Goal: Task Accomplishment & Management: Use online tool/utility

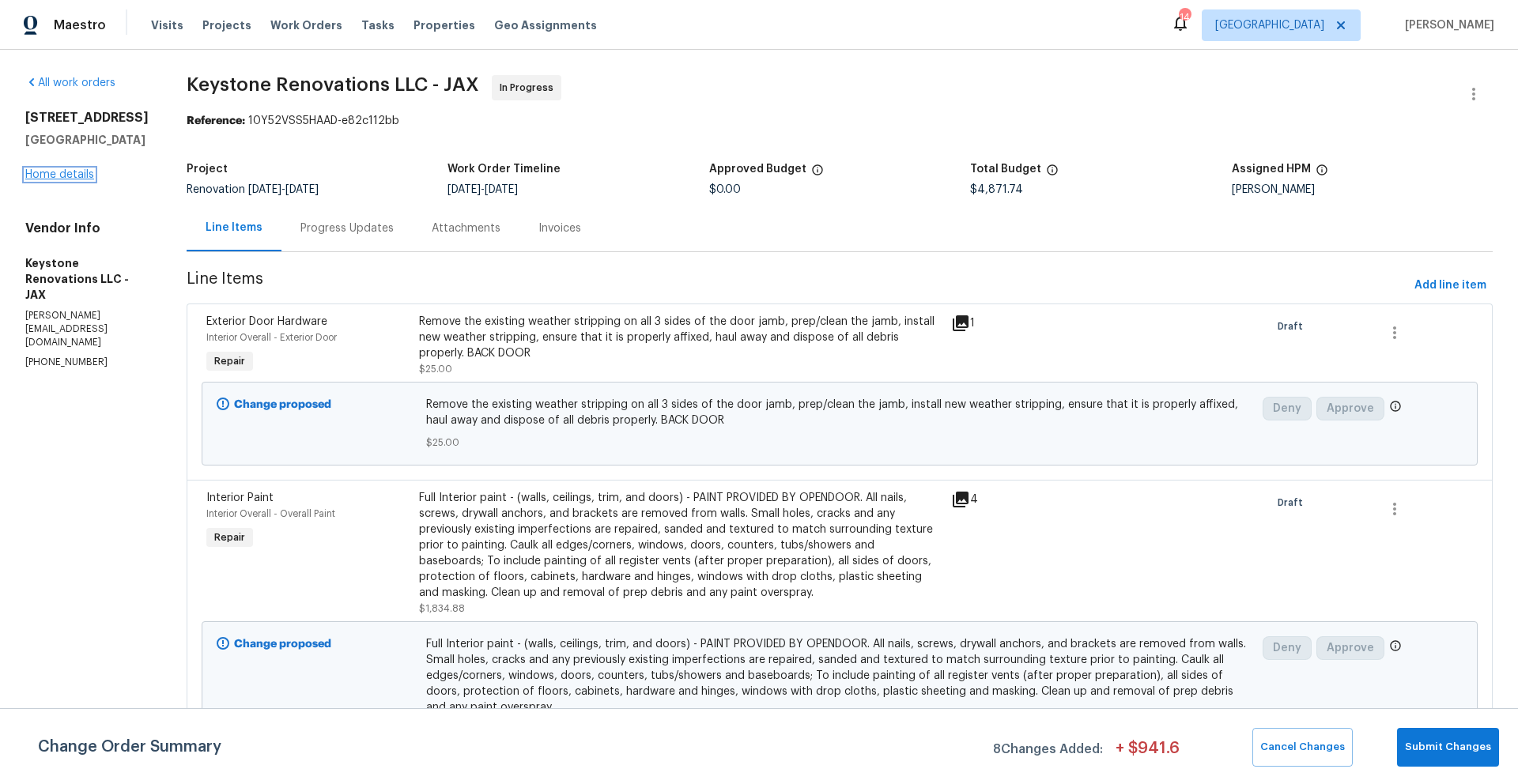
click at [79, 174] on link "Home details" at bounding box center [60, 175] width 69 height 11
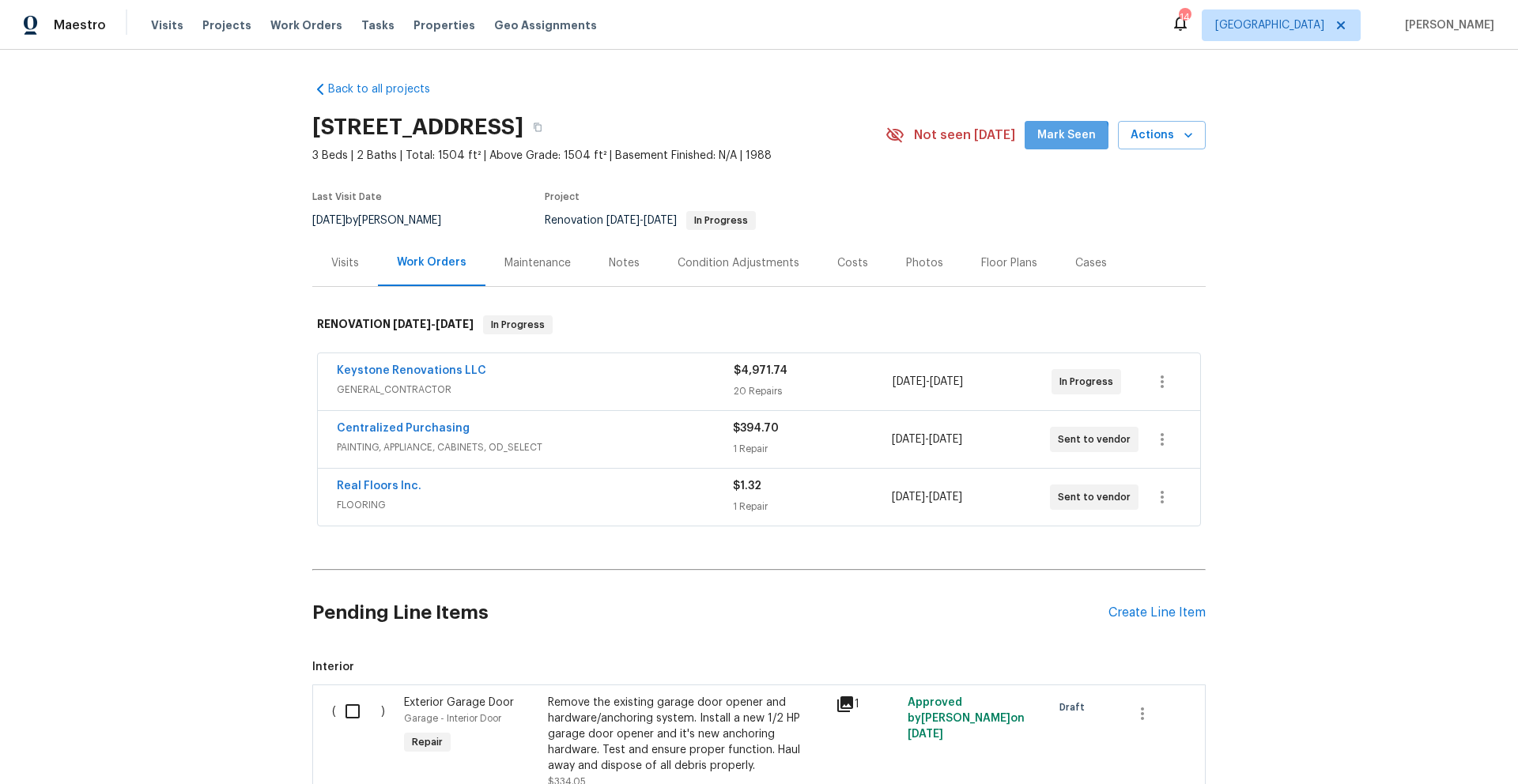
click at [1059, 140] on span "Mark Seen" at bounding box center [1067, 135] width 59 height 20
click at [841, 261] on div "Costs" at bounding box center [852, 263] width 31 height 16
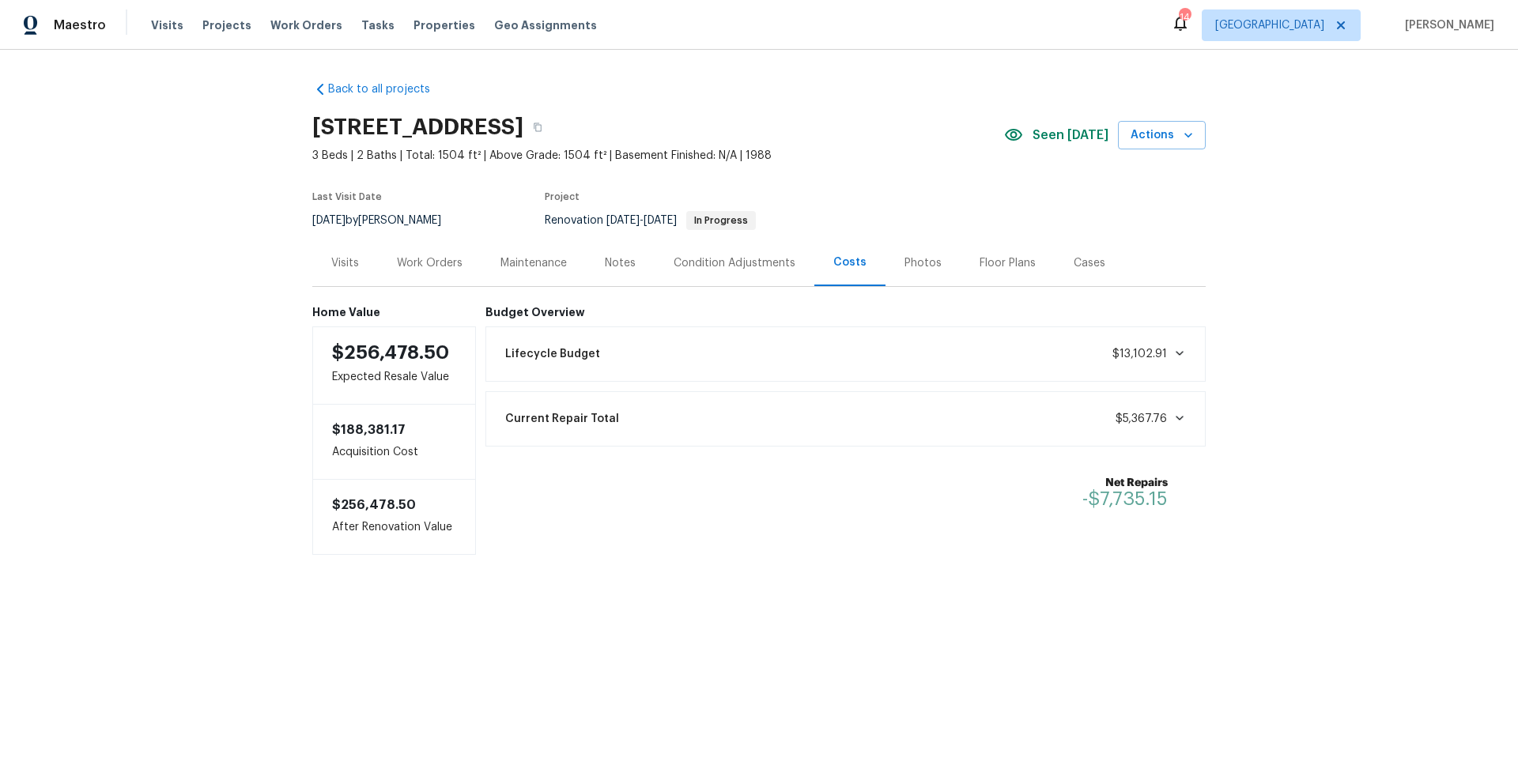
click at [626, 263] on div "Notes" at bounding box center [620, 263] width 31 height 16
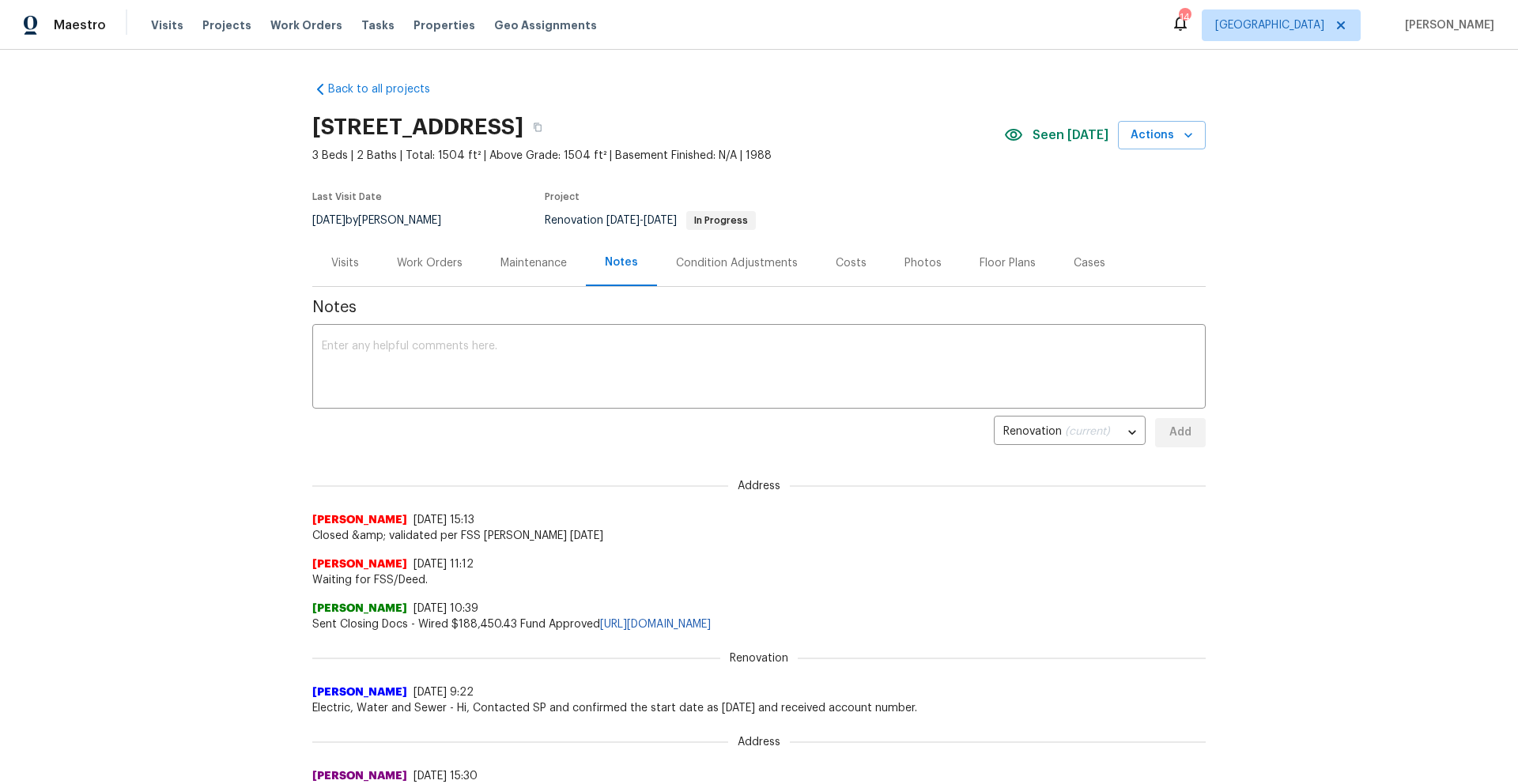
click at [835, 261] on div "Costs" at bounding box center [850, 263] width 31 height 16
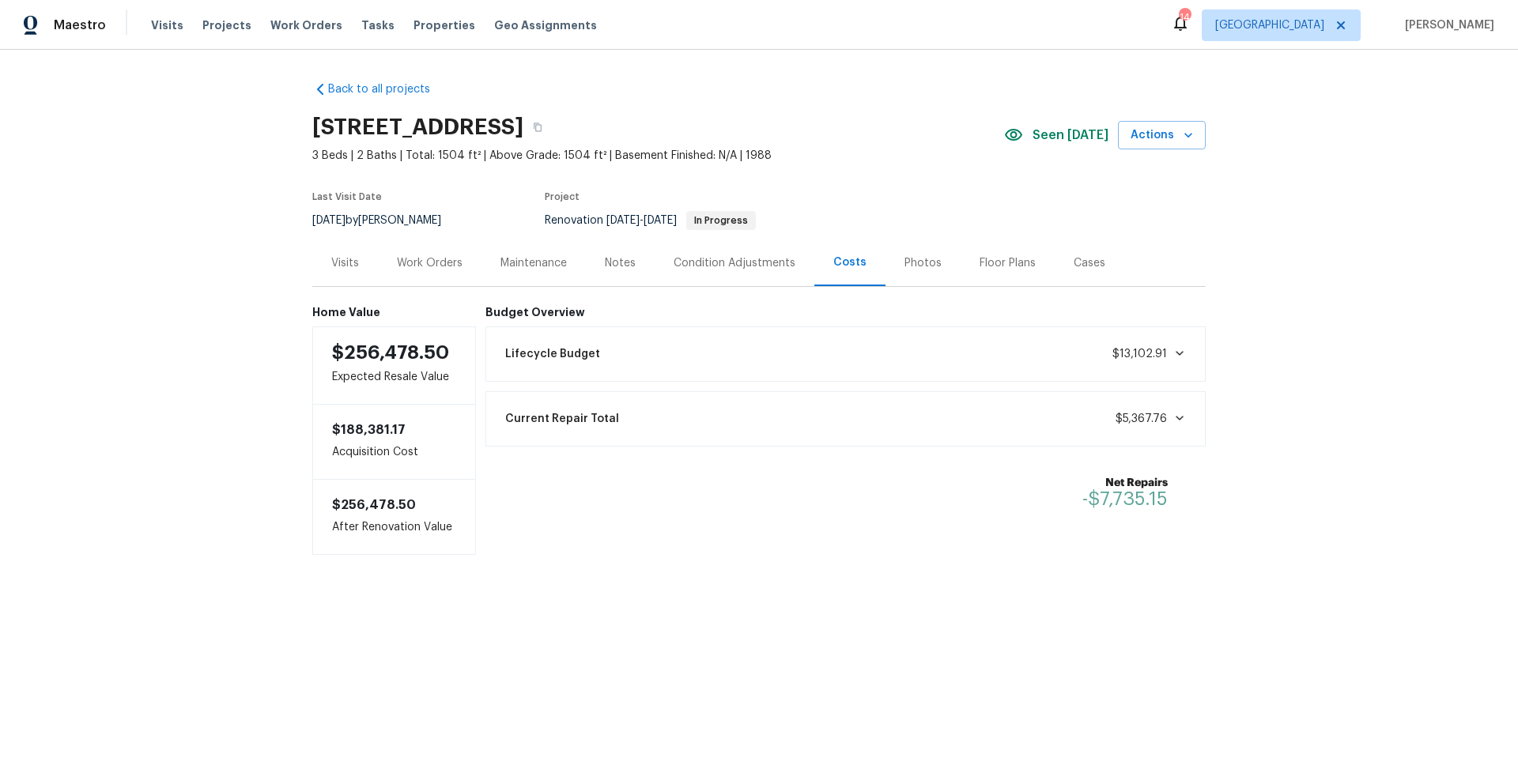
click at [624, 265] on div "Notes" at bounding box center [620, 263] width 31 height 16
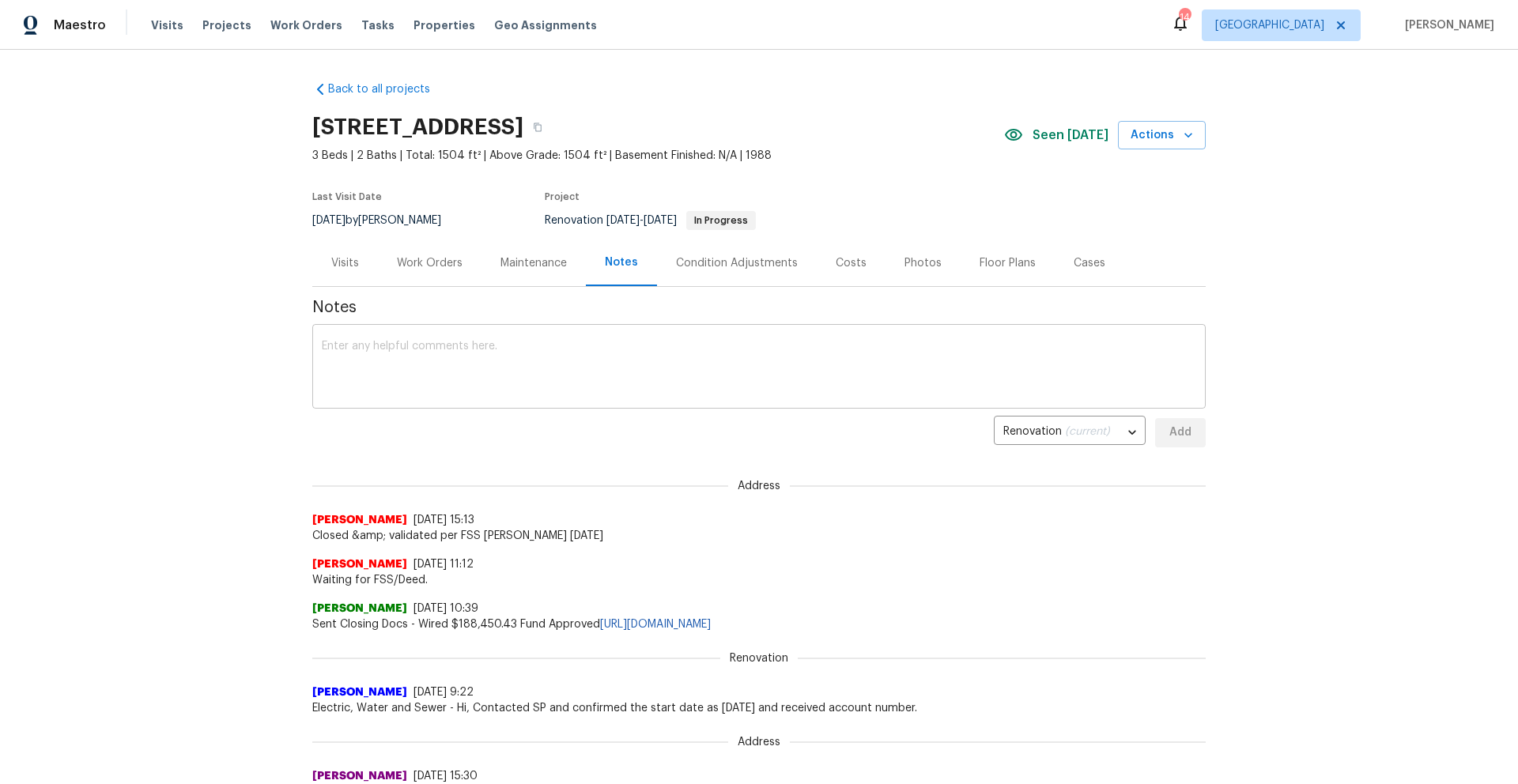
click at [416, 360] on textarea at bounding box center [759, 369] width 874 height 56
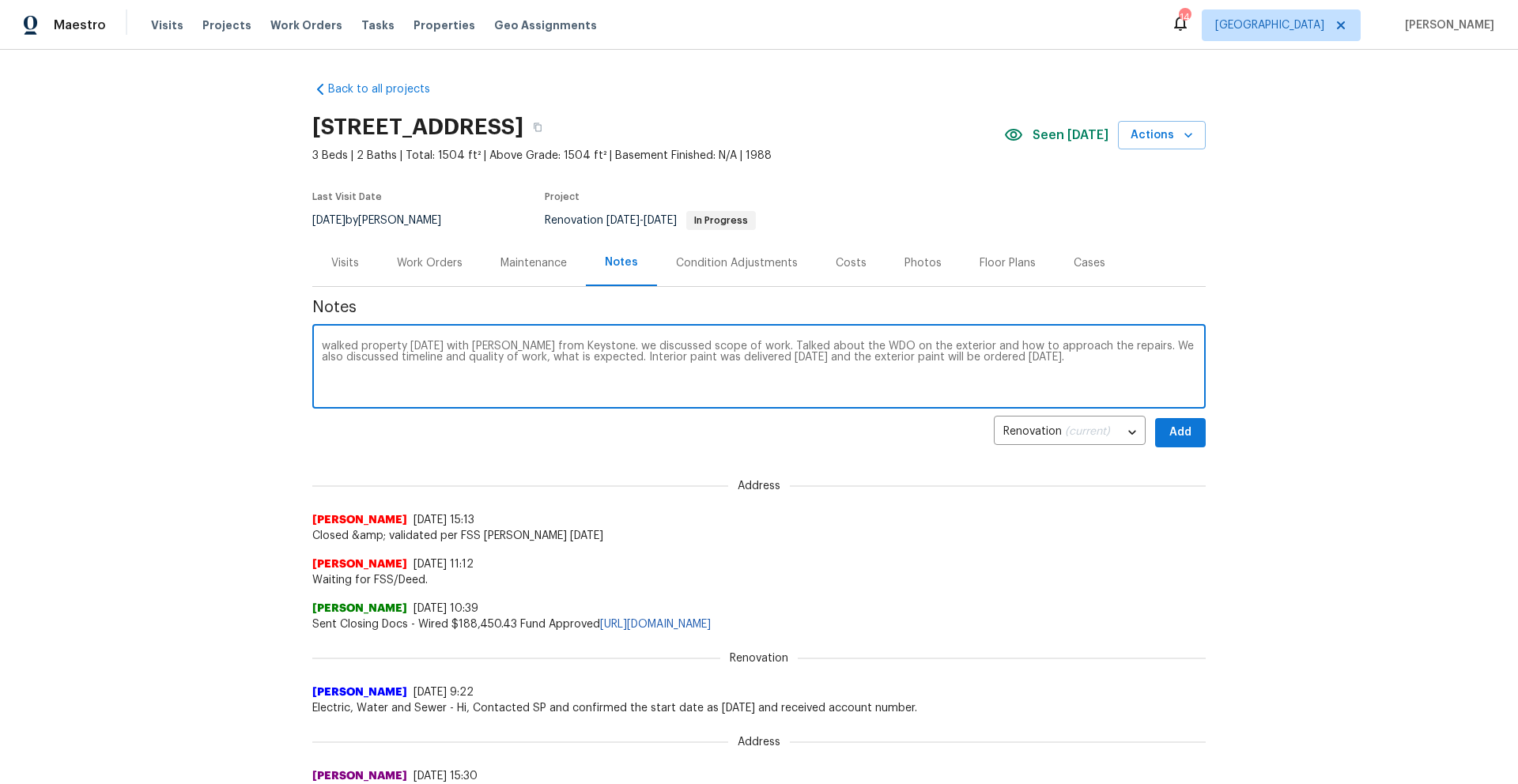
type textarea "walked property today with Chris from Keystone. we discussed scope of work. Tal…"
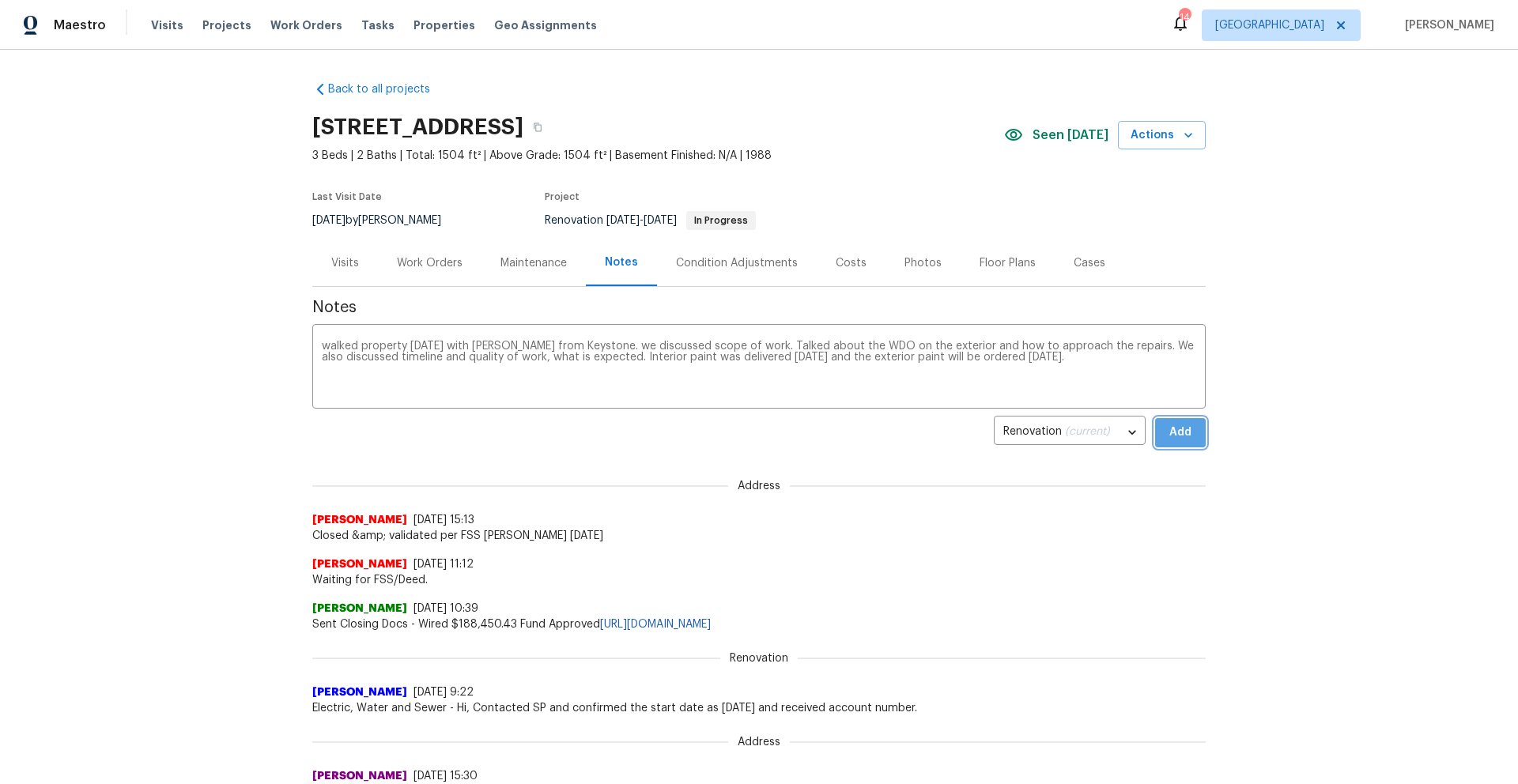
click at [1175, 431] on span "Add" at bounding box center [1180, 432] width 25 height 20
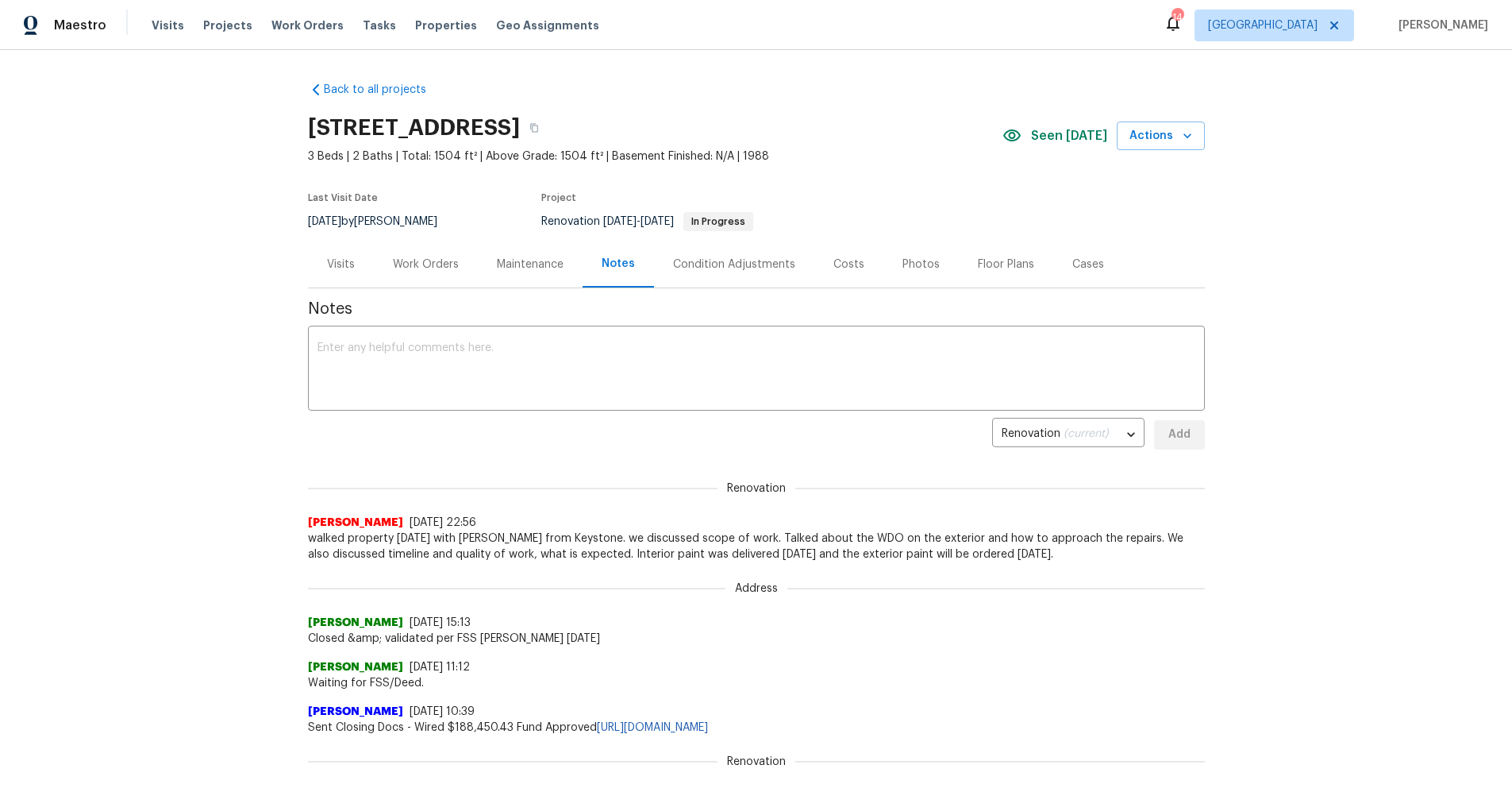
click at [435, 262] on div "Work Orders" at bounding box center [425, 264] width 66 height 16
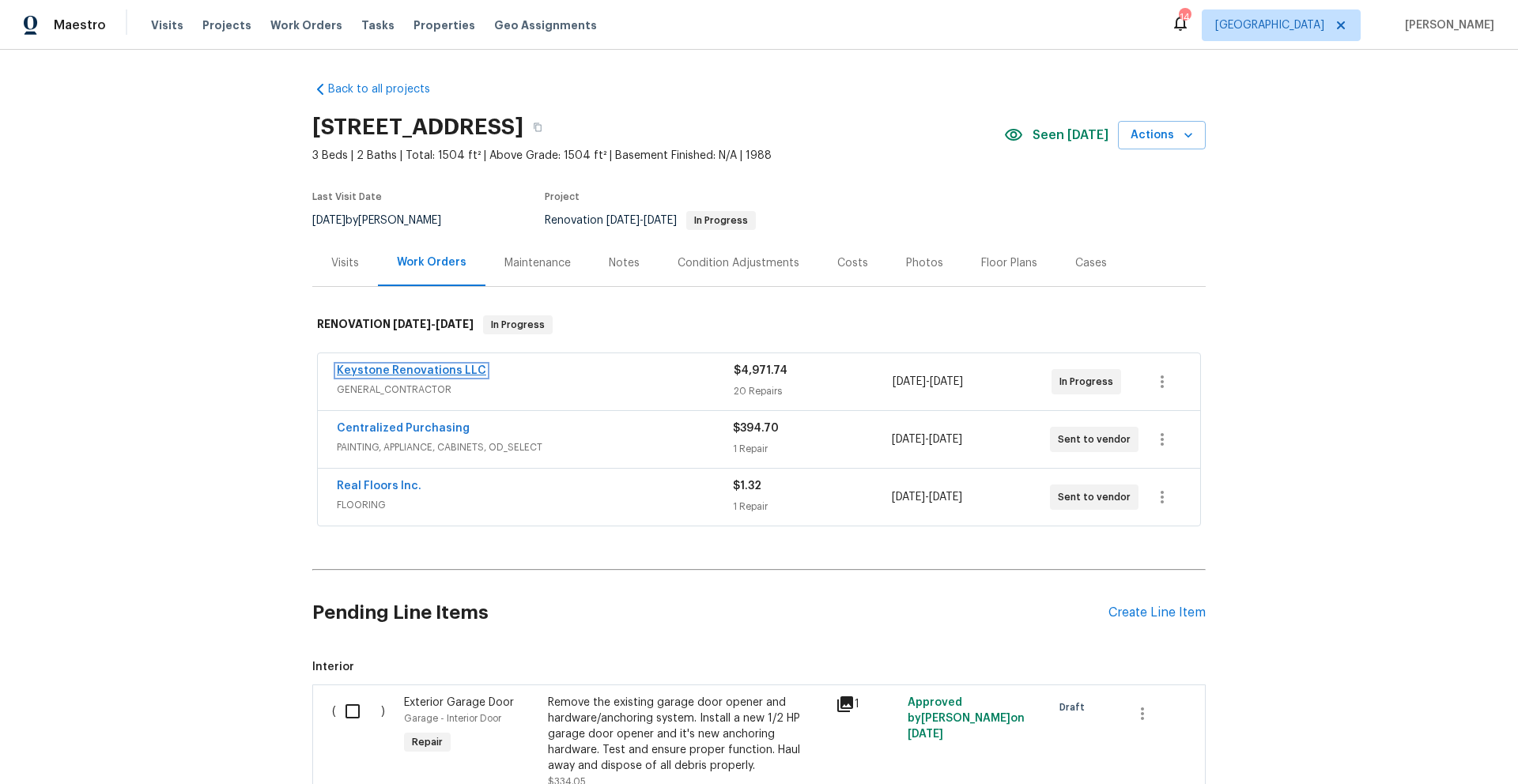
click at [389, 370] on link "Keystone Renovations LLC" at bounding box center [412, 371] width 149 height 11
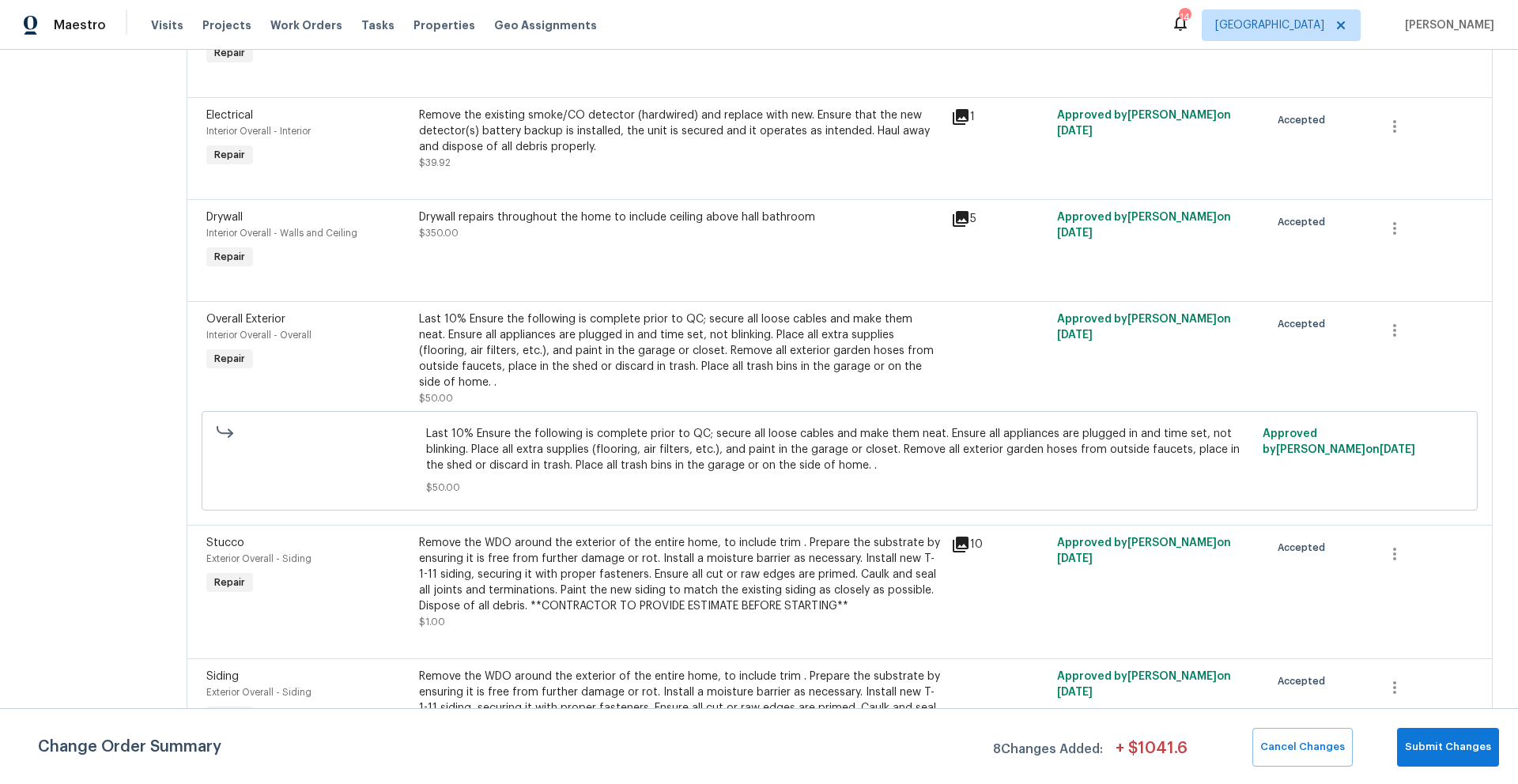
scroll to position [1105, 0]
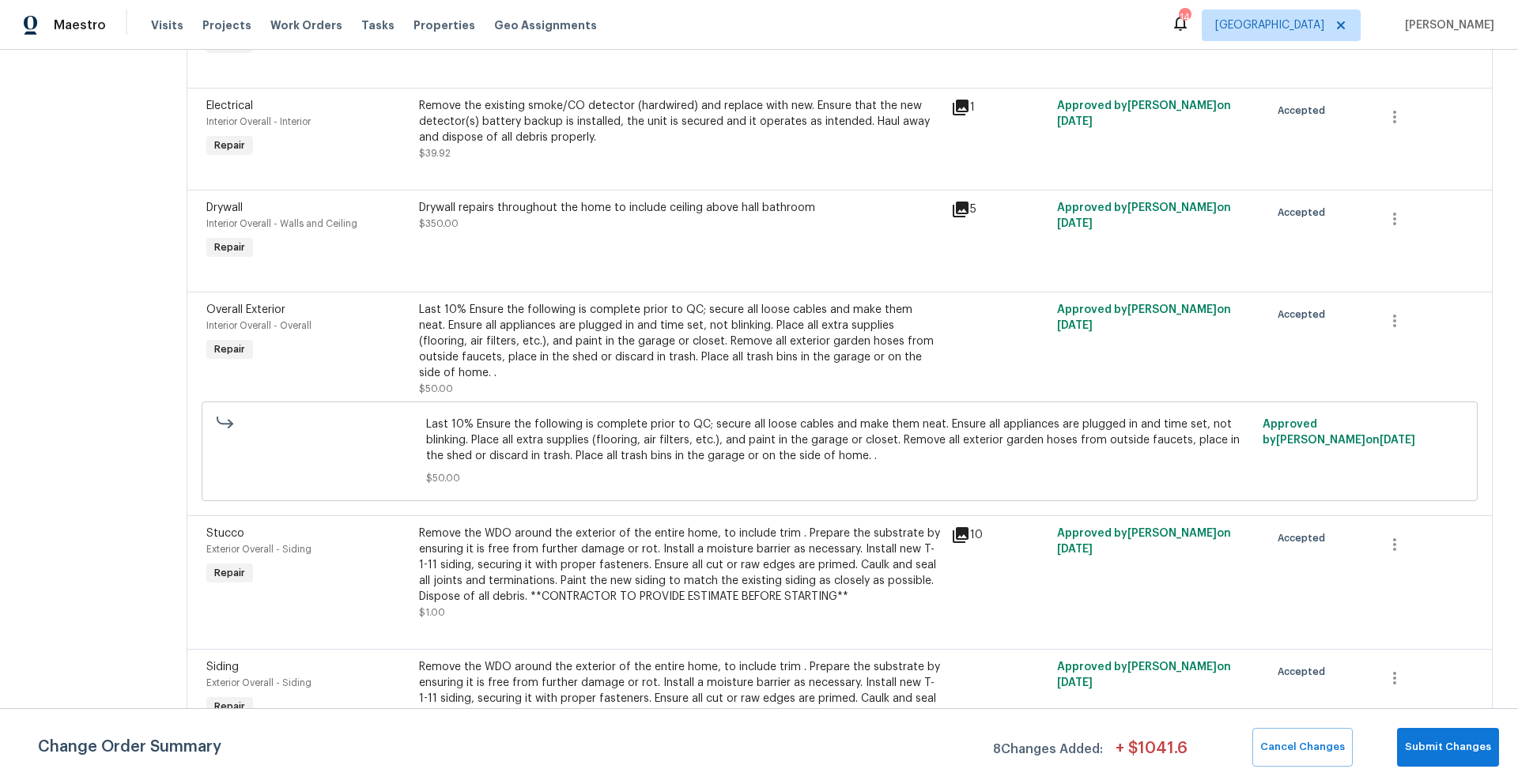
click at [965, 537] on icon at bounding box center [961, 535] width 19 height 19
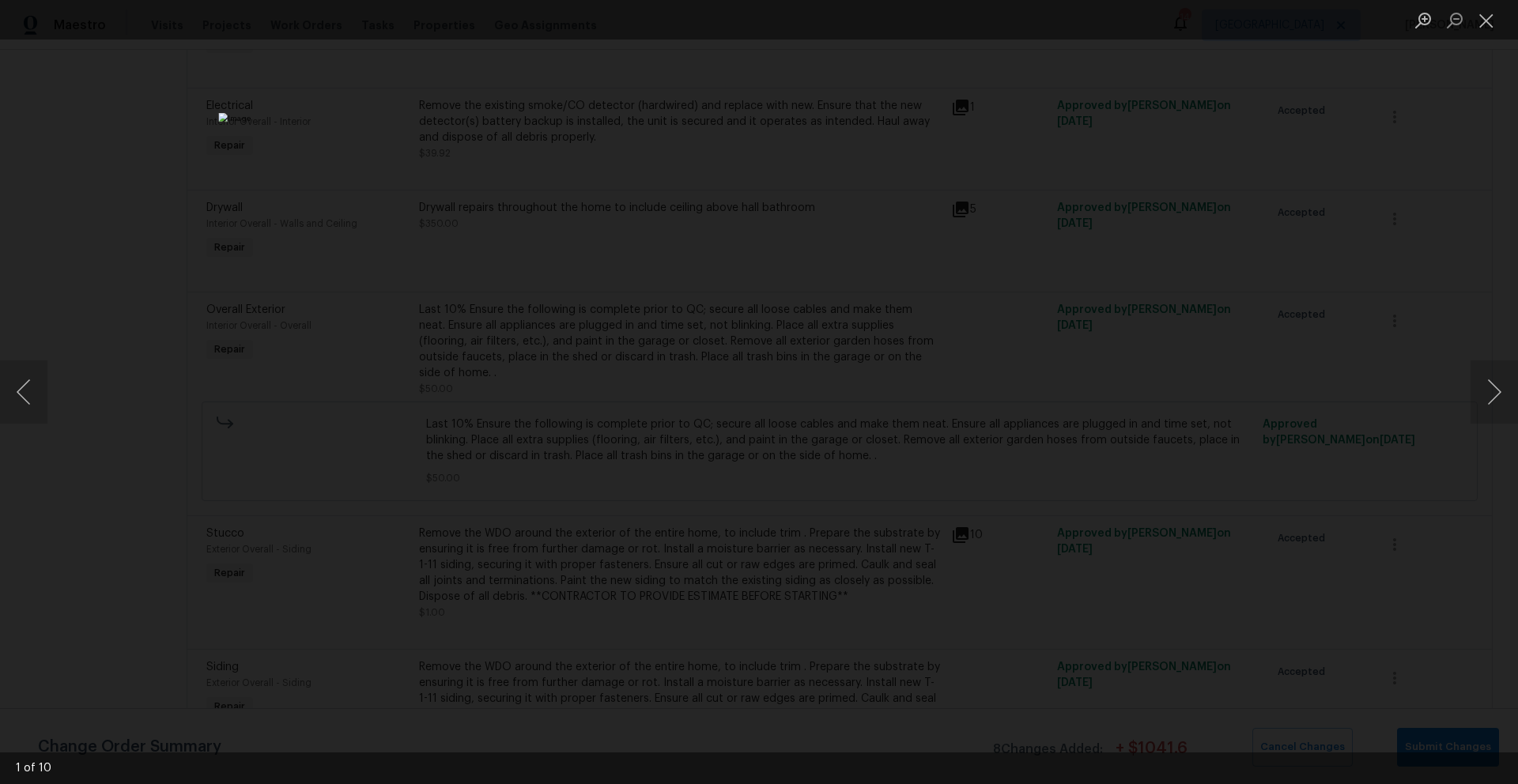
click at [1141, 265] on div "Lightbox" at bounding box center [759, 392] width 1518 height 784
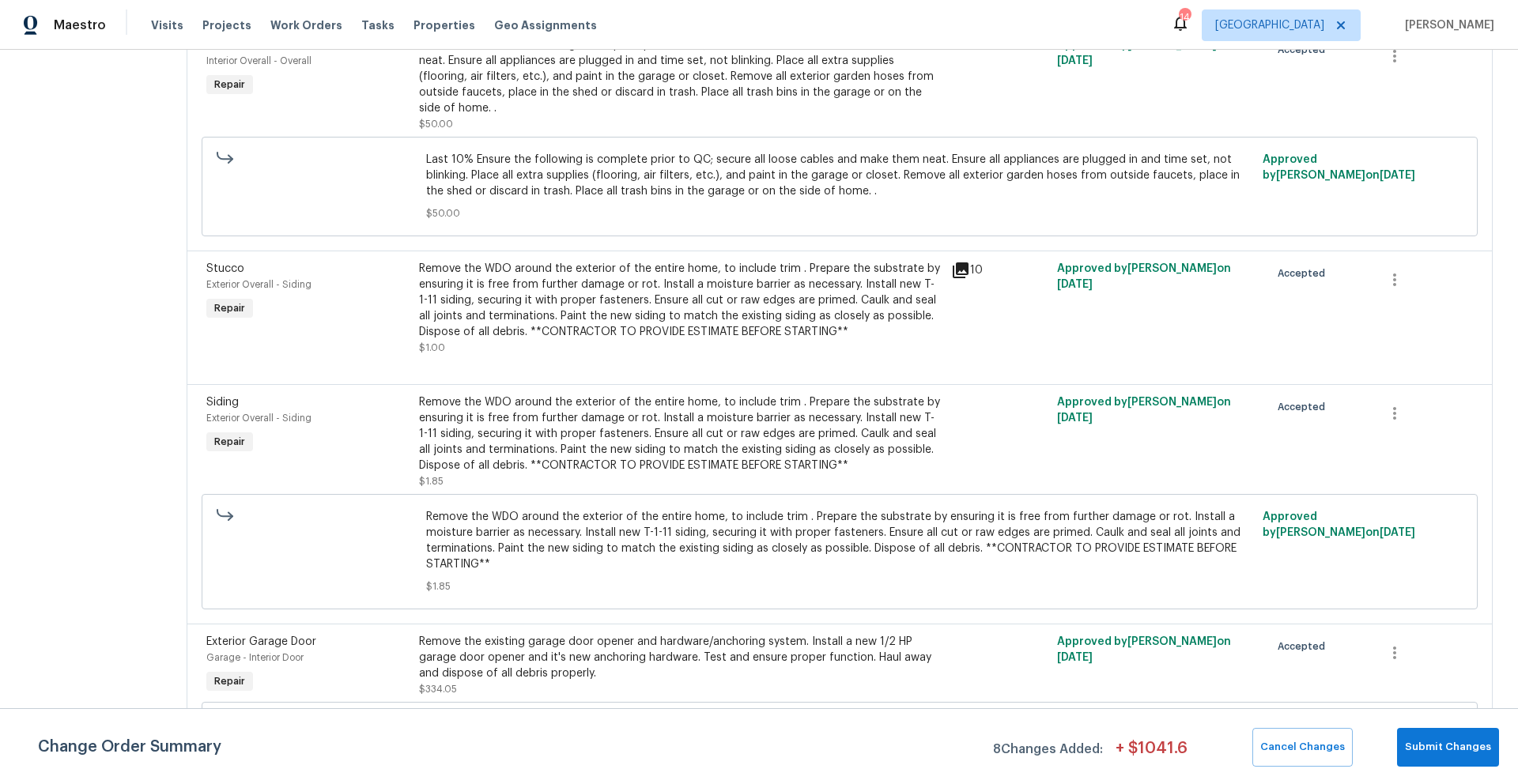
scroll to position [1363, 0]
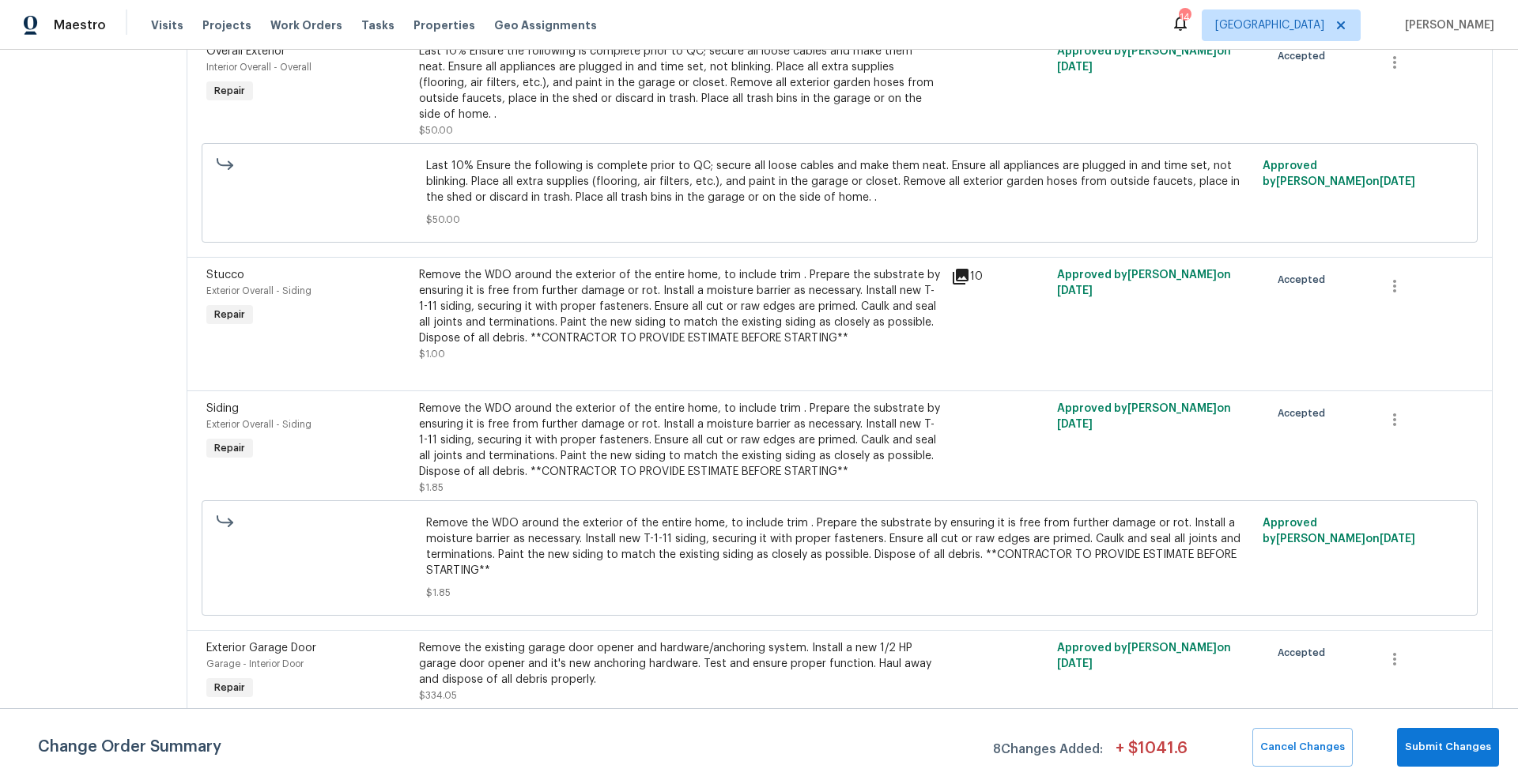
click at [605, 535] on span "Remove the WDO around the exterior of the entire home, to include trim . Prepar…" at bounding box center [839, 547] width 827 height 64
click at [631, 478] on div "Remove the WDO around the exterior of the entire home, to include trim . Prepar…" at bounding box center [680, 439] width 522 height 79
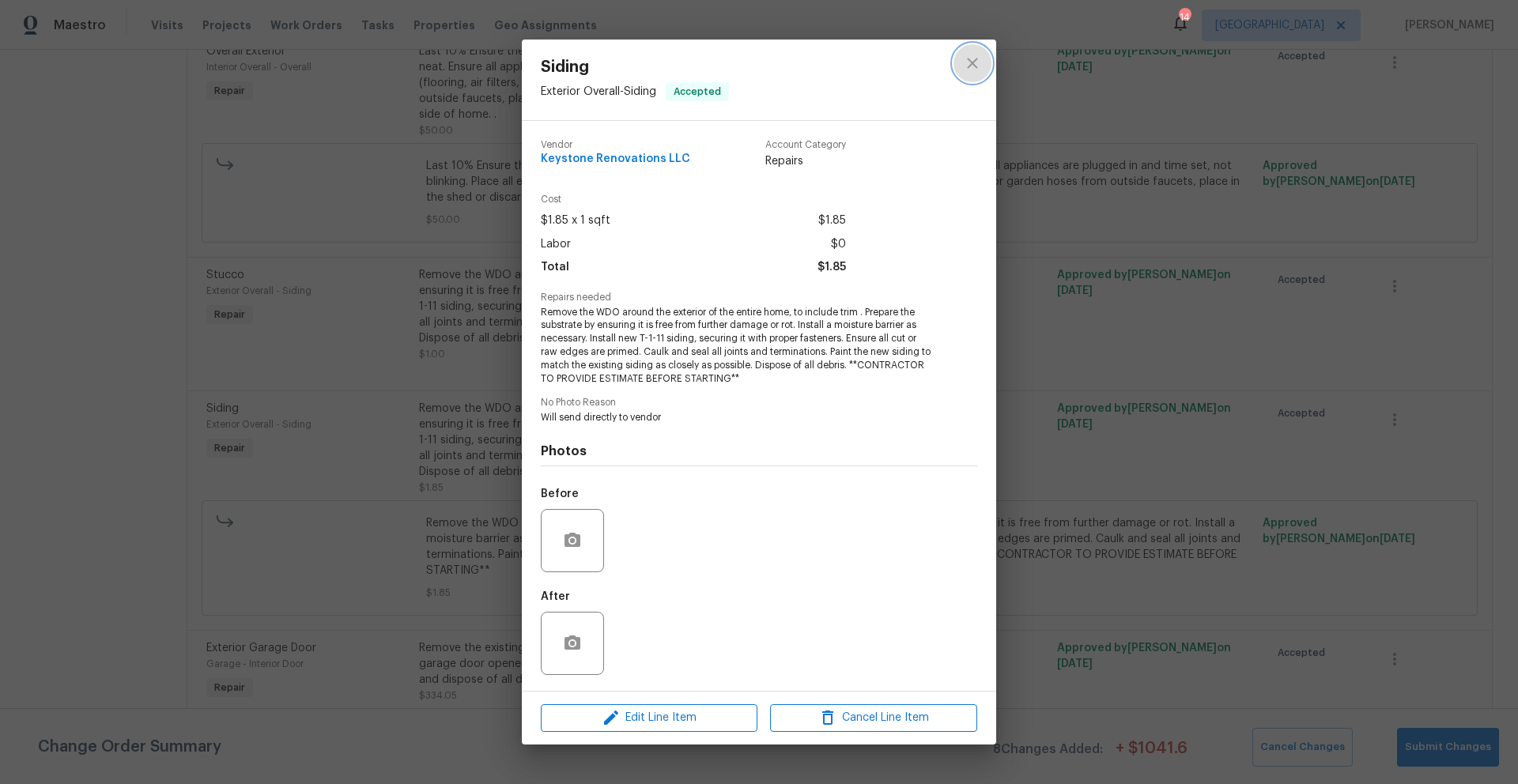
click at [982, 64] on button "close" at bounding box center [973, 64] width 38 height 38
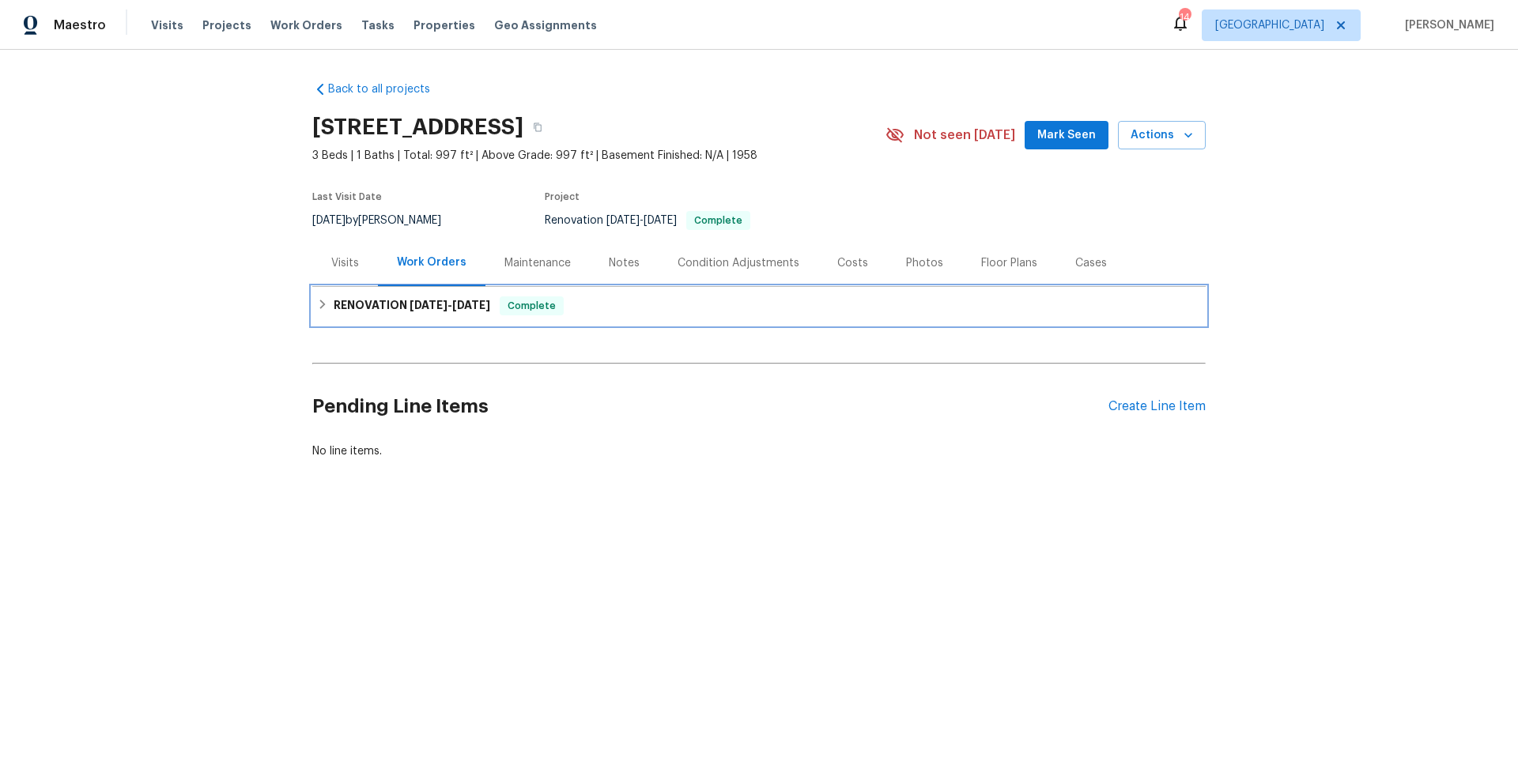
click at [466, 303] on span "9/3/25" at bounding box center [471, 305] width 38 height 11
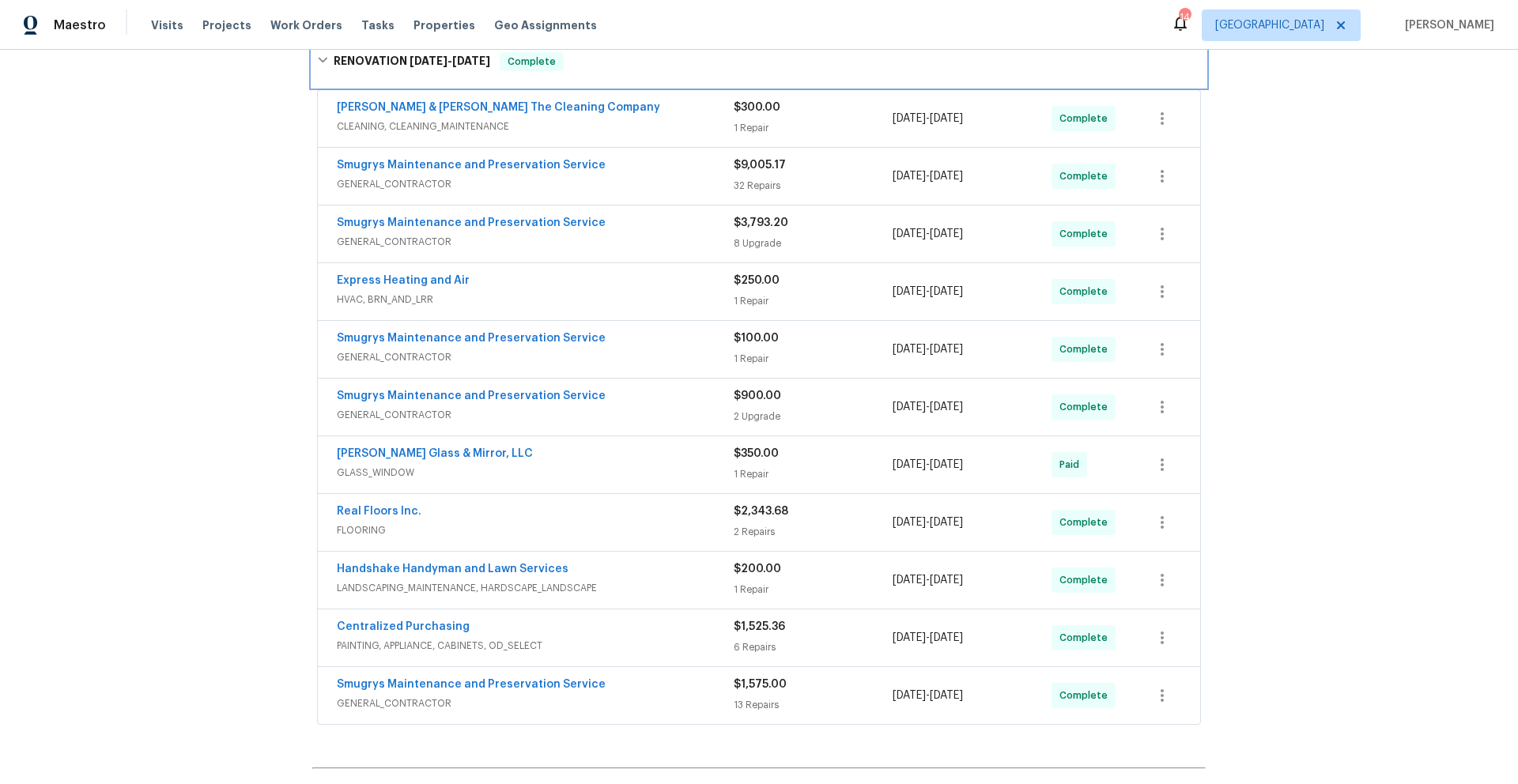
scroll to position [260, 0]
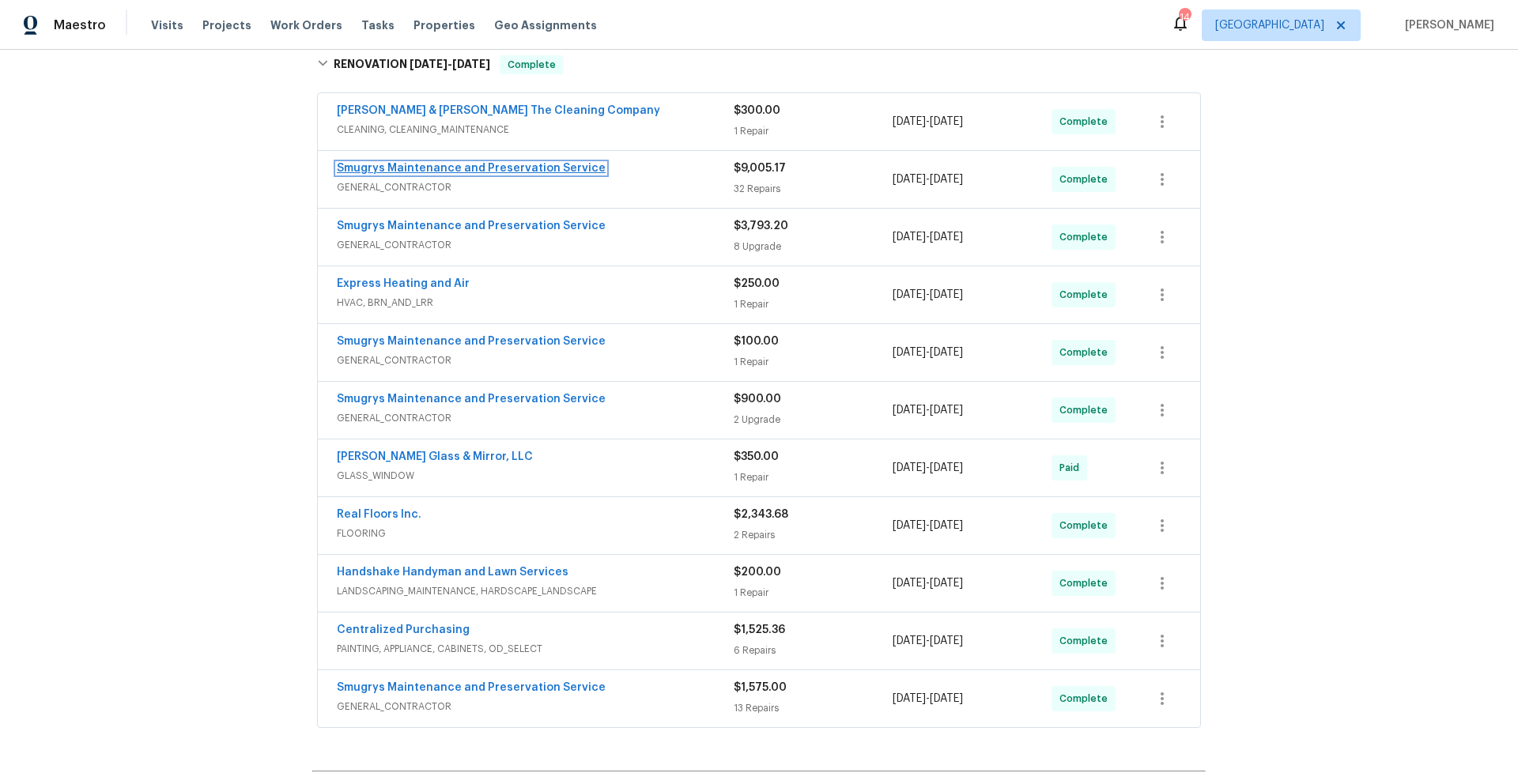
click at [497, 169] on link "Smugrys Maintenance and Preservation Service" at bounding box center [471, 168] width 269 height 11
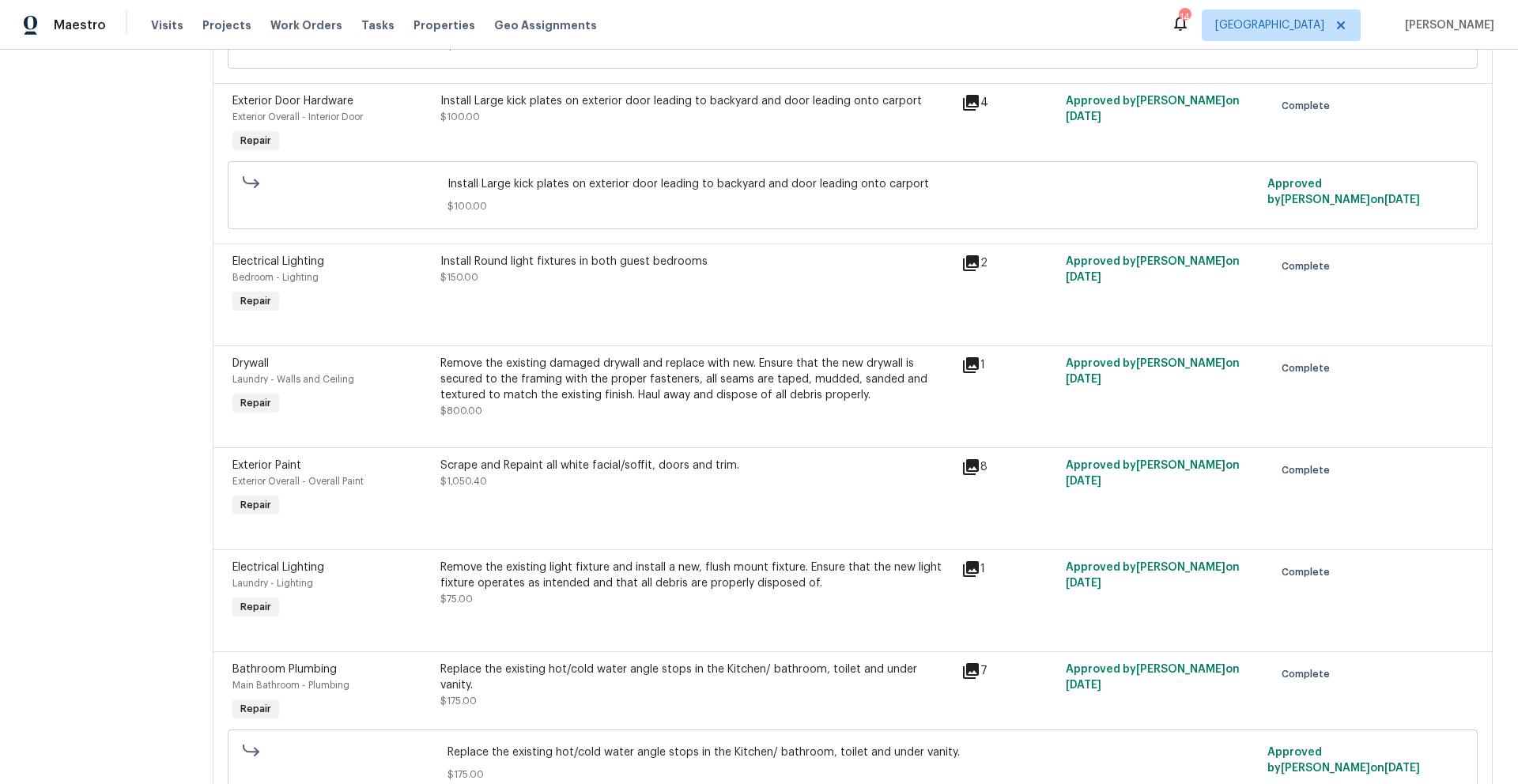
scroll to position [2402, 0]
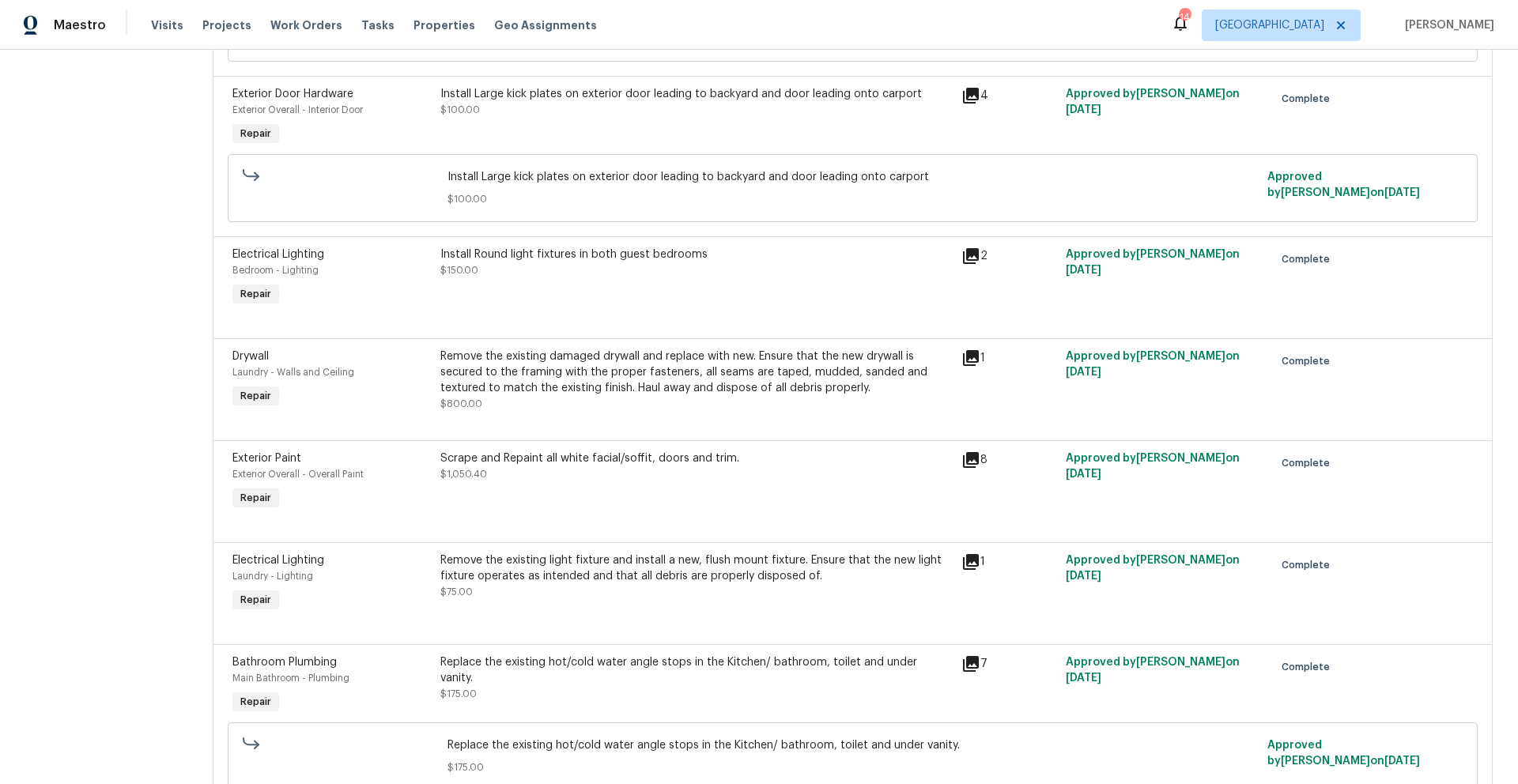
click at [963, 350] on icon at bounding box center [971, 358] width 16 height 16
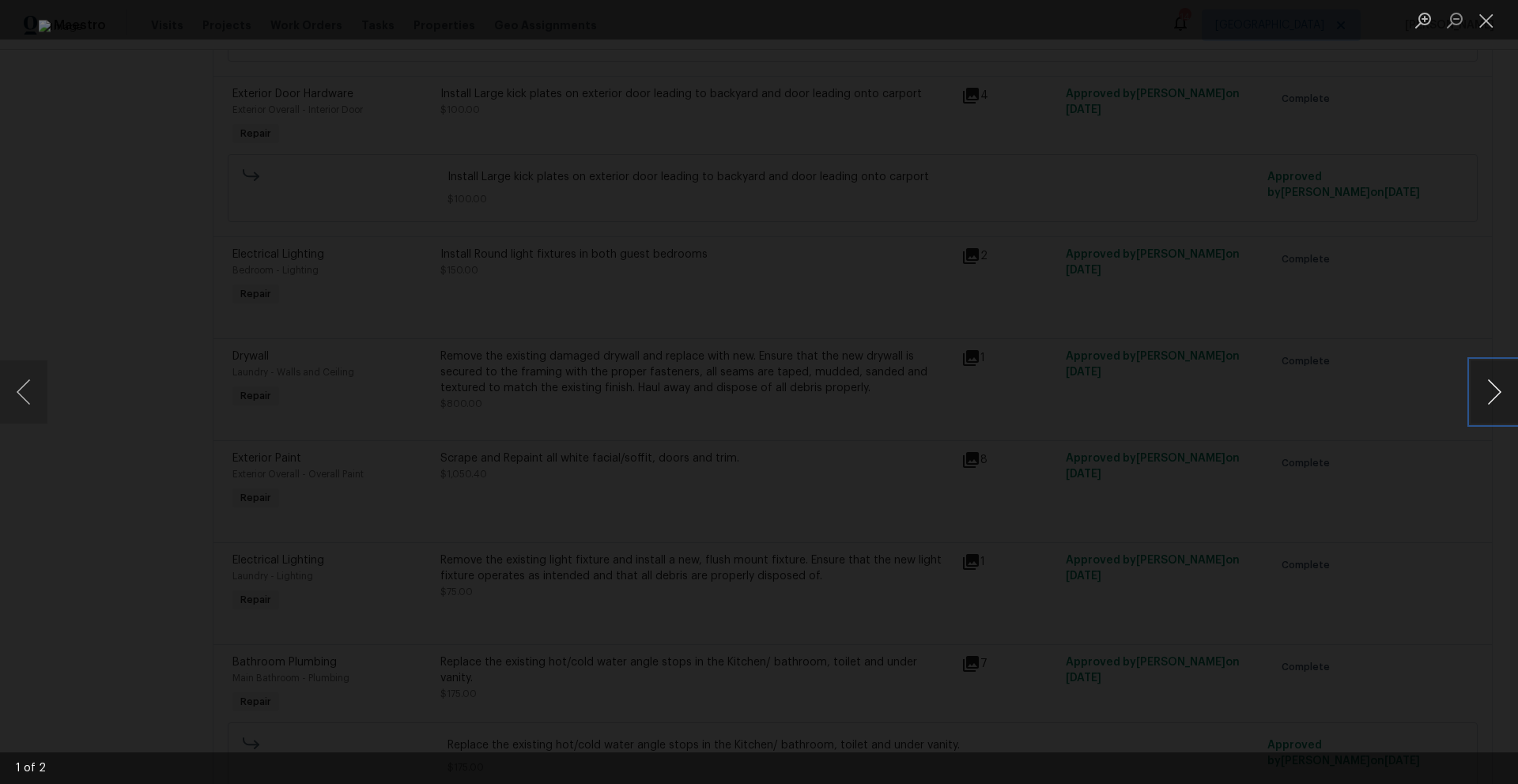
click at [1490, 383] on button "Next image" at bounding box center [1494, 392] width 48 height 64
click at [1478, 382] on button "Next image" at bounding box center [1494, 392] width 48 height 64
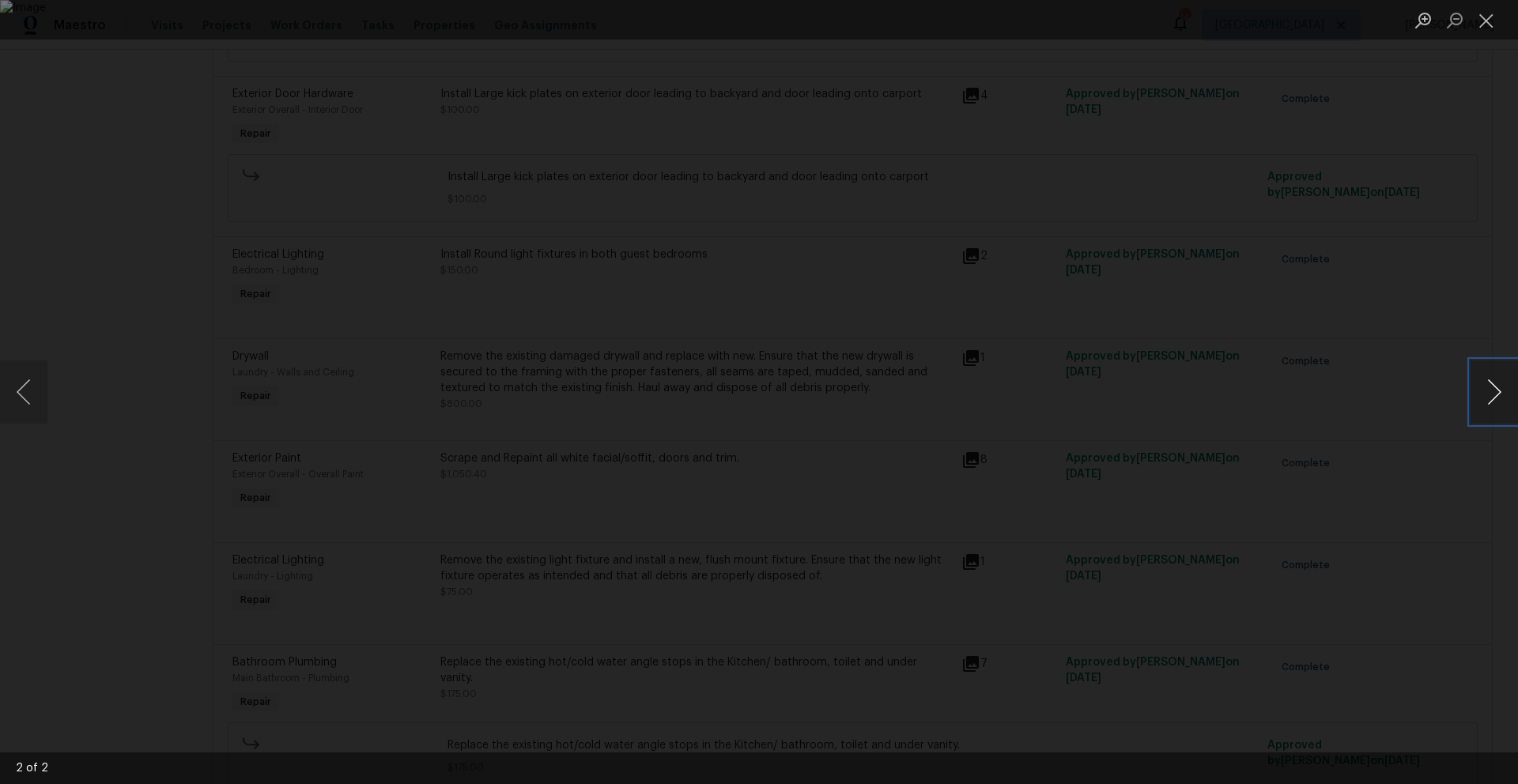
click at [1478, 382] on button "Next image" at bounding box center [1494, 392] width 48 height 64
click at [1483, 26] on button "Close lightbox" at bounding box center [1486, 20] width 32 height 28
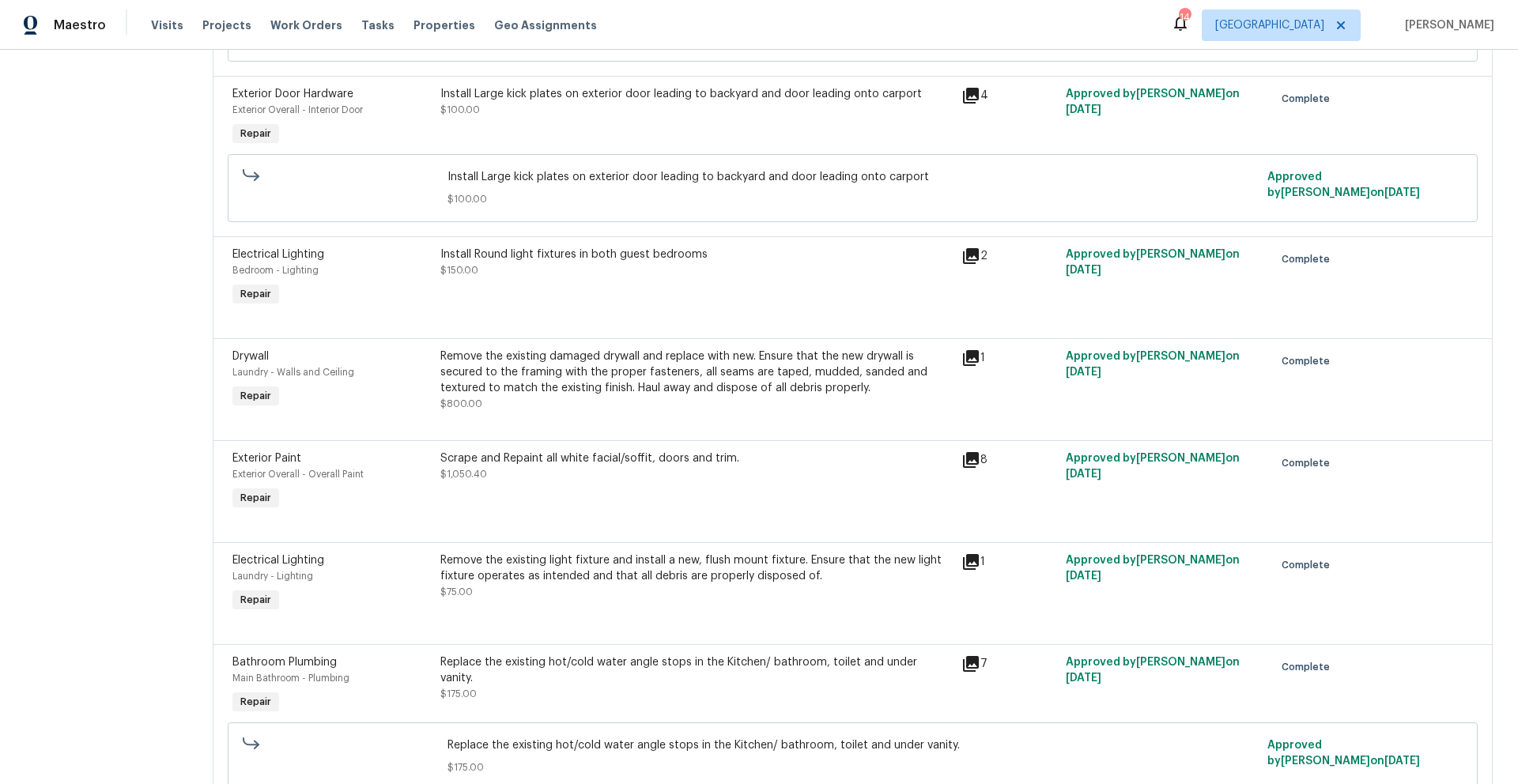
click at [970, 452] on icon at bounding box center [971, 460] width 16 height 16
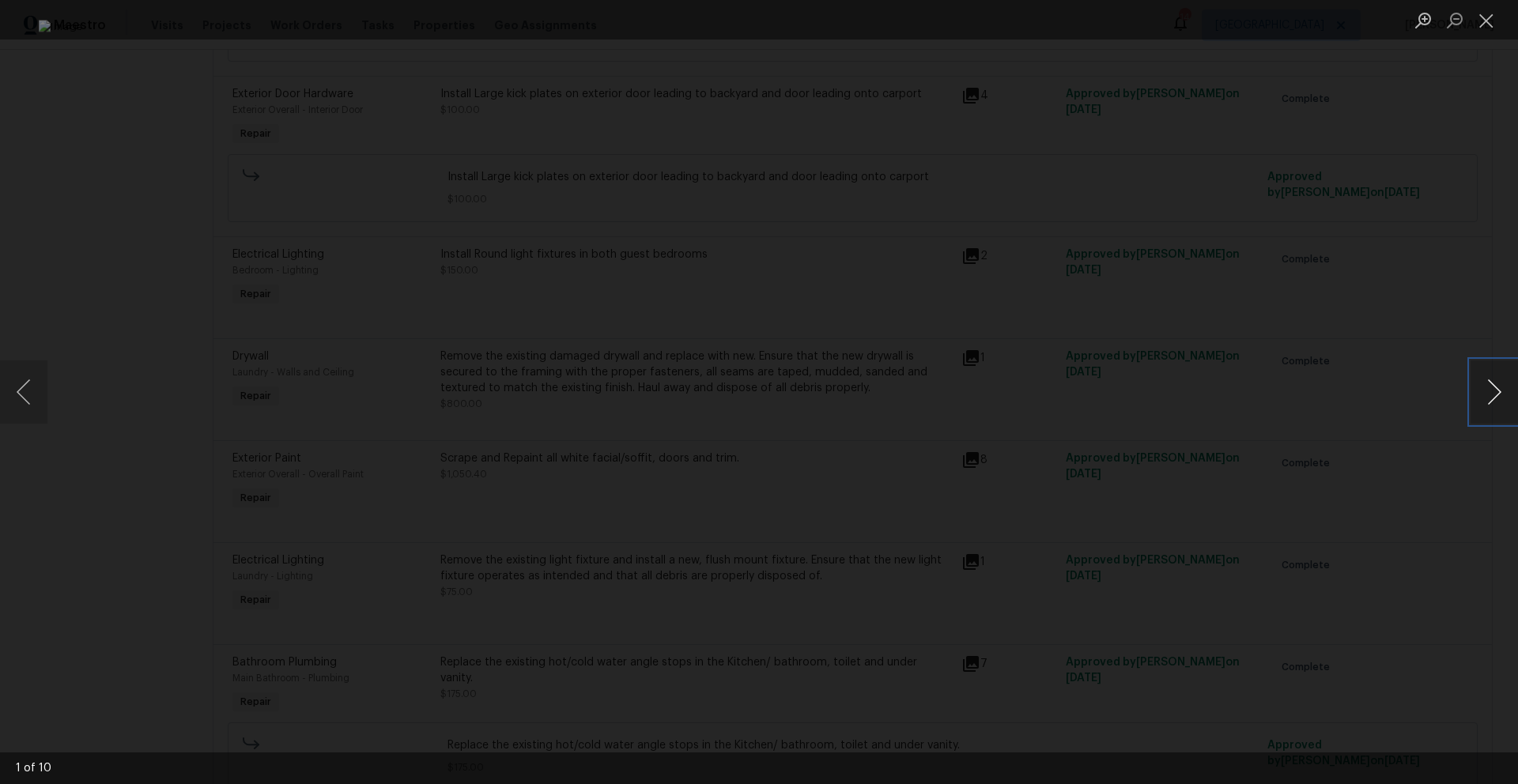
click at [1493, 392] on button "Next image" at bounding box center [1494, 392] width 48 height 64
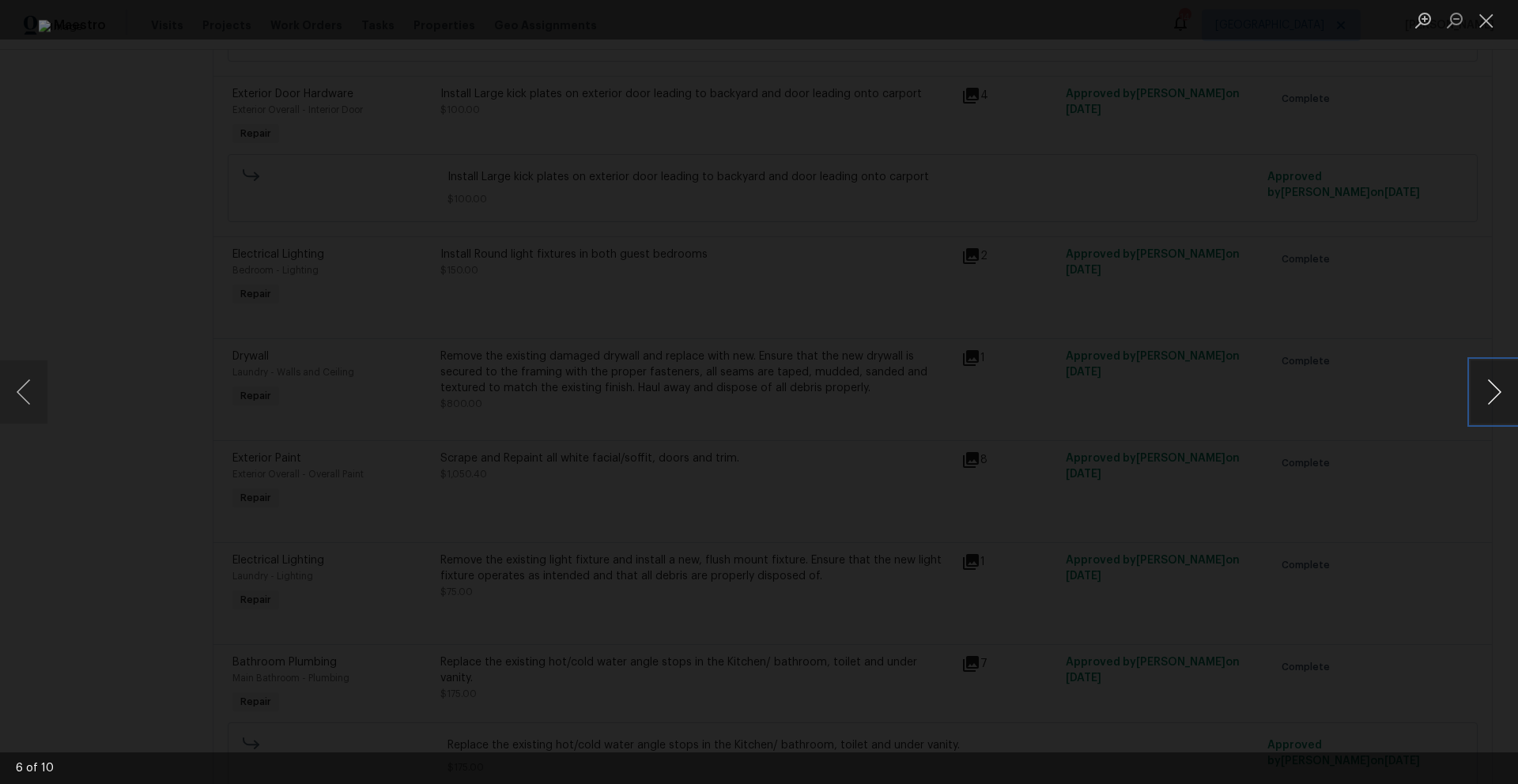
click at [1493, 392] on button "Next image" at bounding box center [1494, 392] width 48 height 64
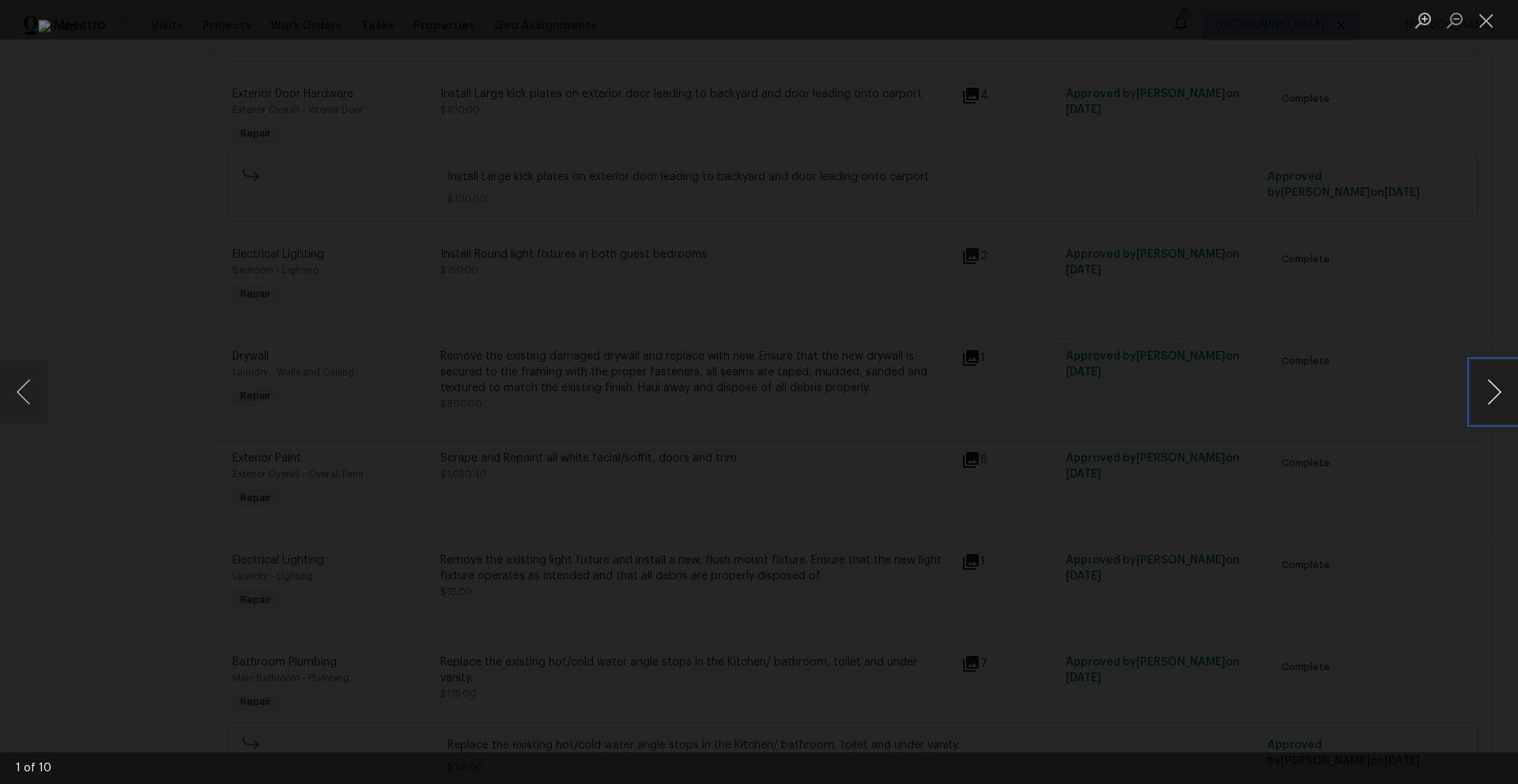
click at [1493, 392] on button "Next image" at bounding box center [1494, 392] width 48 height 64
click at [1481, 28] on button "Close lightbox" at bounding box center [1486, 20] width 32 height 28
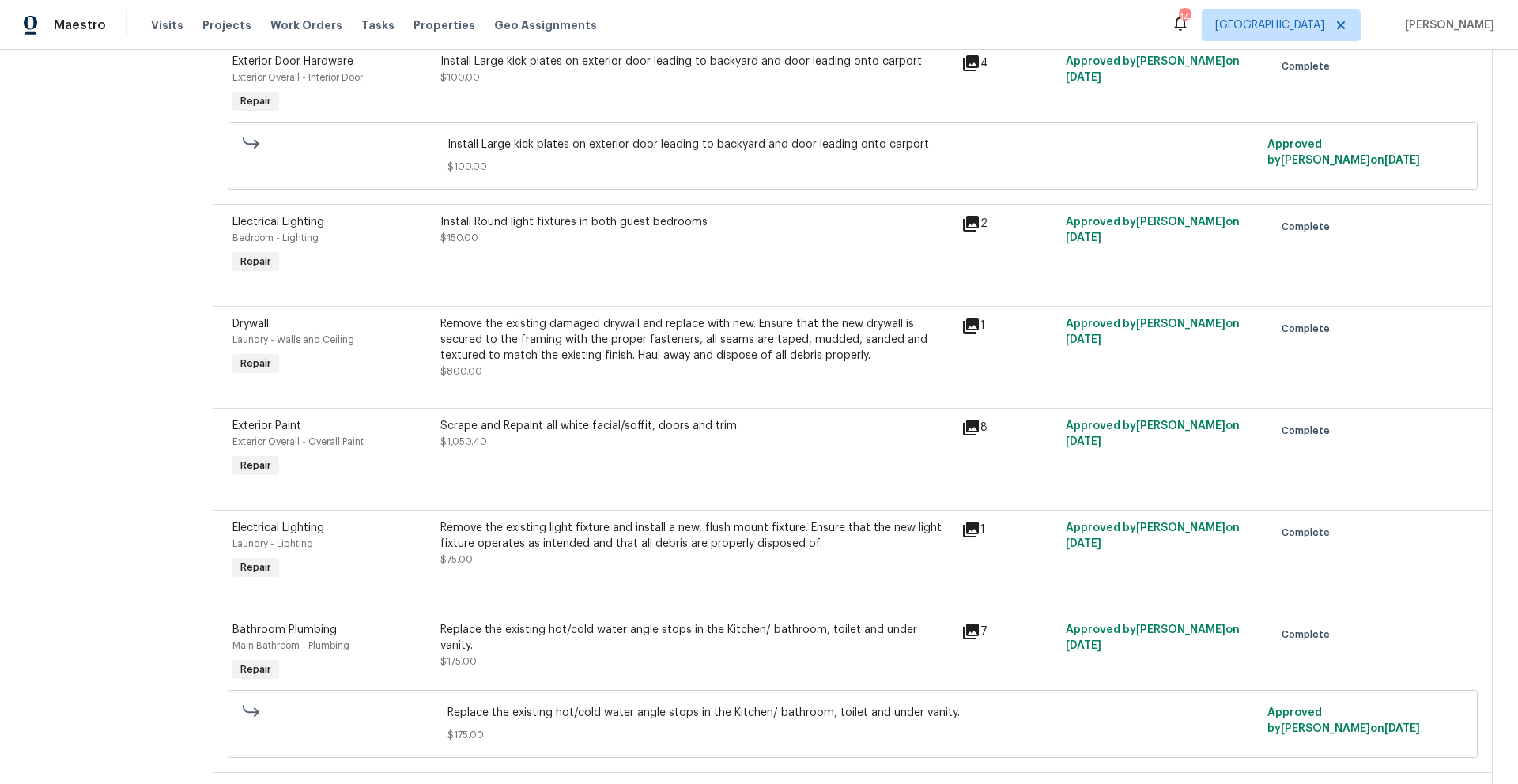
scroll to position [2857, 0]
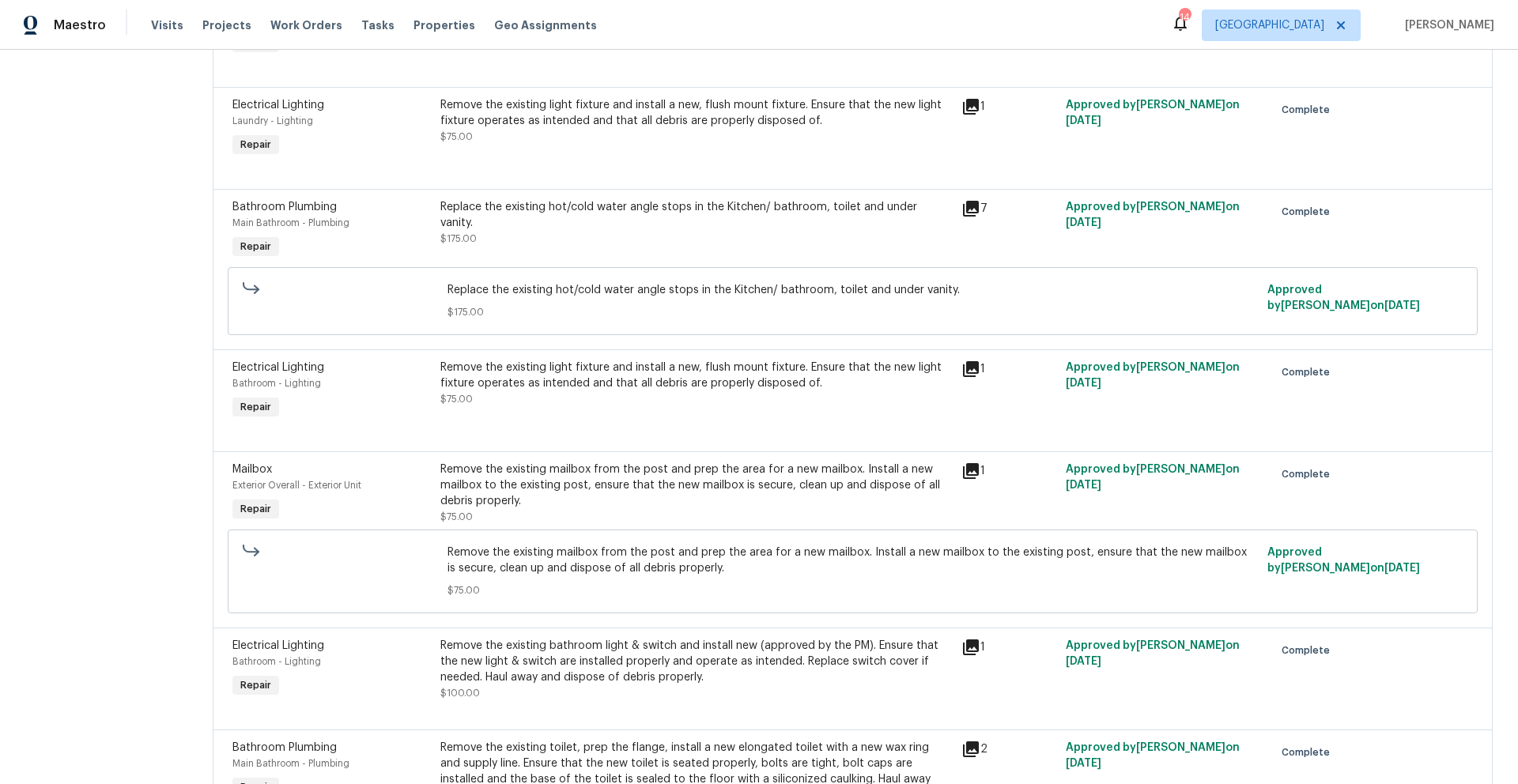
click at [963, 199] on icon at bounding box center [971, 209] width 19 height 19
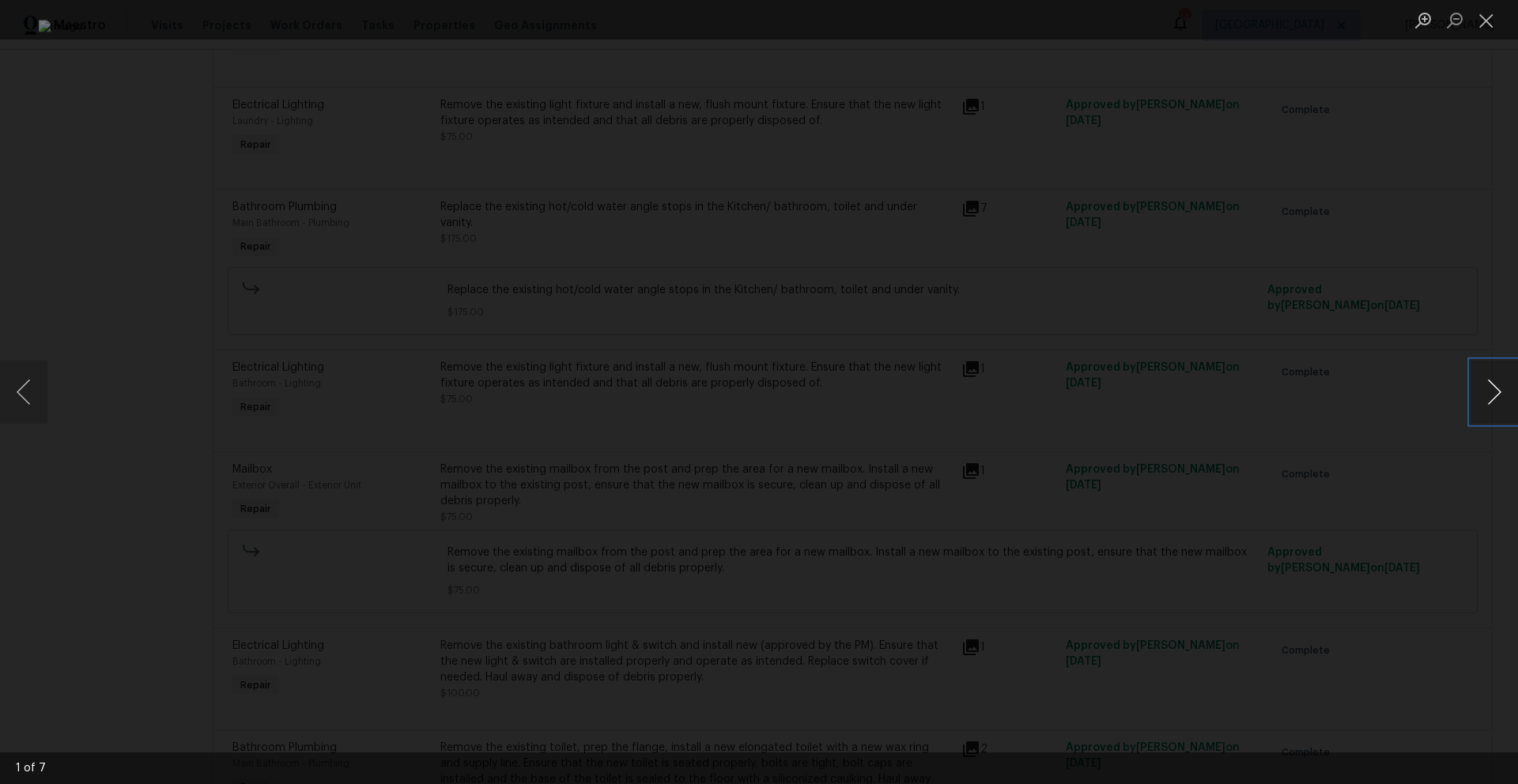
click at [1496, 396] on button "Next image" at bounding box center [1494, 392] width 48 height 64
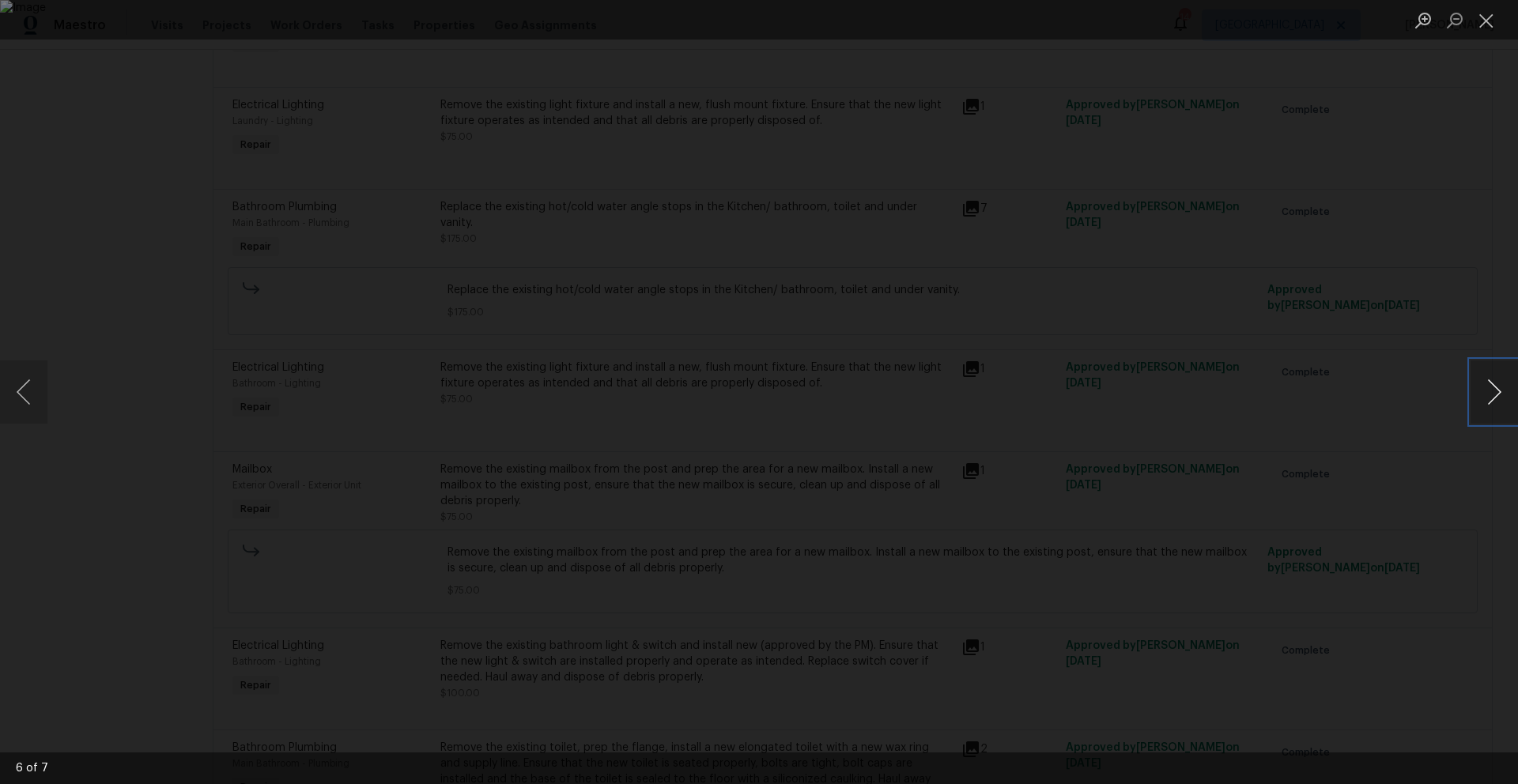
click at [1496, 396] on button "Next image" at bounding box center [1494, 392] width 48 height 64
click at [1473, 23] on button "Close lightbox" at bounding box center [1486, 20] width 32 height 28
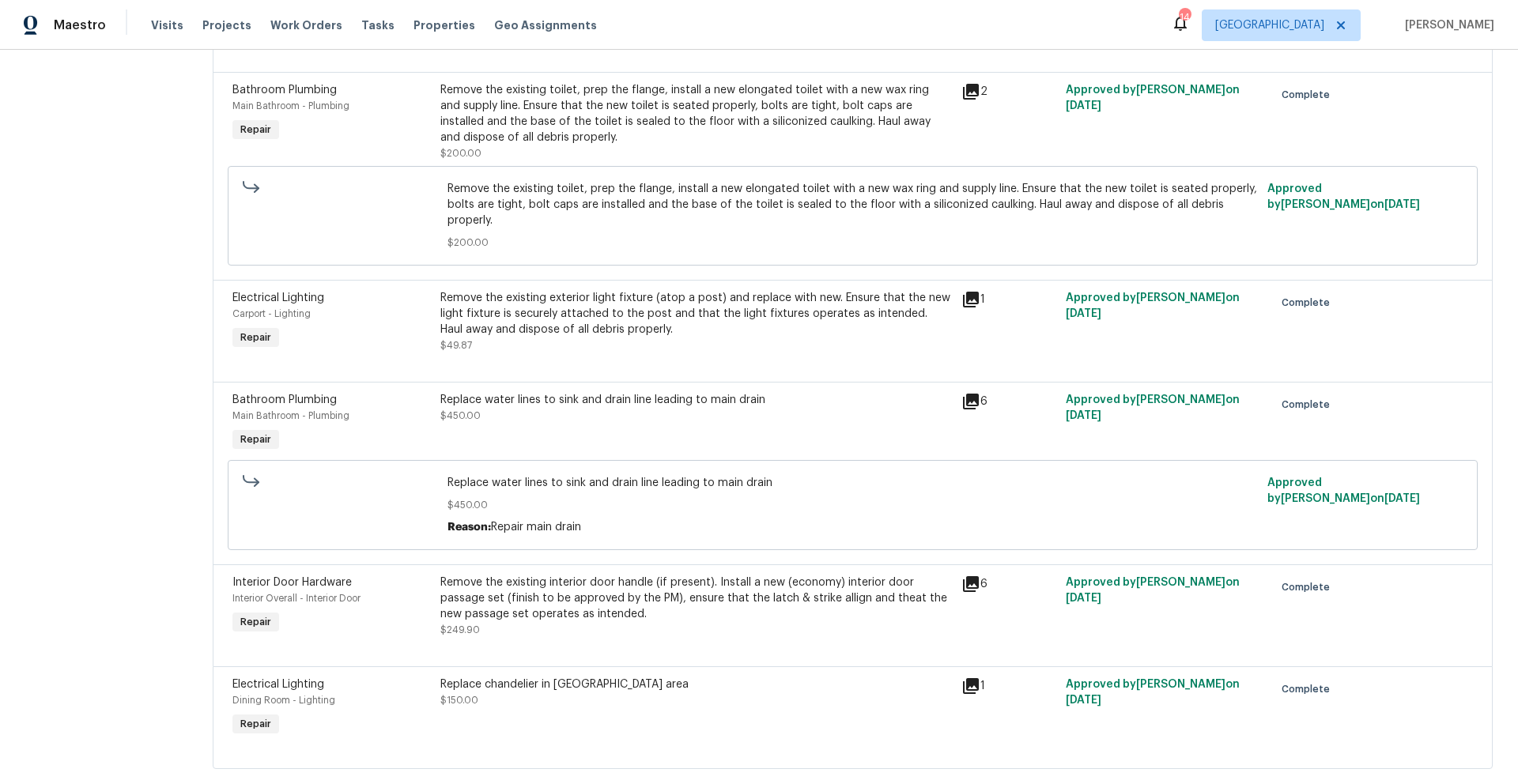
scroll to position [3543, 0]
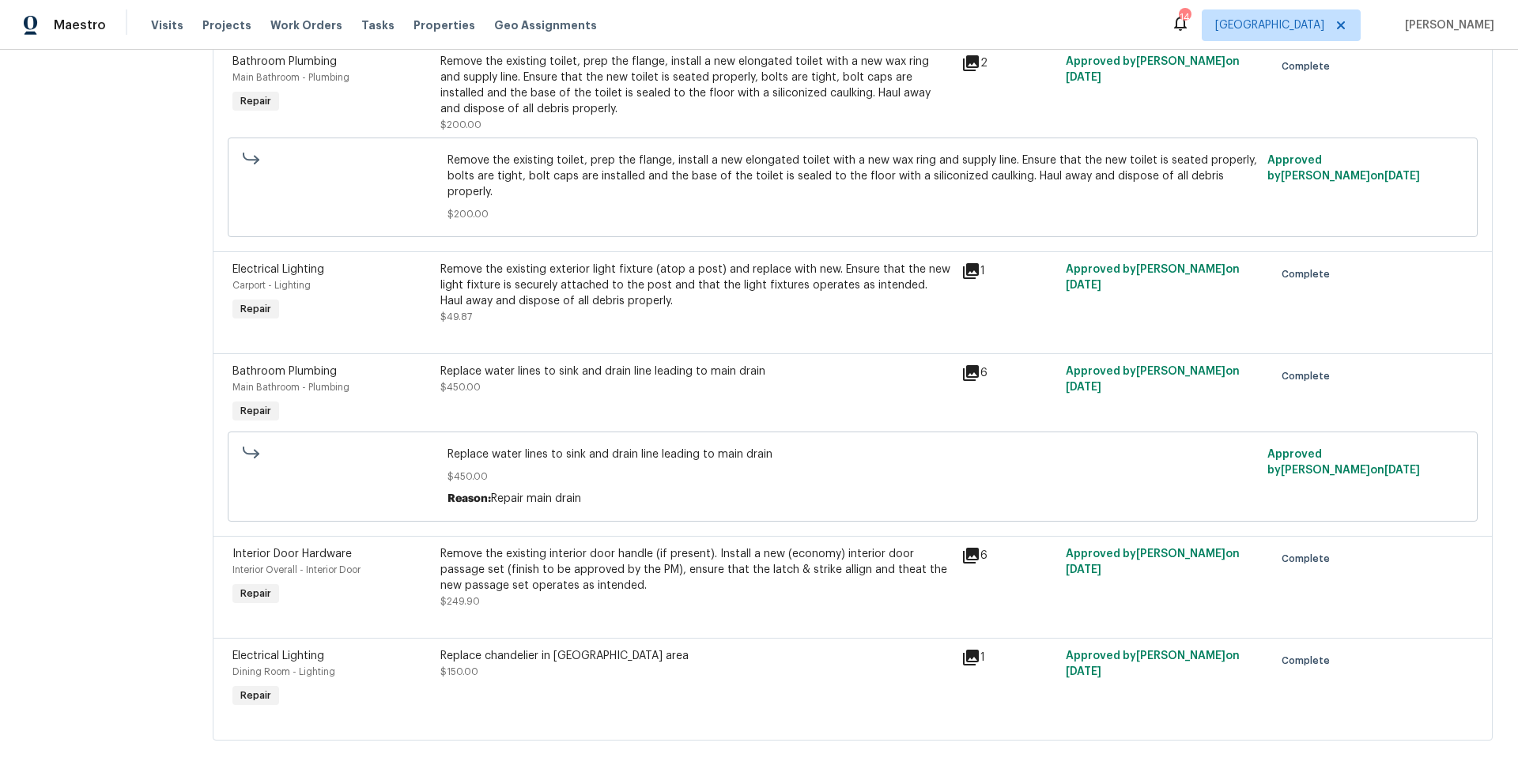
click at [963, 365] on icon at bounding box center [971, 373] width 16 height 16
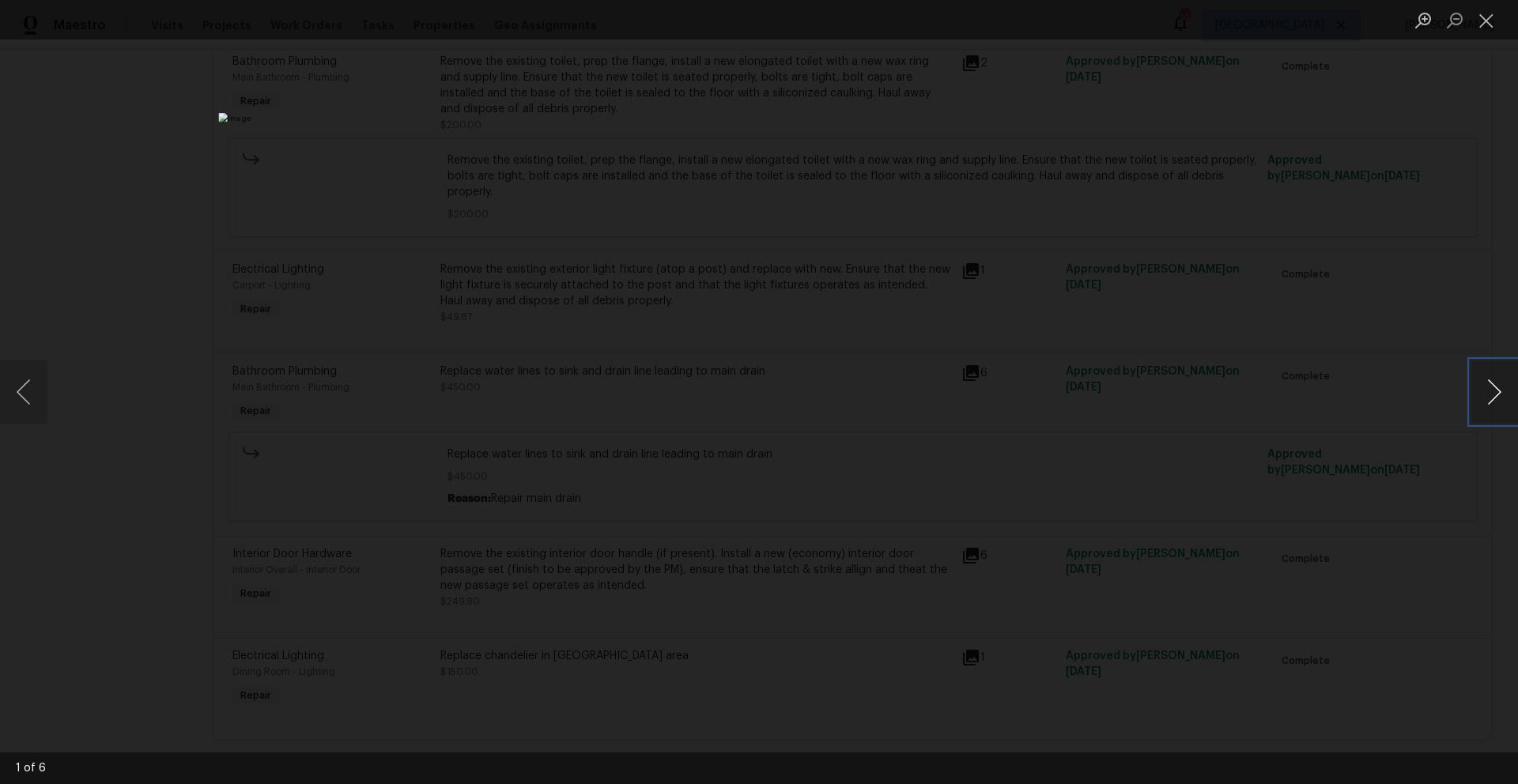
click at [1489, 392] on button "Next image" at bounding box center [1494, 392] width 48 height 64
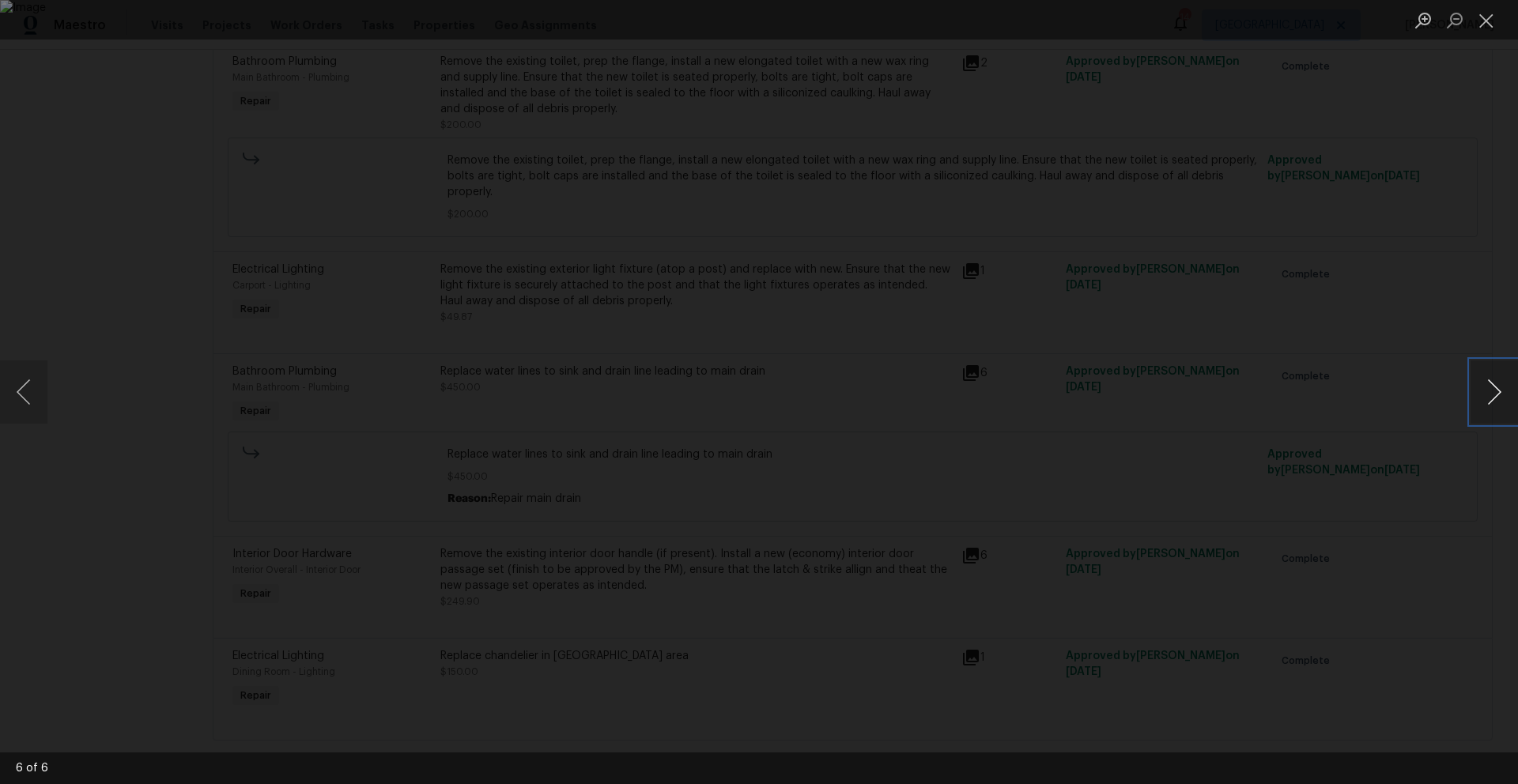
click at [1489, 392] on button "Next image" at bounding box center [1494, 392] width 48 height 64
click at [1481, 18] on button "Close lightbox" at bounding box center [1486, 20] width 32 height 28
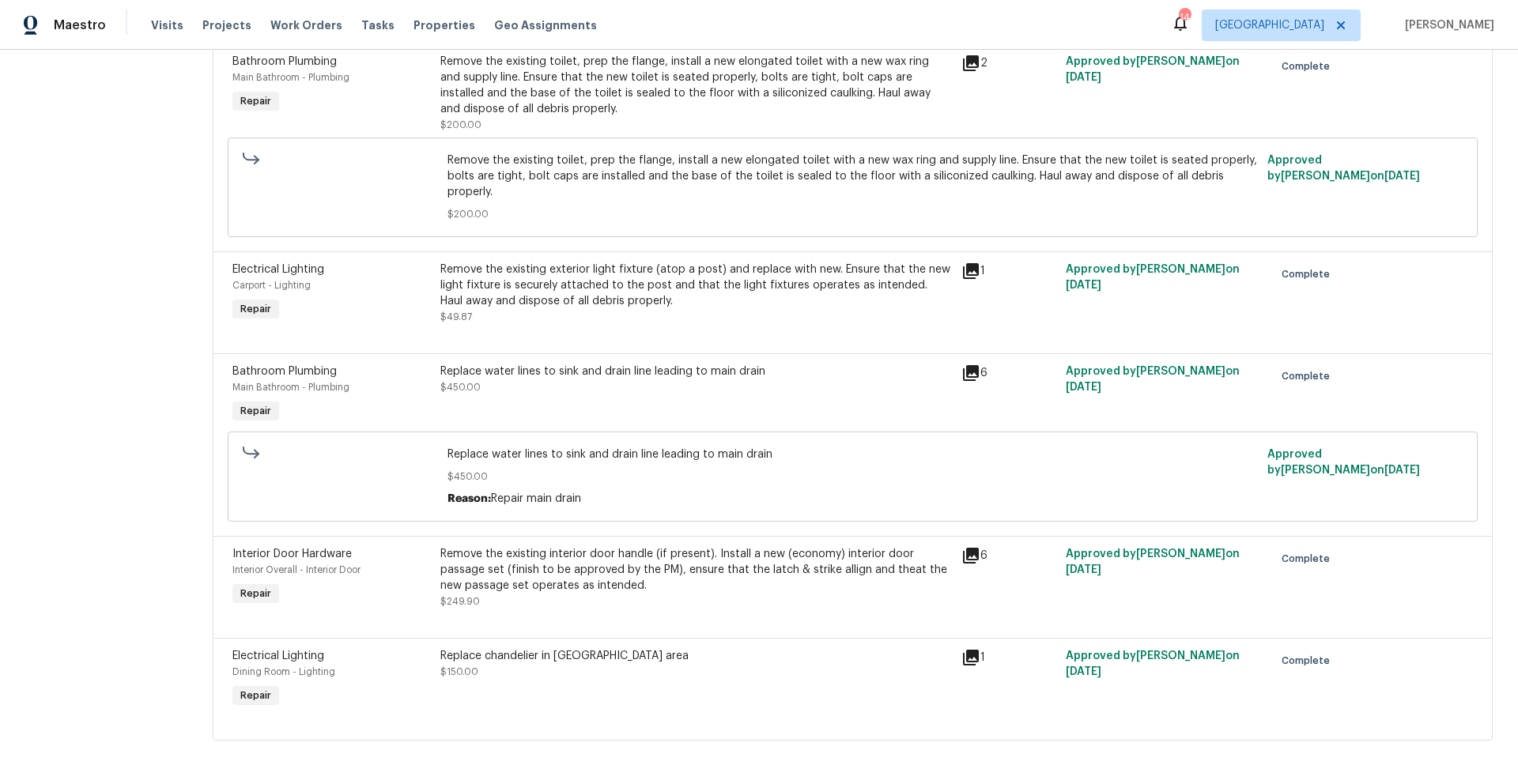
click at [963, 547] on icon at bounding box center [971, 555] width 16 height 16
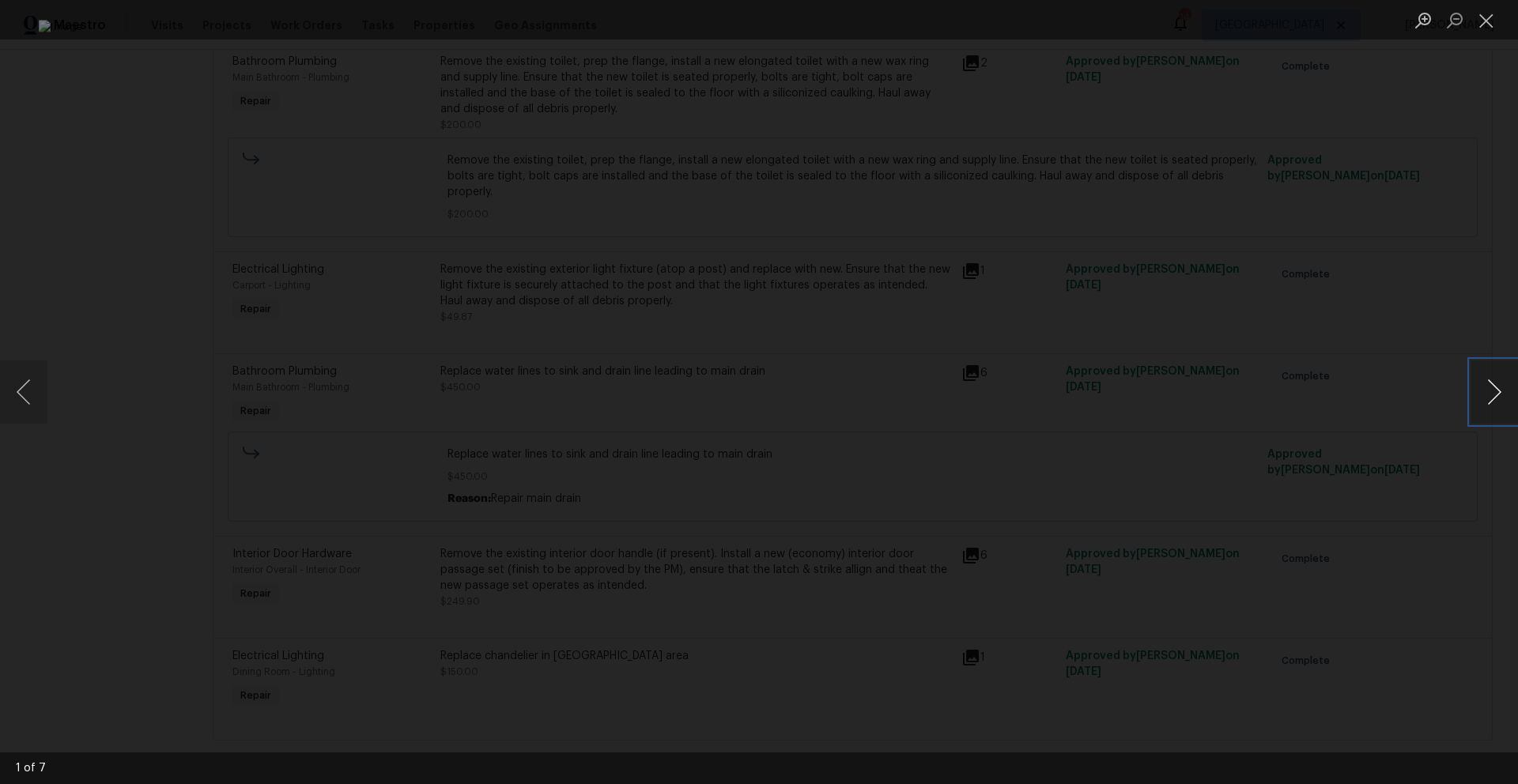
click at [1485, 388] on button "Next image" at bounding box center [1494, 392] width 48 height 64
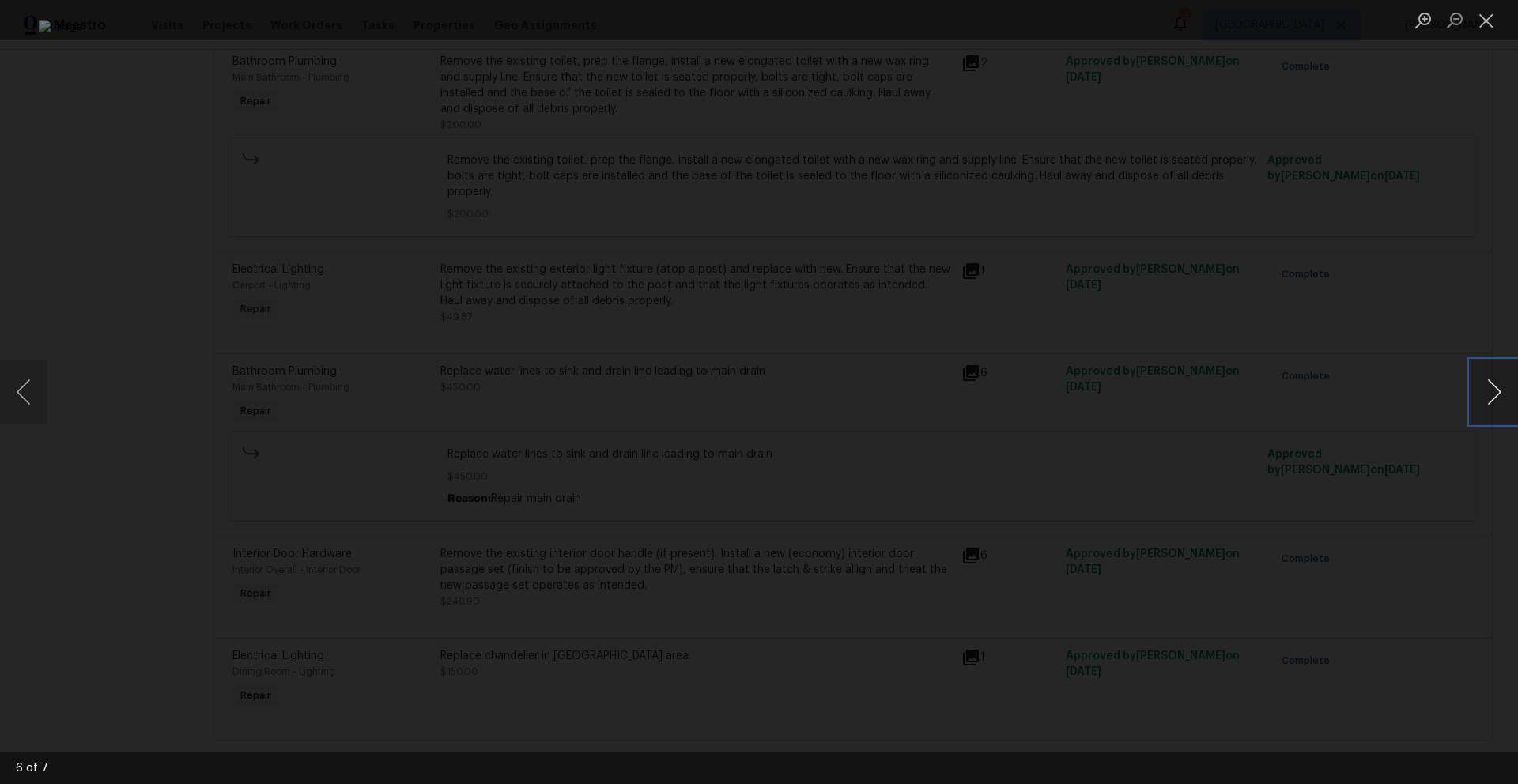
click at [1485, 388] on button "Next image" at bounding box center [1494, 392] width 48 height 64
click at [1481, 23] on button "Close lightbox" at bounding box center [1486, 20] width 32 height 28
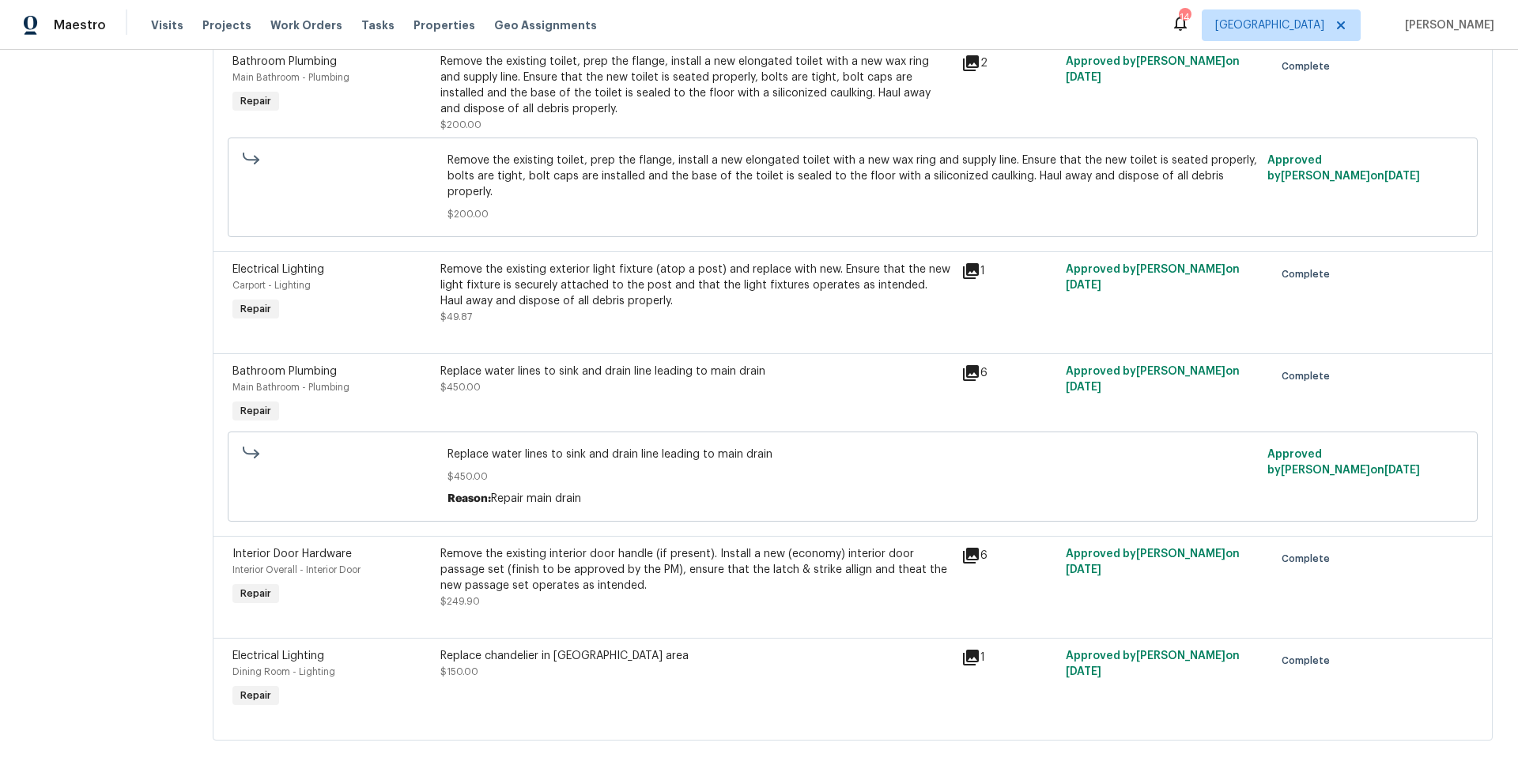
click at [965, 650] on icon at bounding box center [971, 658] width 16 height 16
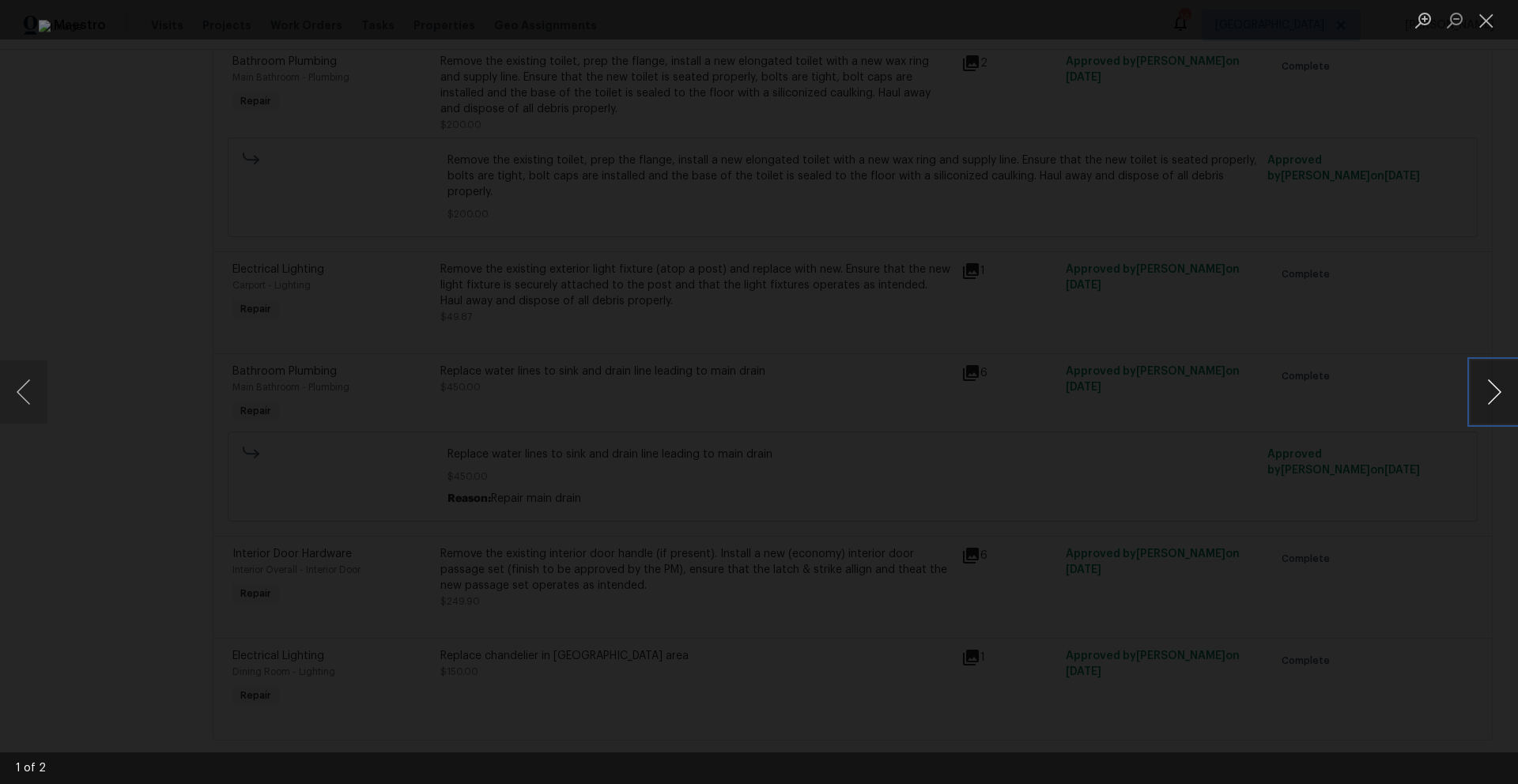
click at [1497, 392] on button "Next image" at bounding box center [1494, 392] width 48 height 64
click at [1480, 27] on button "Close lightbox" at bounding box center [1486, 20] width 32 height 28
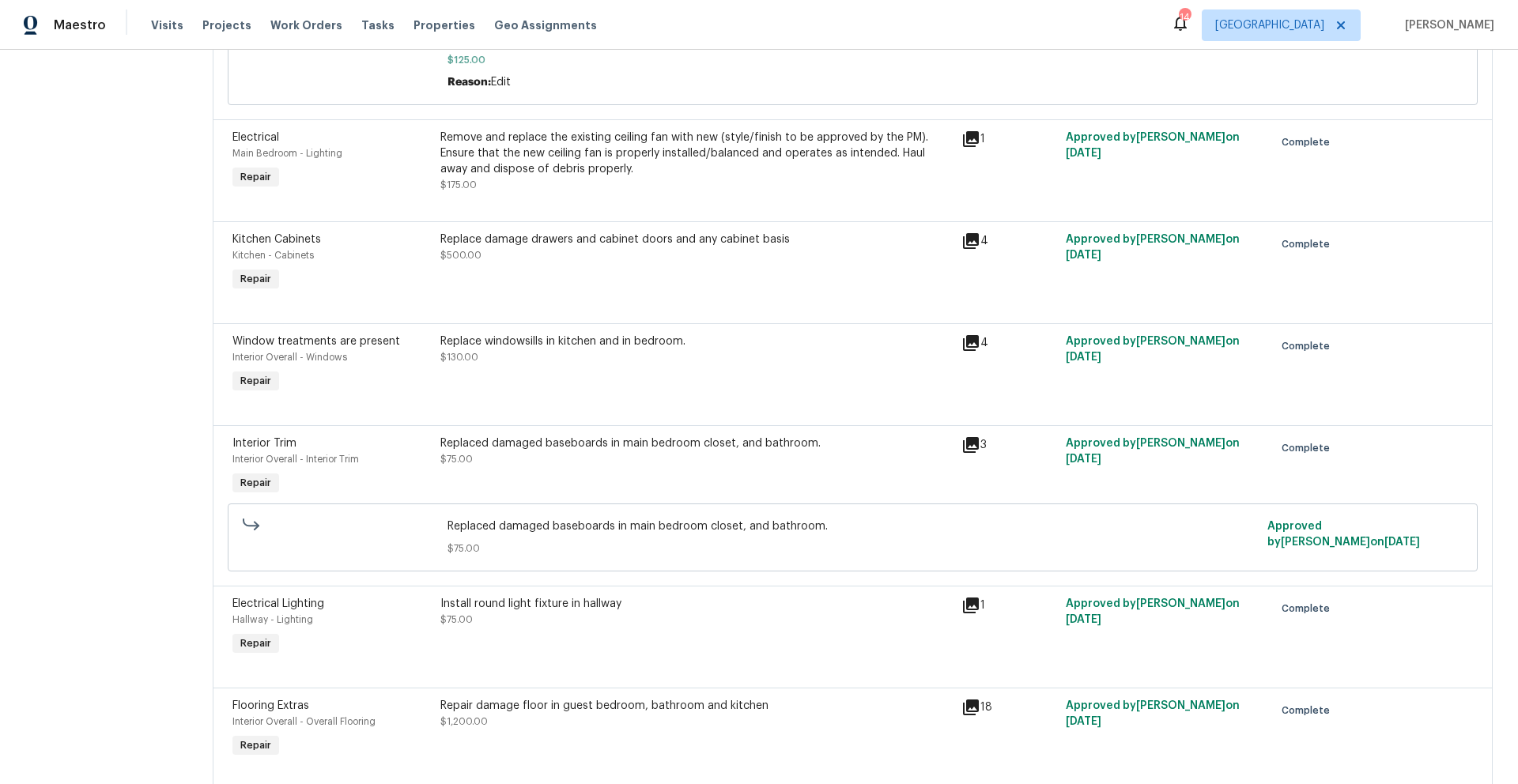
scroll to position [0, 0]
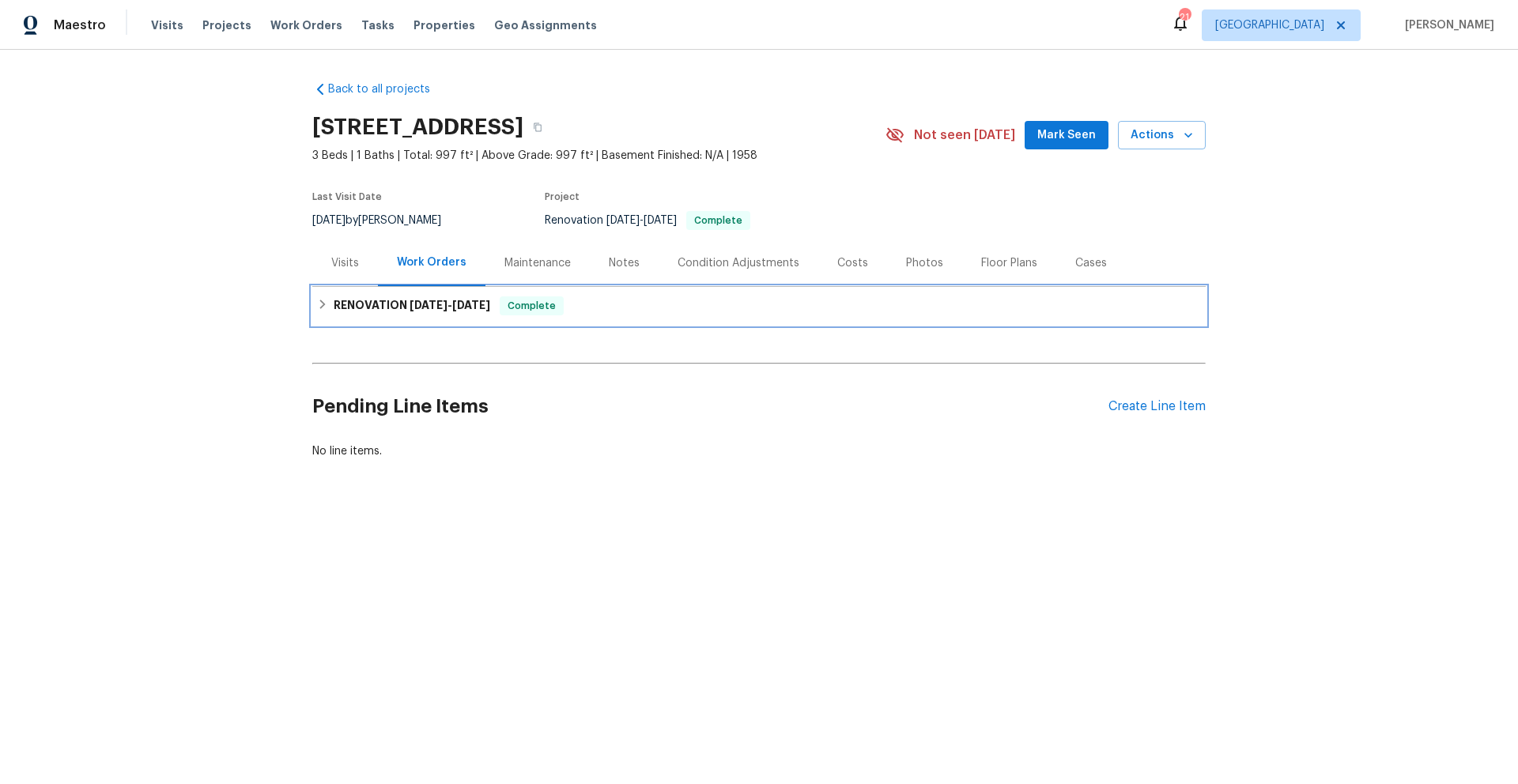
click at [412, 306] on span "8/21/25" at bounding box center [428, 305] width 38 height 11
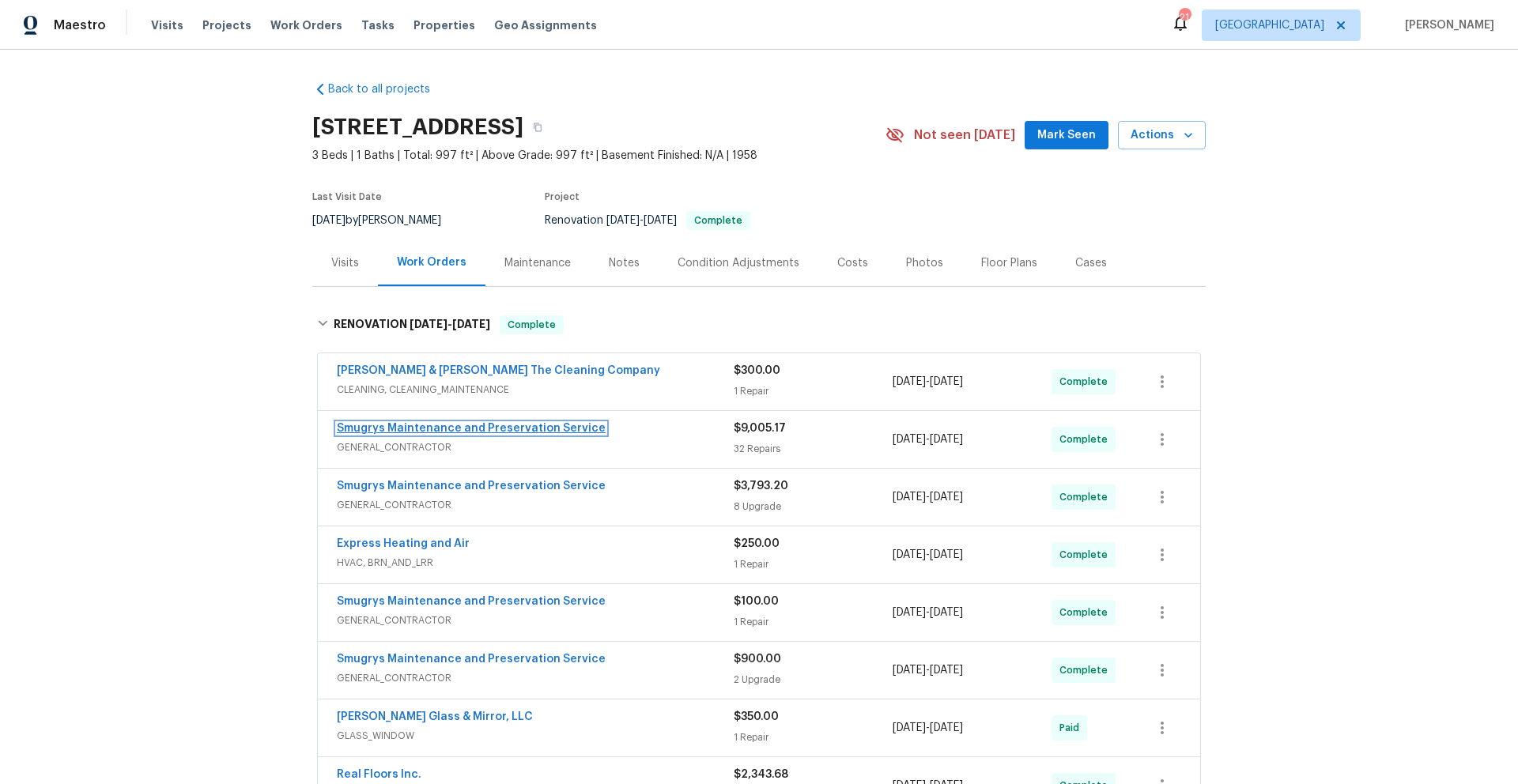
click at [532, 431] on link "Smugrys Maintenance and Preservation Service" at bounding box center [471, 428] width 269 height 11
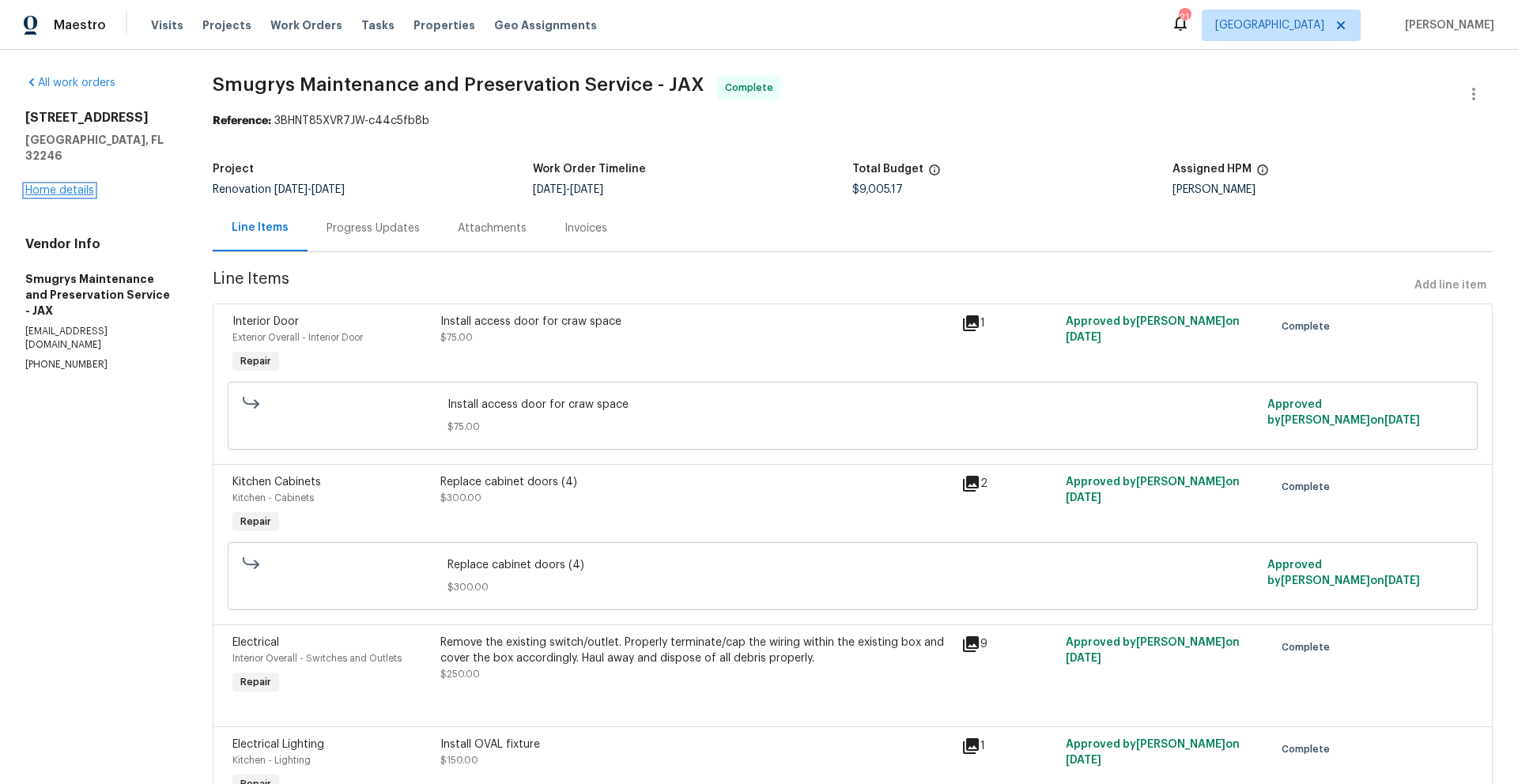
click at [53, 185] on link "Home details" at bounding box center [60, 191] width 69 height 11
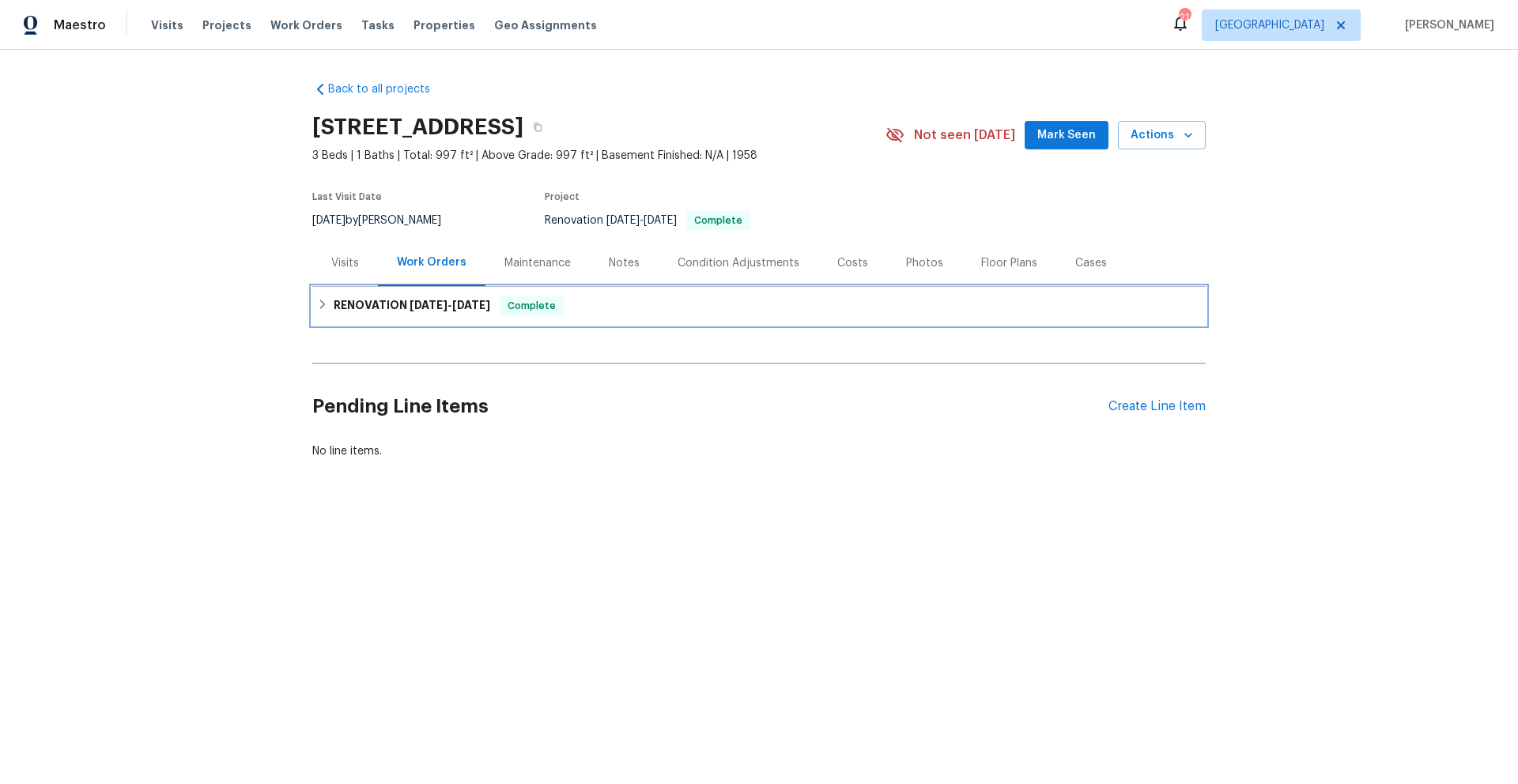
click at [437, 306] on span "8/21/25" at bounding box center [428, 305] width 38 height 11
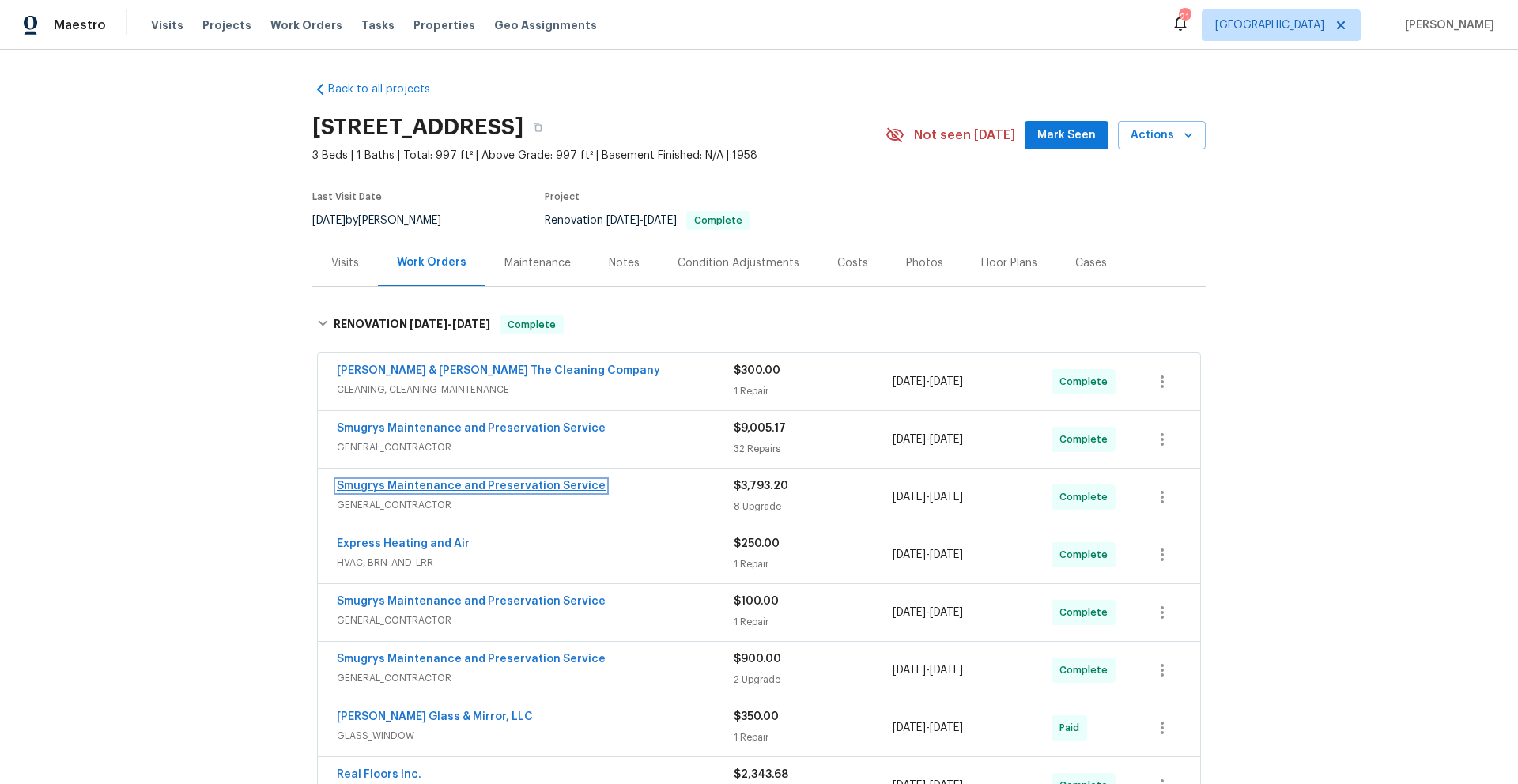
click at [525, 487] on link "Smugrys Maintenance and Preservation Service" at bounding box center [471, 486] width 269 height 11
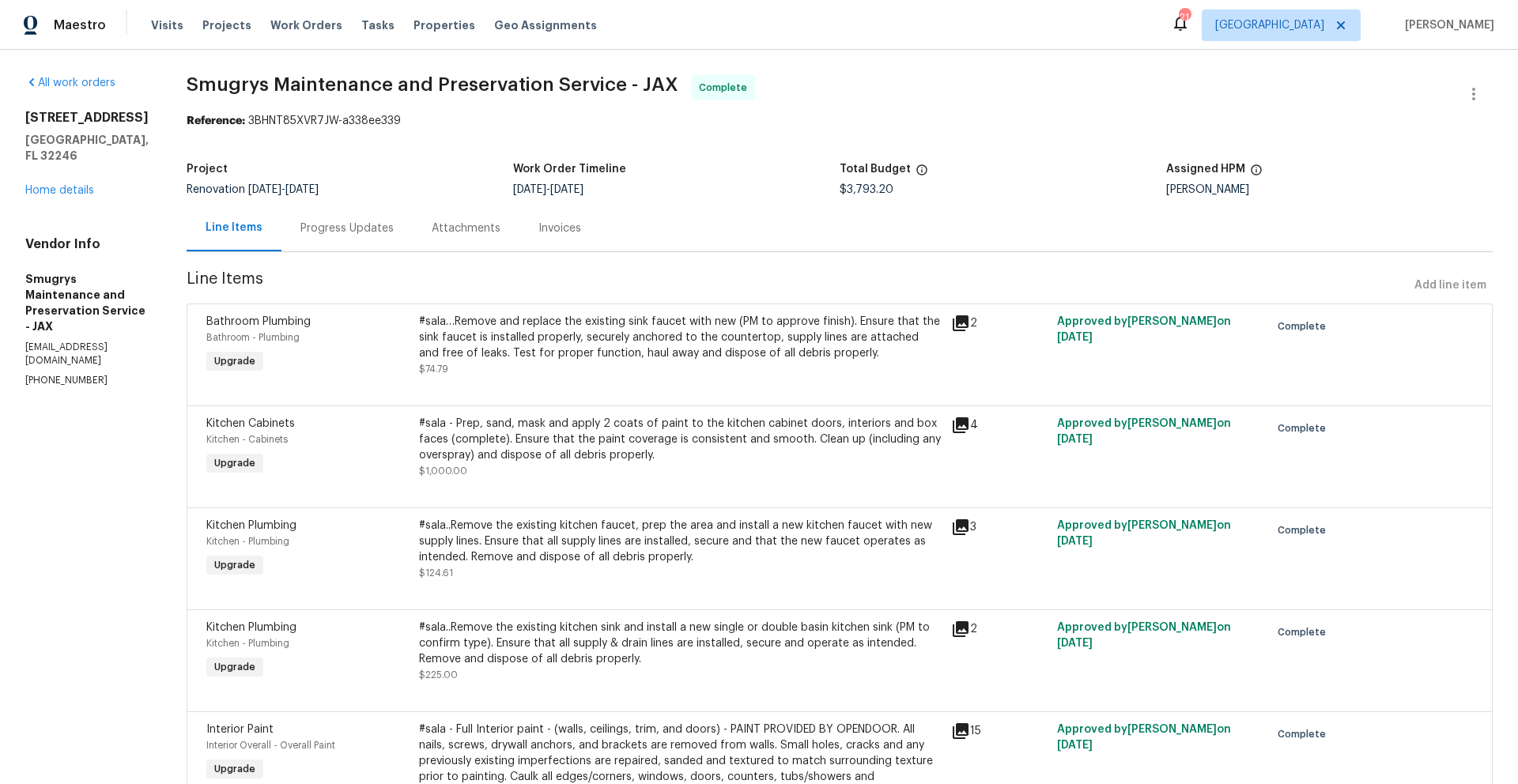
click at [953, 324] on icon at bounding box center [961, 323] width 16 height 16
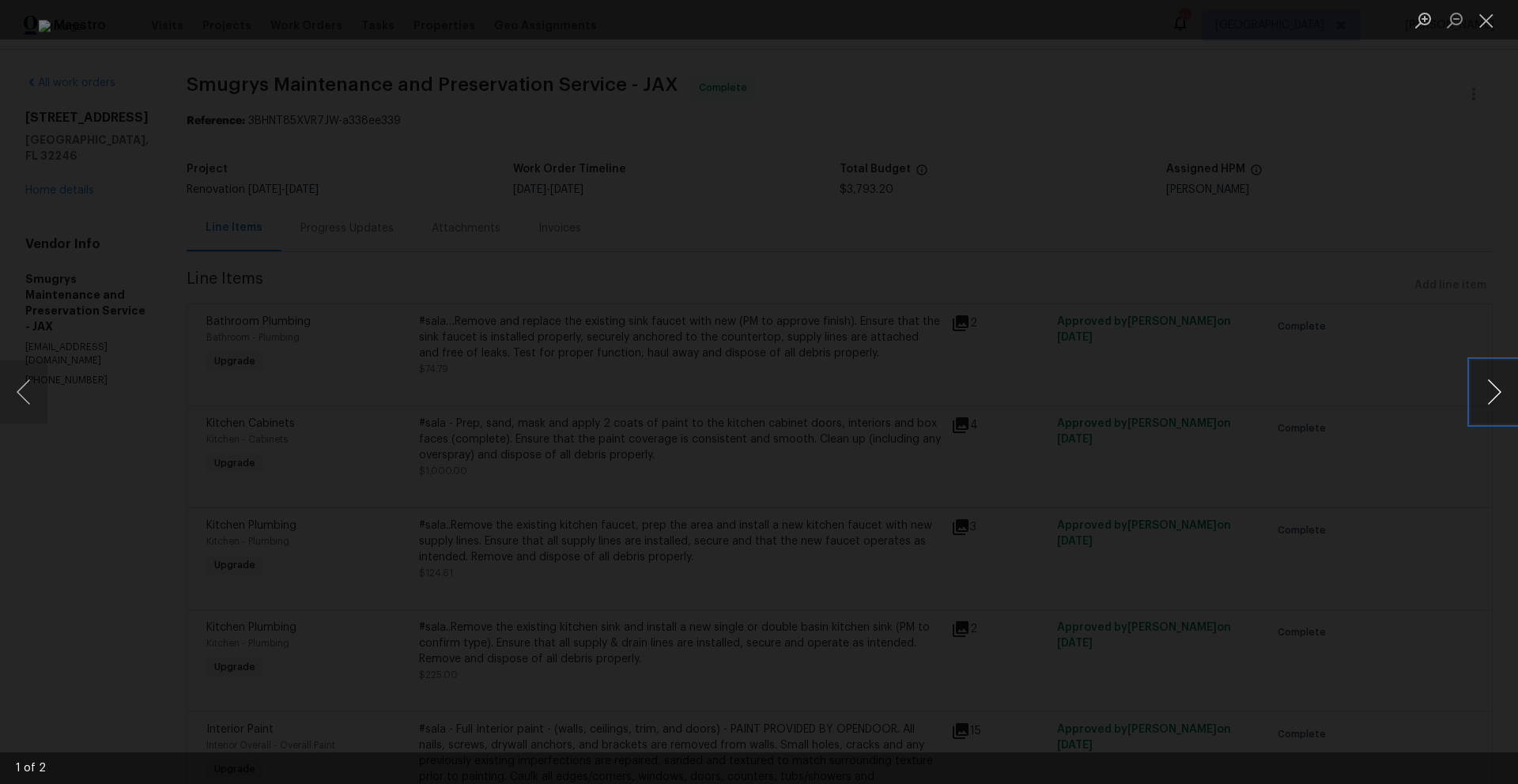
click at [1497, 381] on button "Next image" at bounding box center [1494, 392] width 48 height 64
click at [1484, 27] on button "Close lightbox" at bounding box center [1486, 20] width 32 height 28
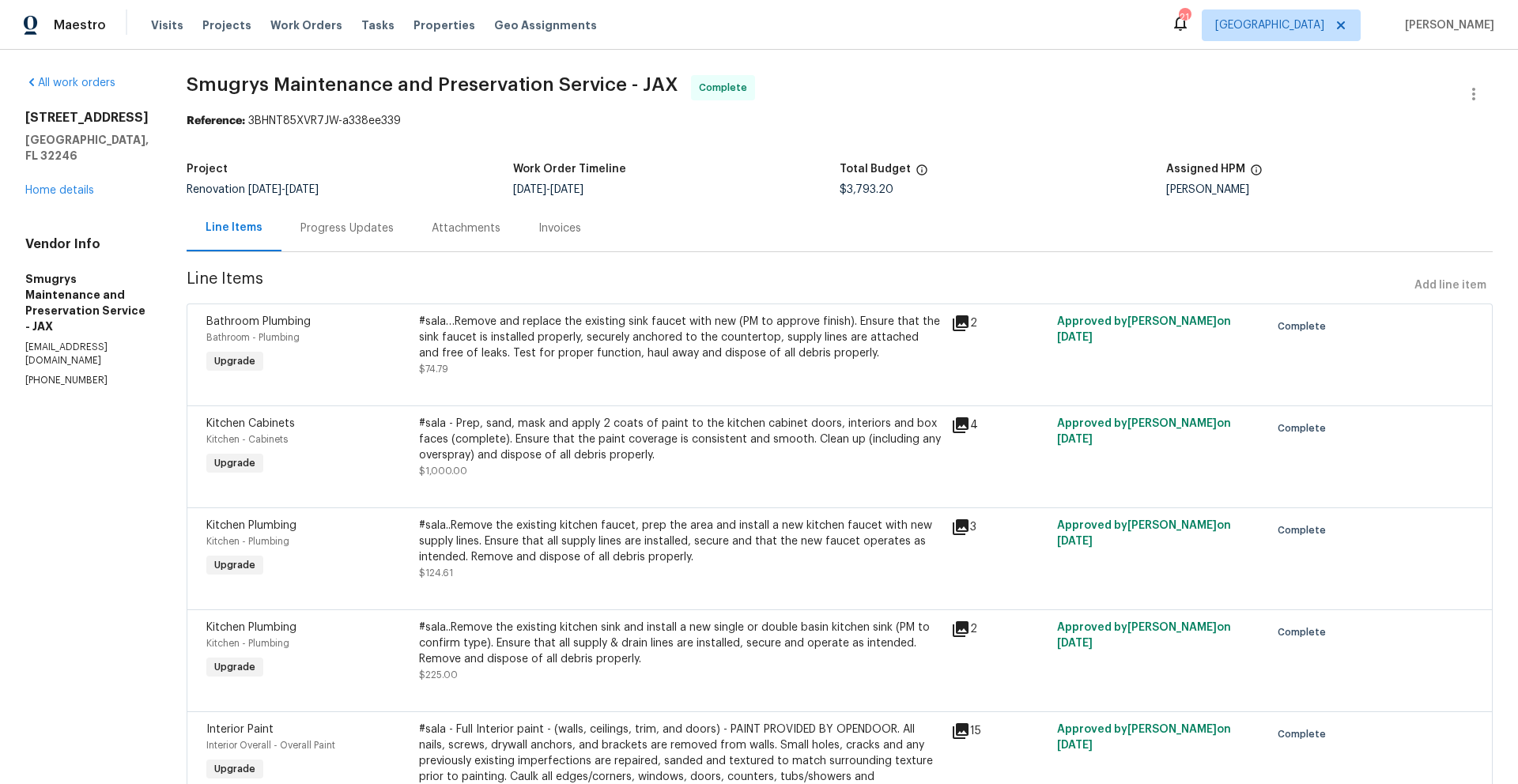
click at [953, 427] on icon at bounding box center [961, 425] width 16 height 16
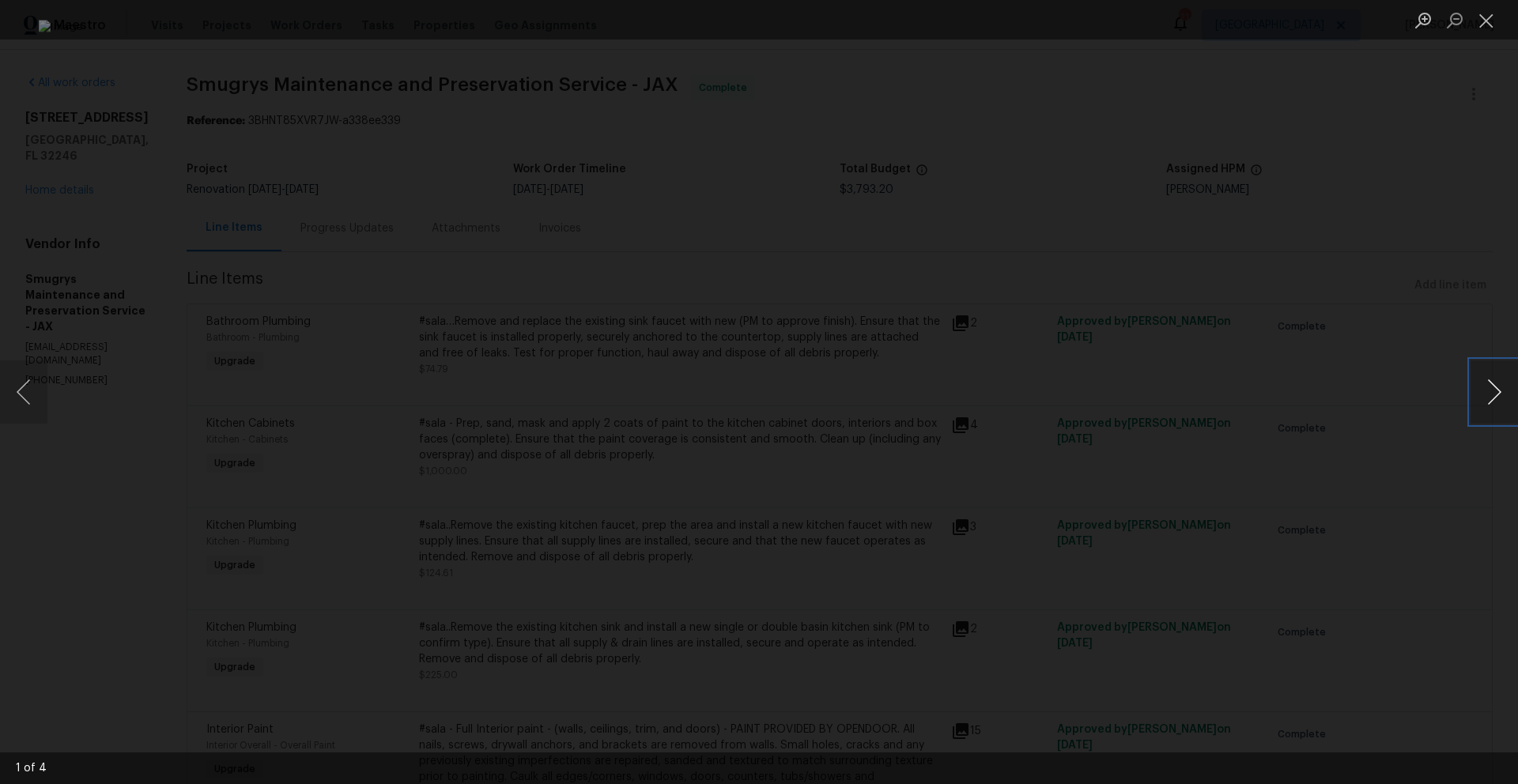
click at [1496, 391] on button "Next image" at bounding box center [1494, 392] width 48 height 64
click at [1487, 22] on button "Close lightbox" at bounding box center [1486, 20] width 32 height 28
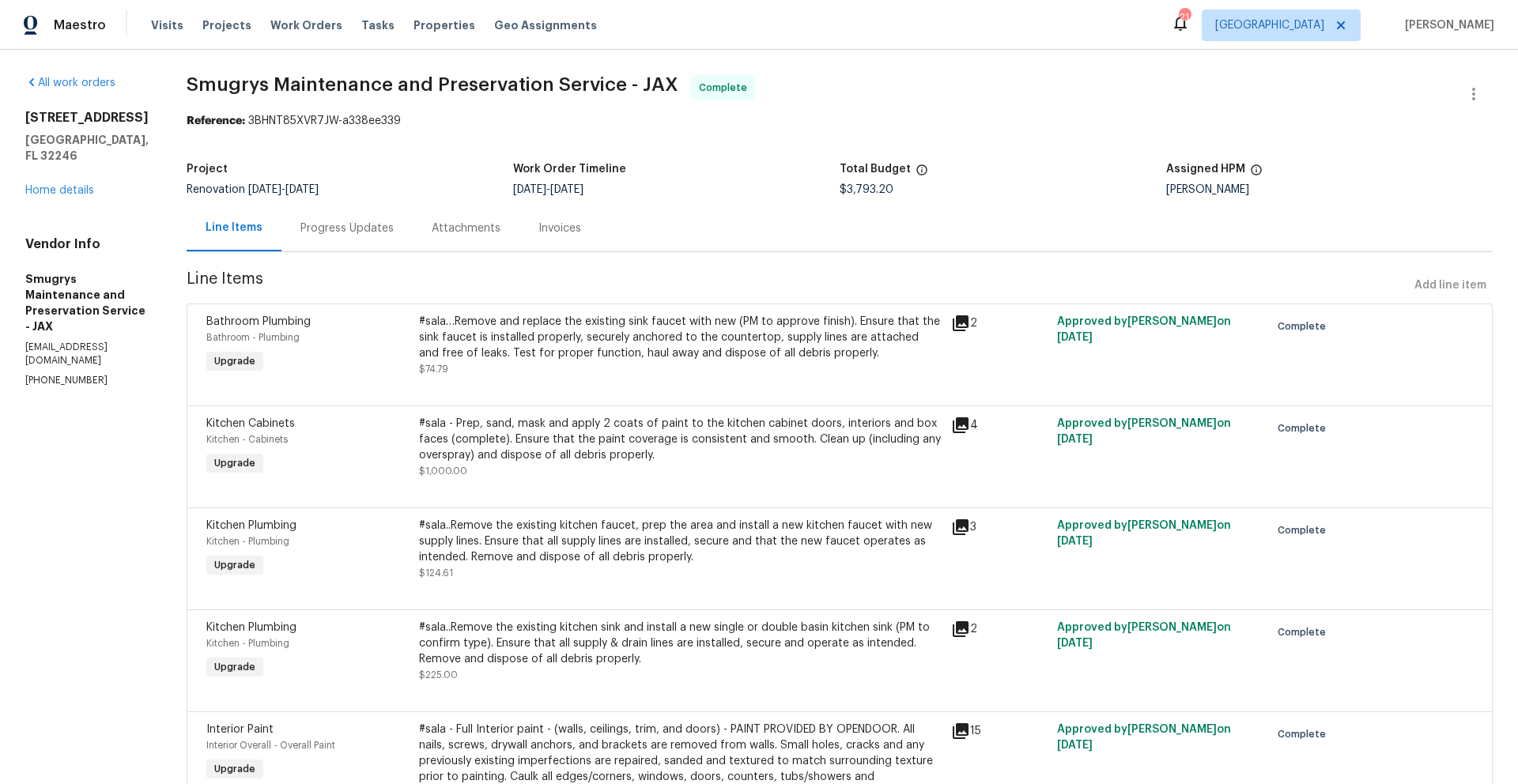
click at [951, 528] on icon at bounding box center [961, 527] width 19 height 19
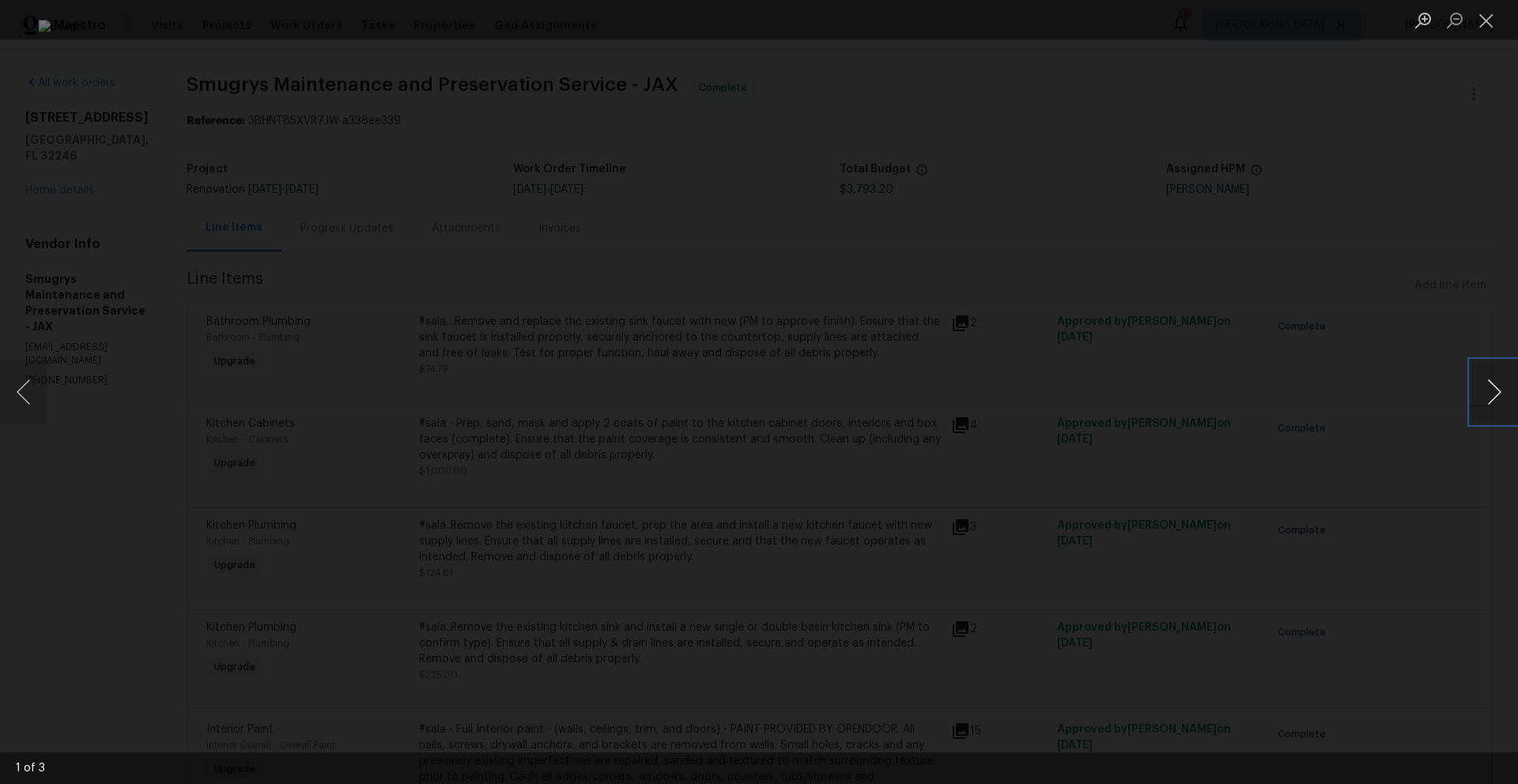
click at [1493, 392] on button "Next image" at bounding box center [1494, 392] width 48 height 64
click at [1486, 28] on button "Close lightbox" at bounding box center [1486, 20] width 32 height 28
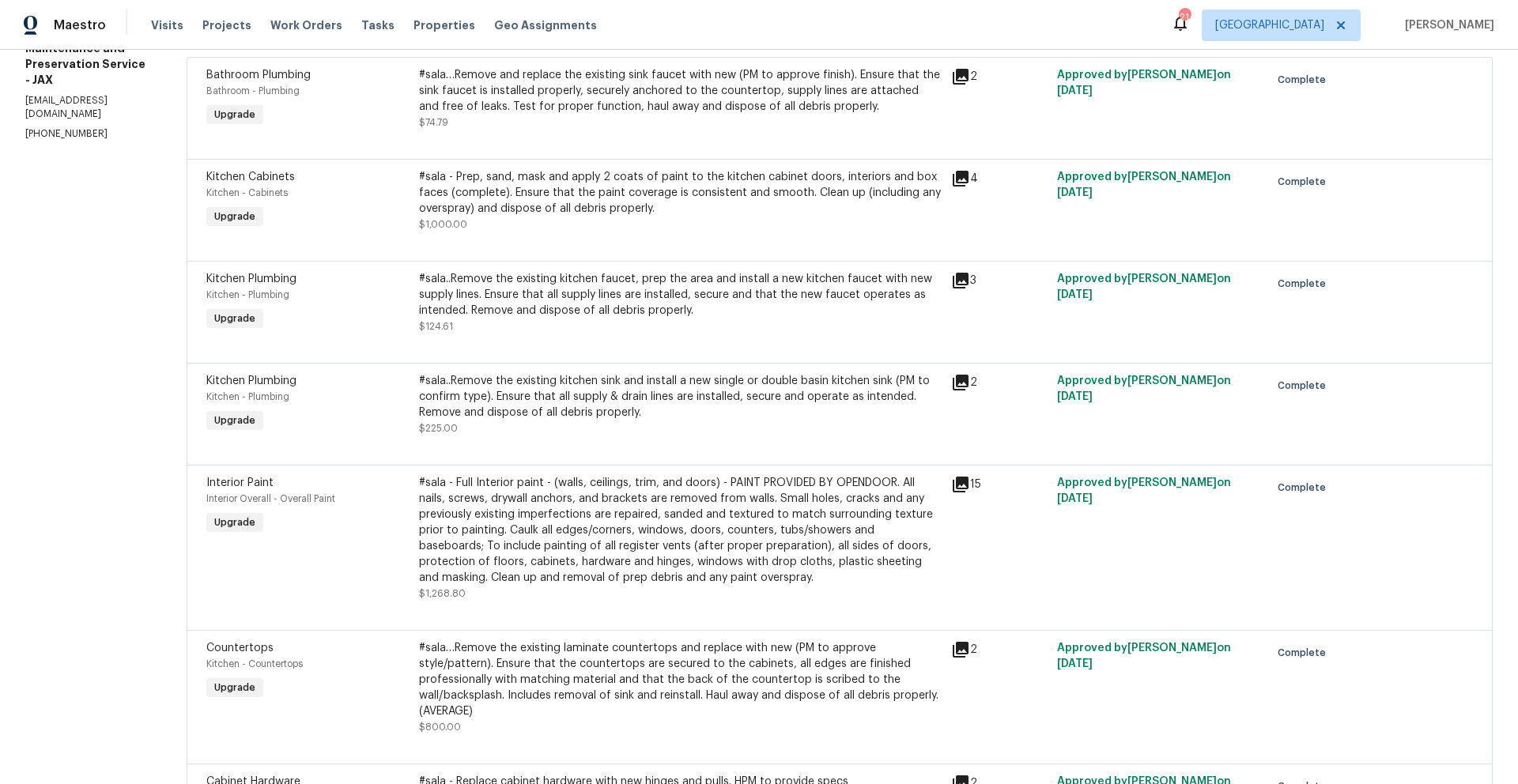
scroll to position [249, 0]
click at [951, 484] on icon at bounding box center [961, 482] width 19 height 19
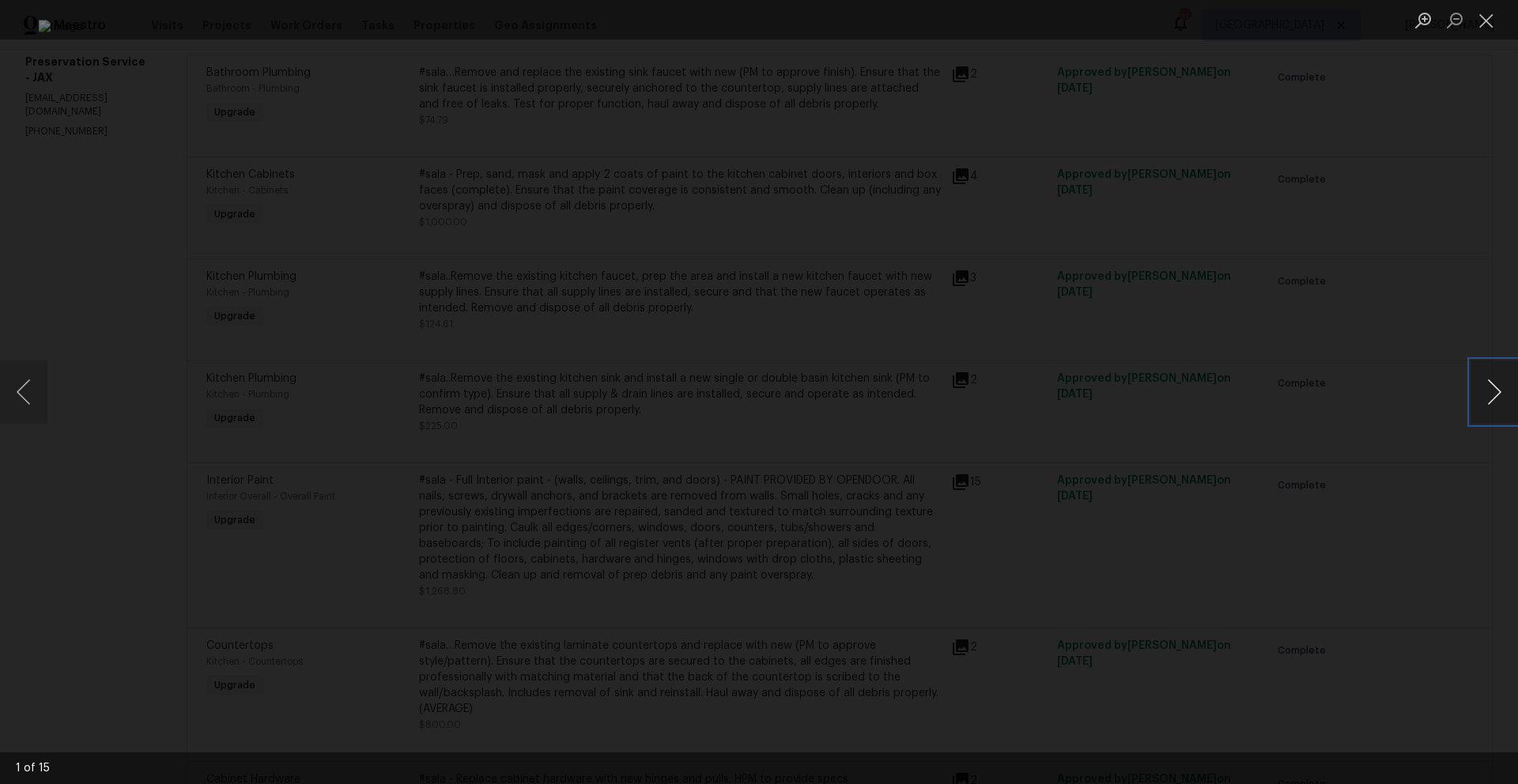
click at [1499, 390] on button "Next image" at bounding box center [1494, 392] width 48 height 64
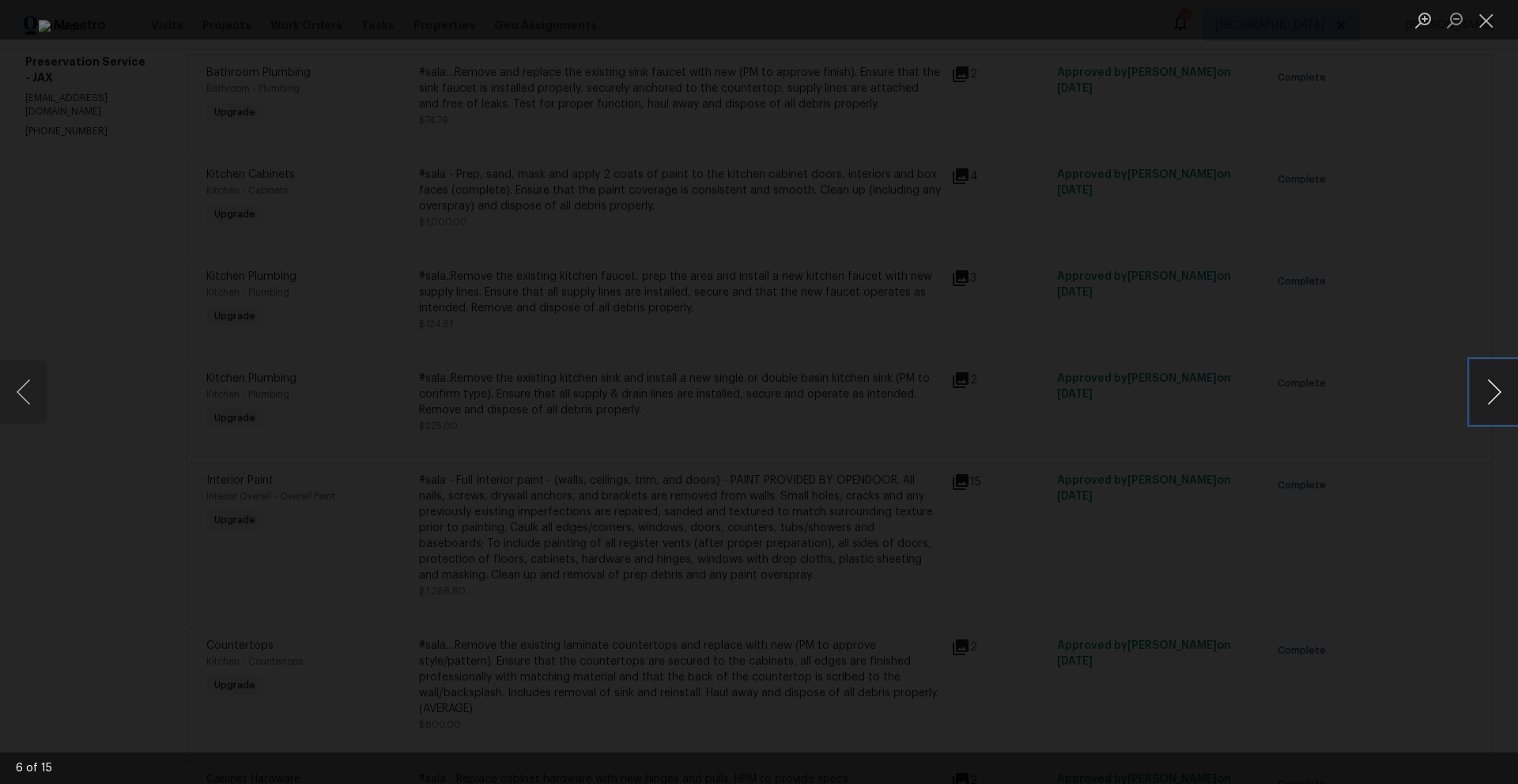
click at [1499, 390] on button "Next image" at bounding box center [1494, 392] width 48 height 64
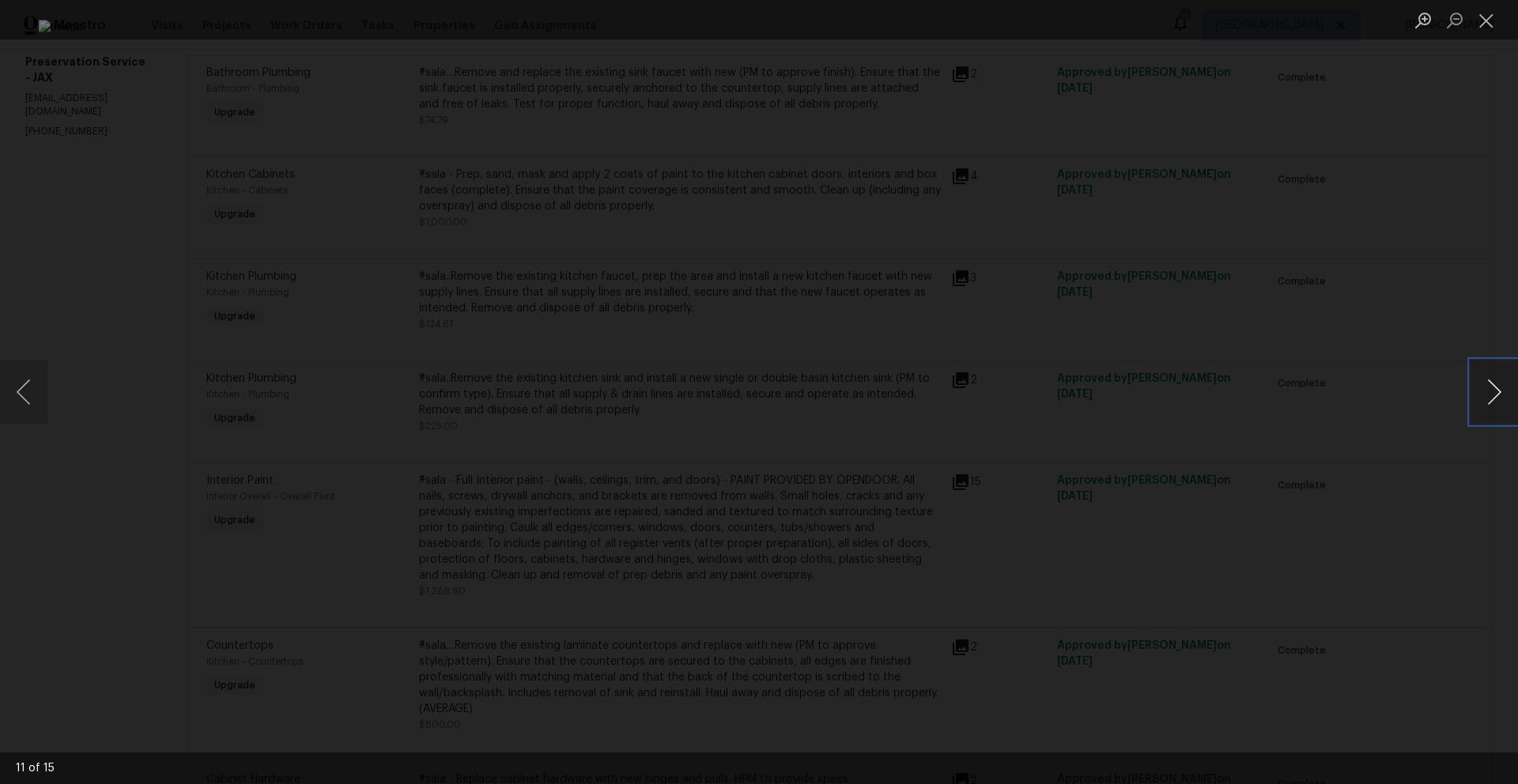
click at [1499, 390] on button "Next image" at bounding box center [1494, 392] width 48 height 64
click at [1485, 26] on button "Close lightbox" at bounding box center [1486, 20] width 32 height 28
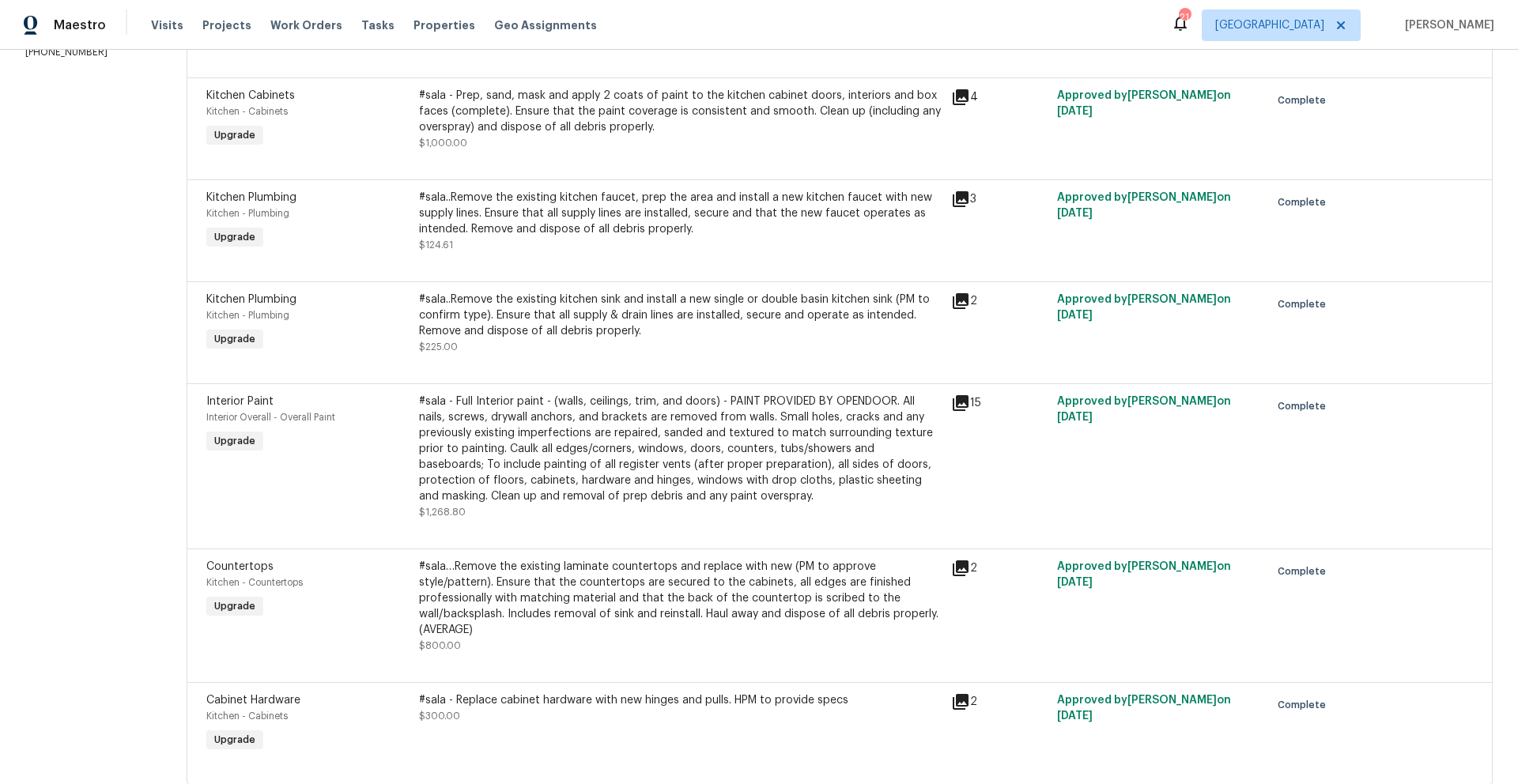
scroll to position [370, 0]
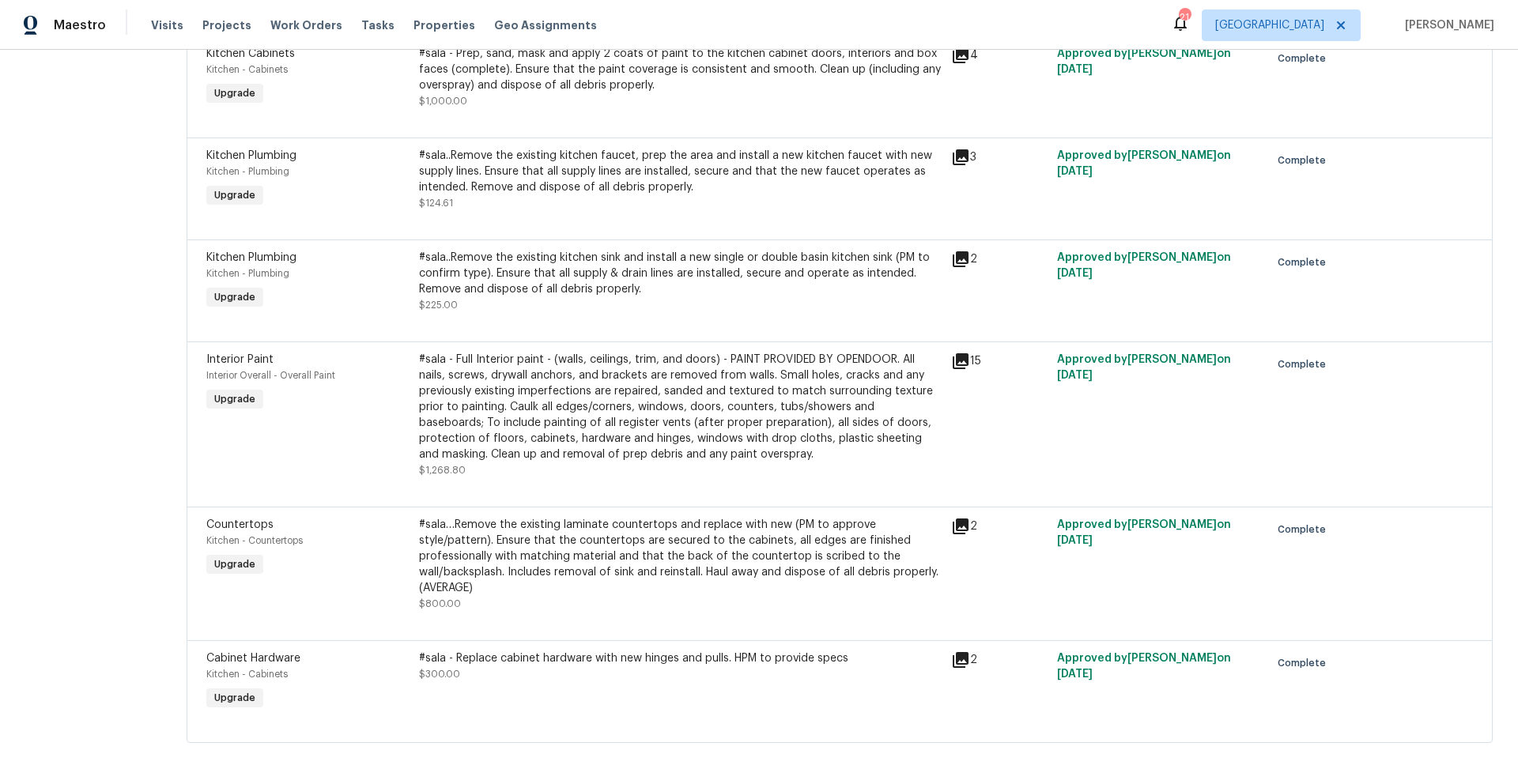
click at [953, 652] on icon at bounding box center [961, 660] width 16 height 16
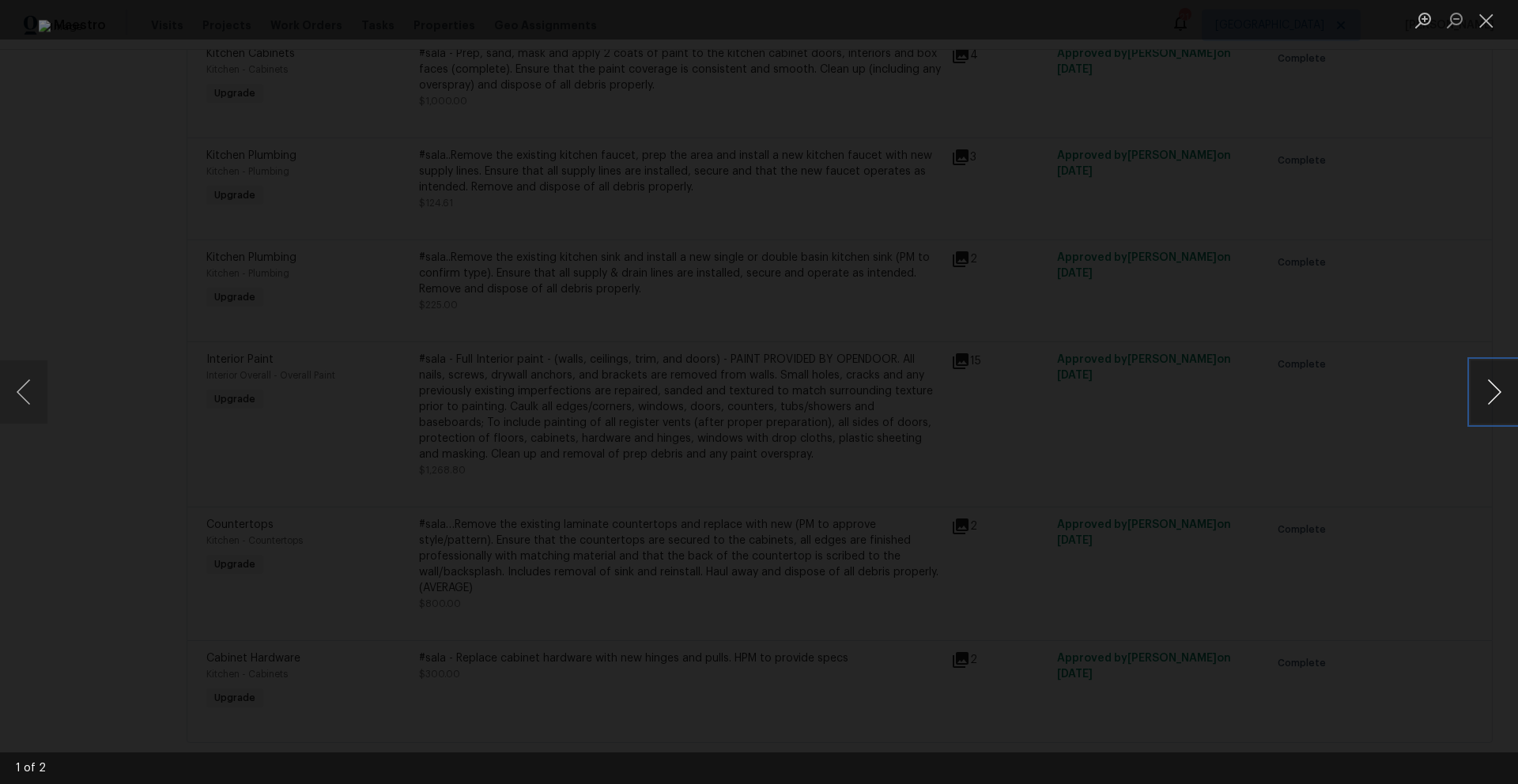
click at [1489, 403] on button "Next image" at bounding box center [1494, 392] width 48 height 64
click at [1496, 23] on button "Close lightbox" at bounding box center [1486, 20] width 32 height 28
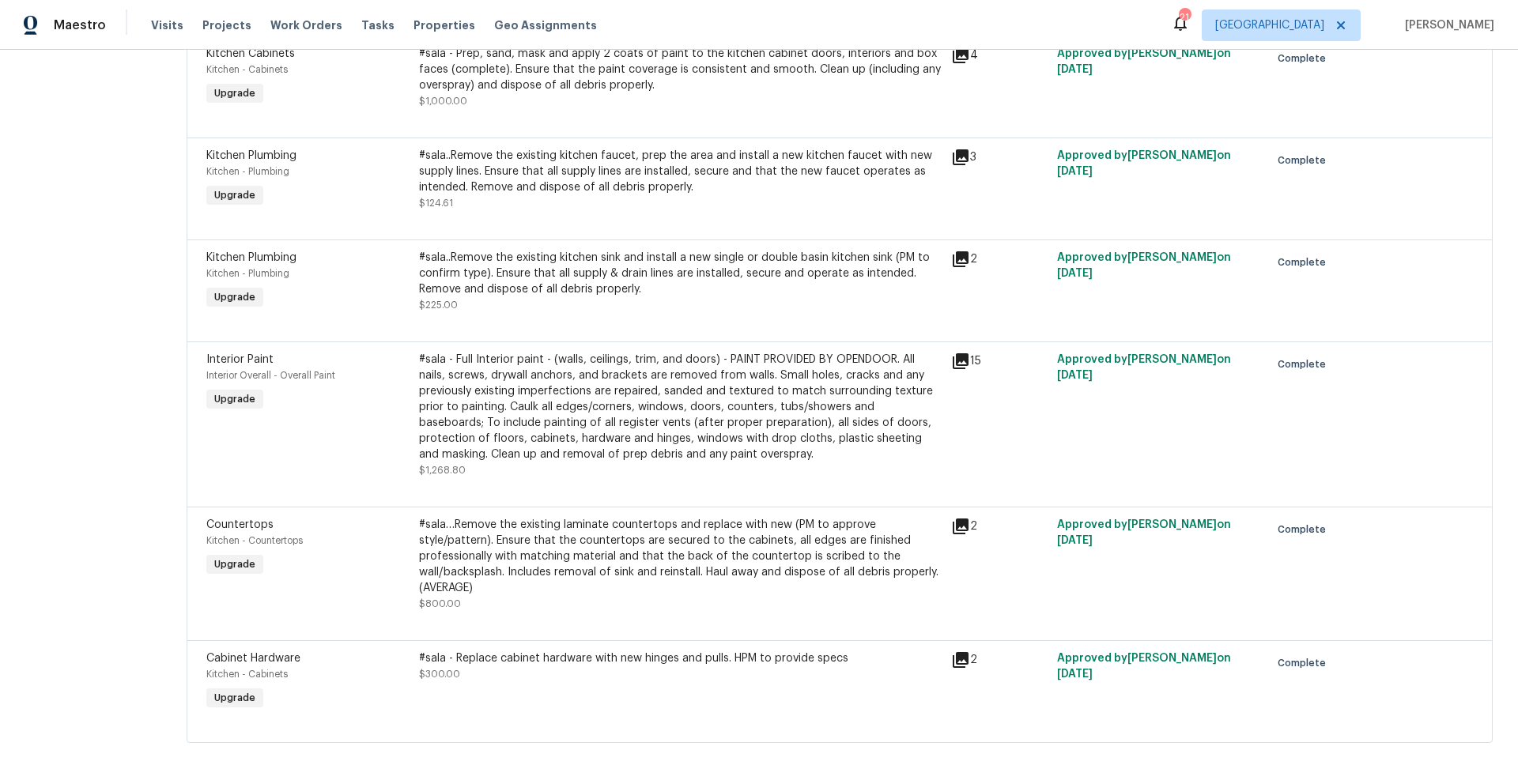
scroll to position [0, 0]
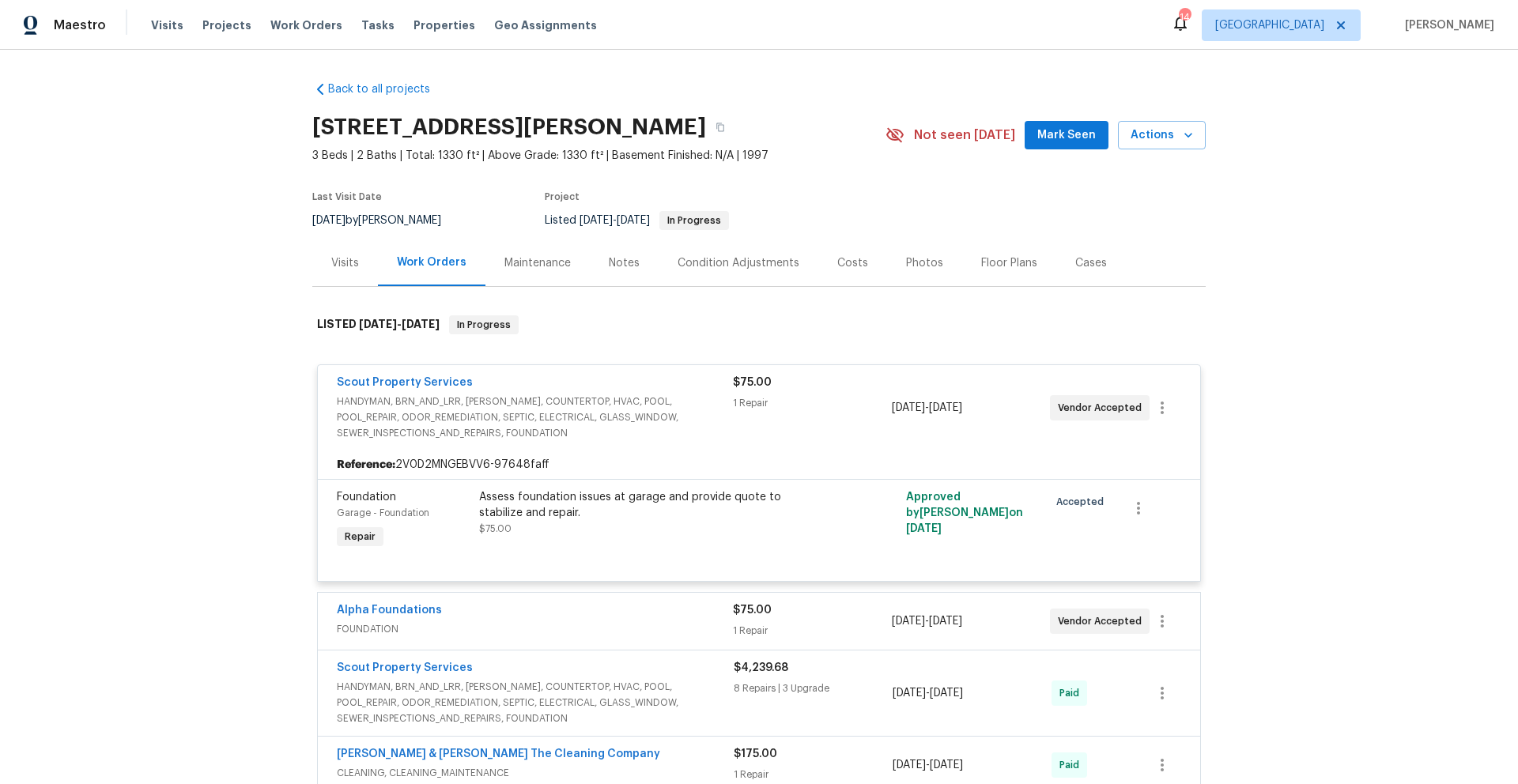
click at [609, 264] on div "Notes" at bounding box center [624, 263] width 31 height 16
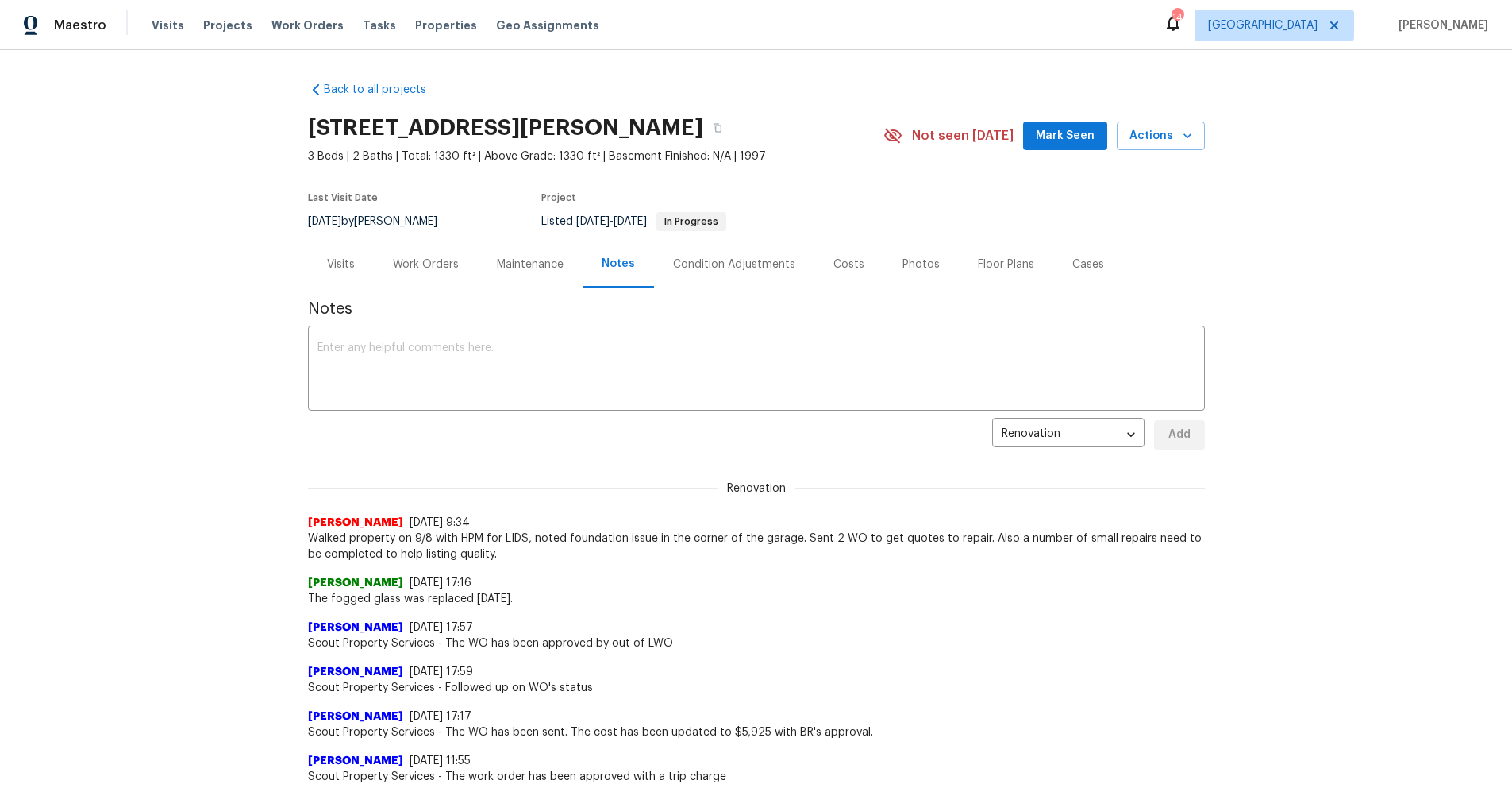
click at [830, 156] on span "3 Beds | 2 Baths | Total: 1330 ft² | Above Grade: 1330 ft² | Basement Finished:…" at bounding box center [595, 156] width 575 height 16
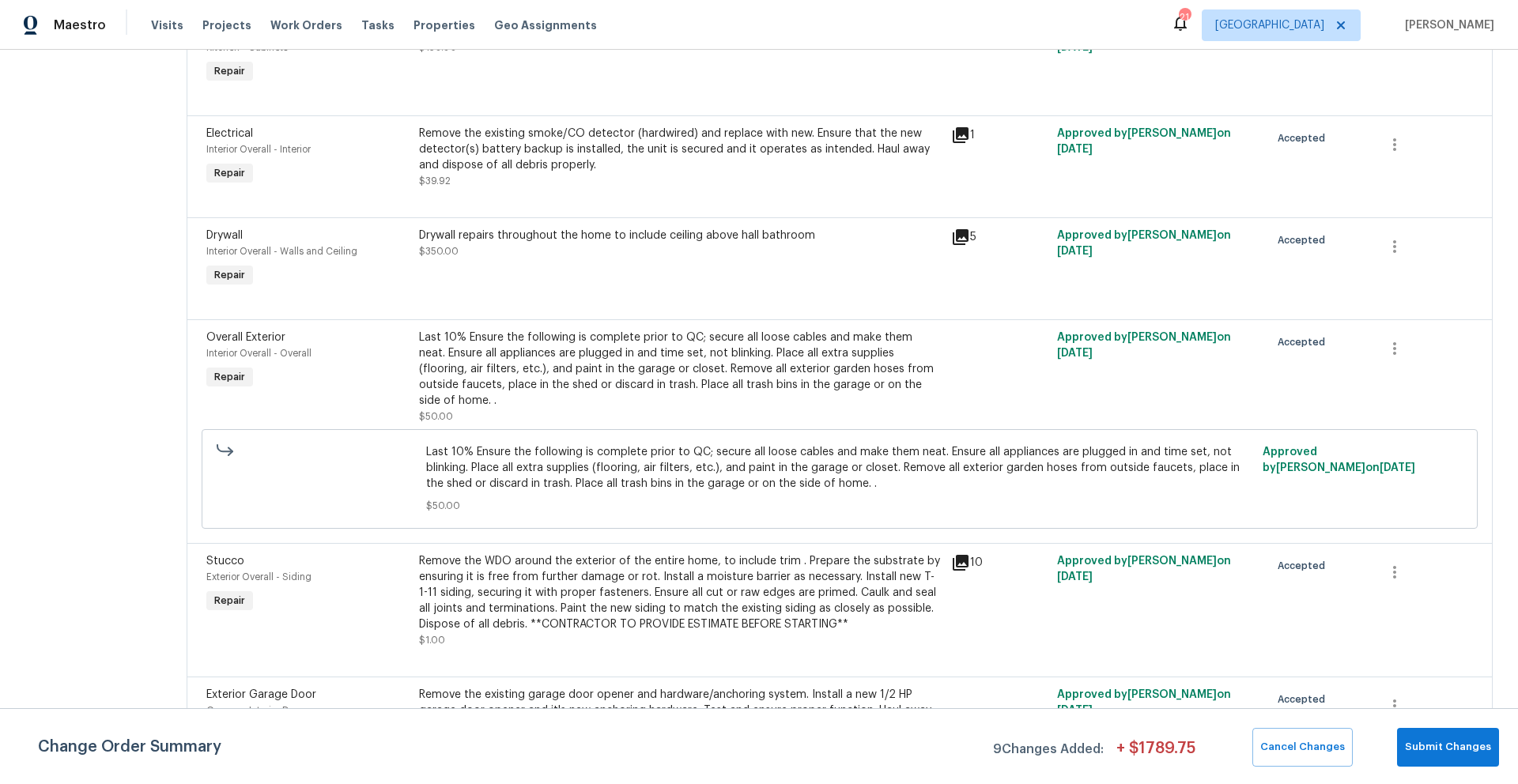
scroll to position [1340, 0]
click at [1390, 575] on icon "button" at bounding box center [1395, 570] width 19 height 19
click at [1389, 576] on li "Cancel" at bounding box center [1397, 572] width 61 height 26
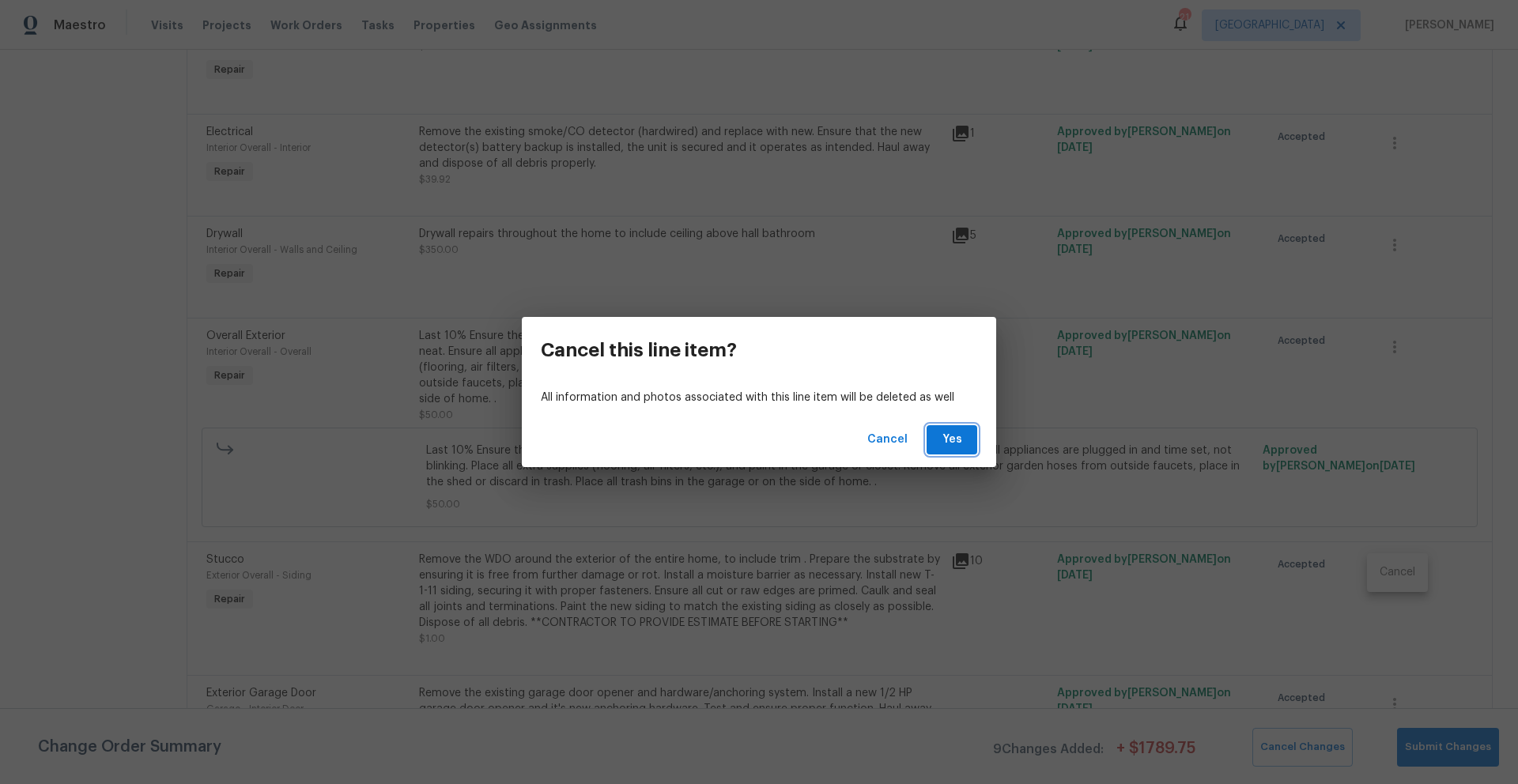
click at [951, 441] on span "Yes" at bounding box center [952, 439] width 25 height 20
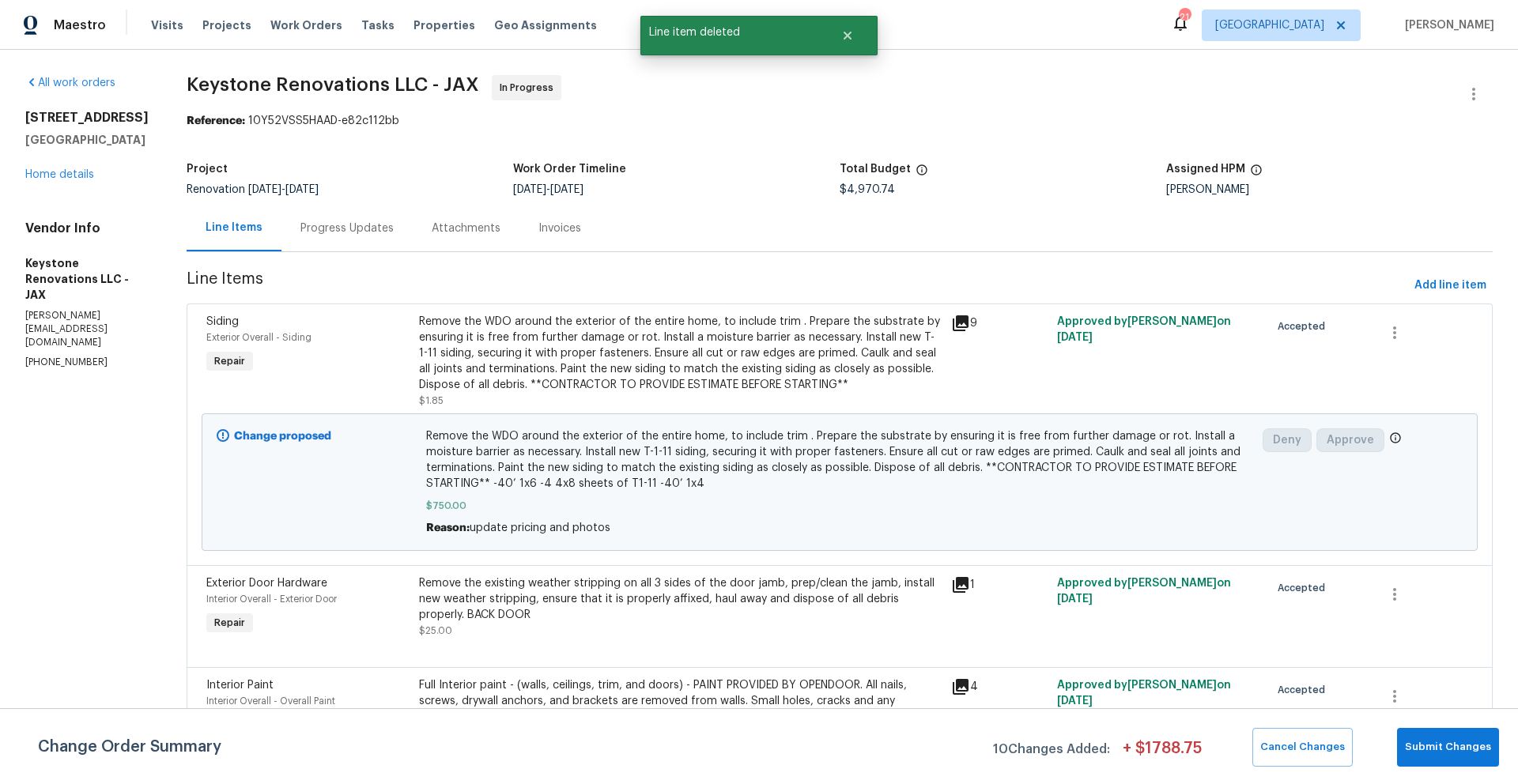
scroll to position [3, 0]
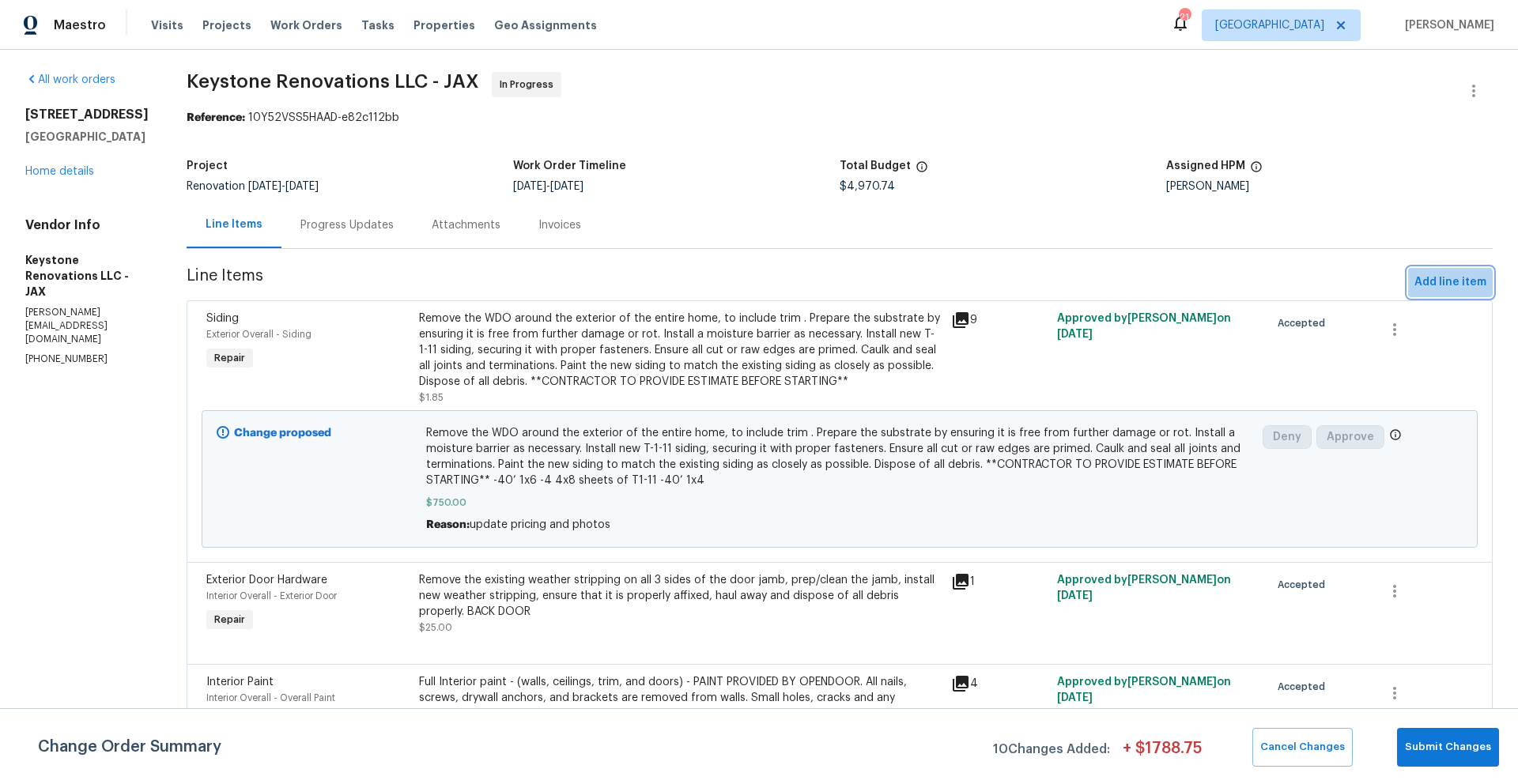
click at [1420, 287] on span "Add line item" at bounding box center [1450, 282] width 72 height 20
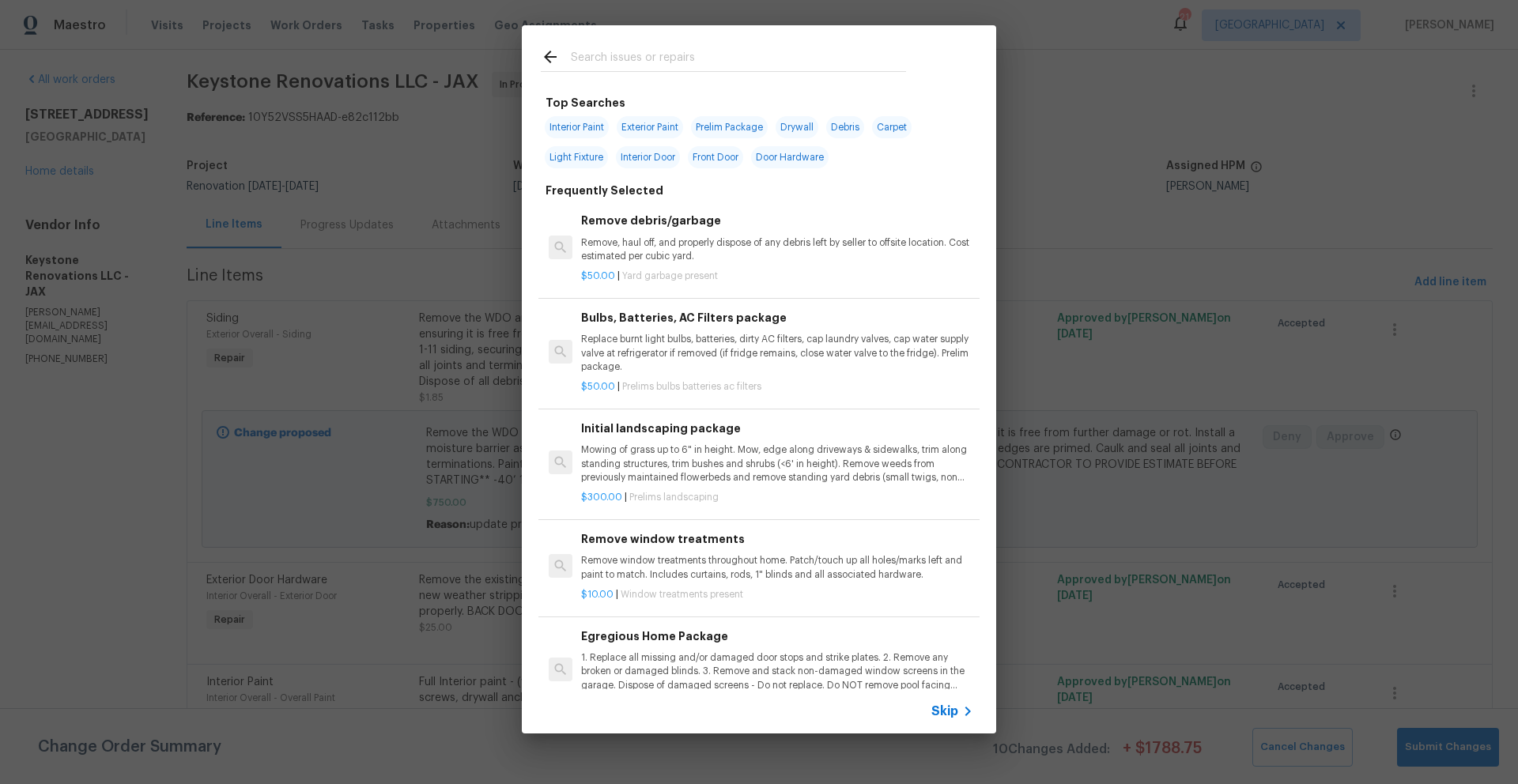
click at [601, 48] on input "text" at bounding box center [738, 60] width 335 height 24
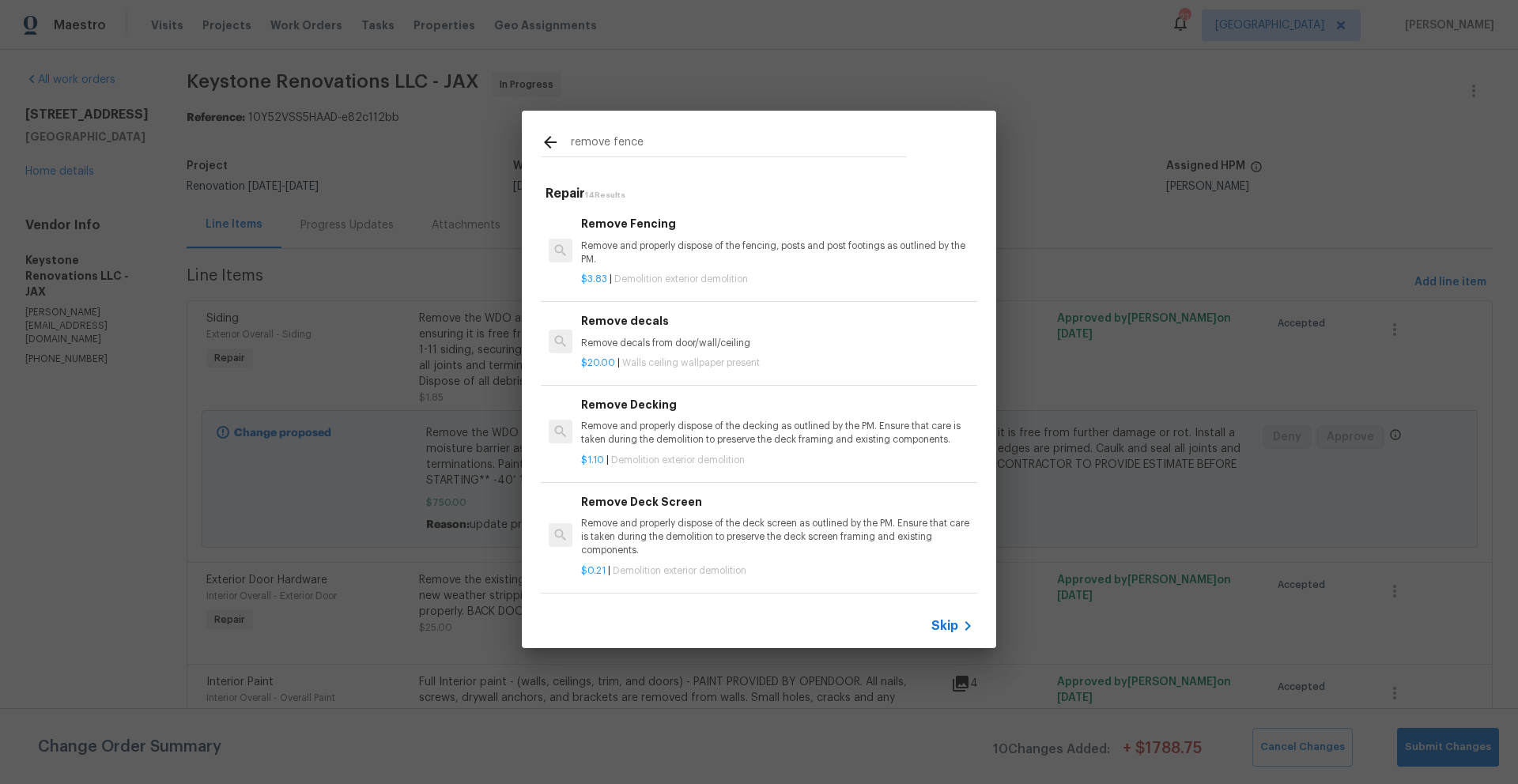
type input "remove fence"
click at [609, 220] on h6 "Remove Fencing" at bounding box center [776, 224] width 392 height 17
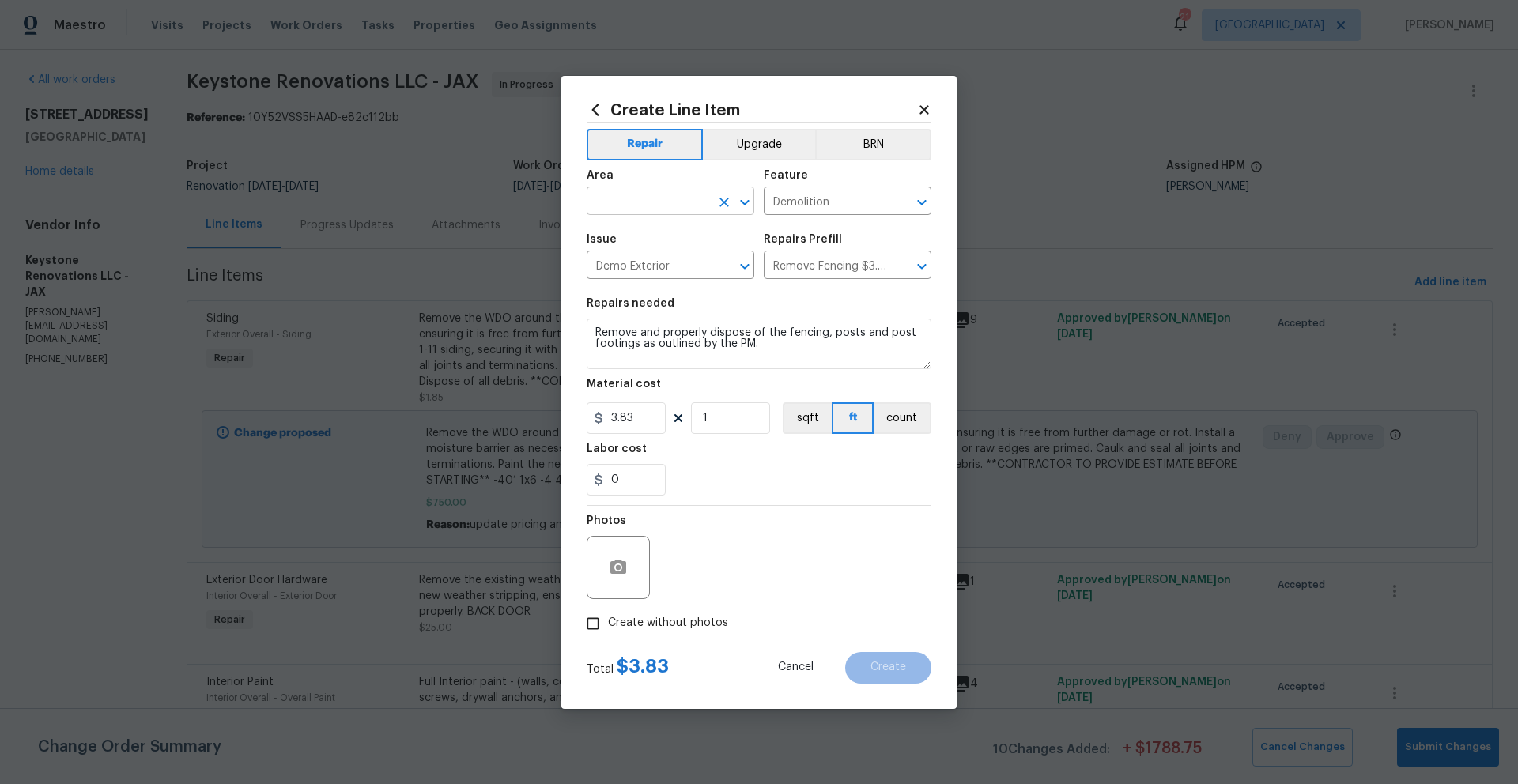
click at [632, 206] on input "text" at bounding box center [648, 203] width 123 height 25
type input "f"
click at [614, 239] on li "Back" at bounding box center [670, 237] width 168 height 26
type input "Back"
drag, startPoint x: 763, startPoint y: 346, endPoint x: 598, endPoint y: 344, distance: 165.0
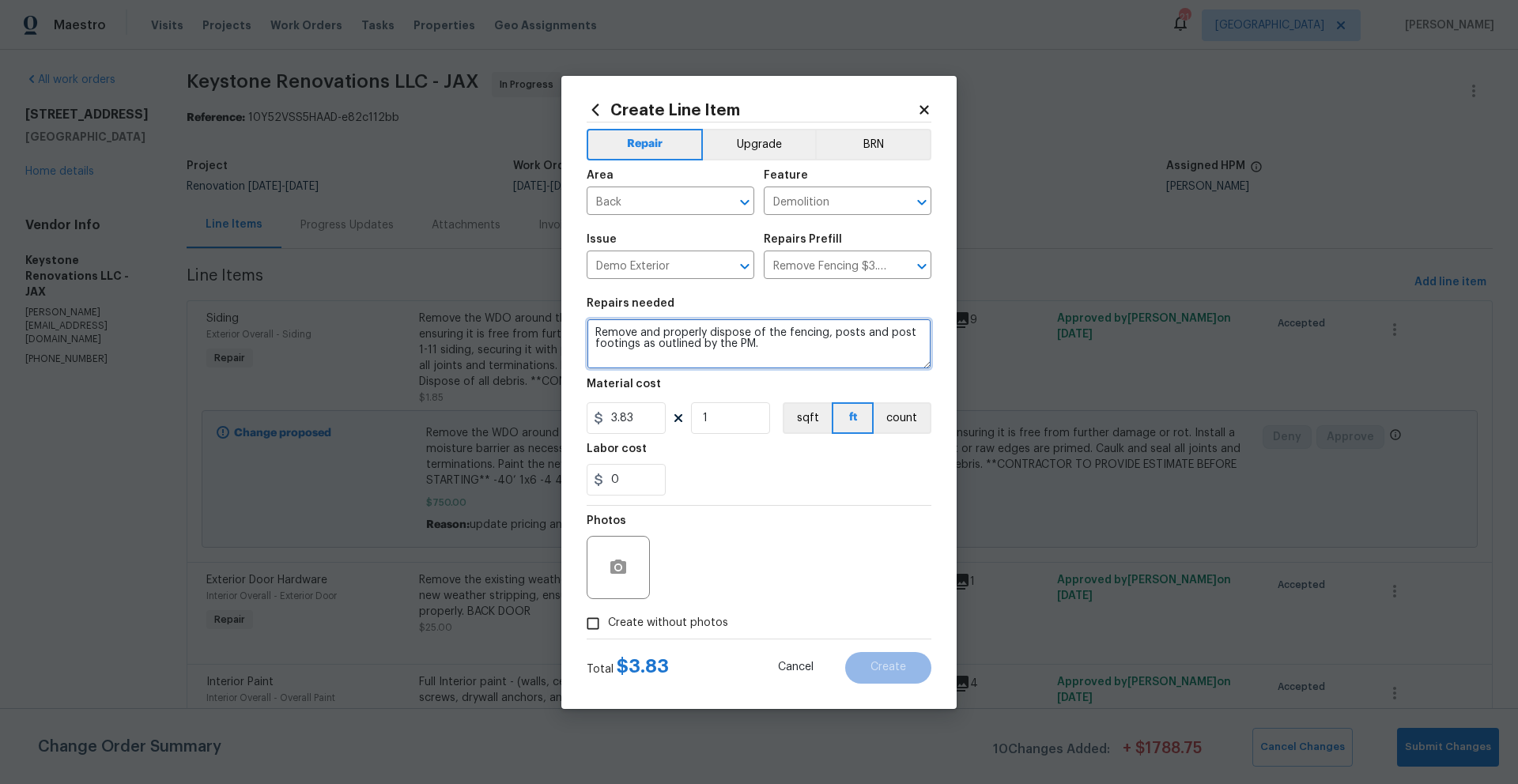
click at [598, 344] on textarea "Remove and properly dispose of the fencing, posts and post footings as outlined…" at bounding box center [759, 344] width 345 height 51
drag, startPoint x: 919, startPoint y: 332, endPoint x: 825, endPoint y: 333, distance: 94.0
click at [825, 333] on textarea "Remove and properly dispose of the fencing, posts and post f" at bounding box center [759, 344] width 345 height 51
type textarea "Remove and properly dispose of the fencing on the lft side of the property."
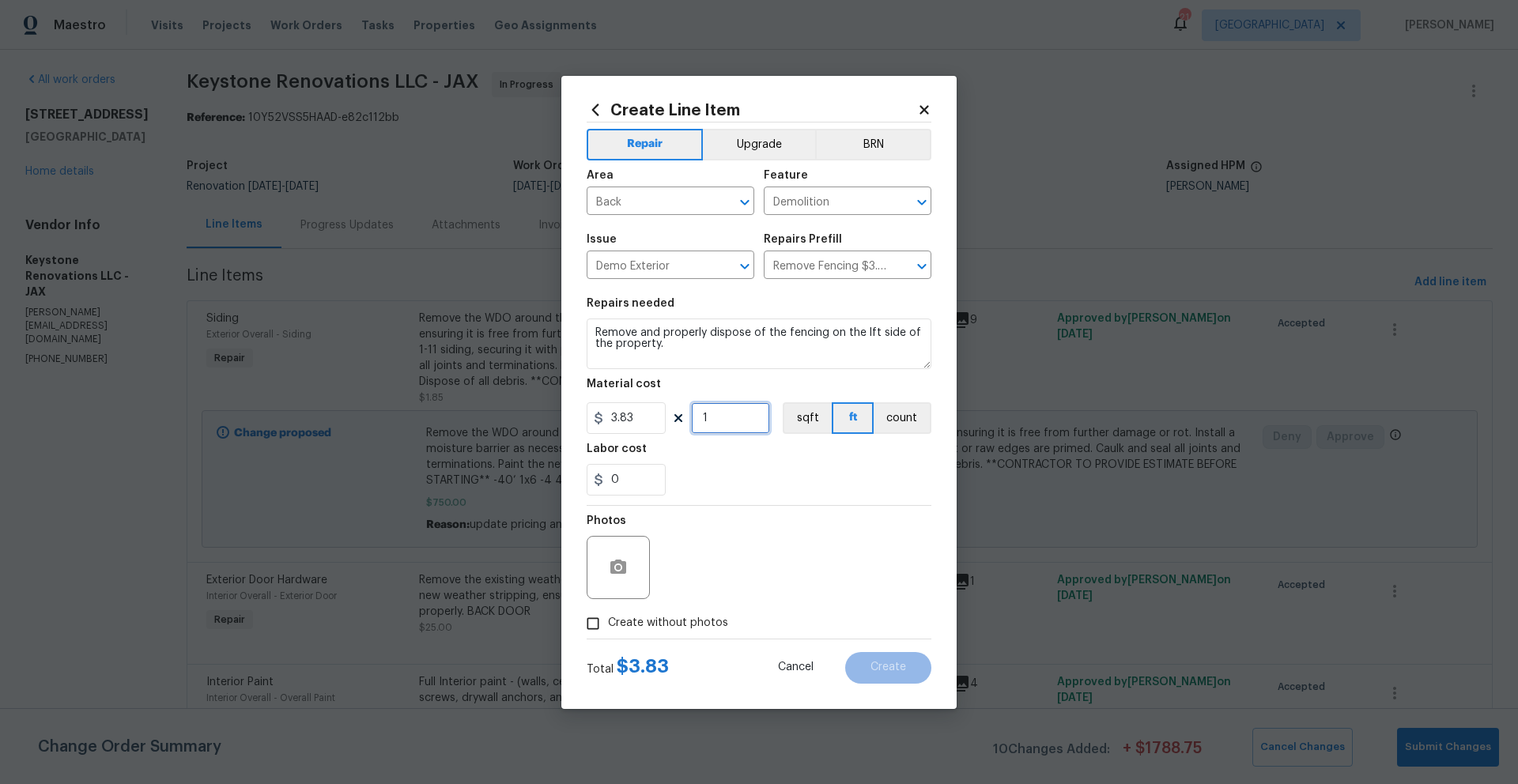
click at [734, 423] on input "1" at bounding box center [730, 418] width 79 height 32
click at [671, 350] on textarea "Remove and properly dispose of the fencing on the lft side of the property." at bounding box center [759, 344] width 345 height 51
drag, startPoint x: 641, startPoint y: 418, endPoint x: 606, endPoint y: 418, distance: 35.0
click at [606, 418] on input "3.83" at bounding box center [625, 418] width 79 height 32
click at [901, 423] on button "count" at bounding box center [902, 418] width 58 height 32
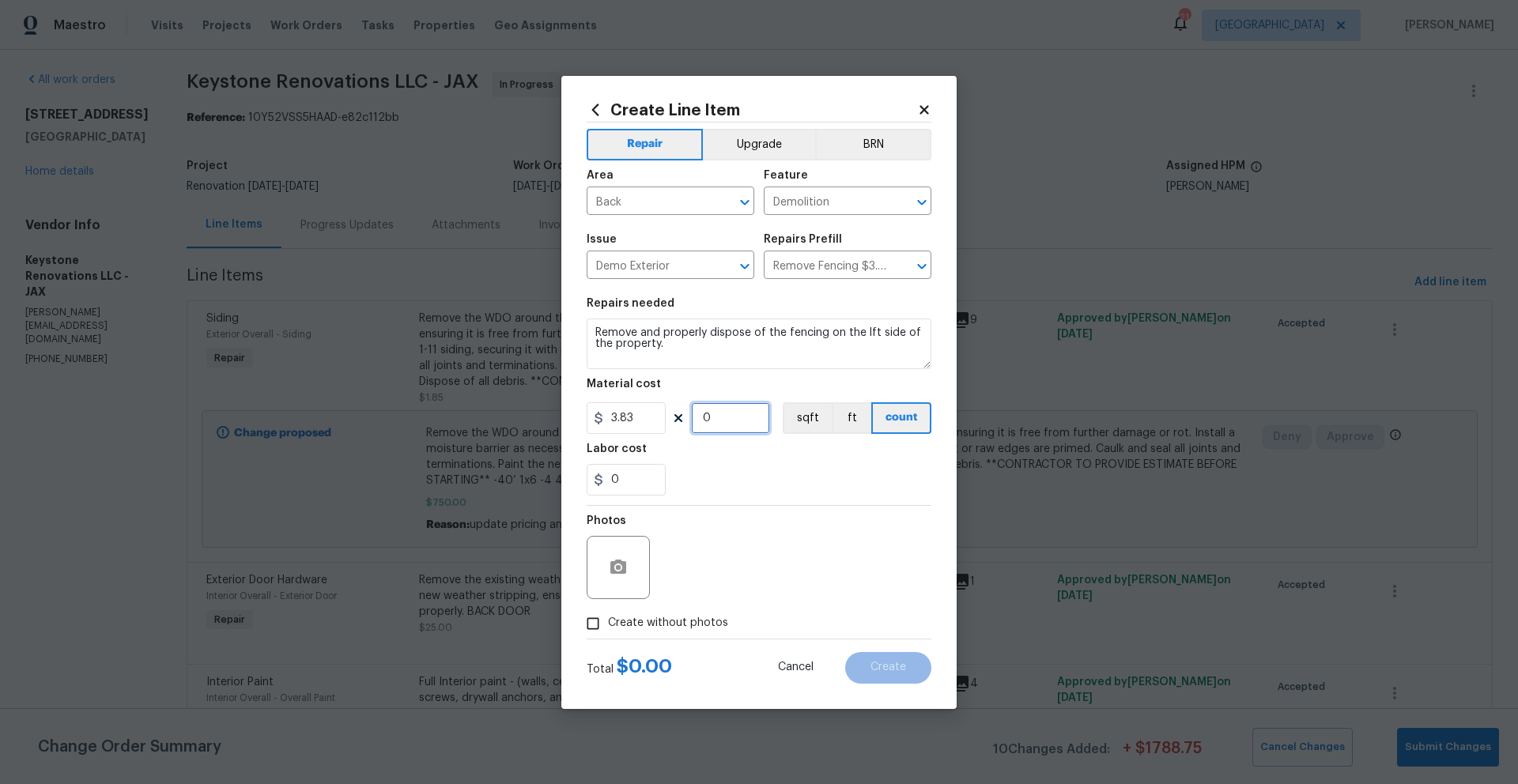
drag, startPoint x: 711, startPoint y: 422, endPoint x: 691, endPoint y: 419, distance: 20.2
click at [691, 419] on input "0" at bounding box center [730, 418] width 79 height 32
type input "1"
drag, startPoint x: 643, startPoint y: 414, endPoint x: 606, endPoint y: 415, distance: 37.0
click at [606, 415] on input "3.83" at bounding box center [625, 418] width 79 height 32
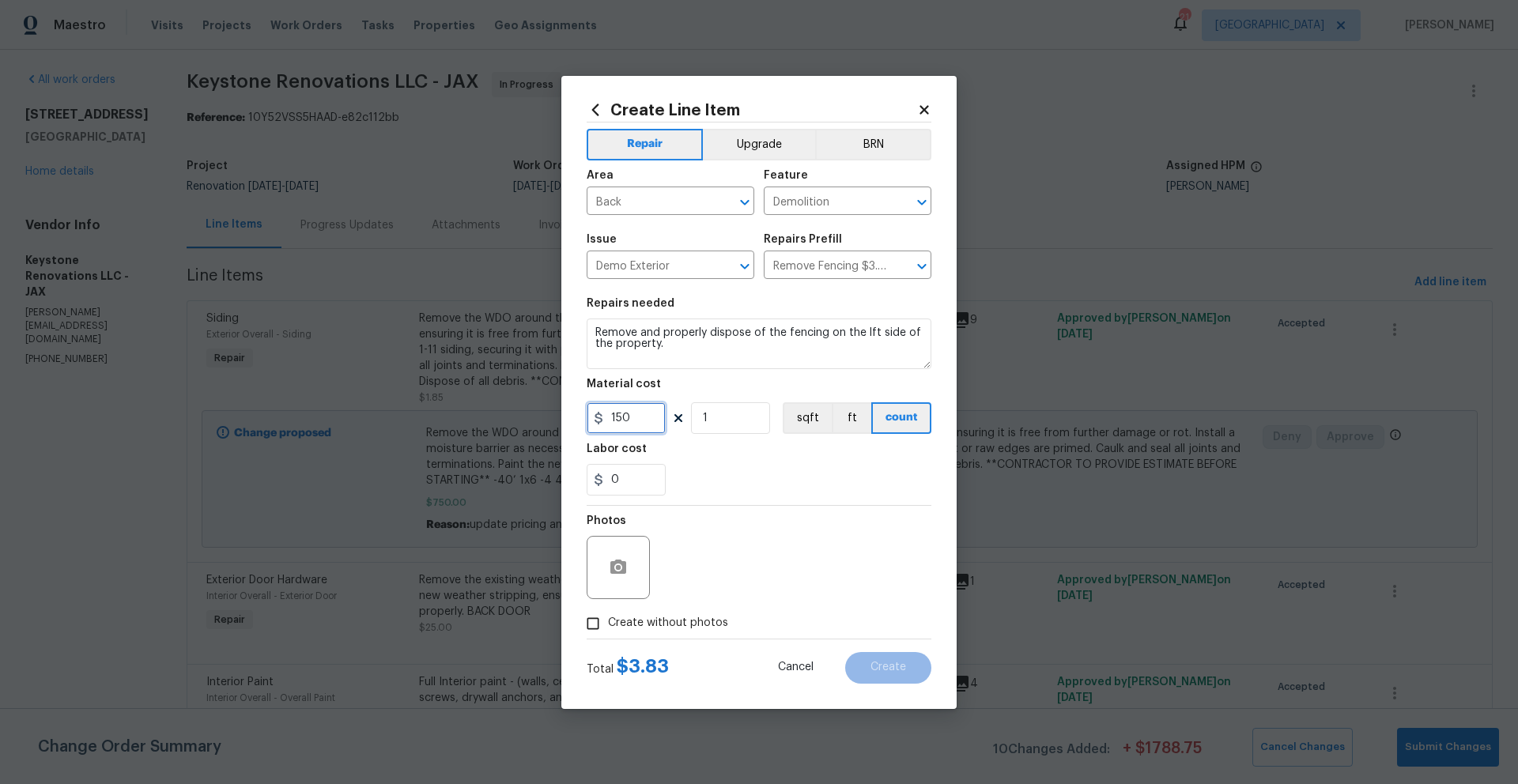
type input "150"
click at [749, 465] on div "0" at bounding box center [759, 480] width 345 height 32
click at [591, 621] on input "Create without photos" at bounding box center [593, 624] width 30 height 30
checkbox input "true"
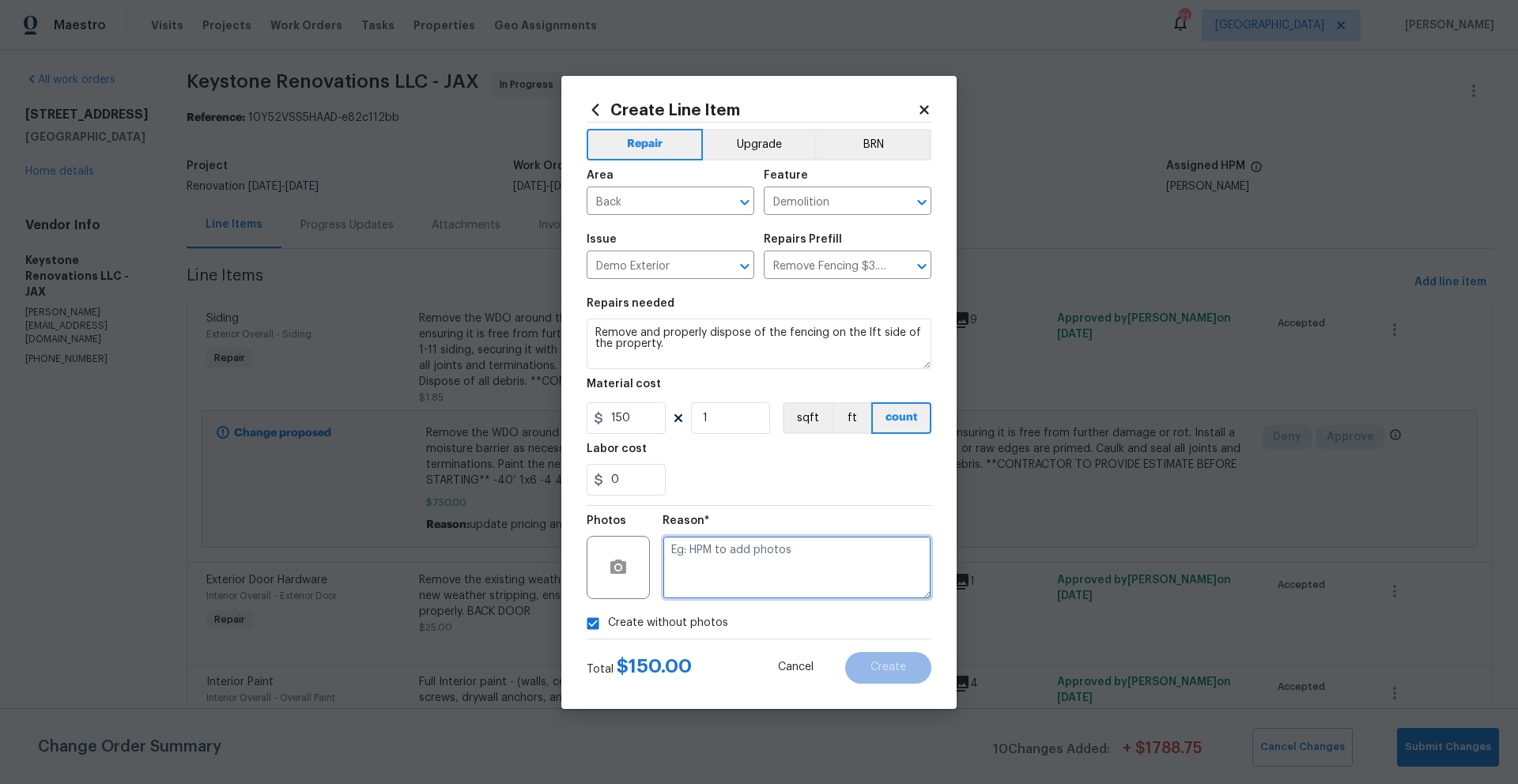
click at [713, 556] on textarea at bounding box center [797, 567] width 269 height 64
type textarea "Photos to be added"
click at [870, 667] on span "Create" at bounding box center [888, 667] width 36 height 12
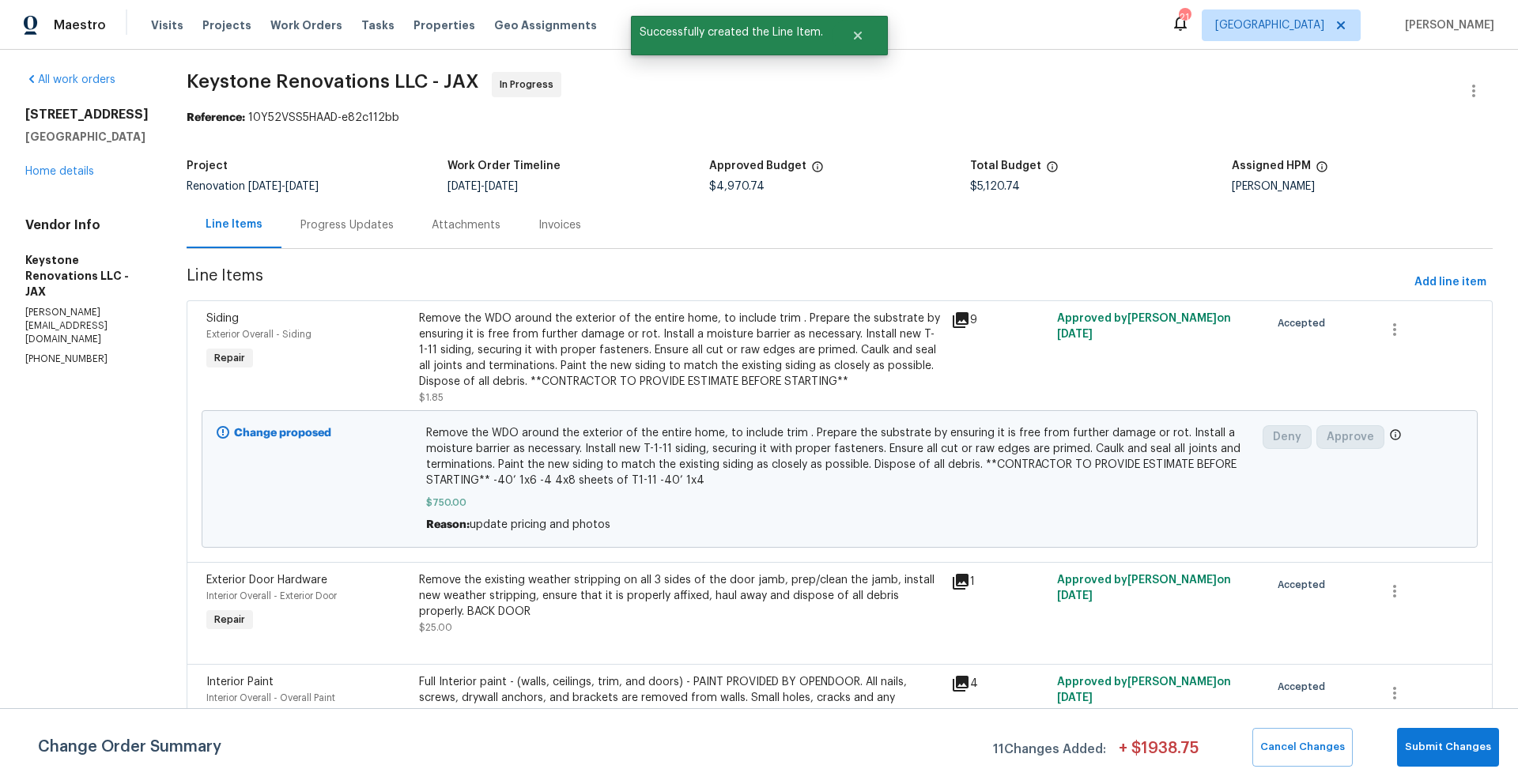
scroll to position [0, 0]
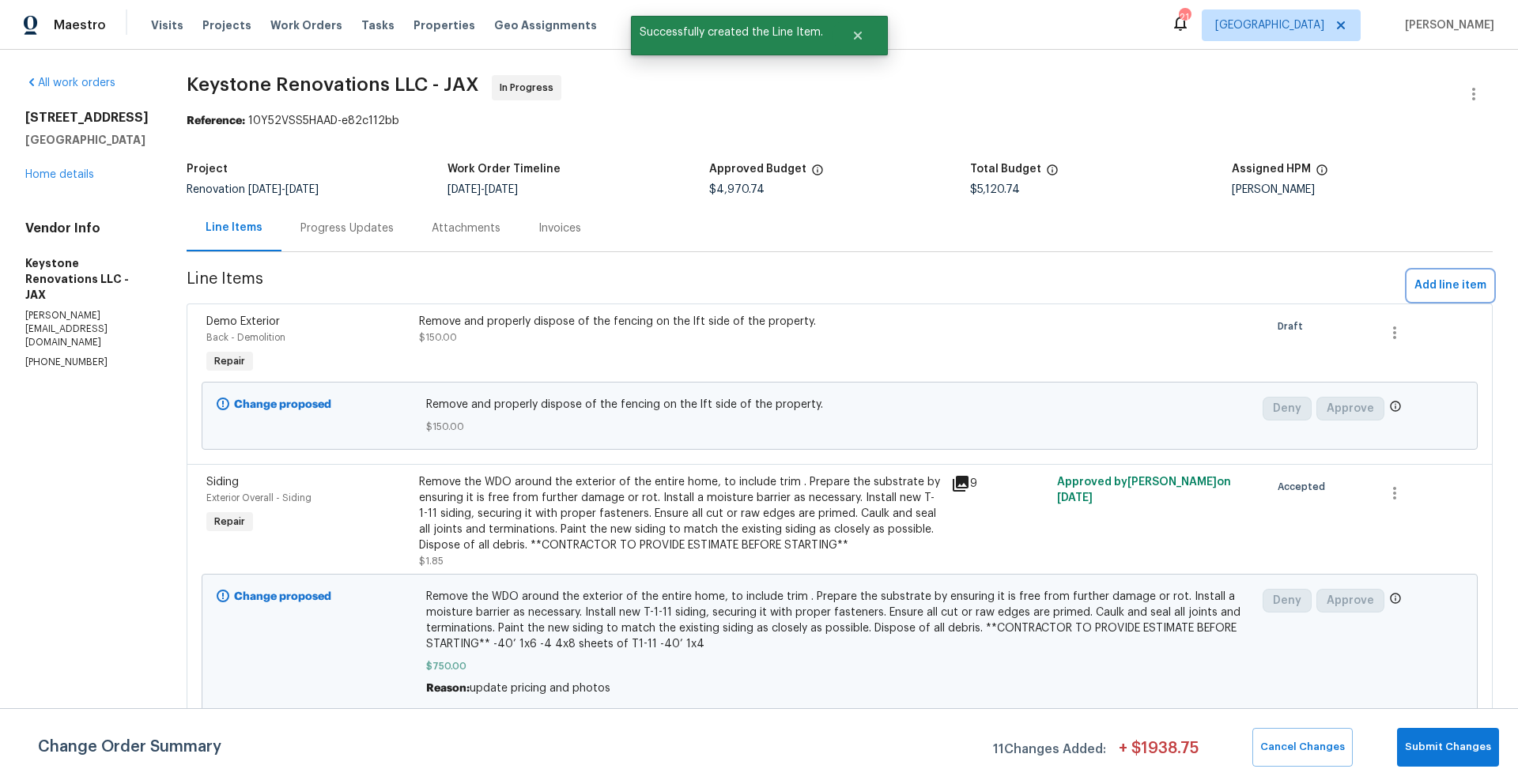
click at [1438, 290] on span "Add line item" at bounding box center [1450, 285] width 72 height 20
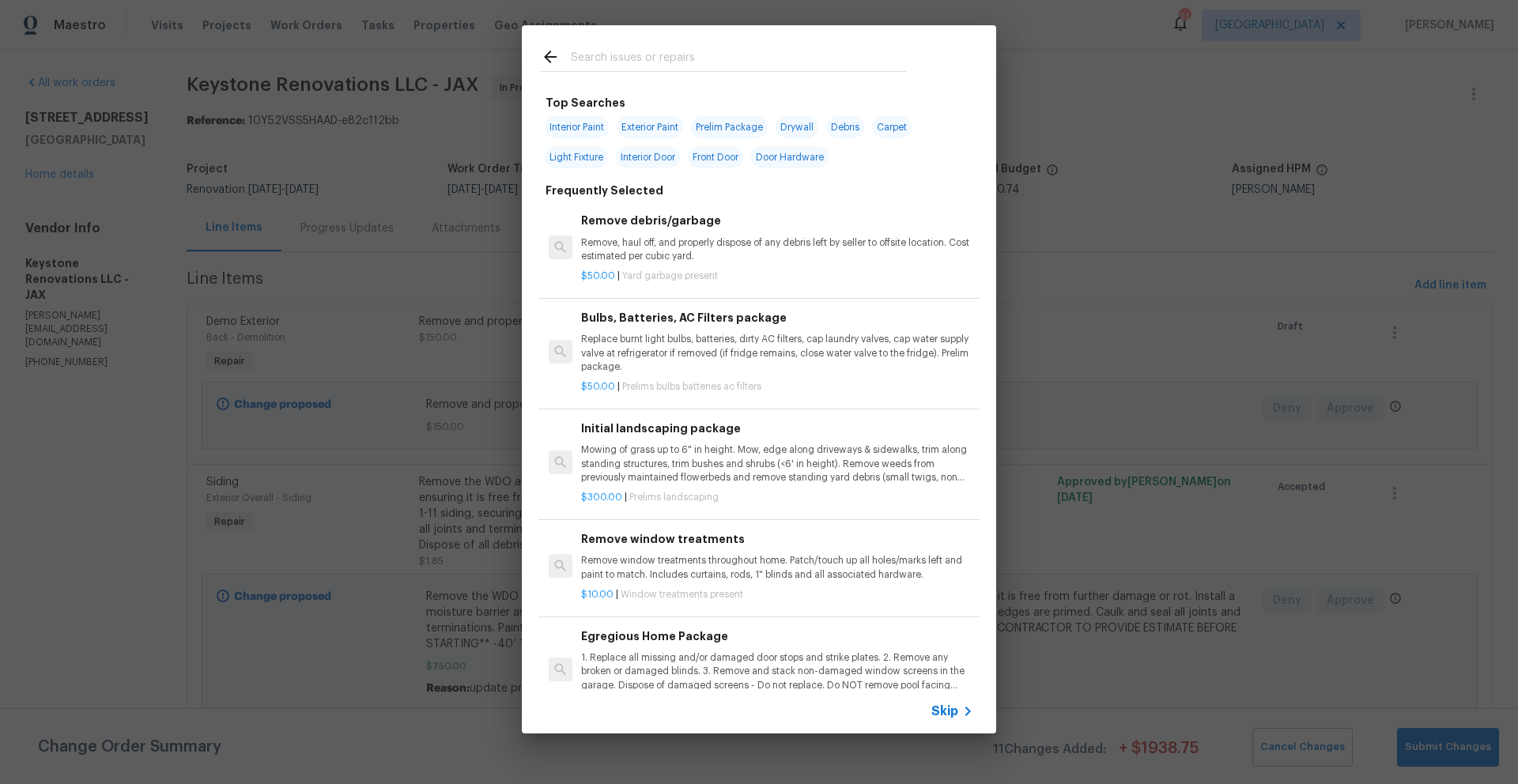
click at [683, 66] on input "text" at bounding box center [738, 60] width 335 height 24
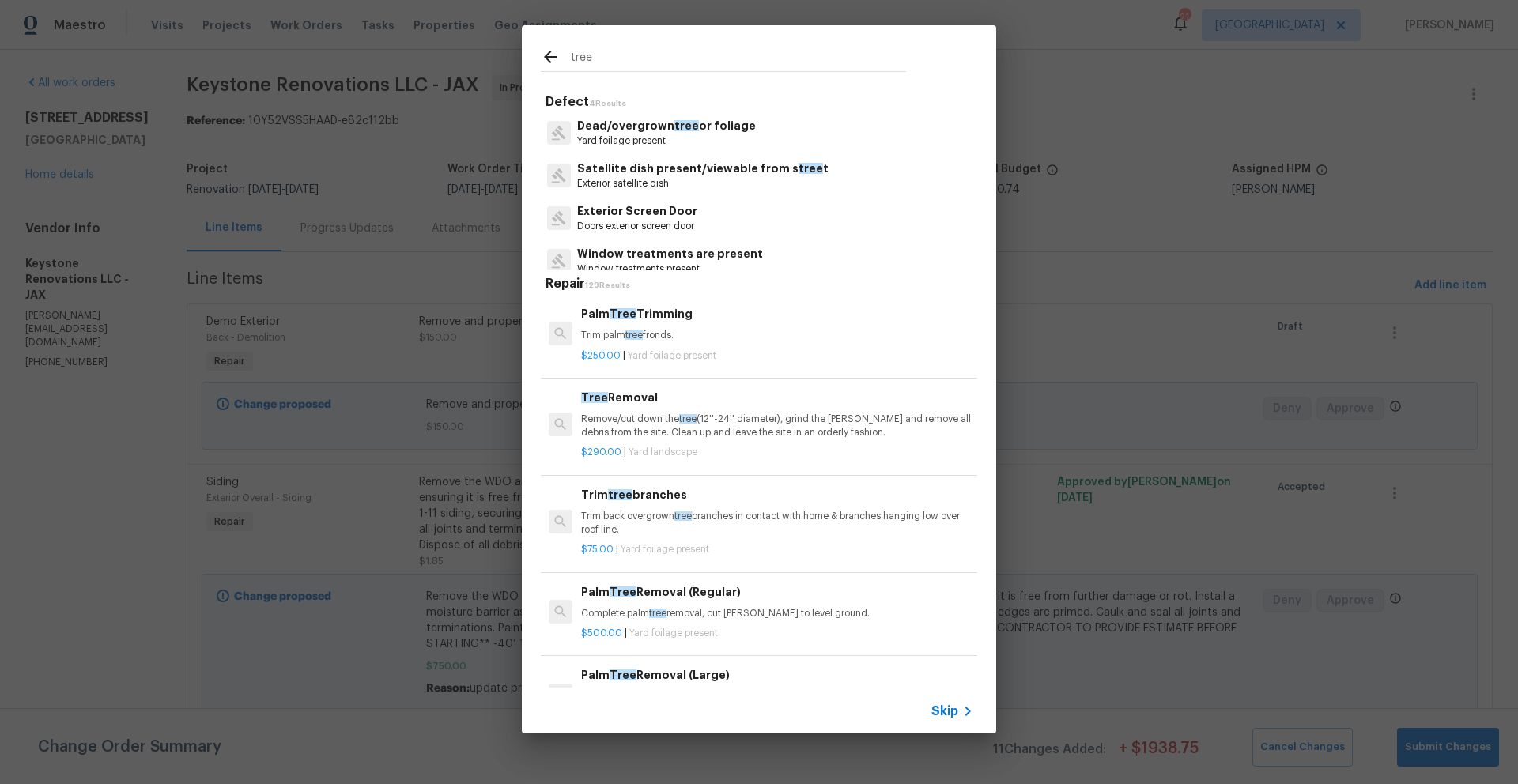
type input "tree"
click at [625, 398] on h6 "Tree Removal" at bounding box center [776, 397] width 392 height 17
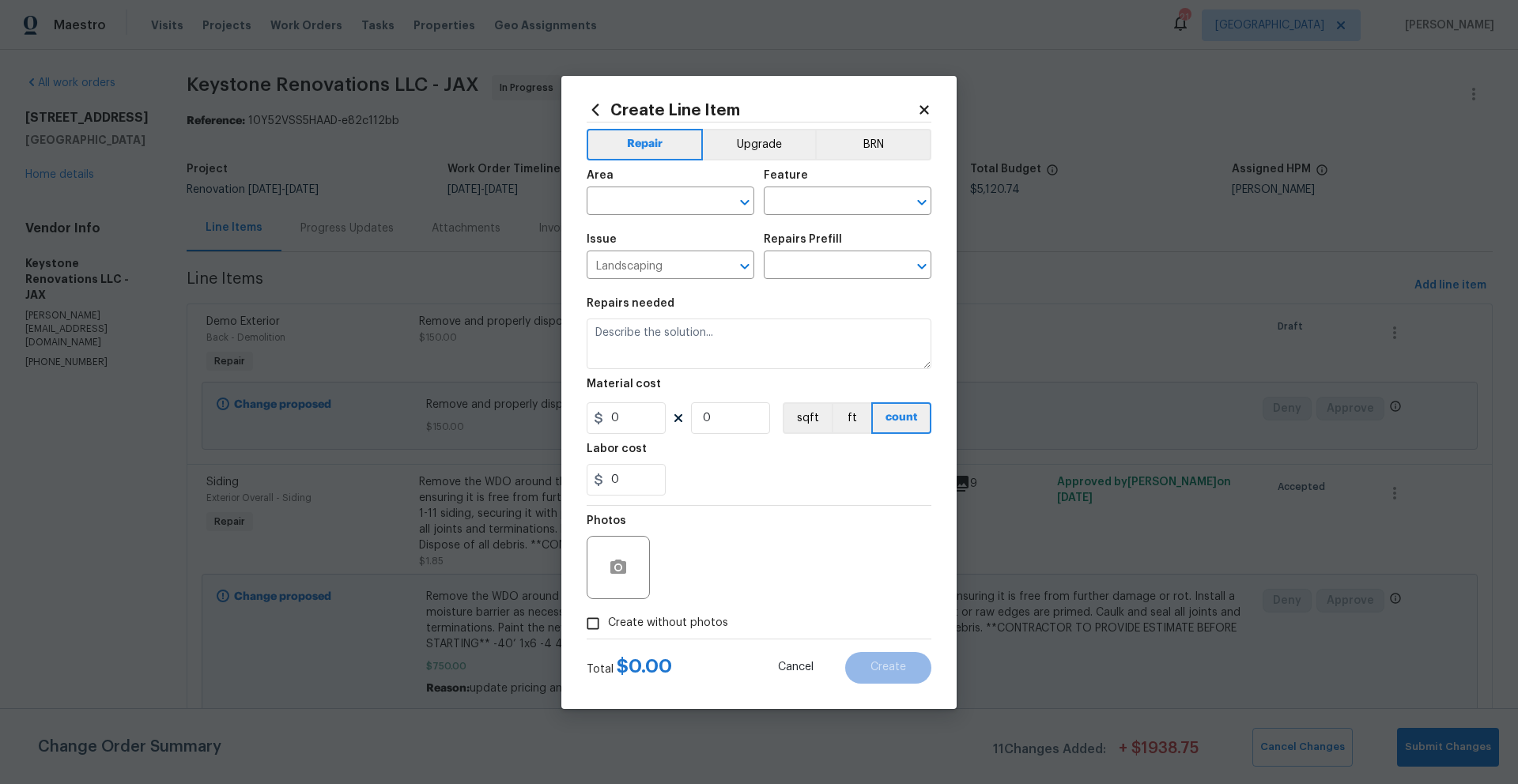
type input "Tree Removal $290.00"
type textarea "Remove/cut down the tree (12''-24'' diameter), grind the [PERSON_NAME] and remo…"
type input "290"
type input "1"
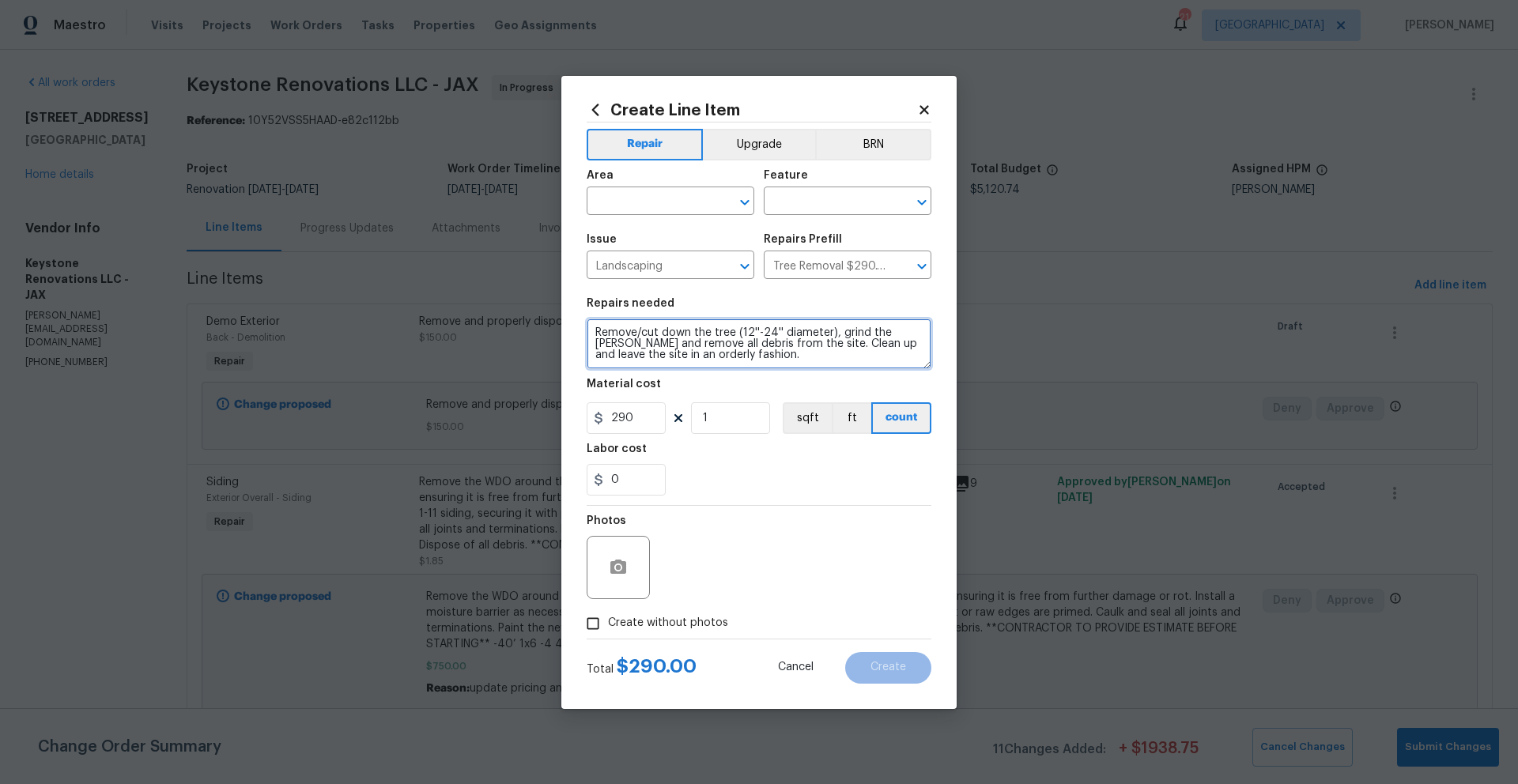
drag, startPoint x: 717, startPoint y: 357, endPoint x: 591, endPoint y: 329, distance: 129.1
click at [591, 329] on textarea "Remove/cut down the tree (12''-24'' diameter), grind the [PERSON_NAME] and remo…" at bounding box center [759, 344] width 345 height 51
type textarea "Remove tree at the back fence and haul away. remove all other vegatation along …"
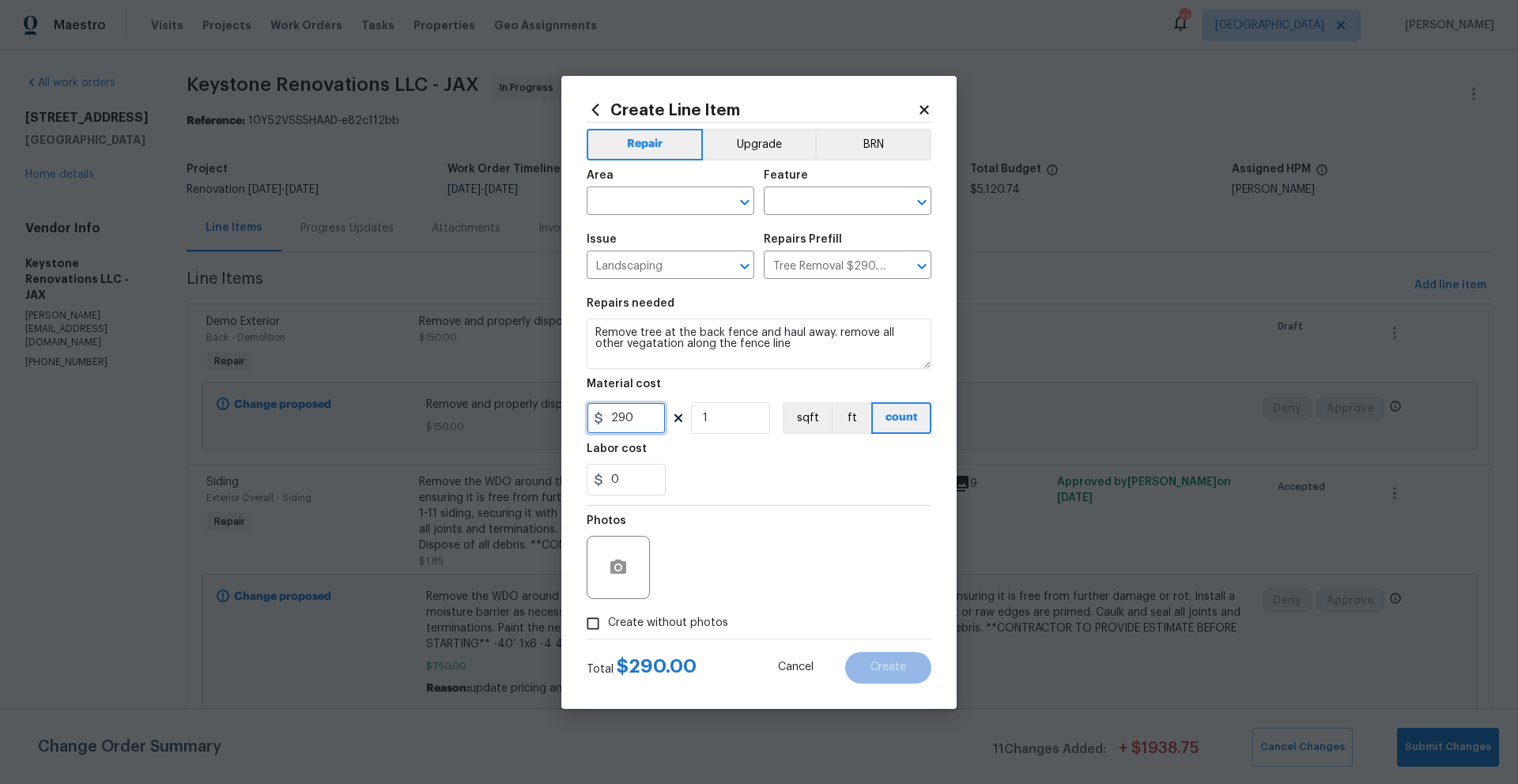
drag, startPoint x: 654, startPoint y: 418, endPoint x: 600, endPoint y: 419, distance: 54.0
click at [600, 419] on div "290" at bounding box center [625, 418] width 79 height 32
type input "150"
click at [594, 624] on input "Create without photos" at bounding box center [593, 624] width 30 height 30
checkbox input "true"
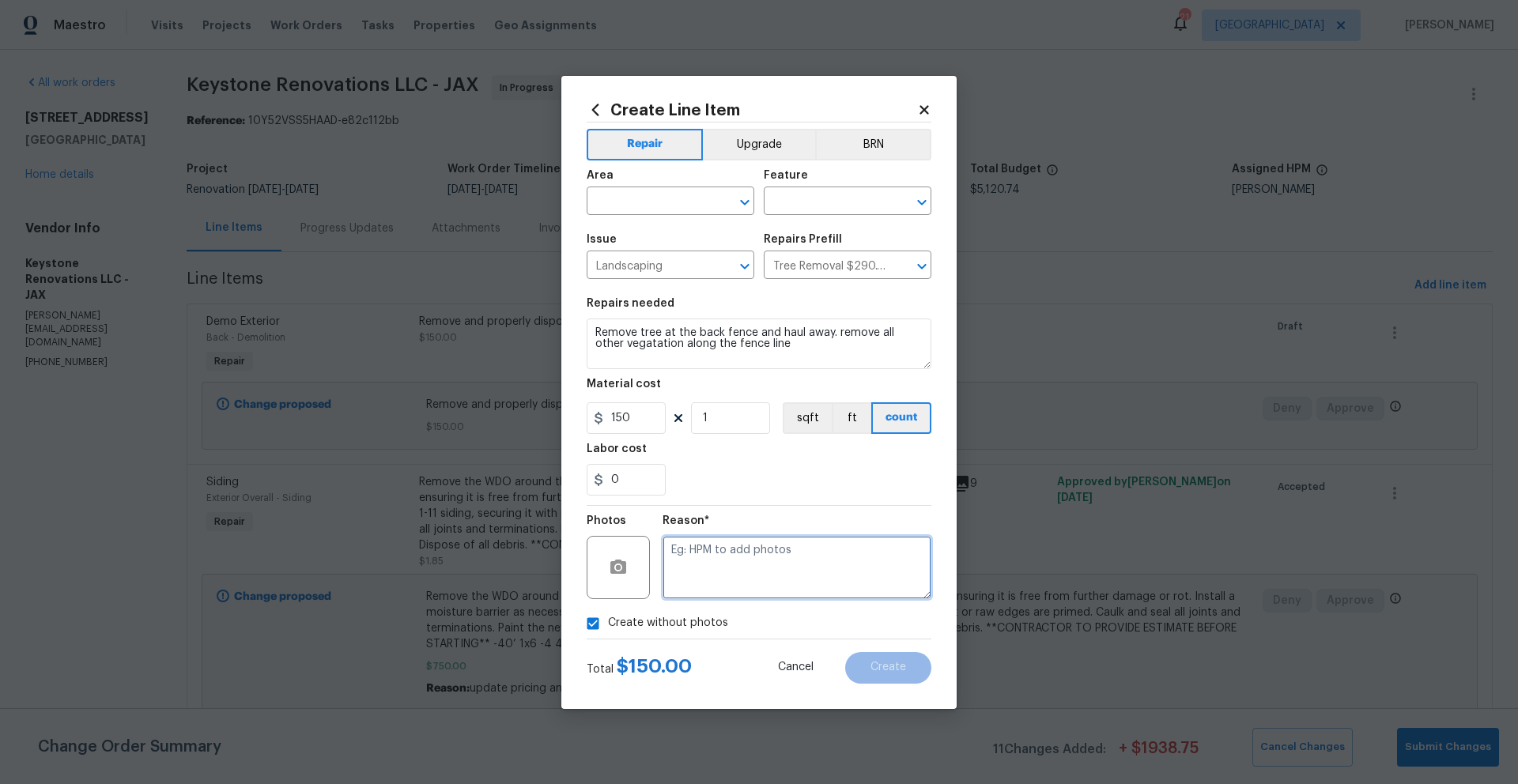
click at [711, 562] on textarea at bounding box center [797, 567] width 269 height 64
type textarea "Photos to be added"
click at [641, 193] on input "text" at bounding box center [648, 203] width 123 height 25
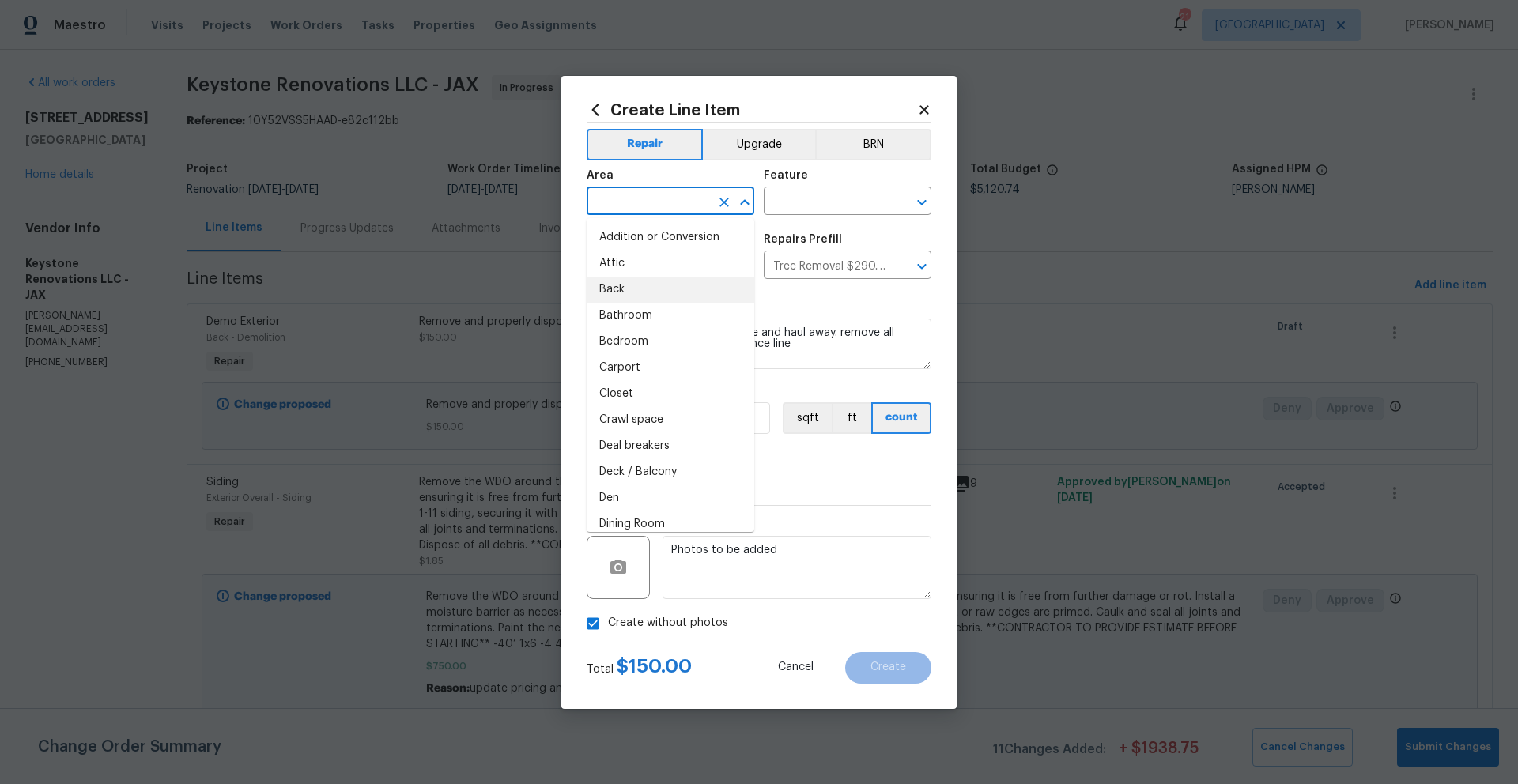
click at [620, 285] on li "Back" at bounding box center [670, 289] width 168 height 26
type input "Back"
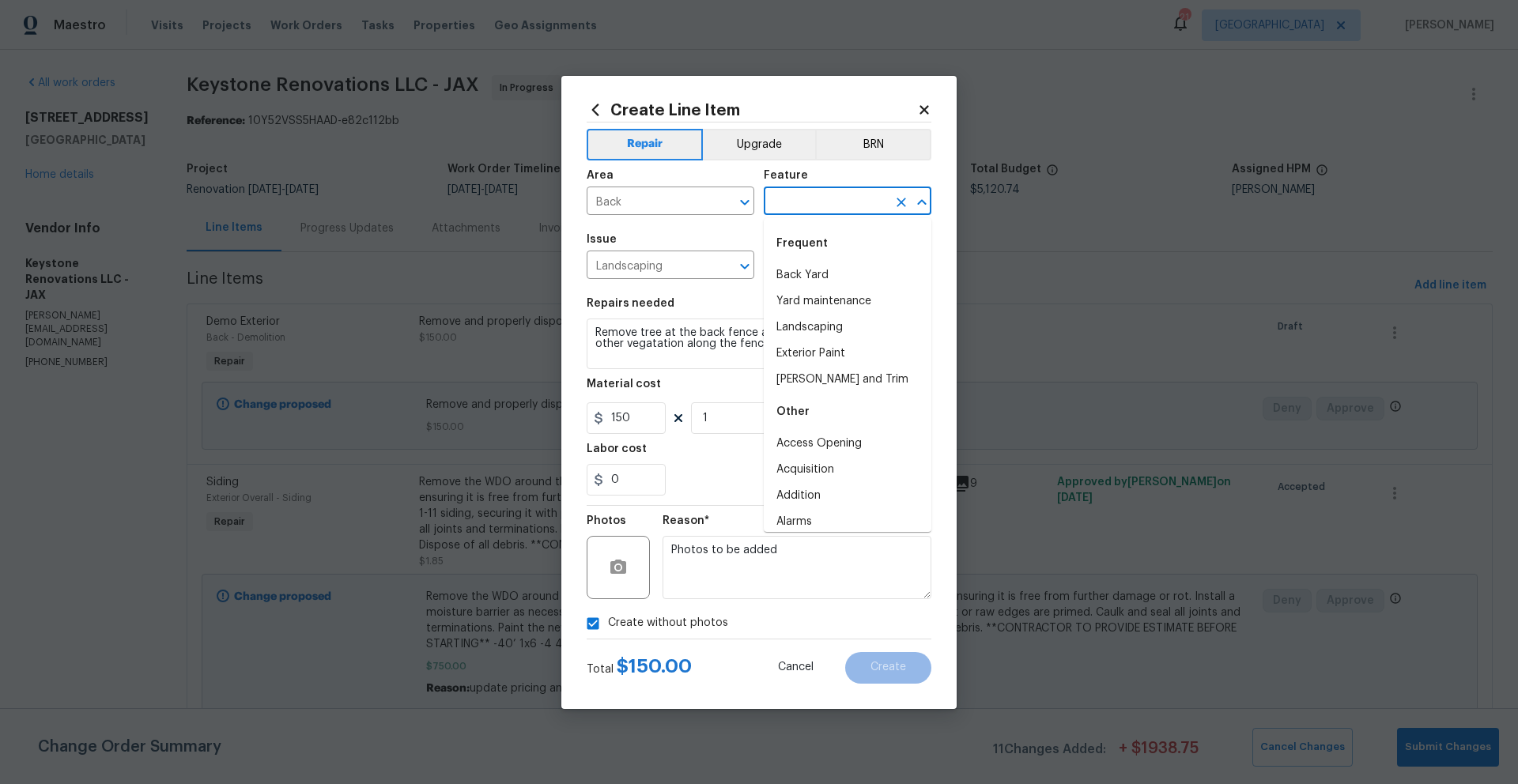
click at [820, 206] on input "text" at bounding box center [825, 203] width 123 height 25
click at [814, 272] on li "Back Yard" at bounding box center [847, 275] width 168 height 26
type input "Back Yard"
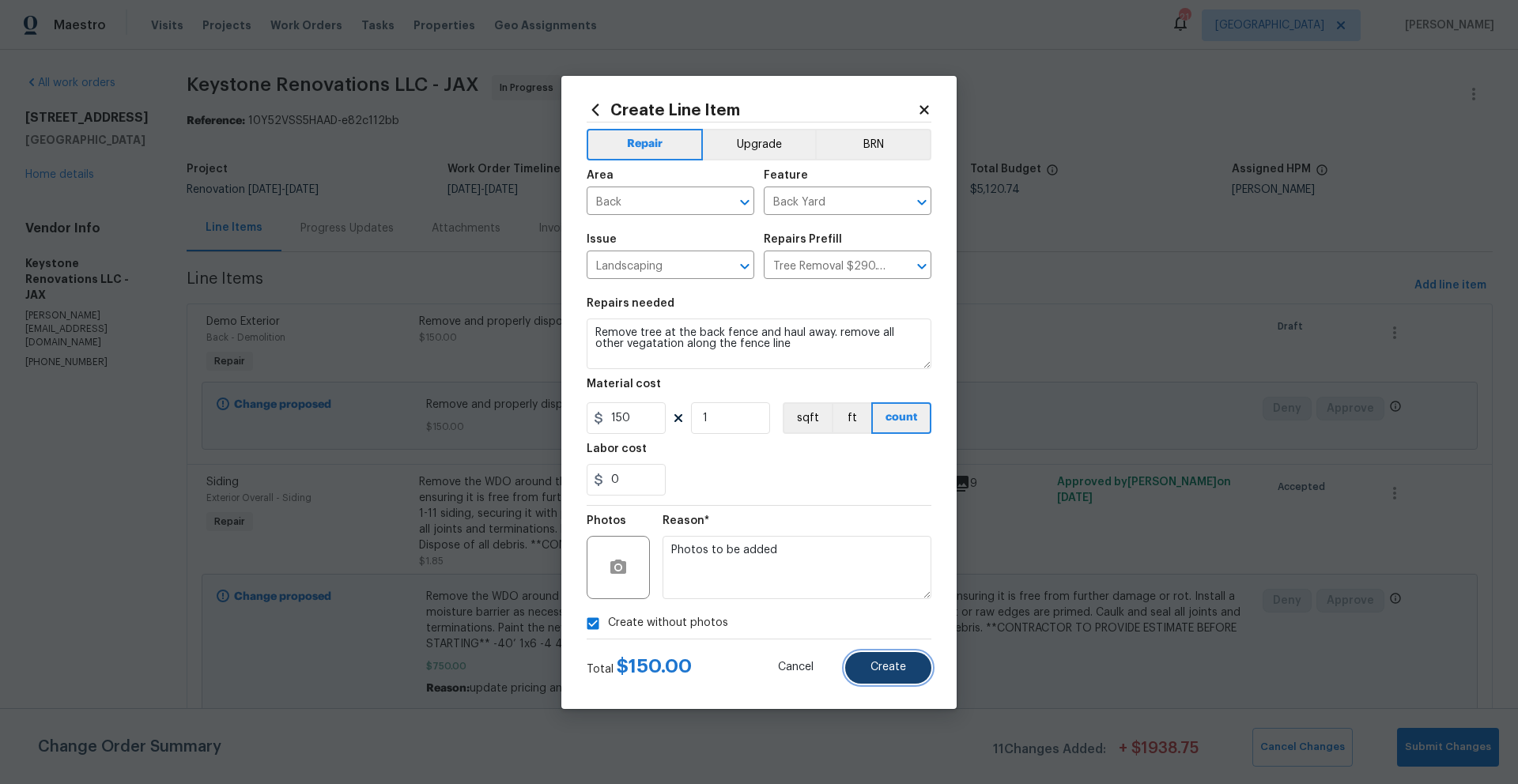
click at [867, 666] on button "Create" at bounding box center [888, 668] width 86 height 32
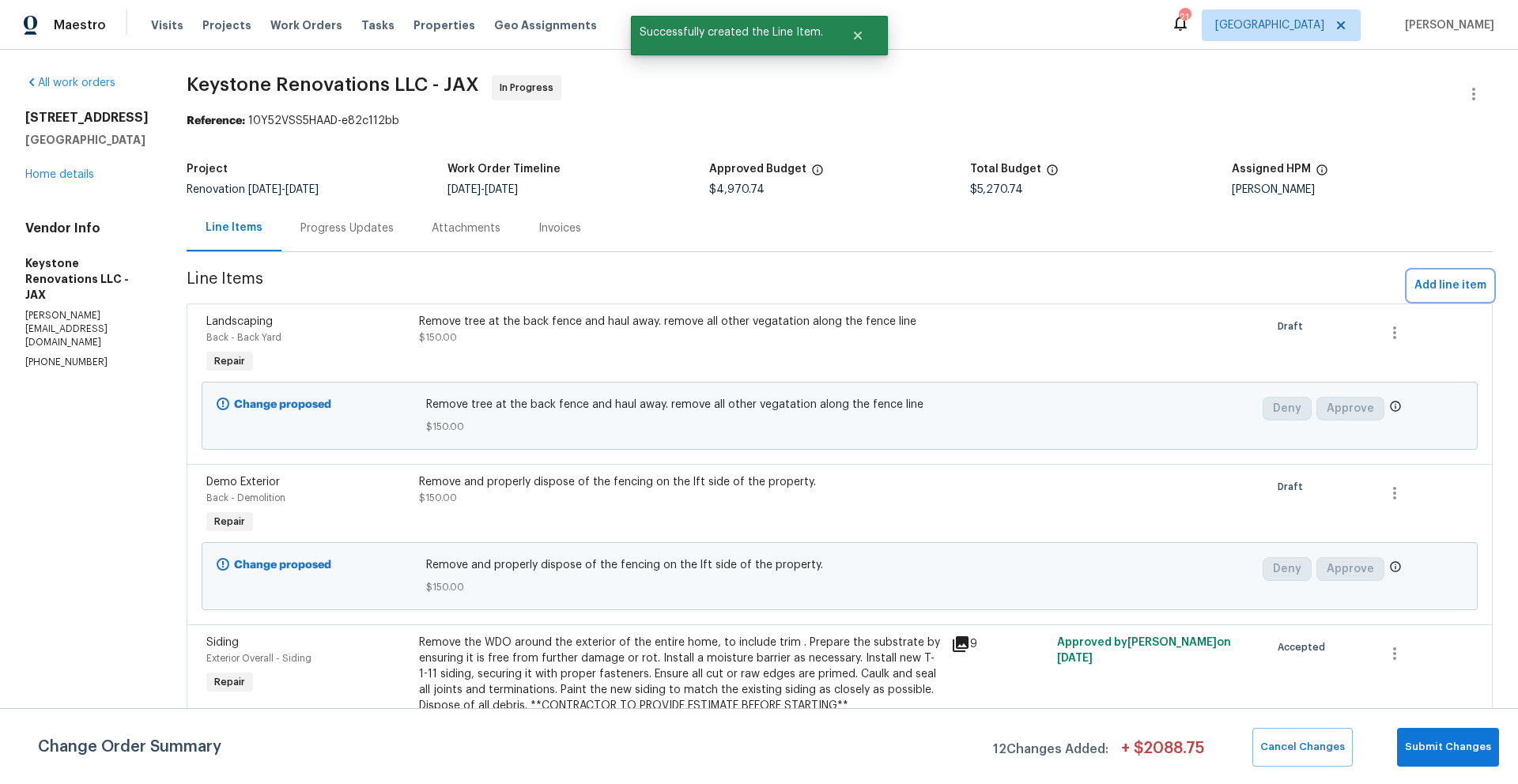
click at [1424, 286] on span "Add line item" at bounding box center [1450, 285] width 72 height 20
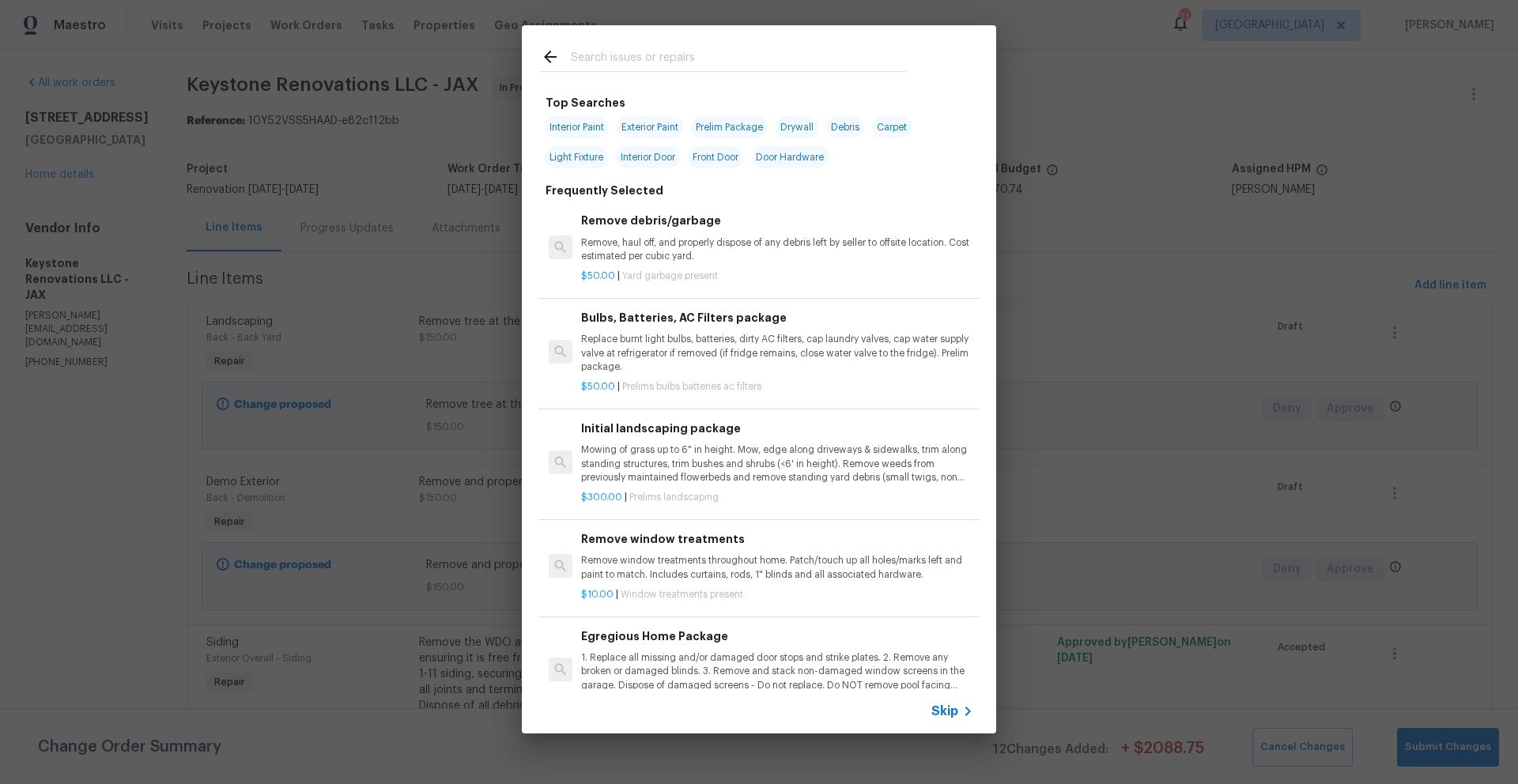
click at [658, 56] on input "text" at bounding box center [738, 60] width 335 height 24
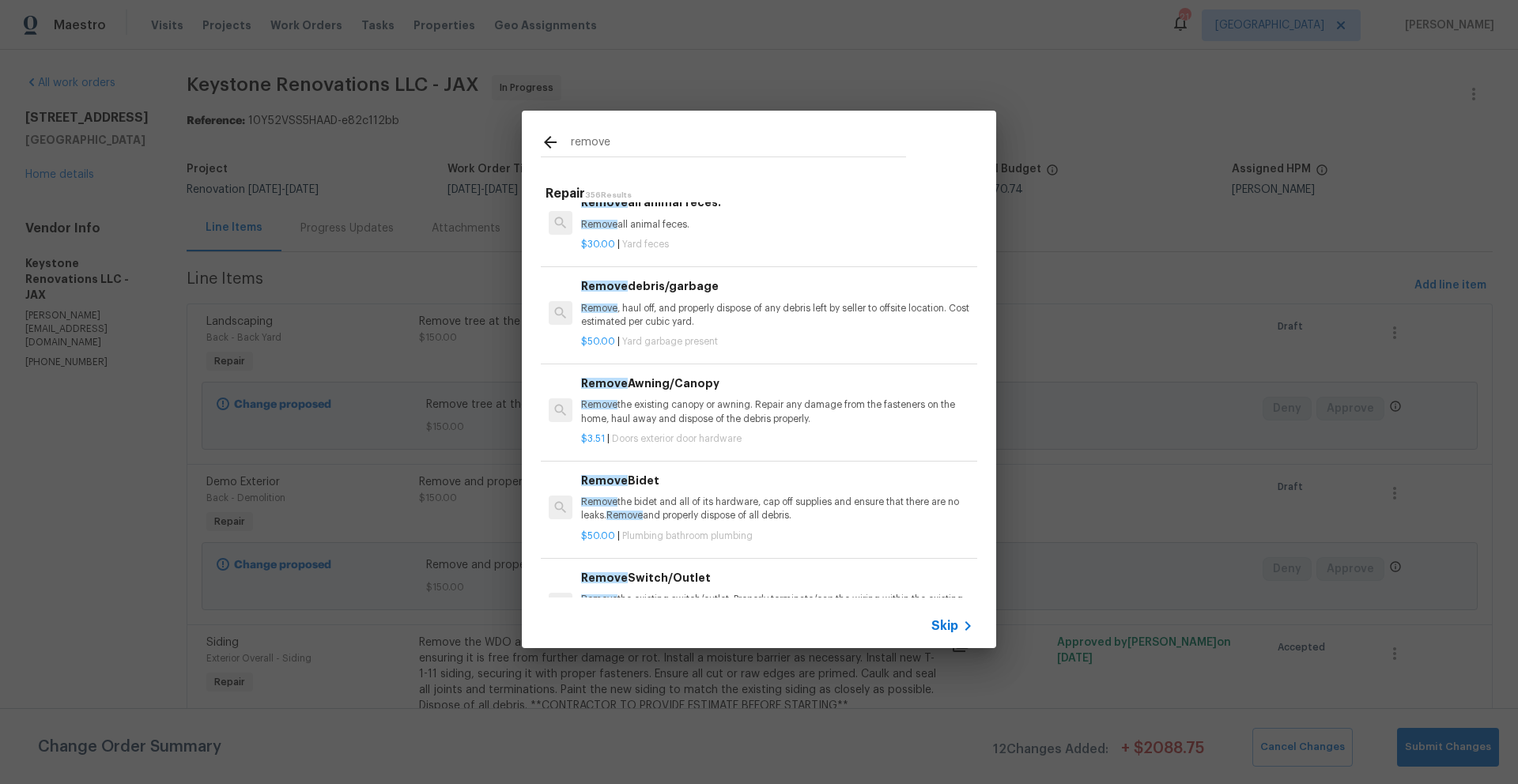
scroll to position [661, 0]
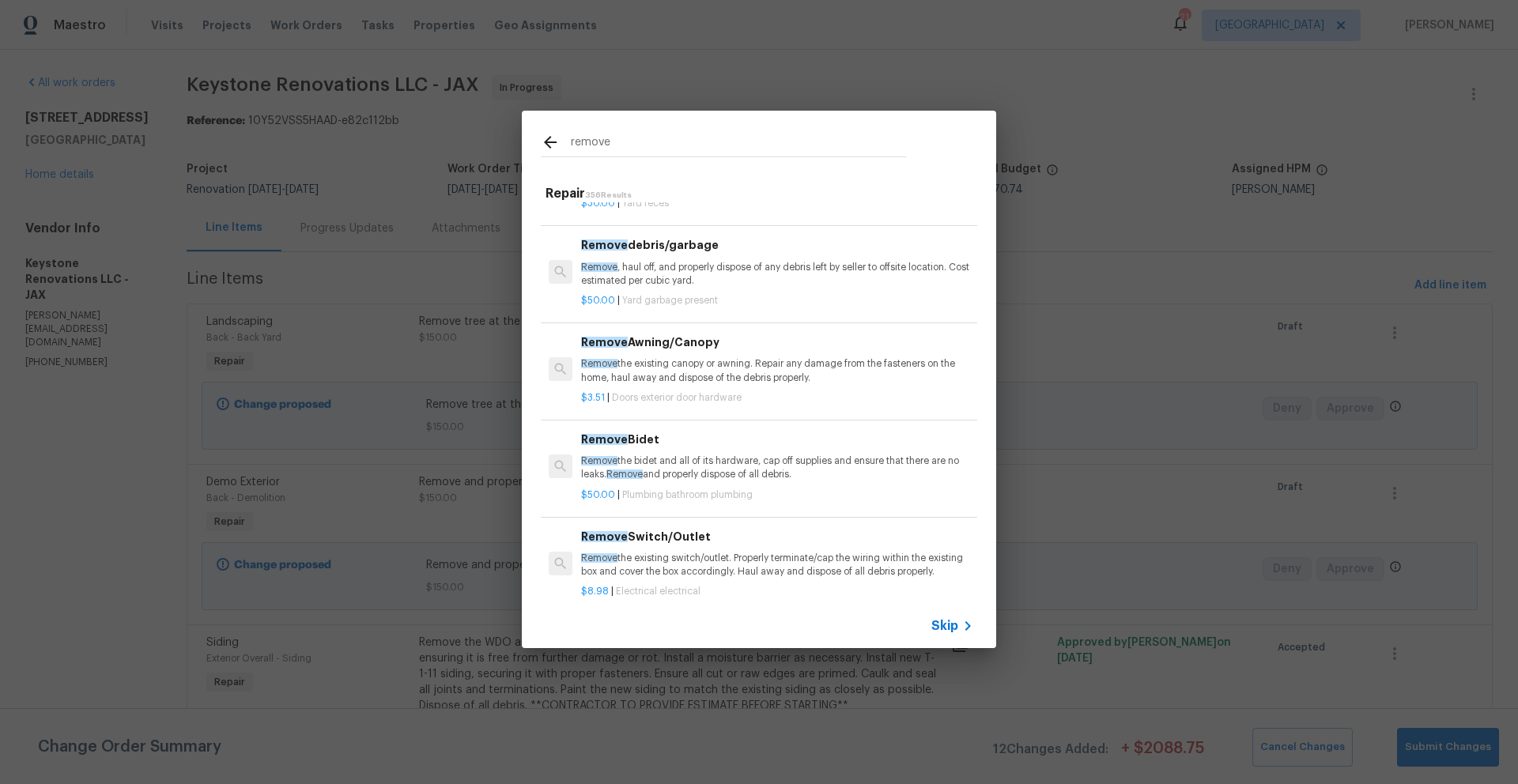
type input "remove"
click at [635, 351] on h6 "Remove Awning/Canopy" at bounding box center [776, 342] width 392 height 17
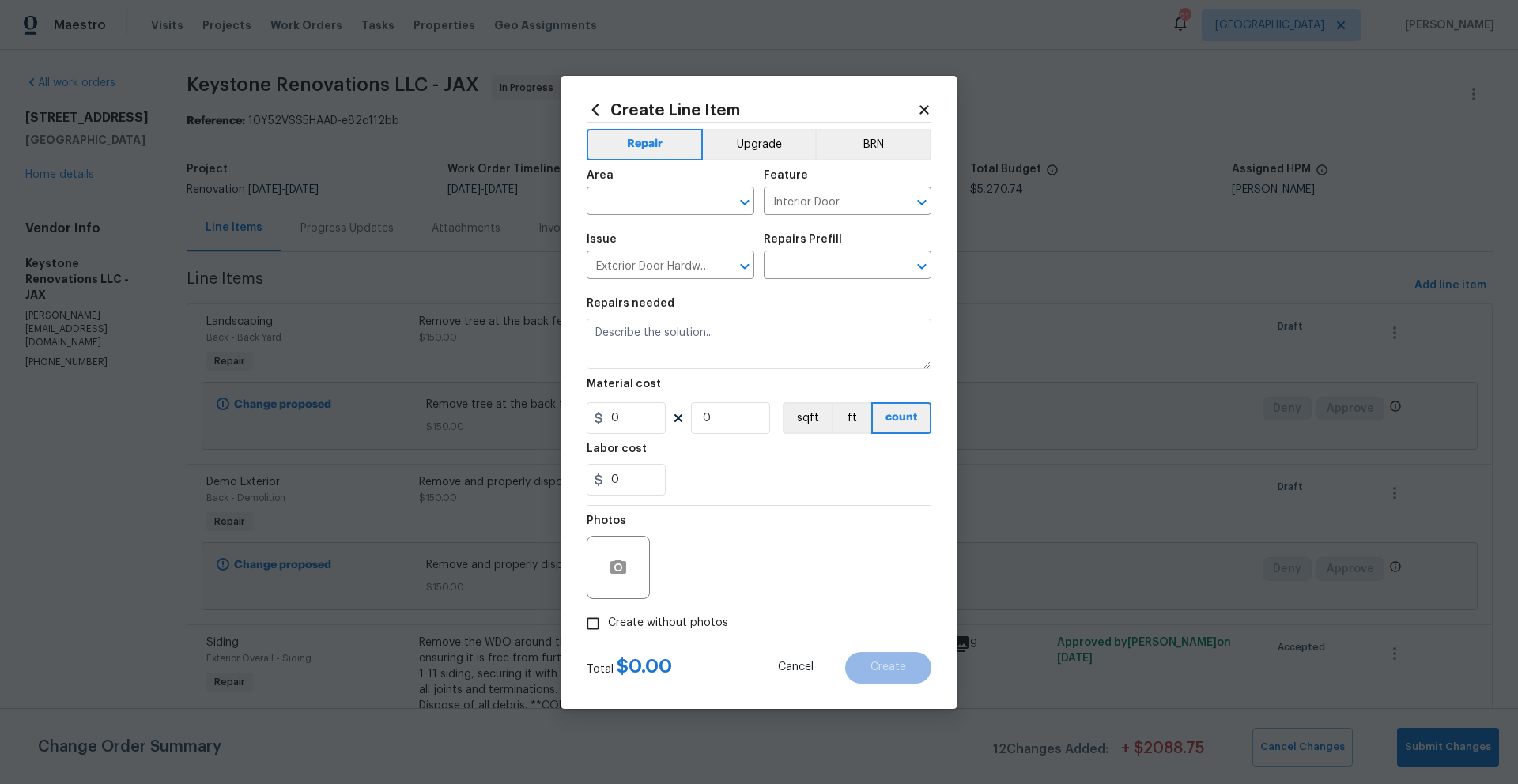
type input "Remove Awning/Canopy $3.51"
type textarea "Remove the existing canopy or awning. Repair any damage from the fasteners on t…"
type input "3.51"
type input "1"
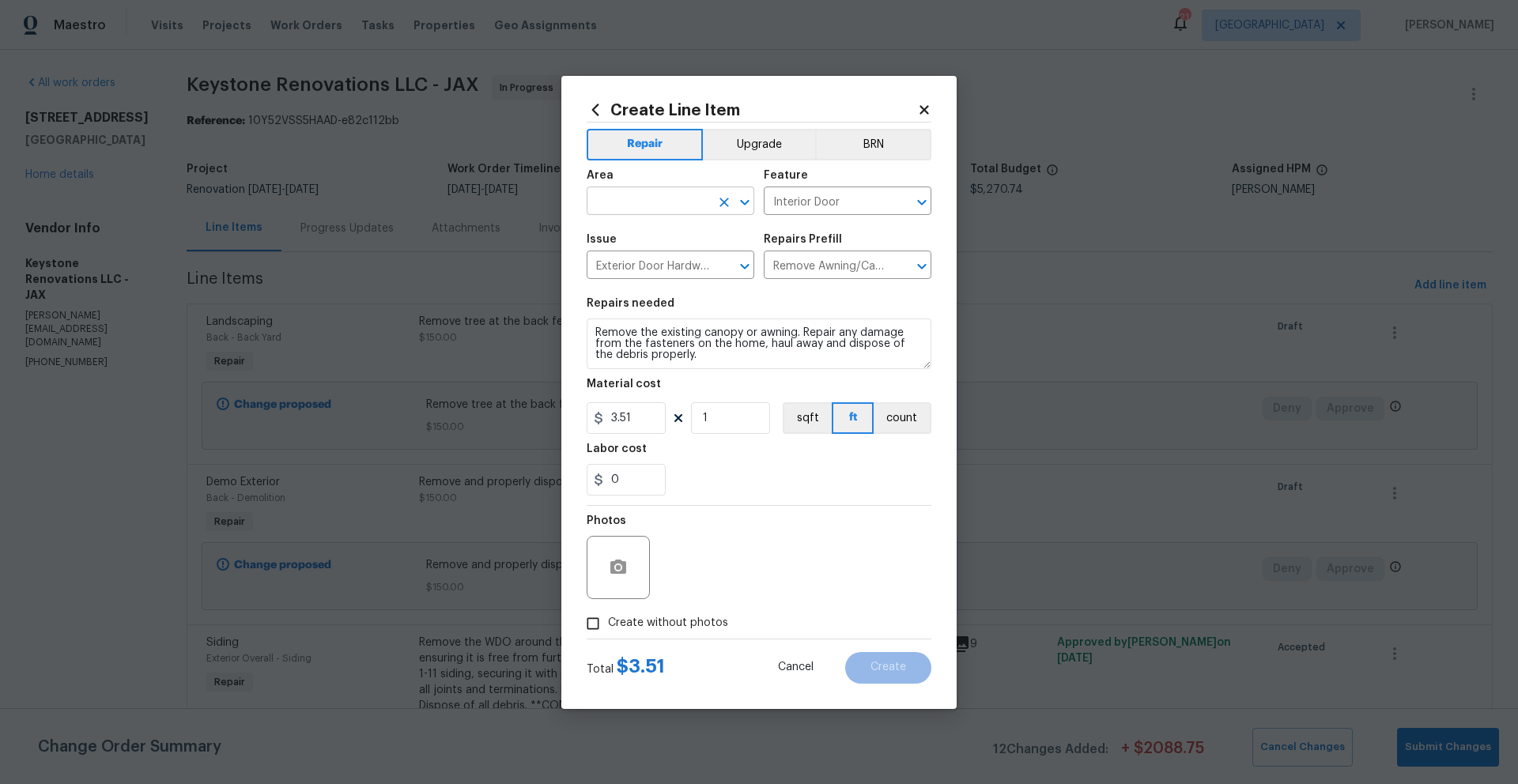
click at [648, 199] on input "text" at bounding box center [648, 203] width 123 height 25
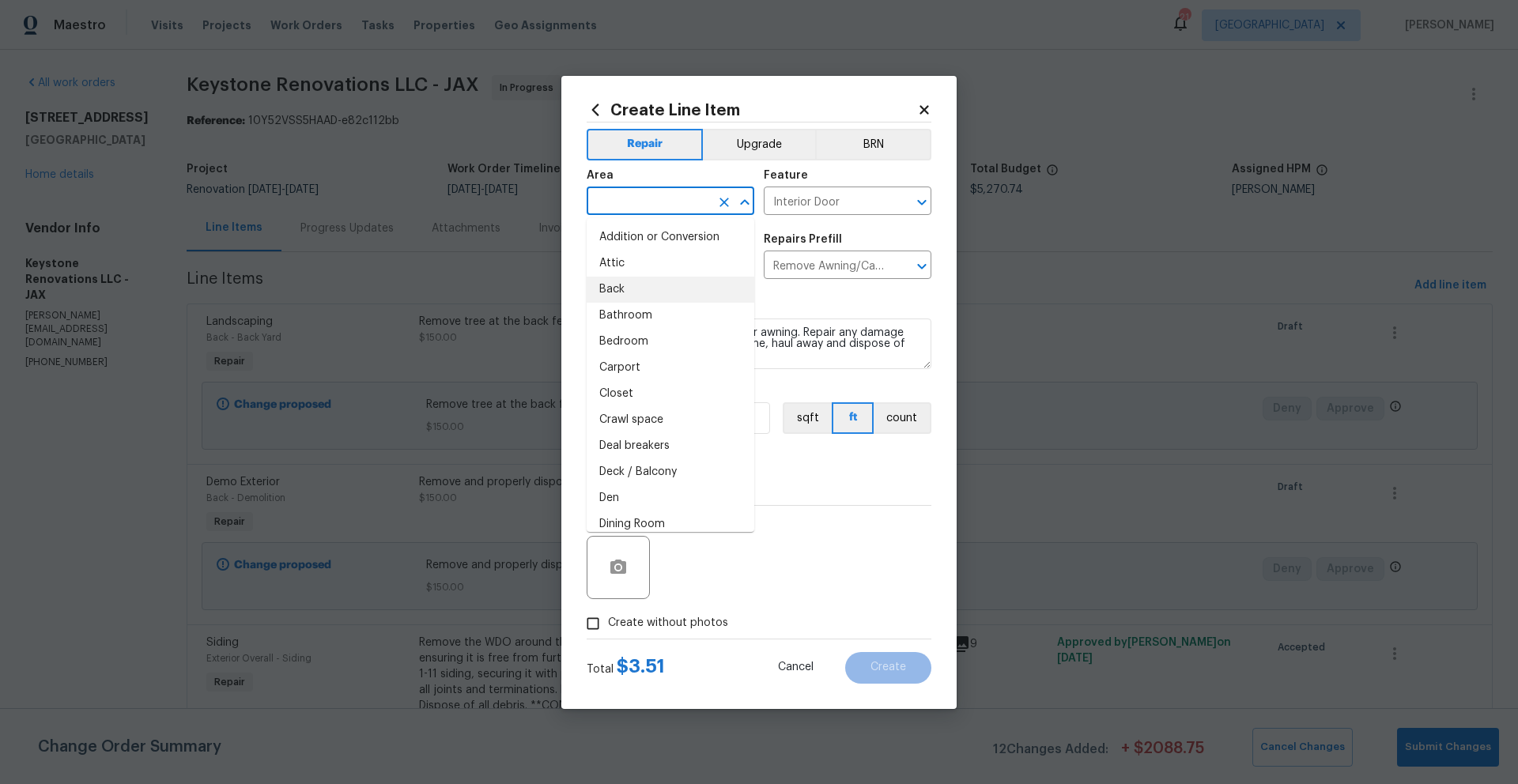
click at [613, 294] on li "Back" at bounding box center [670, 289] width 168 height 26
type input "Back"
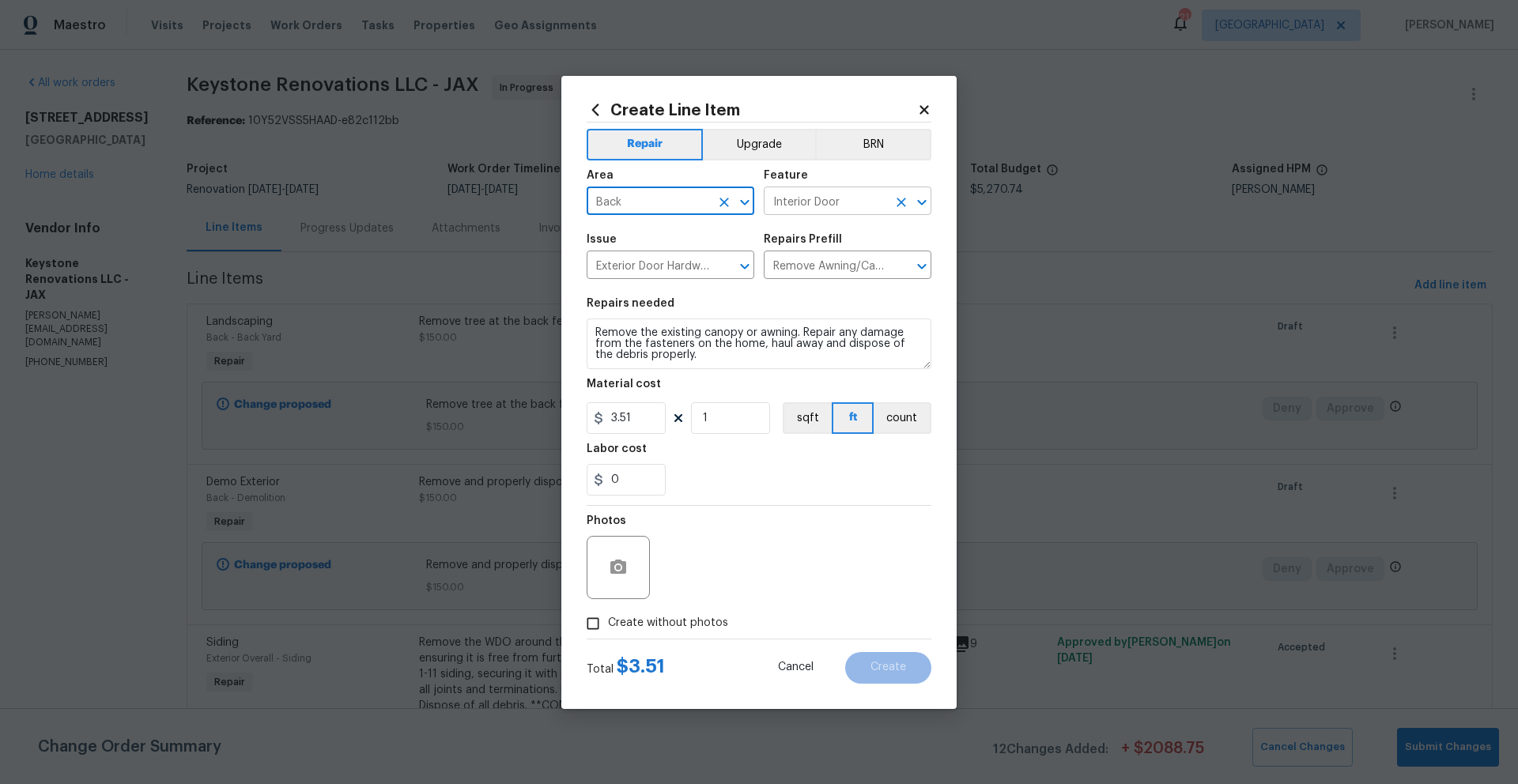
click at [845, 203] on input "Interior Door" at bounding box center [825, 203] width 123 height 25
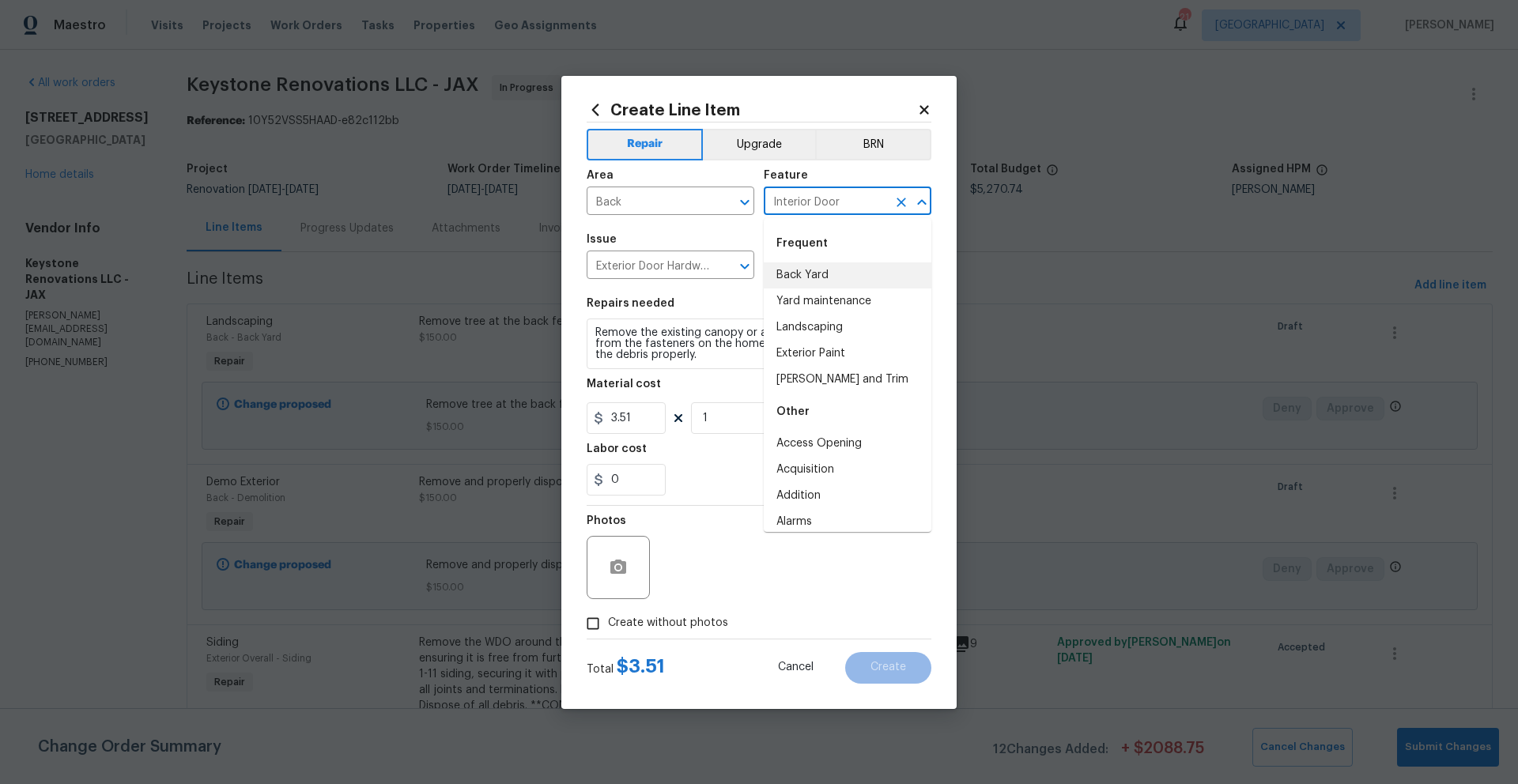
click at [809, 273] on li "Back Yard" at bounding box center [847, 275] width 168 height 26
type input "Back Yard"
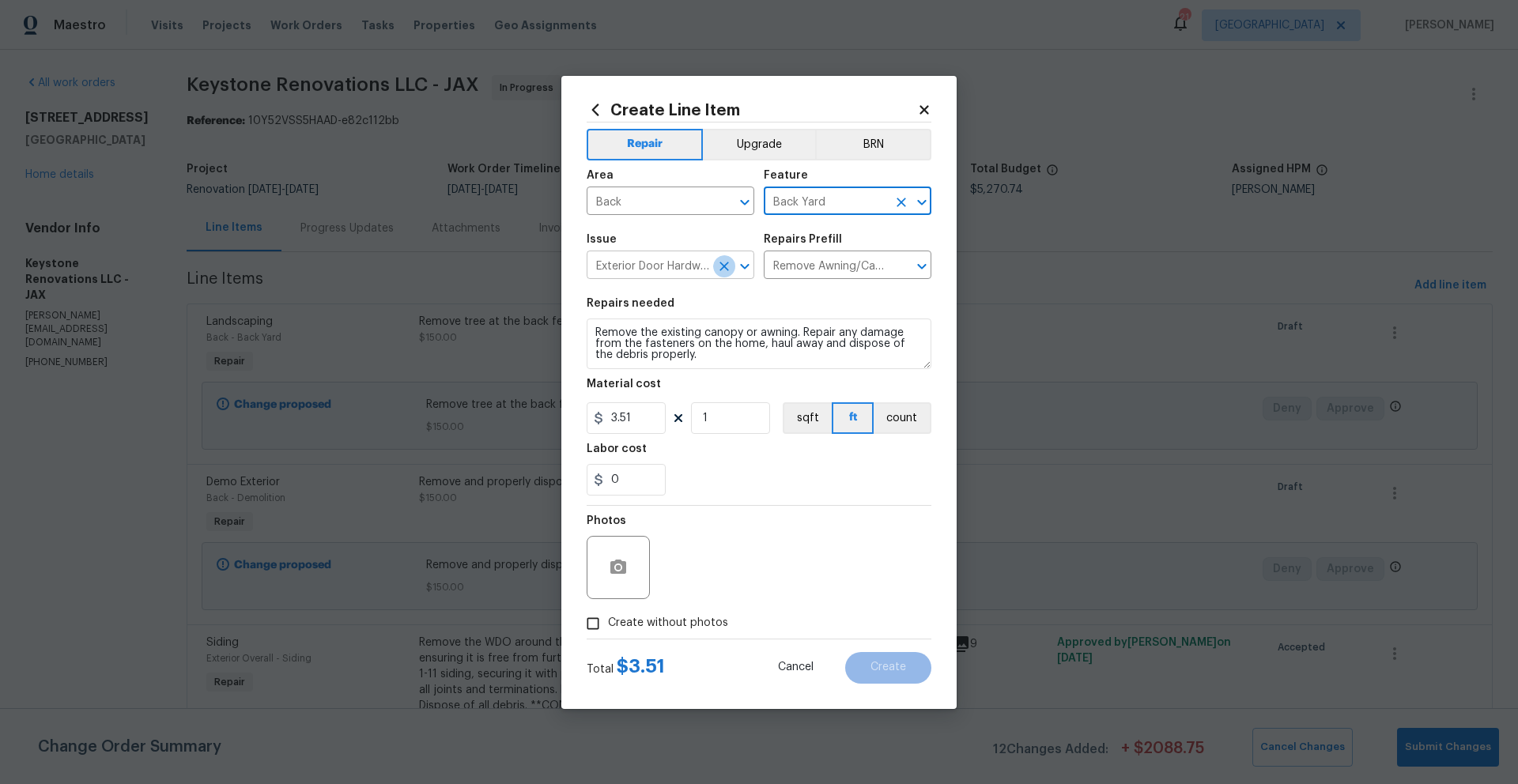
click at [716, 265] on icon "Clear" at bounding box center [724, 266] width 16 height 16
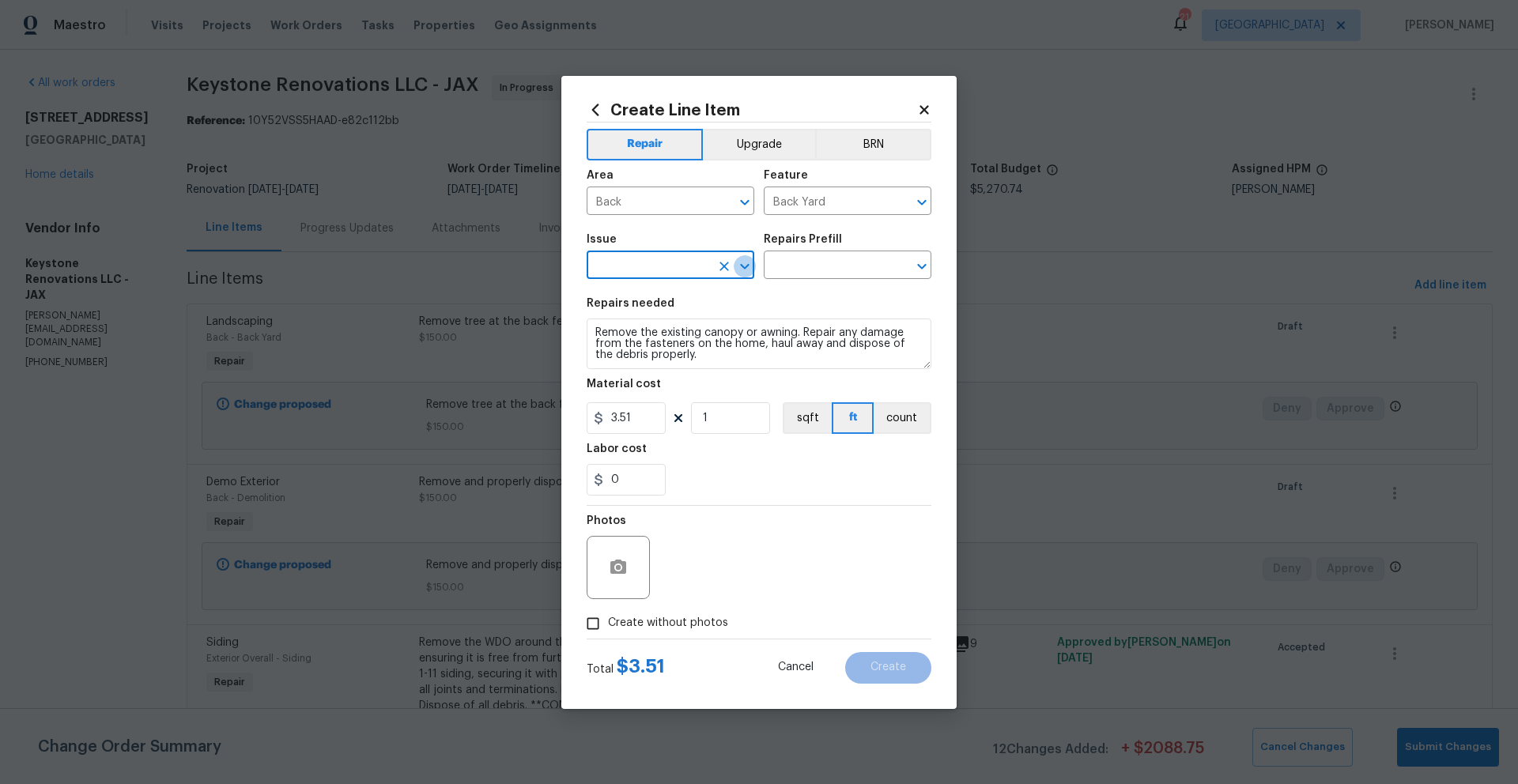
click at [748, 263] on icon "Open" at bounding box center [745, 266] width 19 height 19
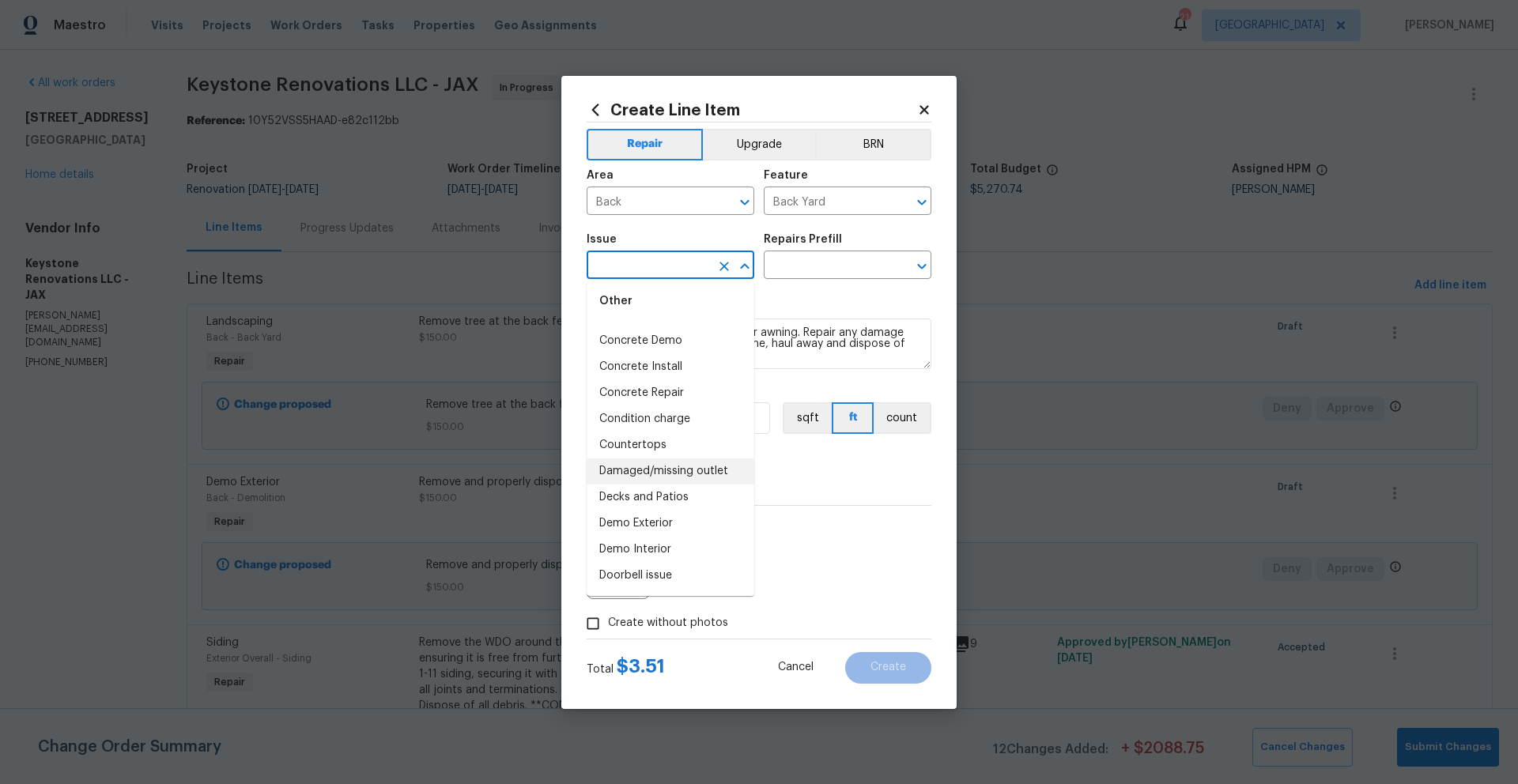
scroll to position [571, 0]
click at [663, 530] on li "Demo Exterior" at bounding box center [670, 517] width 168 height 26
type input "Demo Exterior"
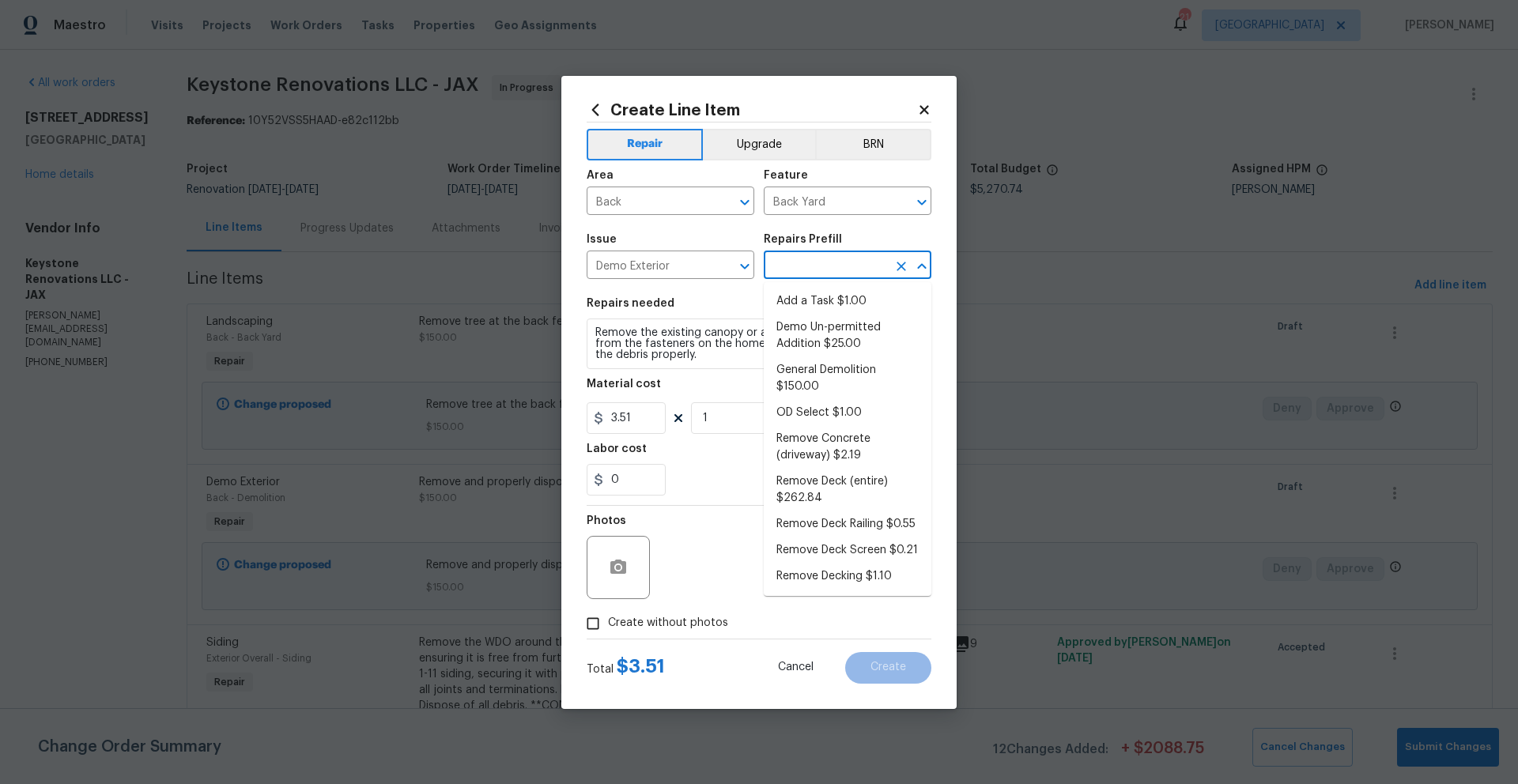
click at [858, 261] on input "text" at bounding box center [825, 266] width 123 height 25
click at [806, 371] on li "General Demolition $150.00" at bounding box center [847, 379] width 168 height 43
type input "Demolition"
type input "General Demolition $150.00"
type textarea "Decks, sheds, above ground pools,"
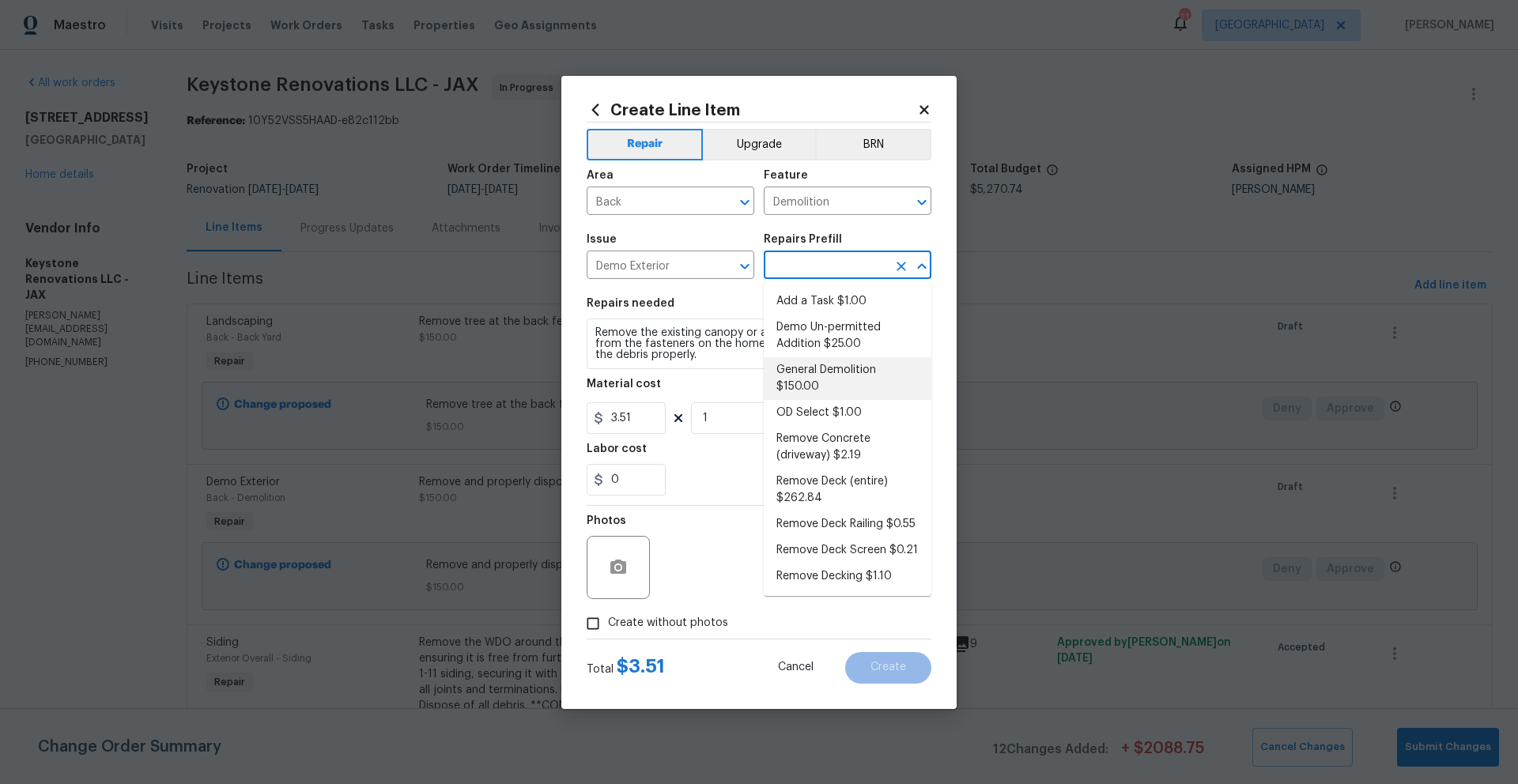
type input "150"
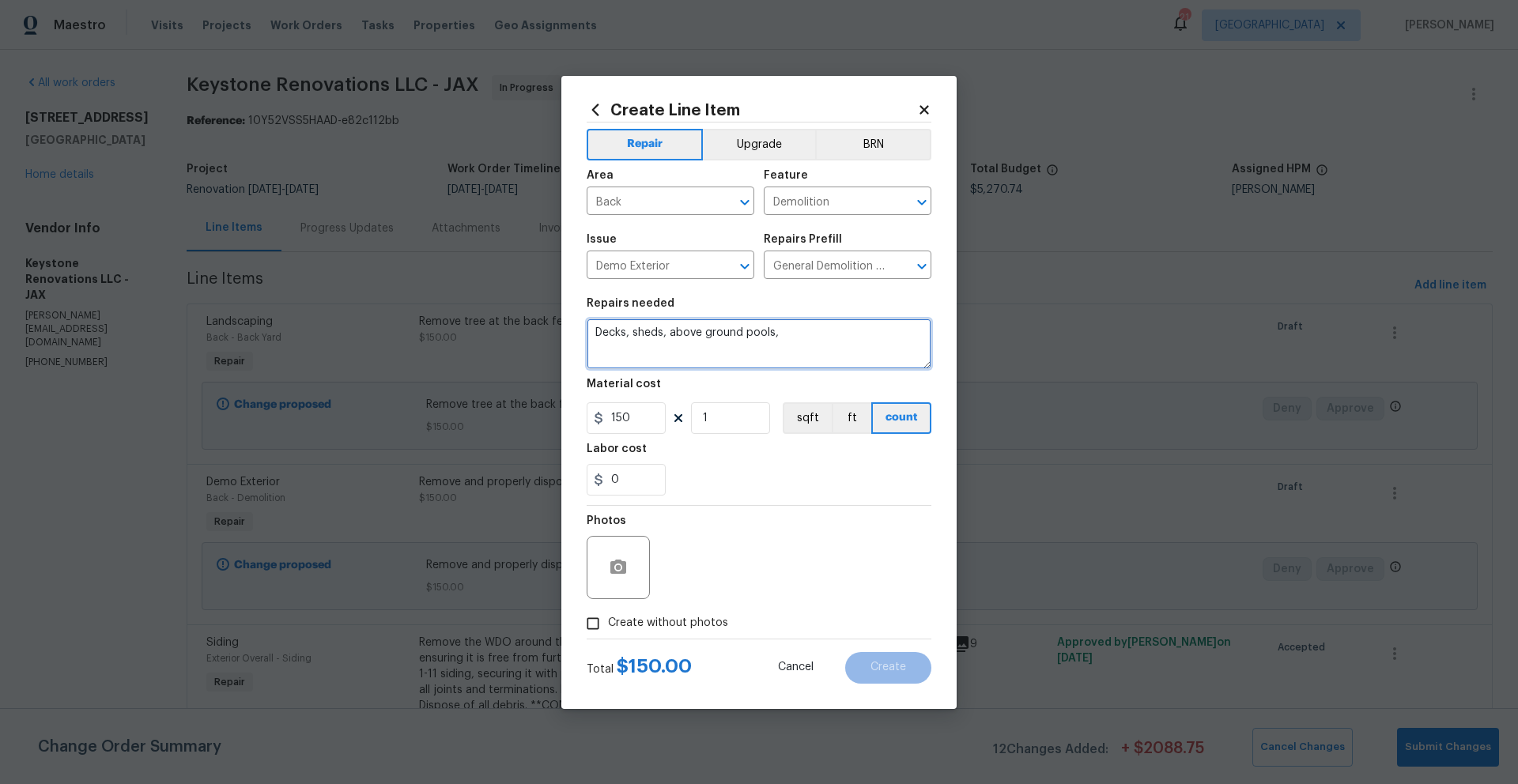
drag, startPoint x: 781, startPoint y: 330, endPoint x: 587, endPoint y: 326, distance: 194.0
click at [587, 326] on textarea "Decks, sheds, above ground pools," at bounding box center [759, 344] width 345 height 51
type textarea "Remove and dispose of pull up bar in the back yard and haul away."
drag, startPoint x: 636, startPoint y: 412, endPoint x: 600, endPoint y: 414, distance: 36.1
click at [600, 414] on div "150" at bounding box center [625, 418] width 79 height 32
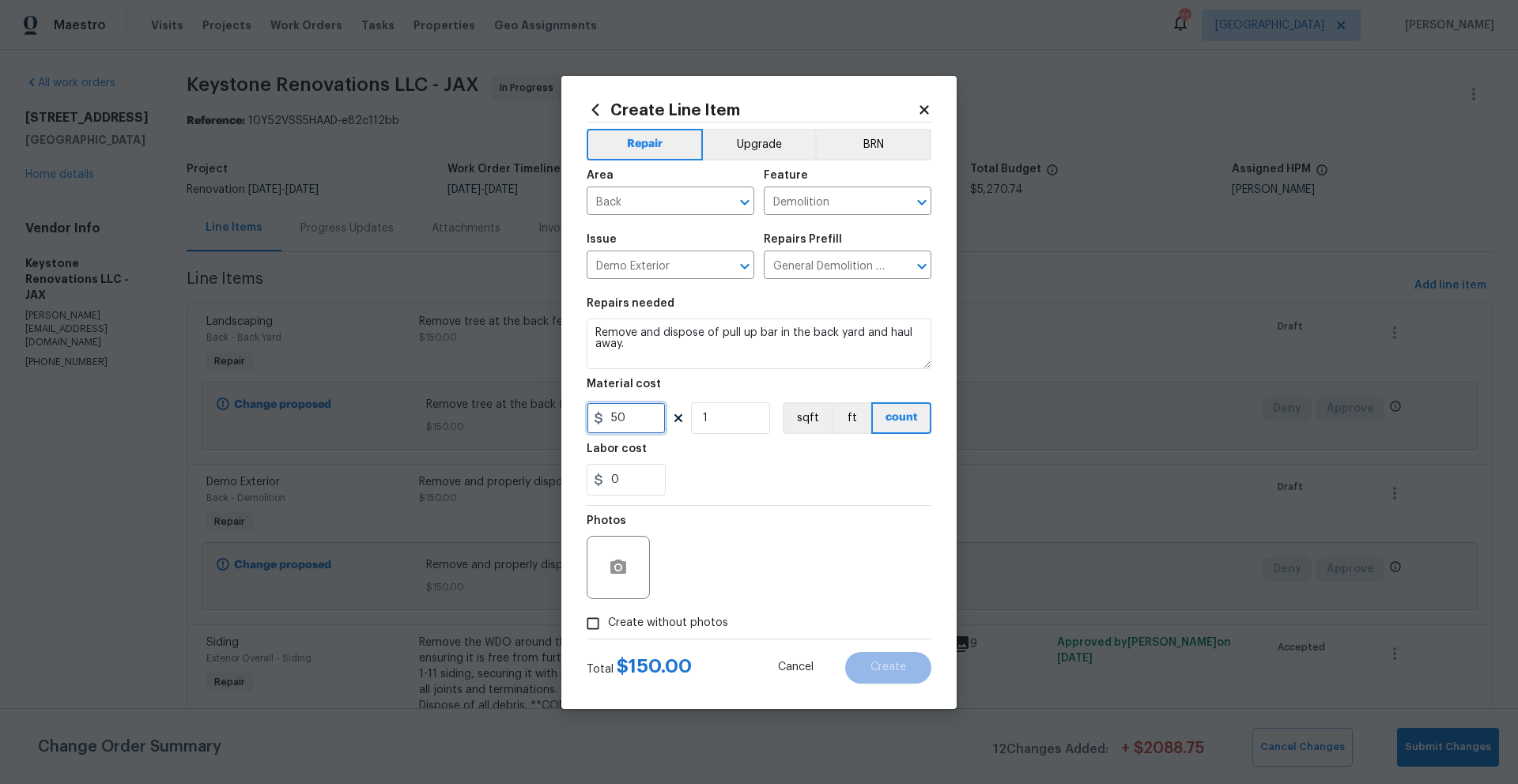
type input "50"
click at [815, 486] on div "0" at bounding box center [759, 480] width 345 height 32
drag, startPoint x: 595, startPoint y: 621, endPoint x: 609, endPoint y: 618, distance: 14.3
click at [594, 621] on input "Create without photos" at bounding box center [593, 624] width 30 height 30
checkbox input "true"
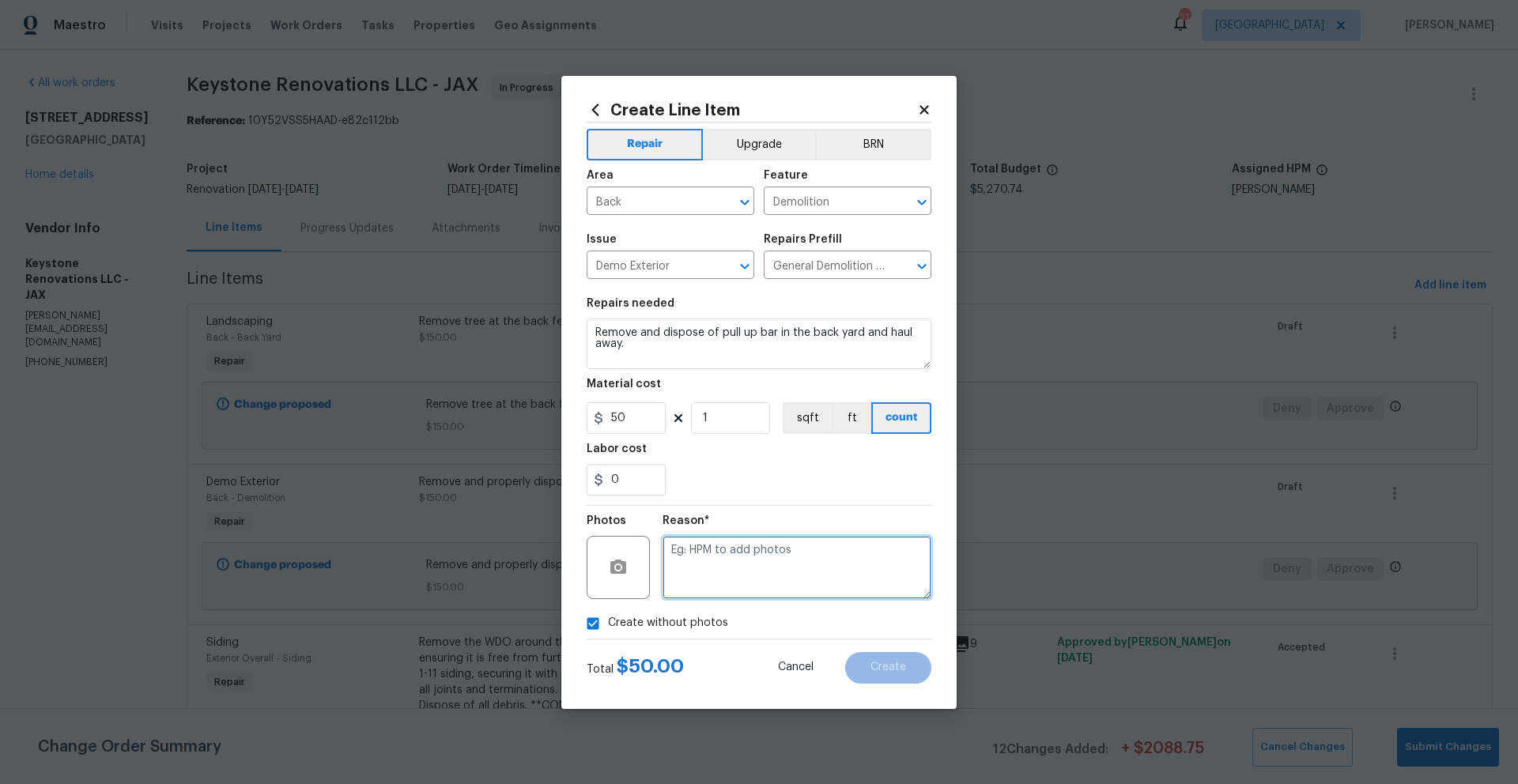
click at [687, 570] on textarea at bounding box center [797, 567] width 269 height 64
type textarea "Photos to be added"
click at [877, 670] on span "Create" at bounding box center [888, 667] width 36 height 12
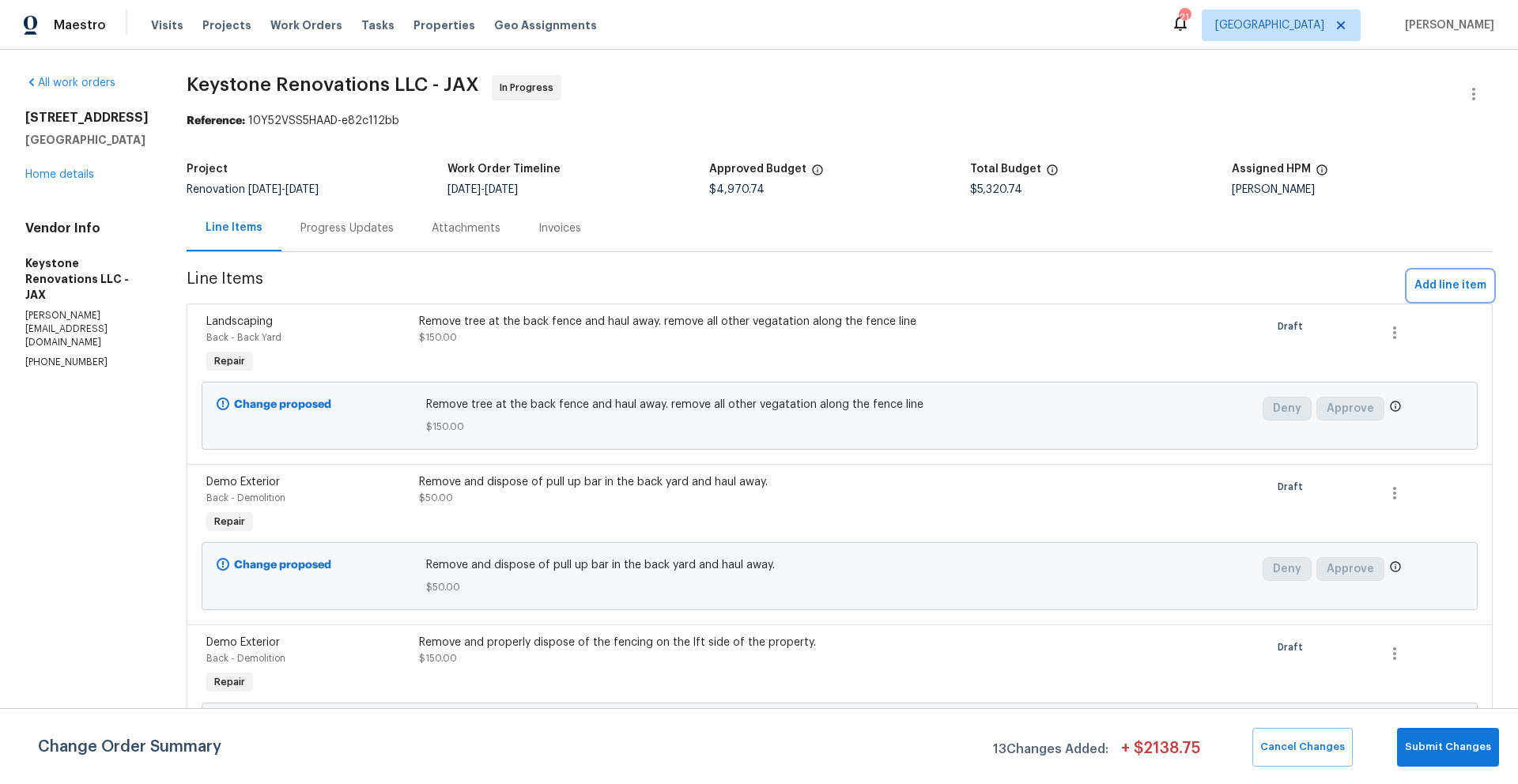
click at [1426, 285] on span "Add line item" at bounding box center [1450, 285] width 72 height 20
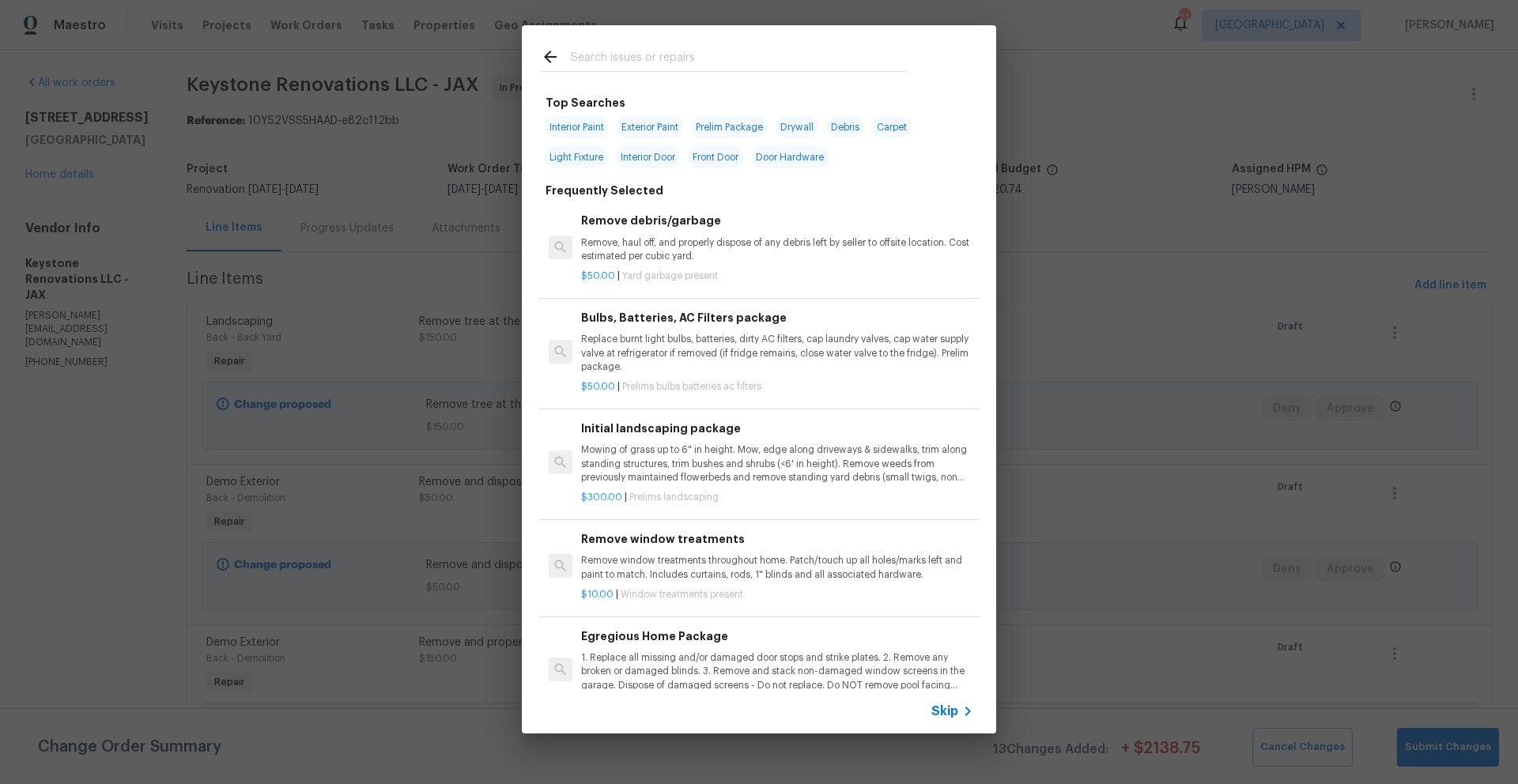
click at [605, 56] on input "text" at bounding box center [738, 60] width 335 height 24
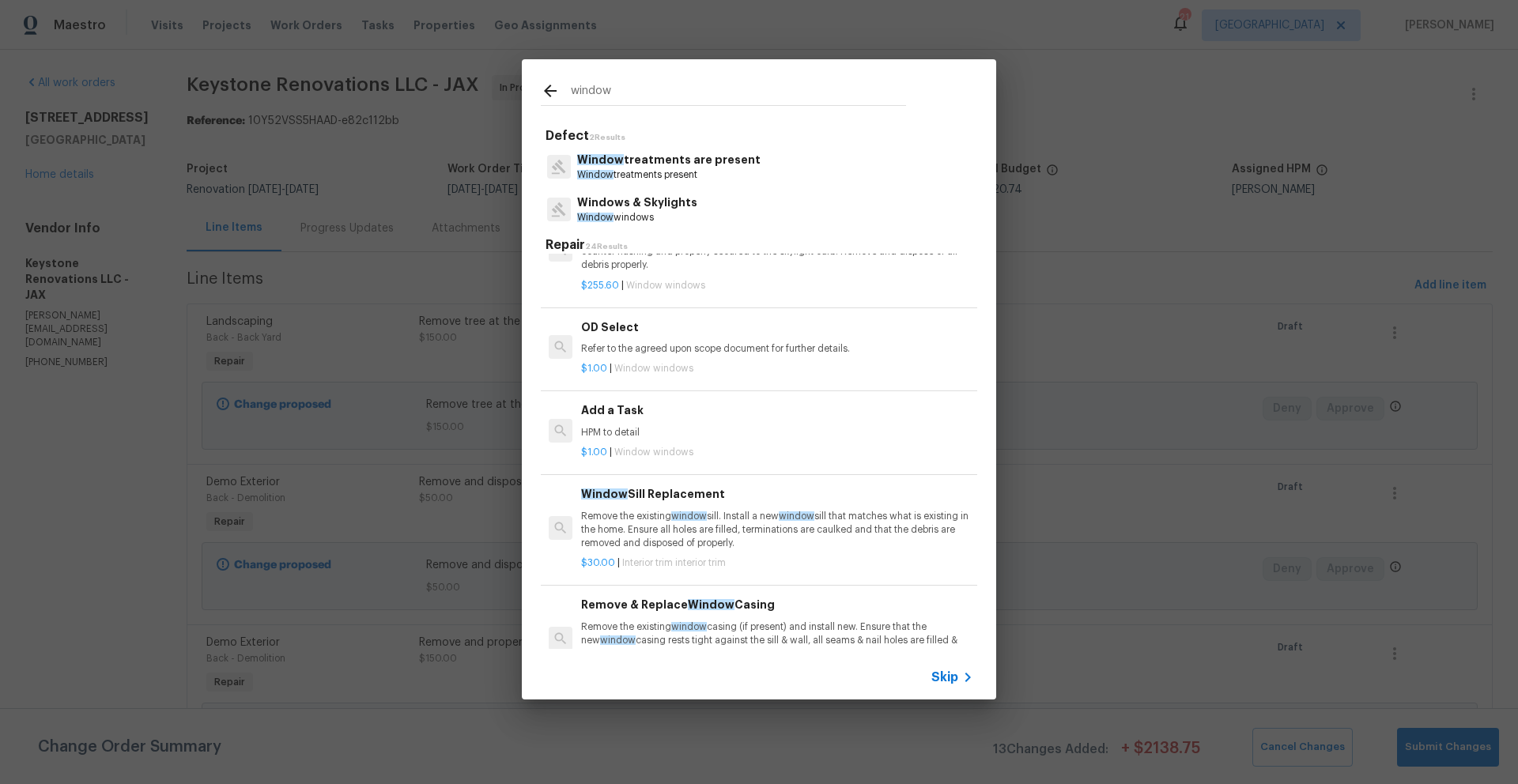
scroll to position [1333, 0]
type input "window"
click at [616, 411] on h6 "Add a Task" at bounding box center [776, 409] width 392 height 17
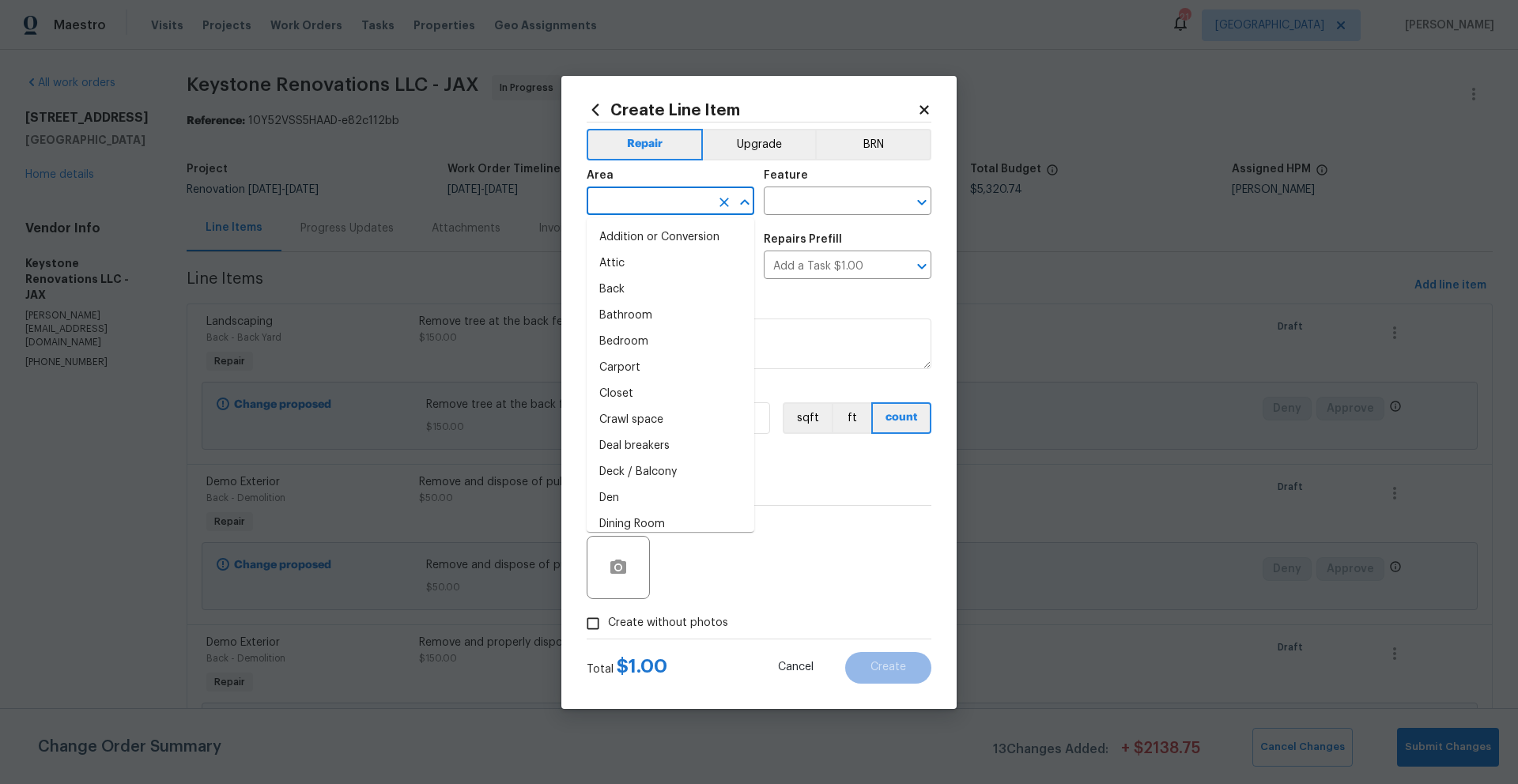
click at [668, 203] on input "text" at bounding box center [648, 203] width 123 height 25
type input "w"
click at [631, 237] on li "Back" at bounding box center [670, 237] width 168 height 26
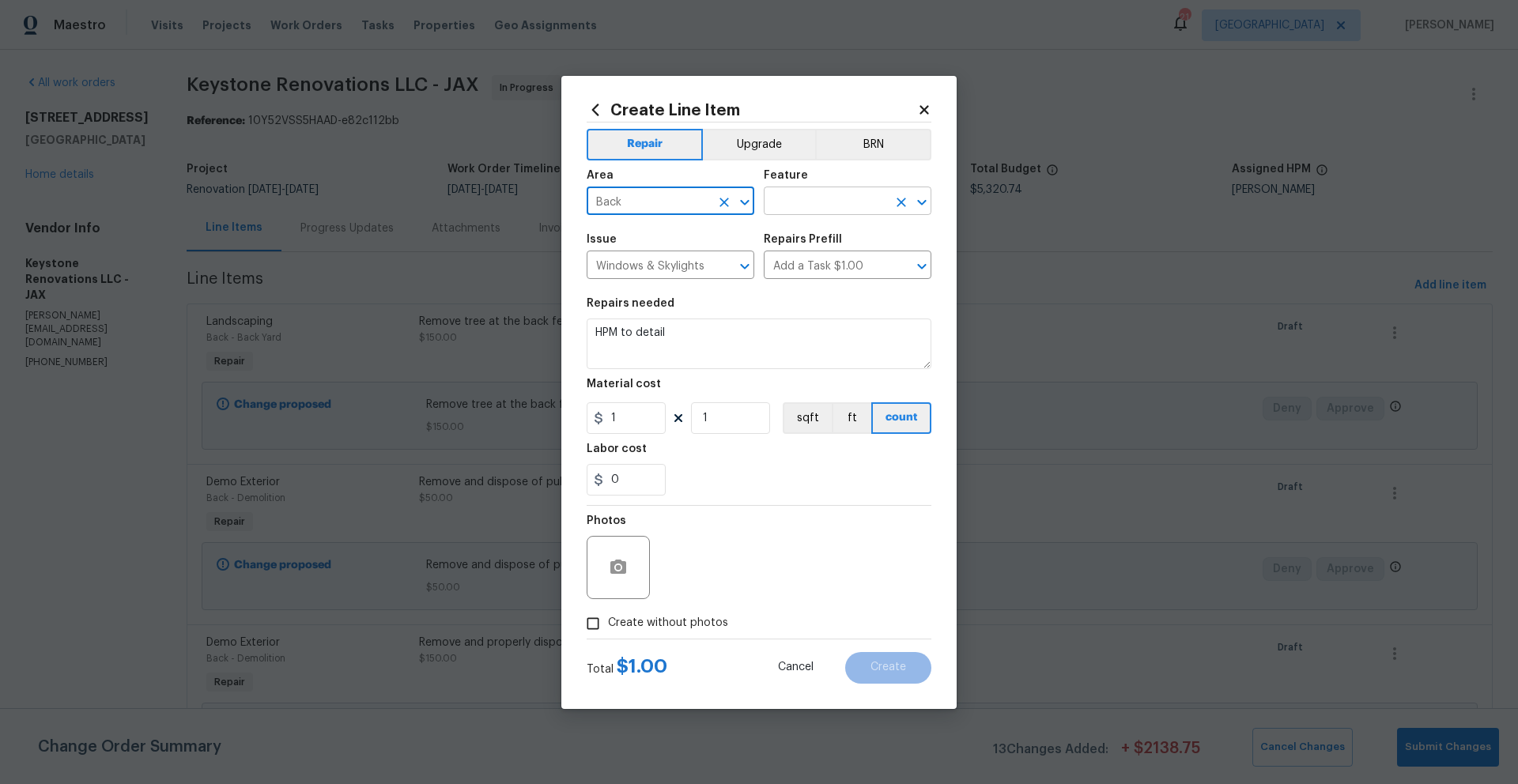
type input "Back"
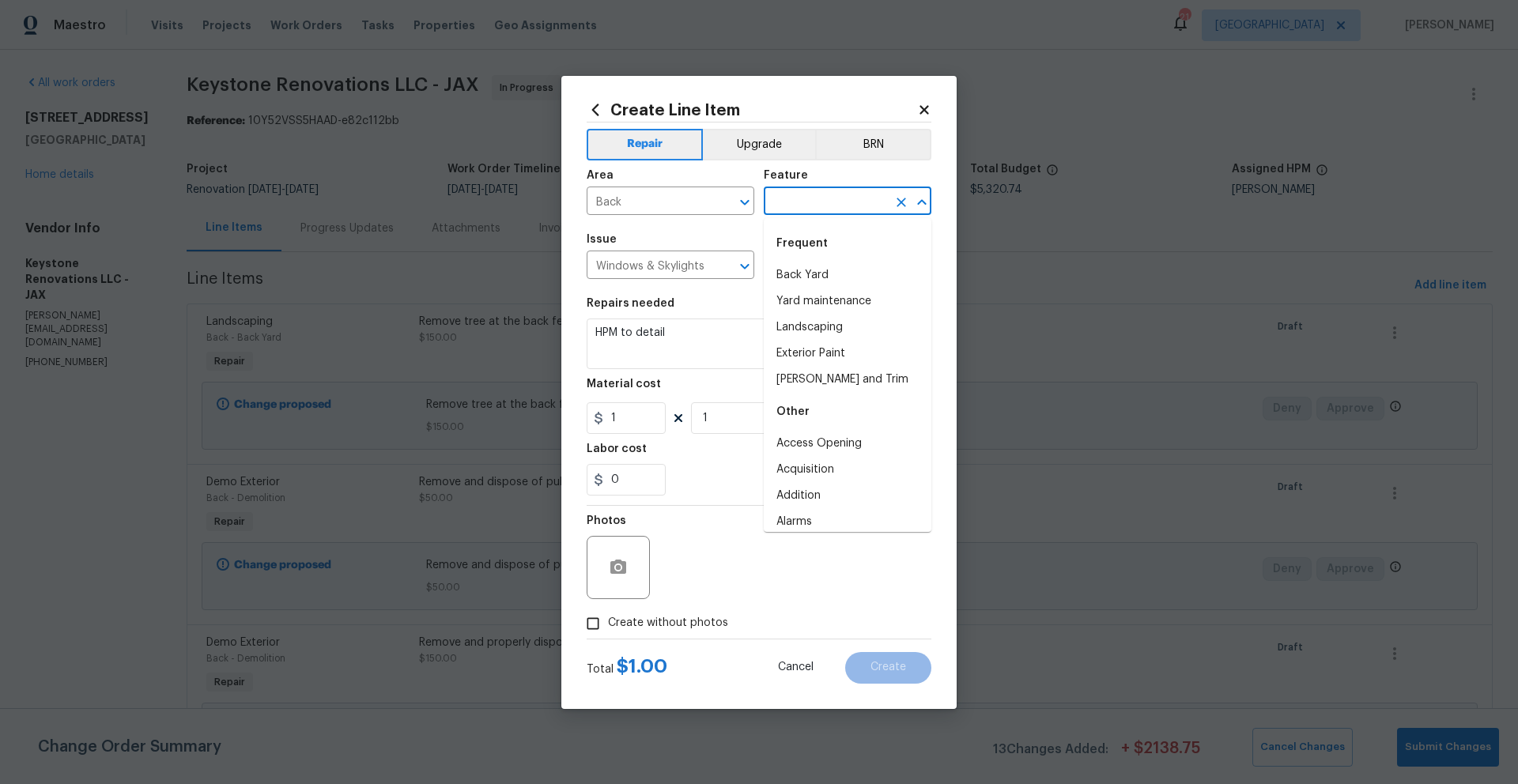
click at [862, 199] on input "text" at bounding box center [825, 203] width 123 height 25
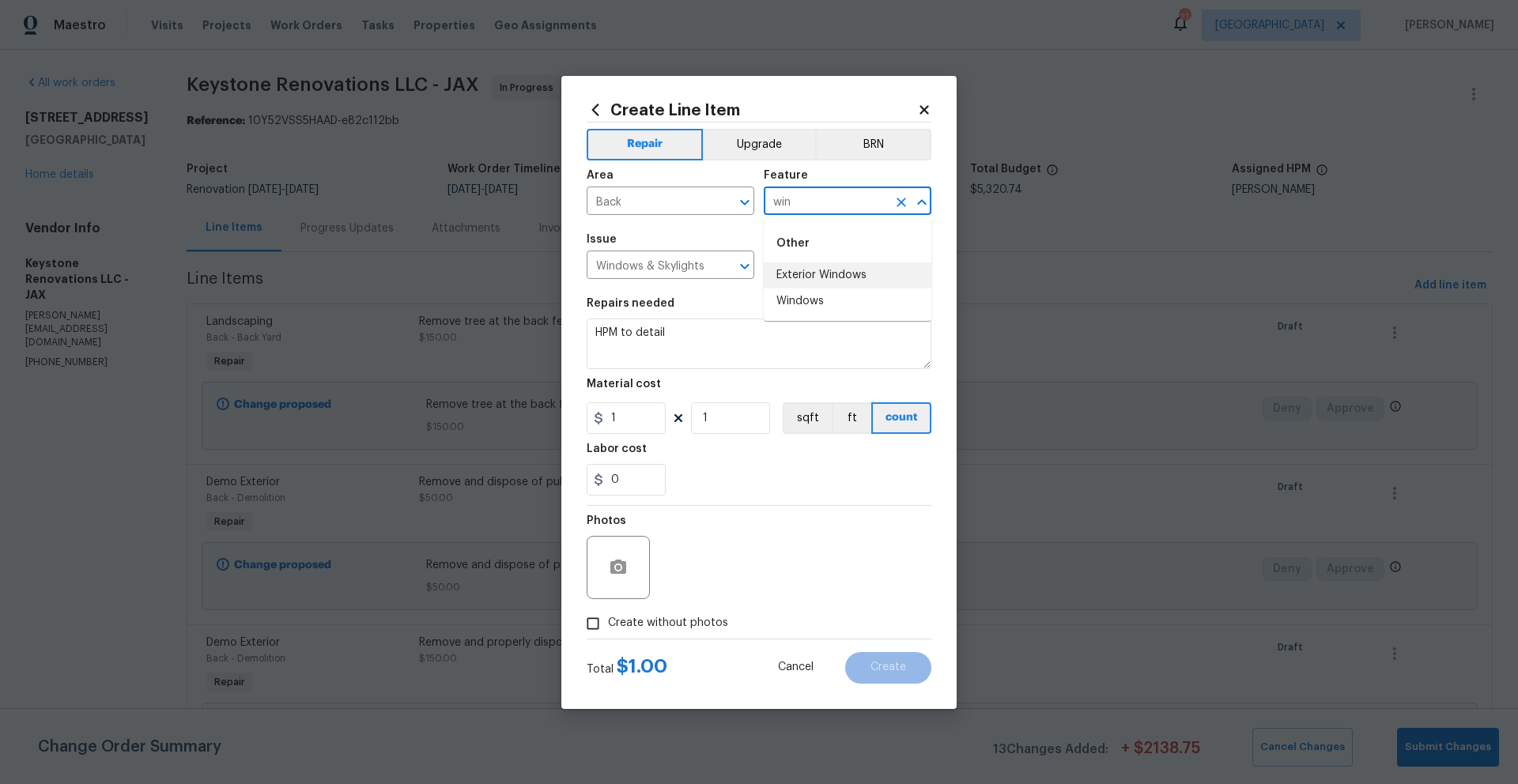
click at [835, 274] on li "Exterior Windows" at bounding box center [847, 275] width 168 height 26
type input "Exterior Windows"
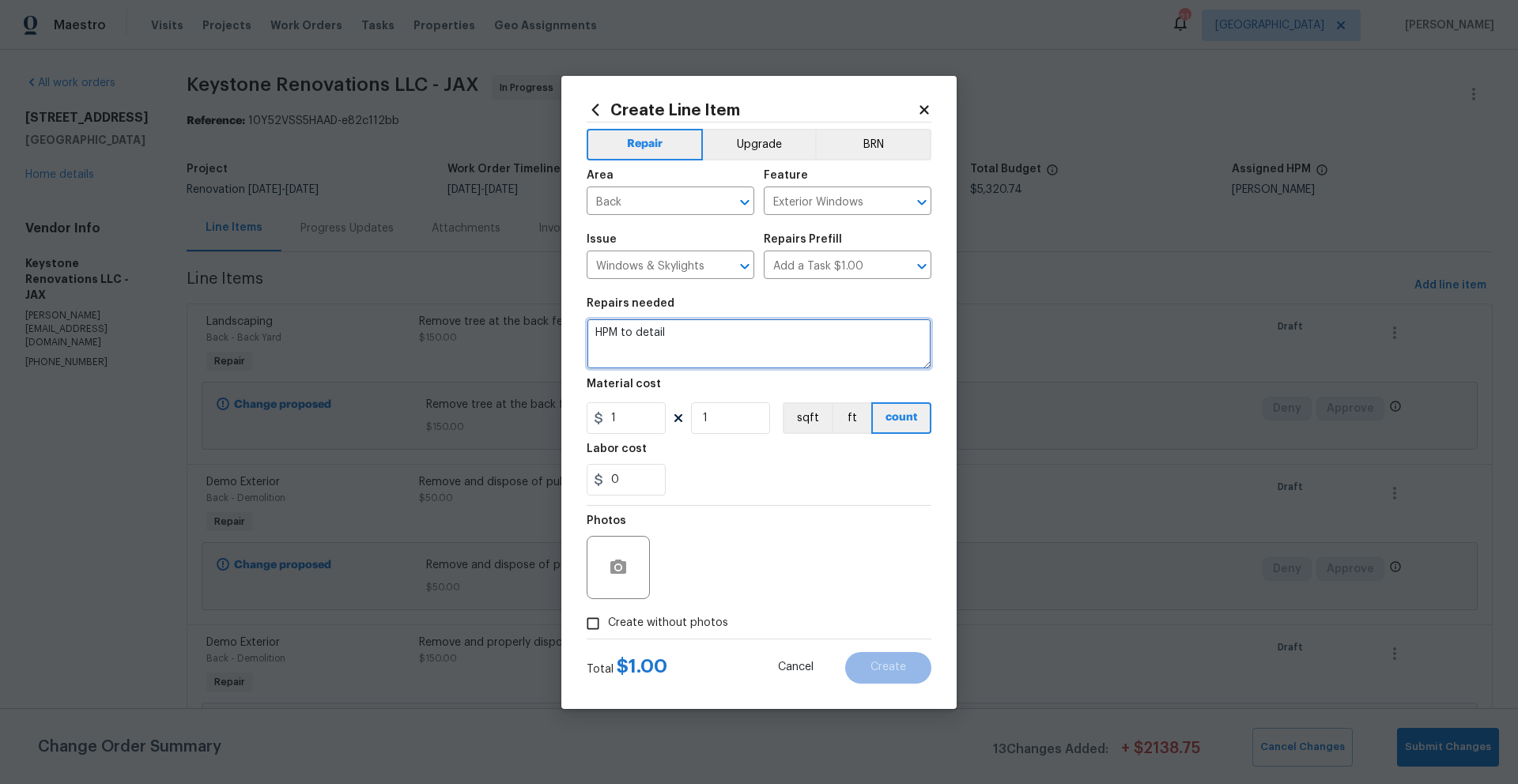
drag, startPoint x: 672, startPoint y: 332, endPoint x: 593, endPoint y: 330, distance: 79.0
click at [593, 330] on textarea "HPM to detail" at bounding box center [759, 344] width 345 height 51
type textarea "Replace window at the back of the home located in the back left bedroom. 3'0 x …"
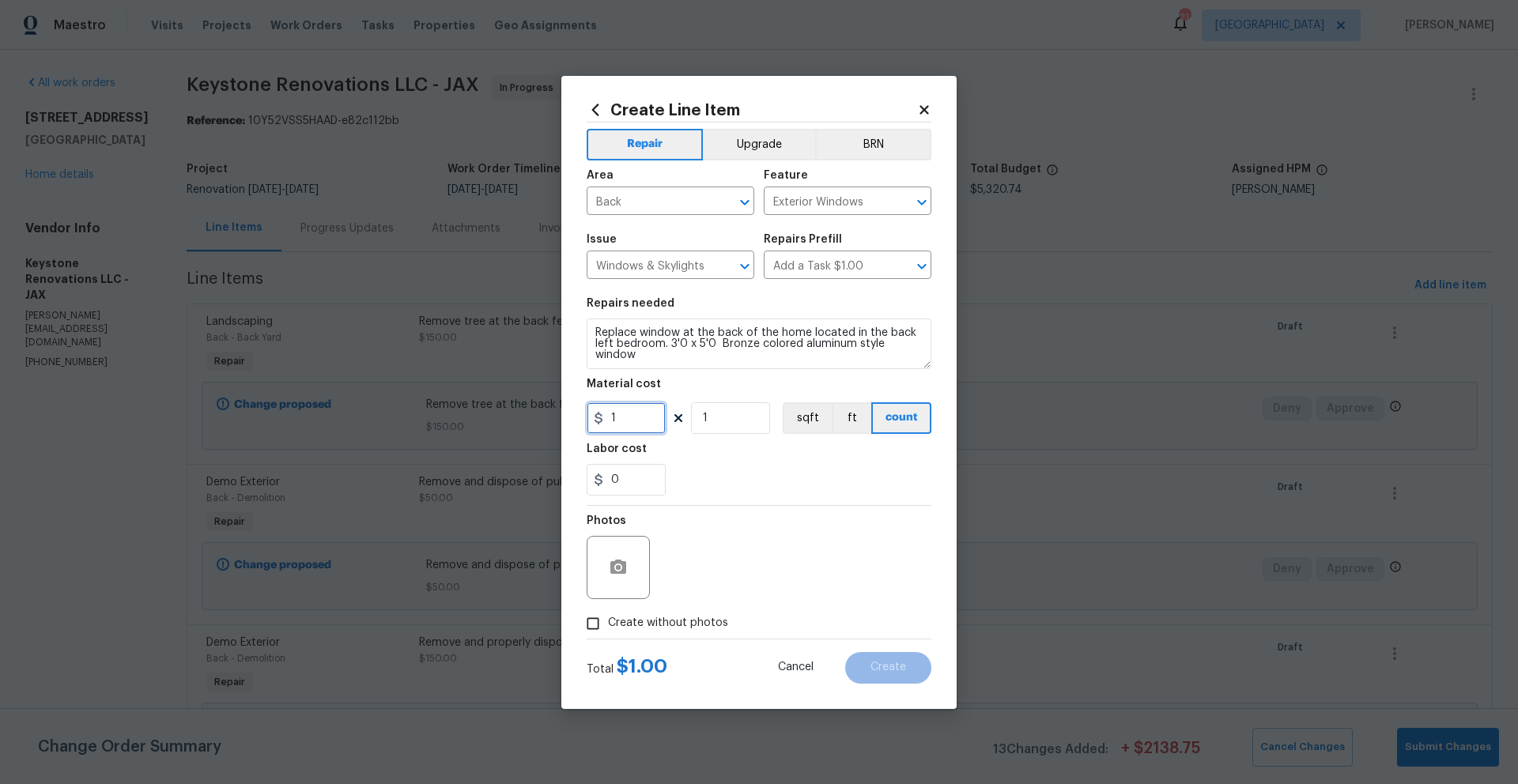
click at [629, 415] on input "1" at bounding box center [625, 418] width 79 height 32
drag, startPoint x: 629, startPoint y: 415, endPoint x: 606, endPoint y: 415, distance: 23.0
click at [606, 415] on input "1" at bounding box center [625, 418] width 79 height 32
type input "400"
click at [753, 458] on div "Labor cost" at bounding box center [759, 454] width 345 height 21
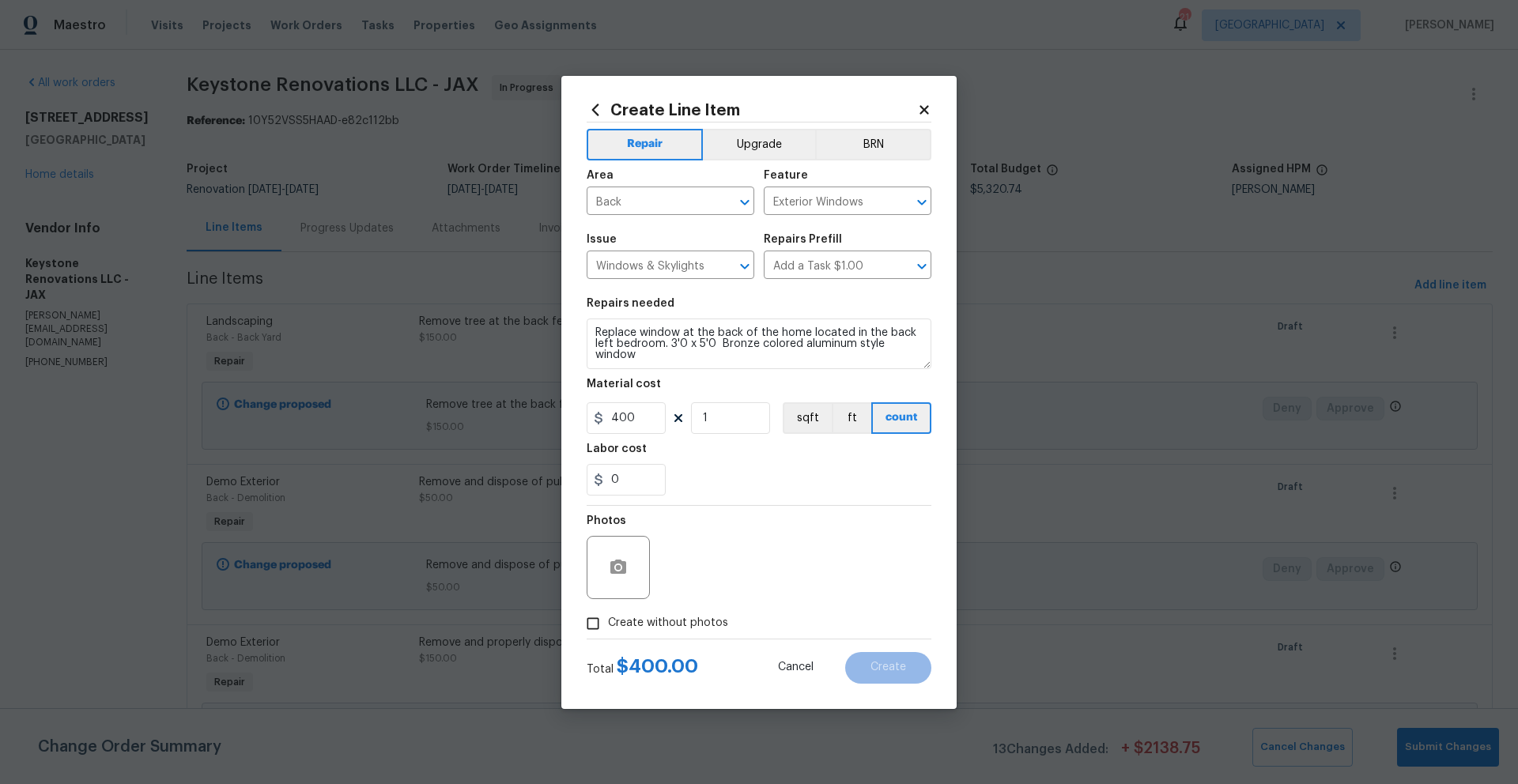
click at [597, 624] on input "Create without photos" at bounding box center [593, 624] width 30 height 30
checkbox input "true"
click at [725, 571] on textarea at bounding box center [797, 567] width 269 height 64
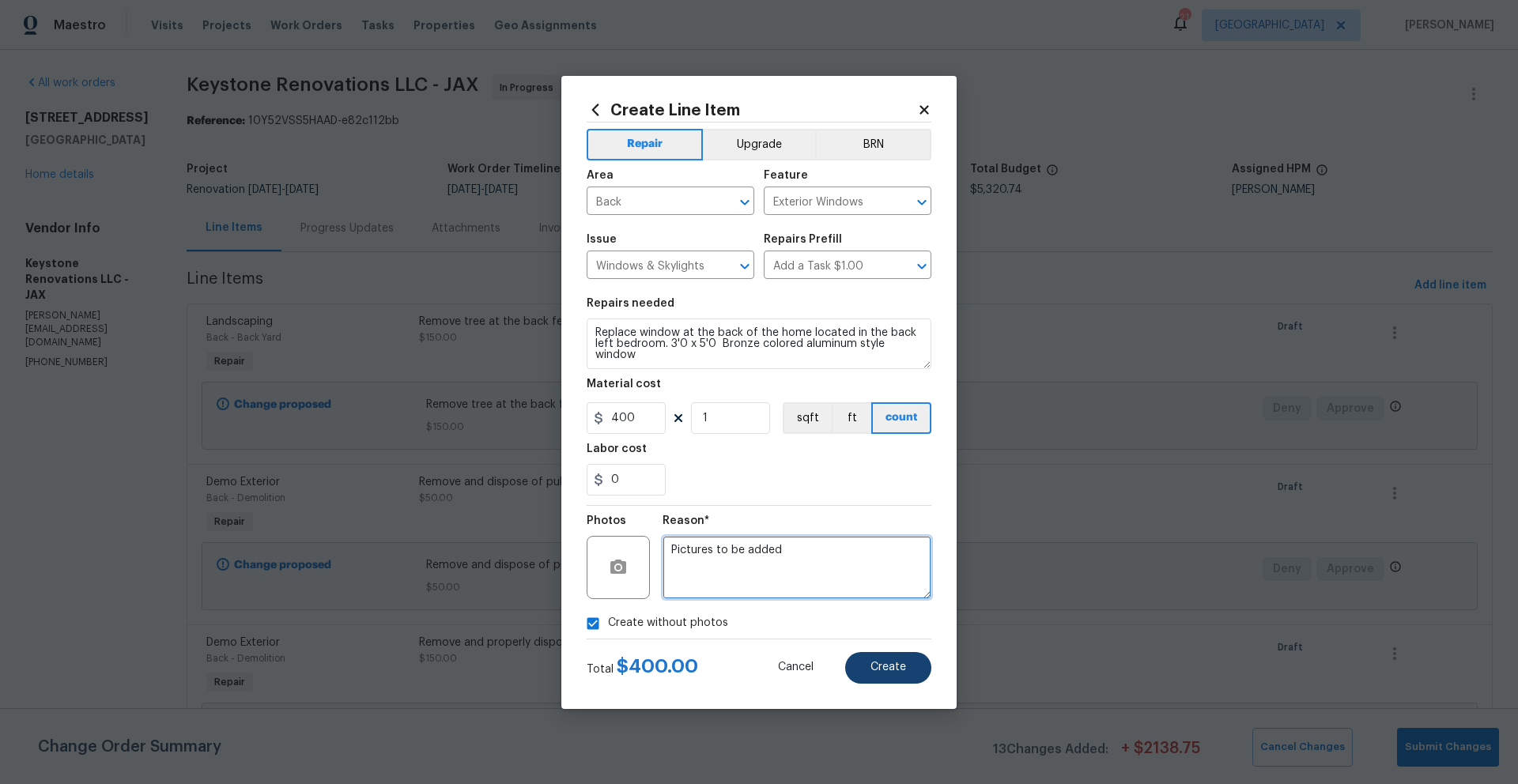
type textarea "Pictures to be added"
click at [894, 670] on span "Create" at bounding box center [888, 667] width 36 height 12
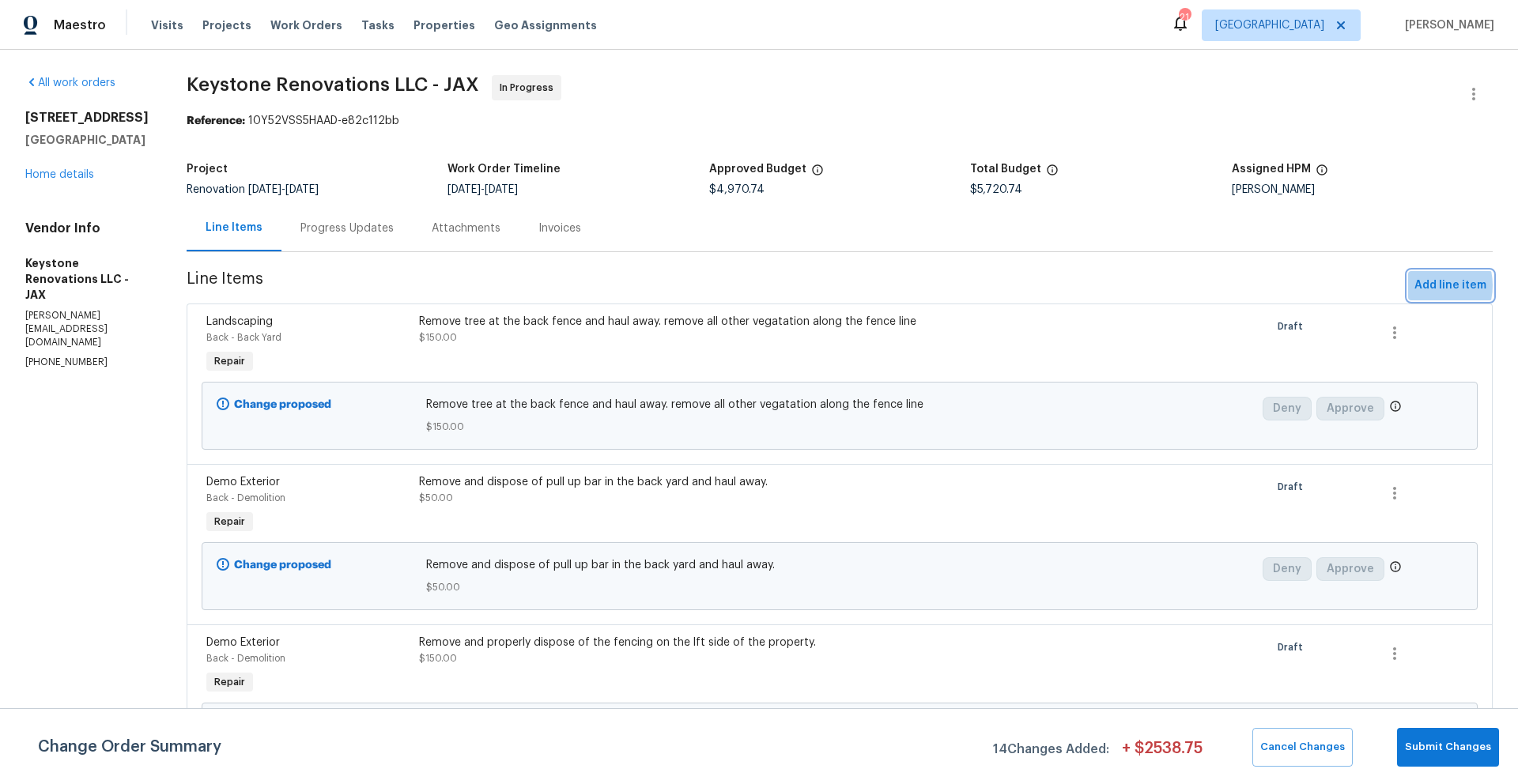
click at [1414, 286] on span "Add line item" at bounding box center [1450, 285] width 72 height 20
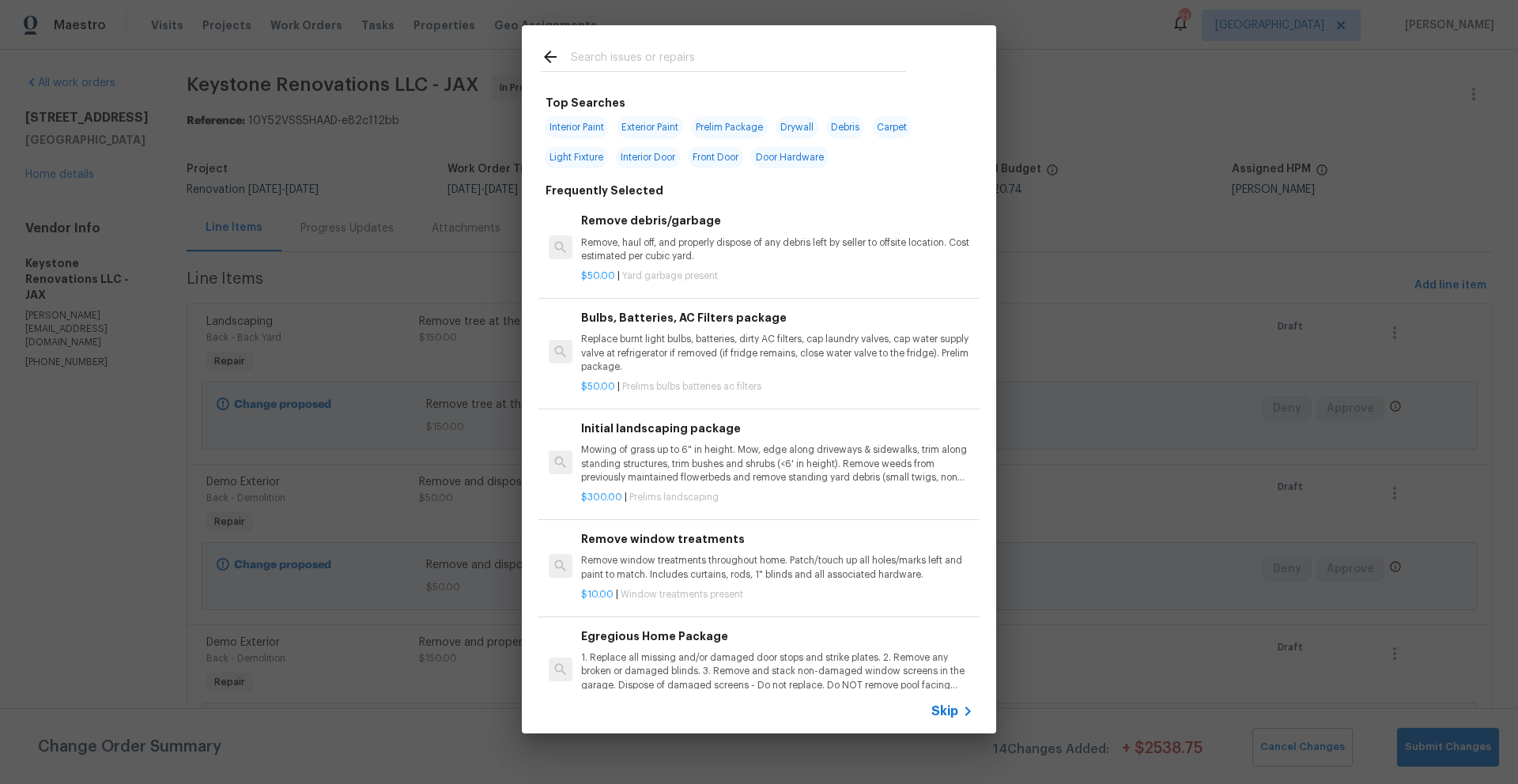
click at [637, 53] on input "text" at bounding box center [738, 60] width 335 height 24
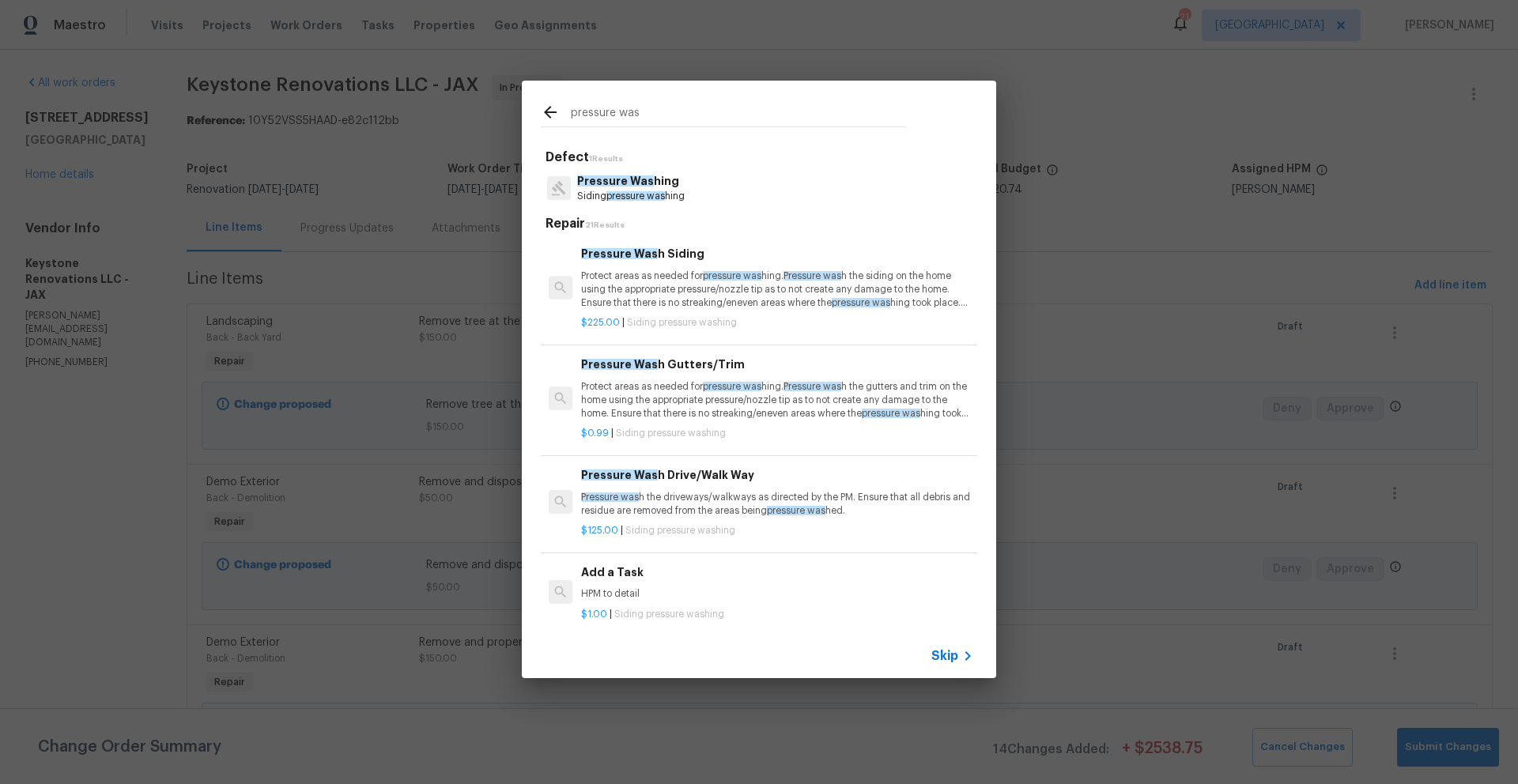
type input "pressure was"
click at [638, 366] on span "Pressure Was" at bounding box center [619, 365] width 76 height 11
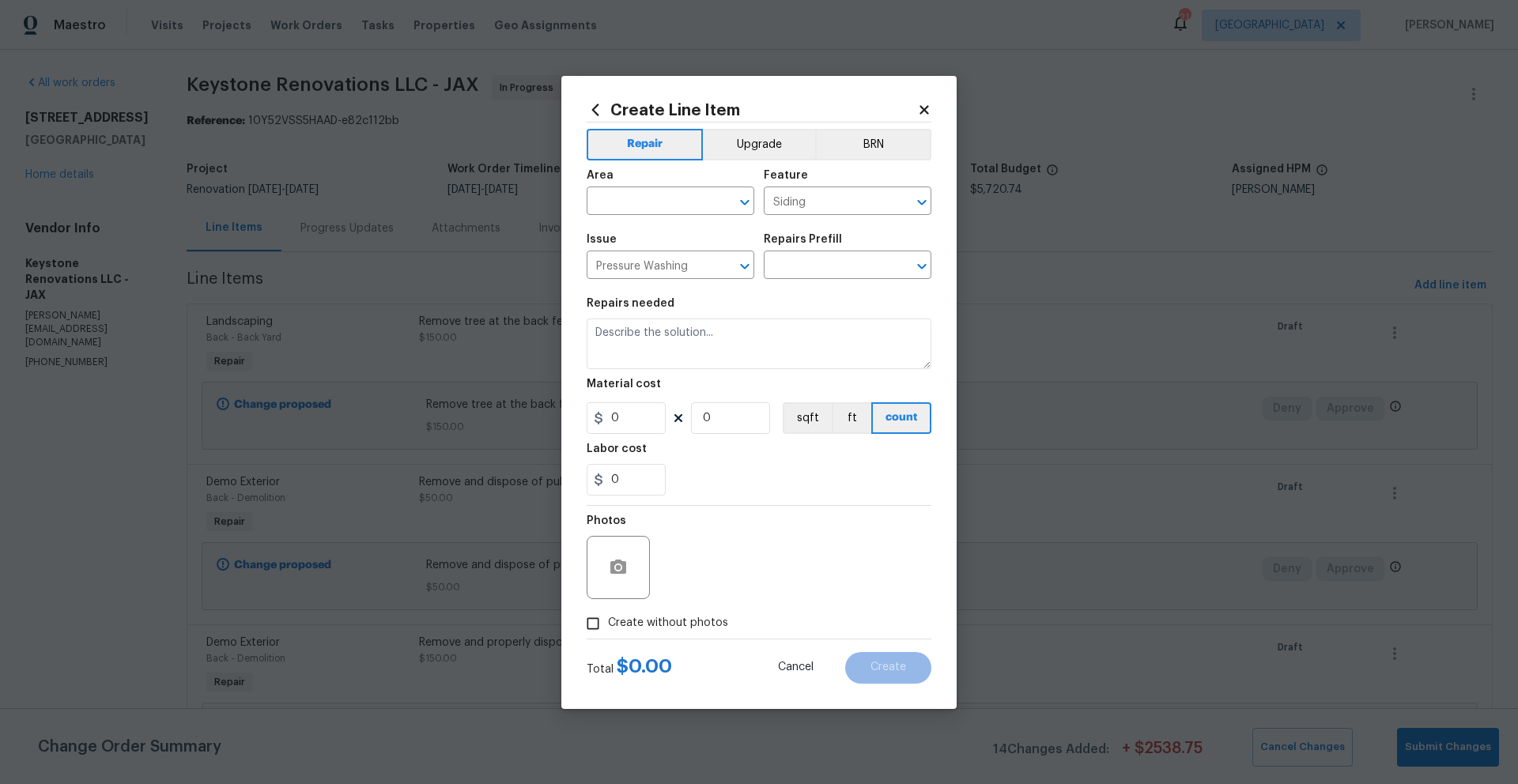
type input "Pressure Wash Gutters/Trim $0.99"
type textarea "Protect areas as needed for pressure washing. Pressure wash the gutters and tri…"
type input "0.99"
type input "1"
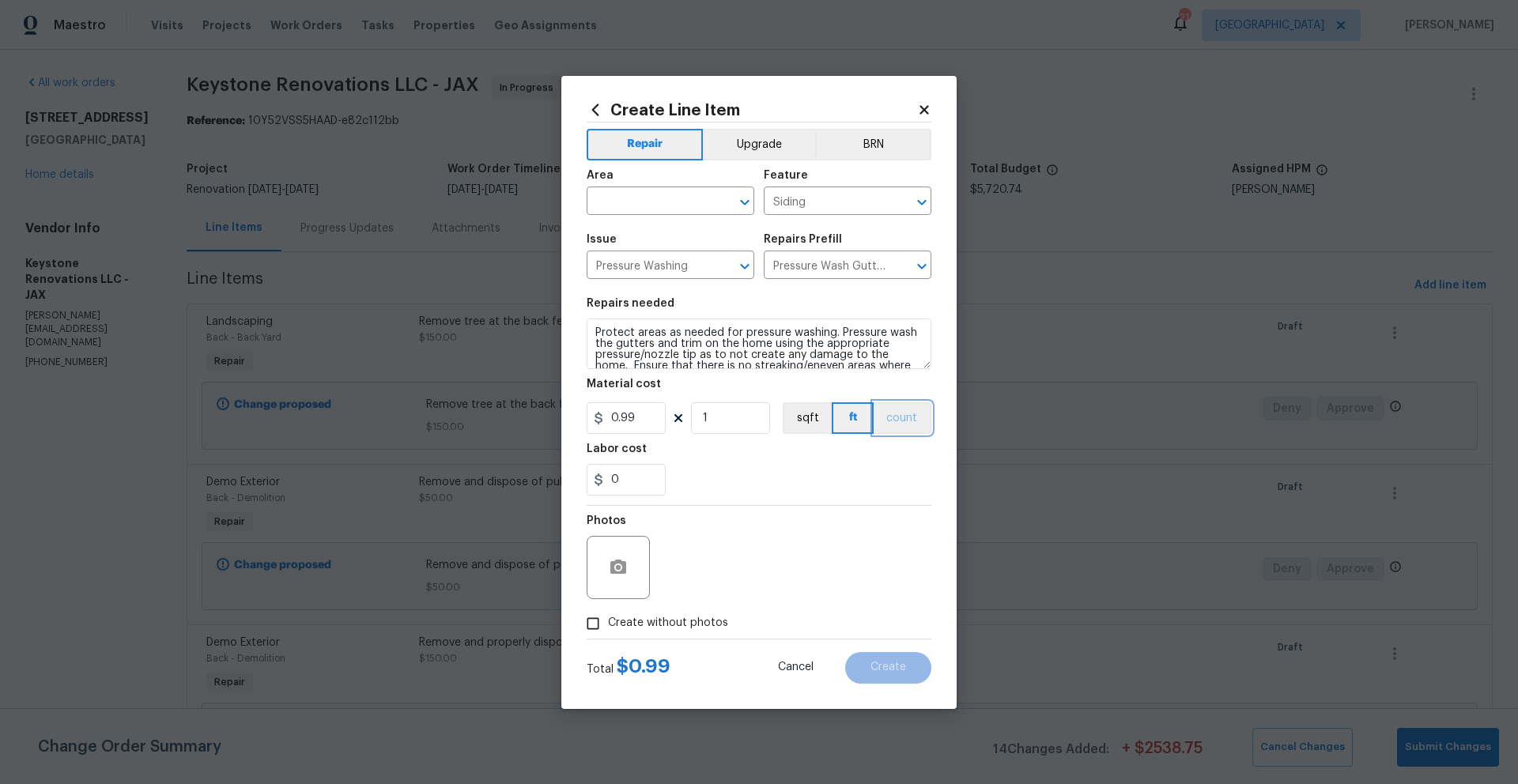
click at [908, 423] on button "count" at bounding box center [902, 418] width 58 height 32
drag, startPoint x: 641, startPoint y: 419, endPoint x: 611, endPoint y: 419, distance: 30.0
click at [611, 419] on input "0.99" at bounding box center [625, 418] width 79 height 32
click at [757, 479] on div "0" at bounding box center [759, 480] width 345 height 32
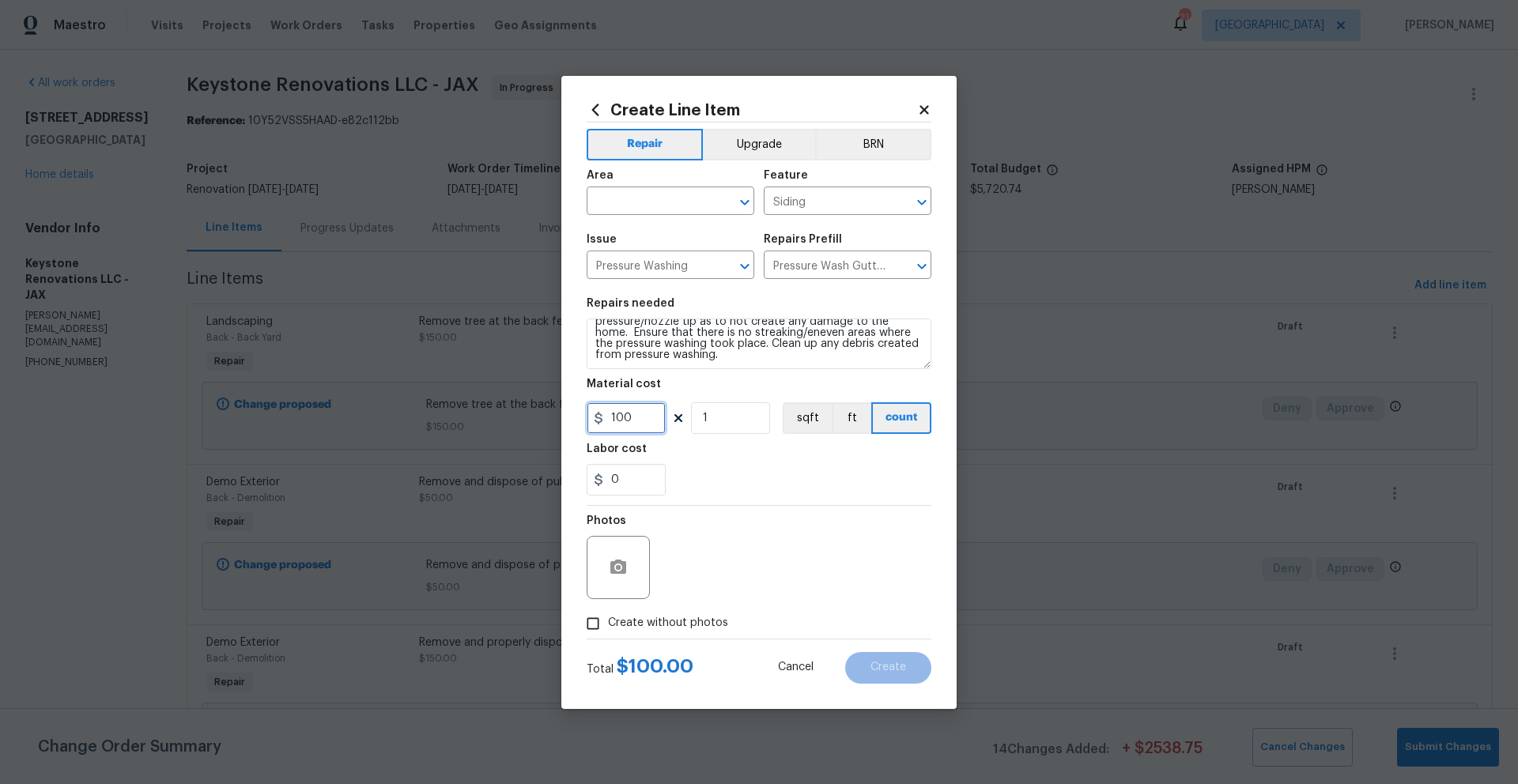
click at [643, 413] on input "100" at bounding box center [625, 418] width 79 height 32
type input "125"
click at [773, 356] on textarea "Protect areas as needed for pressure washing. Pressure wash the gutters and tri…" at bounding box center [759, 344] width 345 height 51
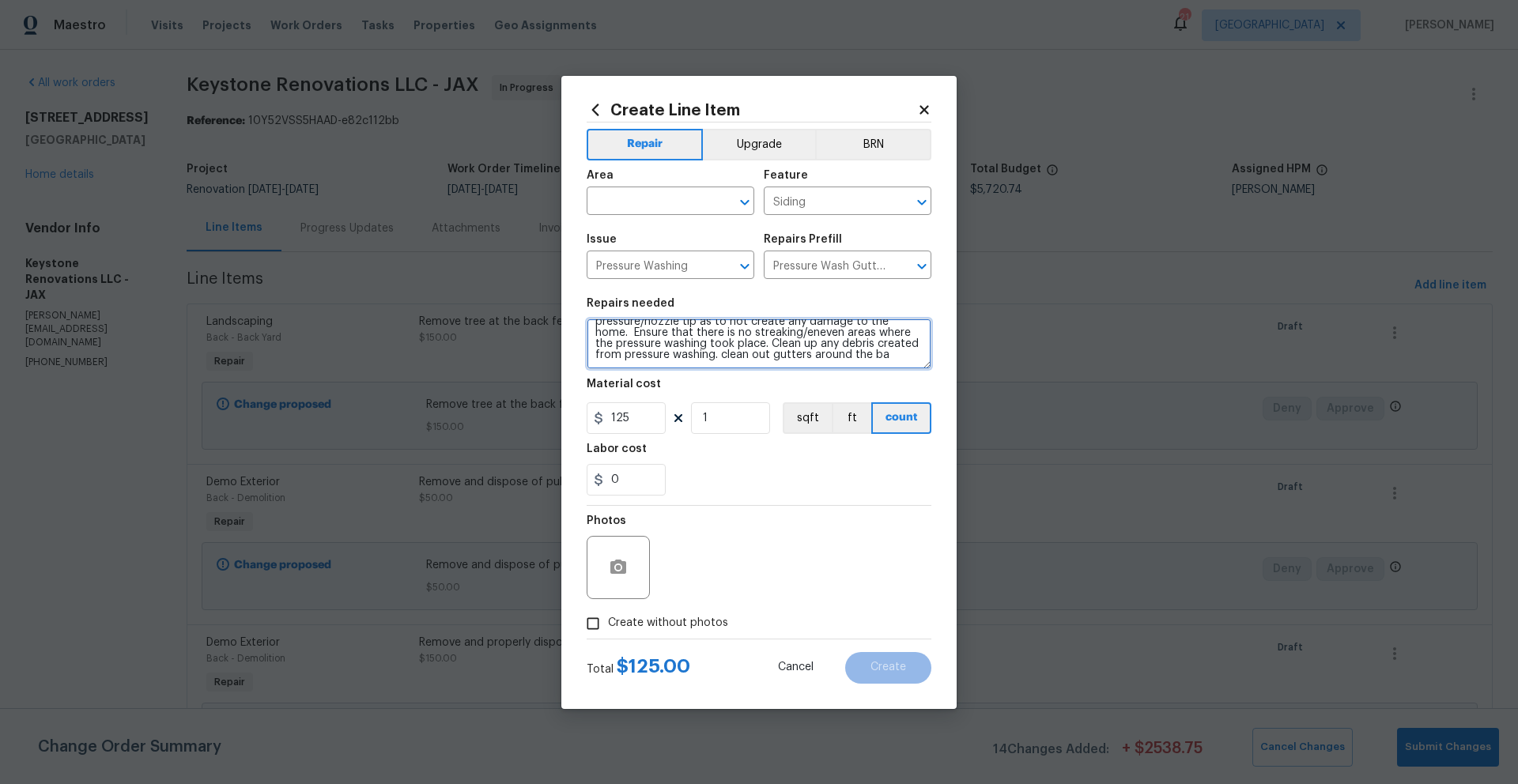
scroll to position [37, 0]
type textarea "Protect areas as needed for pressure washing. Pressure wash the gutters and tri…"
click at [595, 621] on input "Create without photos" at bounding box center [593, 624] width 30 height 30
checkbox input "true"
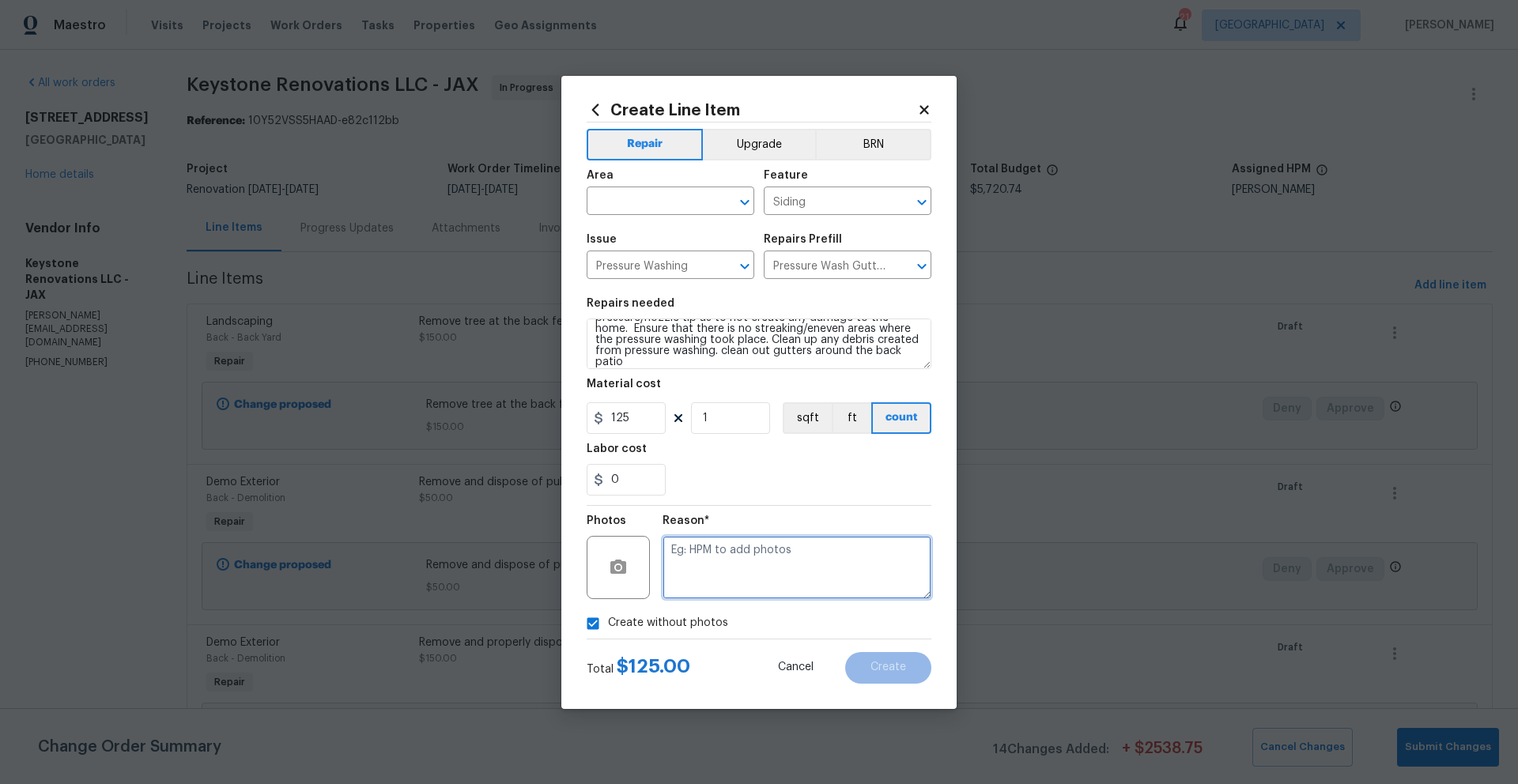
click at [697, 574] on textarea at bounding box center [797, 567] width 269 height 64
type textarea "Photos to be added"
click at [690, 199] on input "text" at bounding box center [648, 203] width 123 height 25
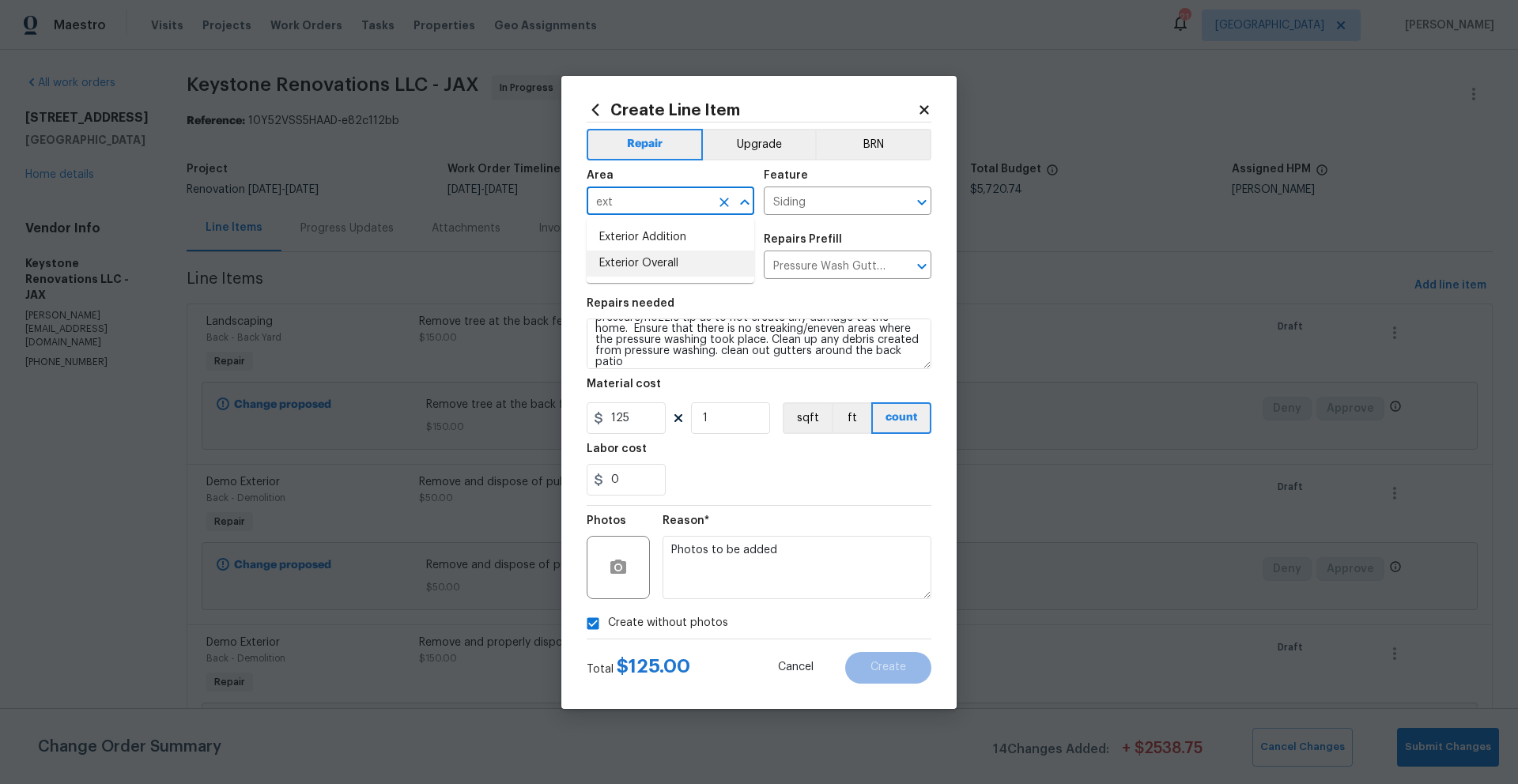
click at [666, 269] on li "Exterior Overall" at bounding box center [670, 263] width 168 height 26
type input "Exterior Overall"
click at [850, 204] on input "Siding" at bounding box center [825, 203] width 123 height 25
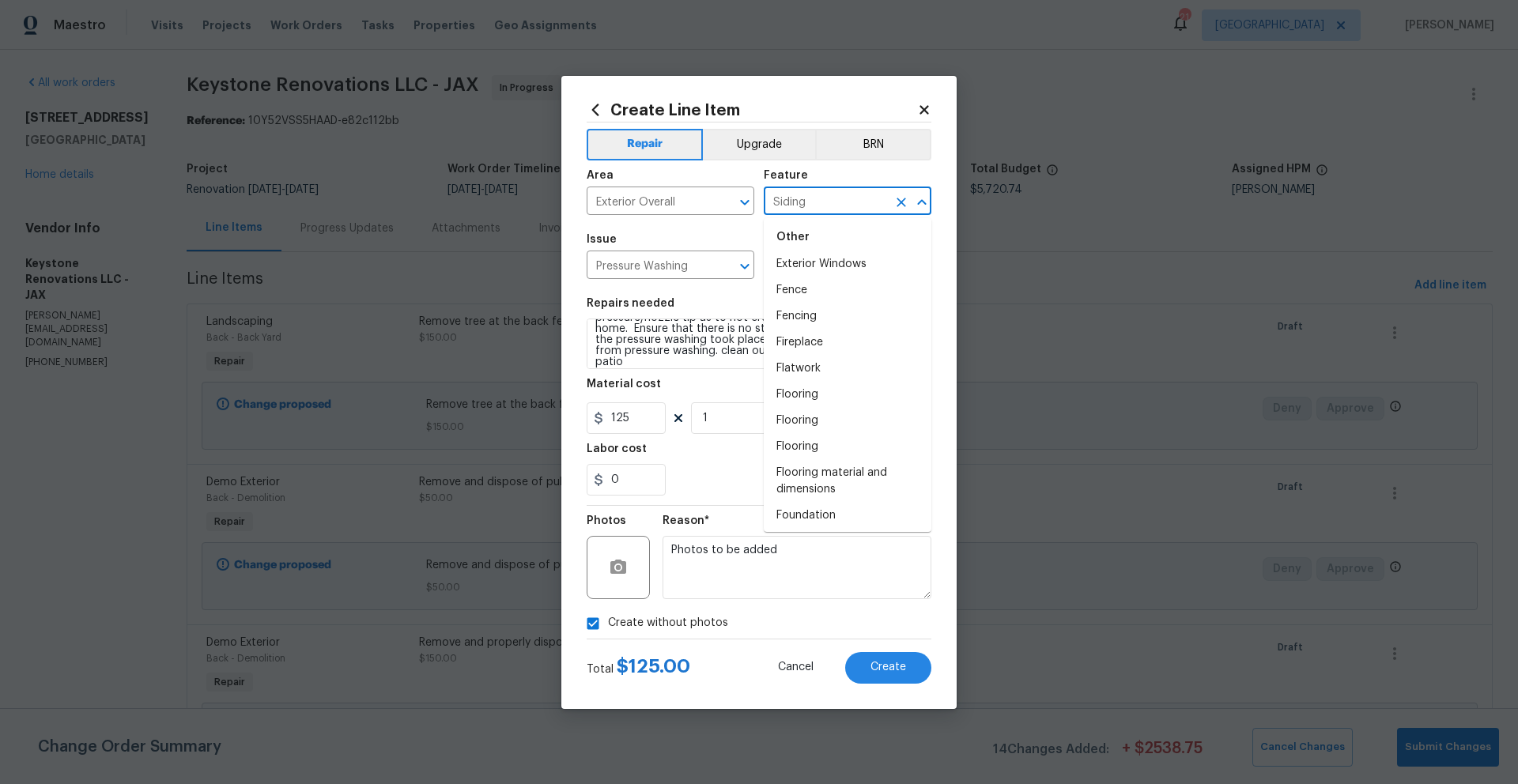
scroll to position [1306, 0]
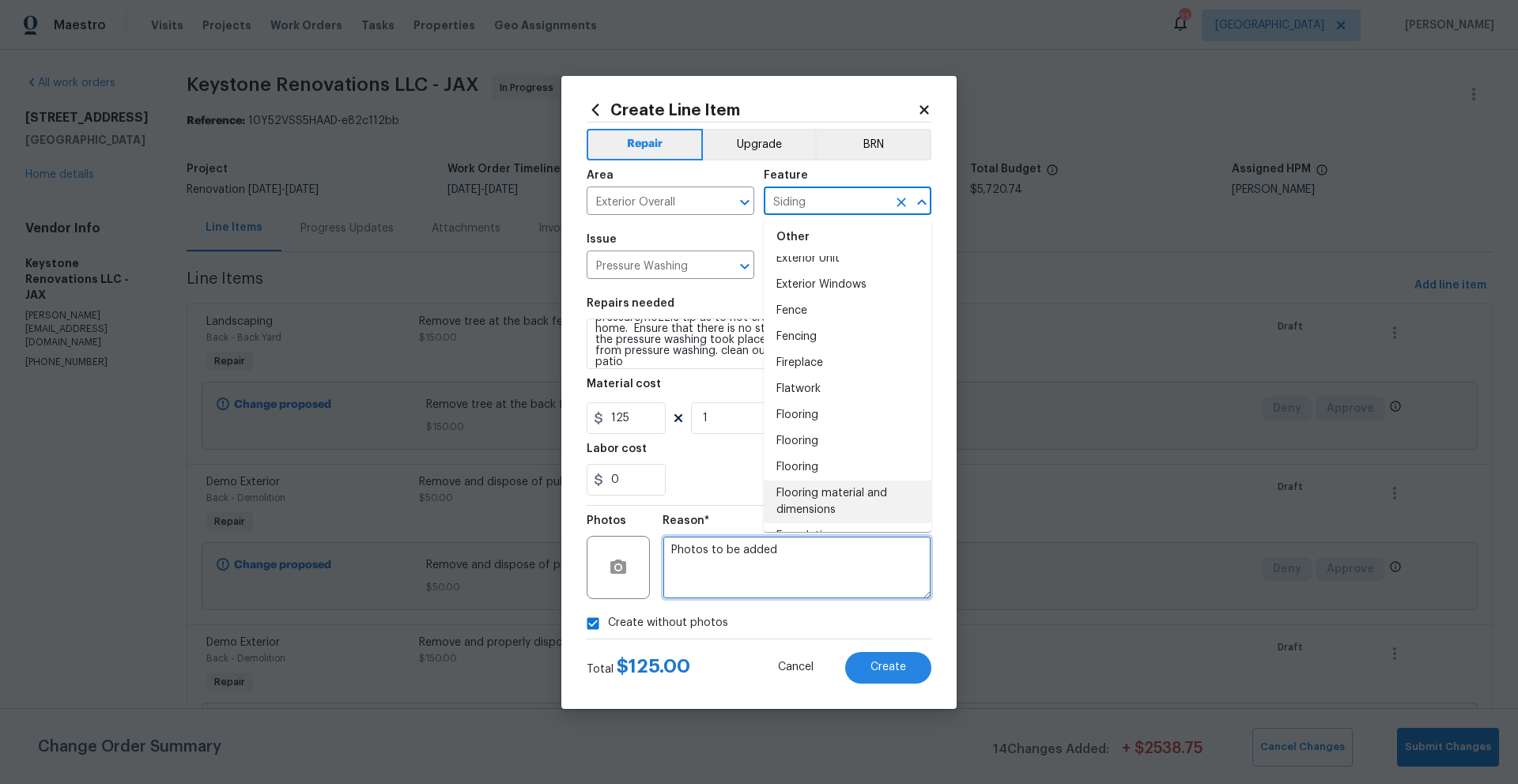
click at [800, 574] on textarea "Photos to be added" at bounding box center [797, 567] width 269 height 64
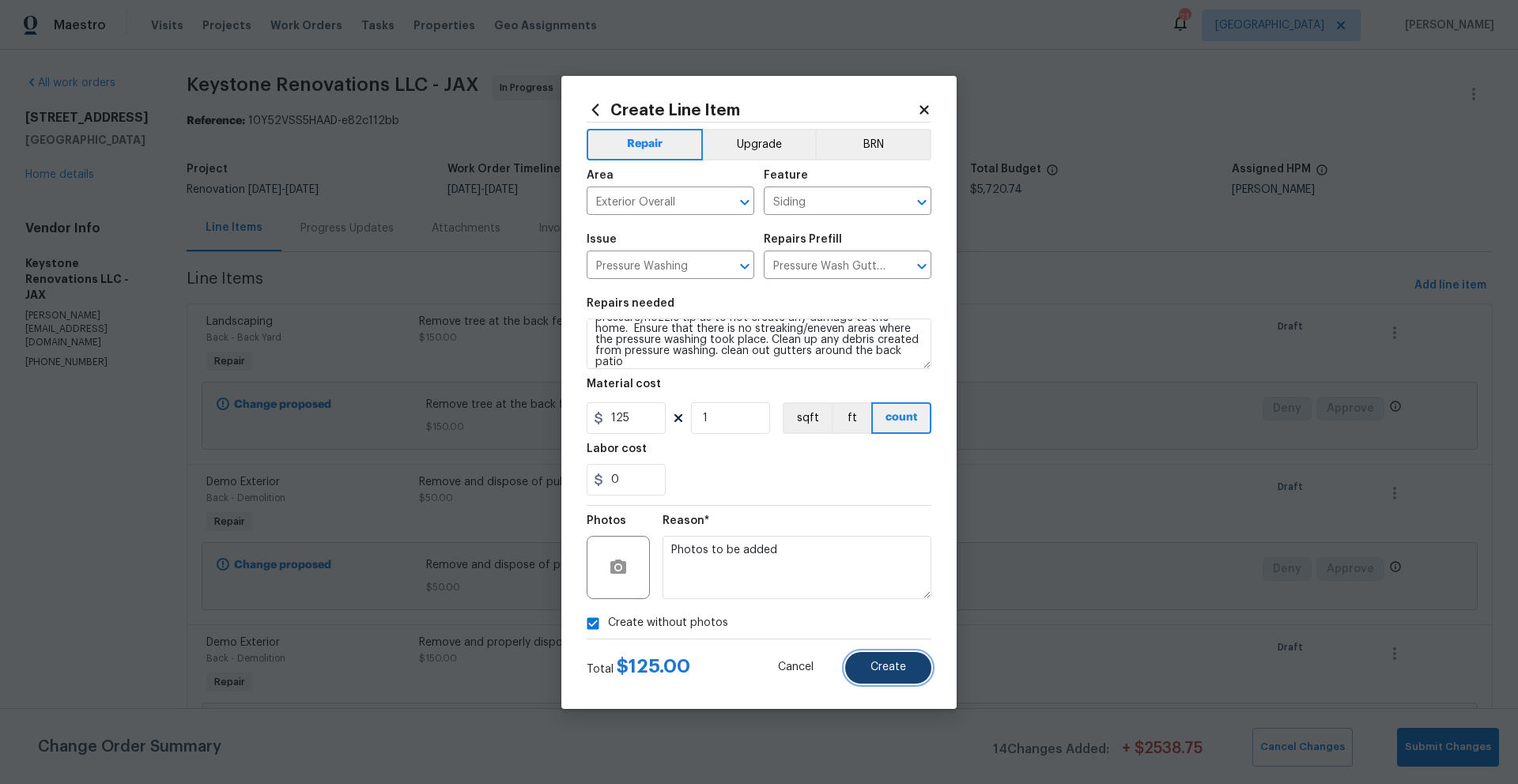
click at [868, 662] on button "Create" at bounding box center [888, 668] width 86 height 32
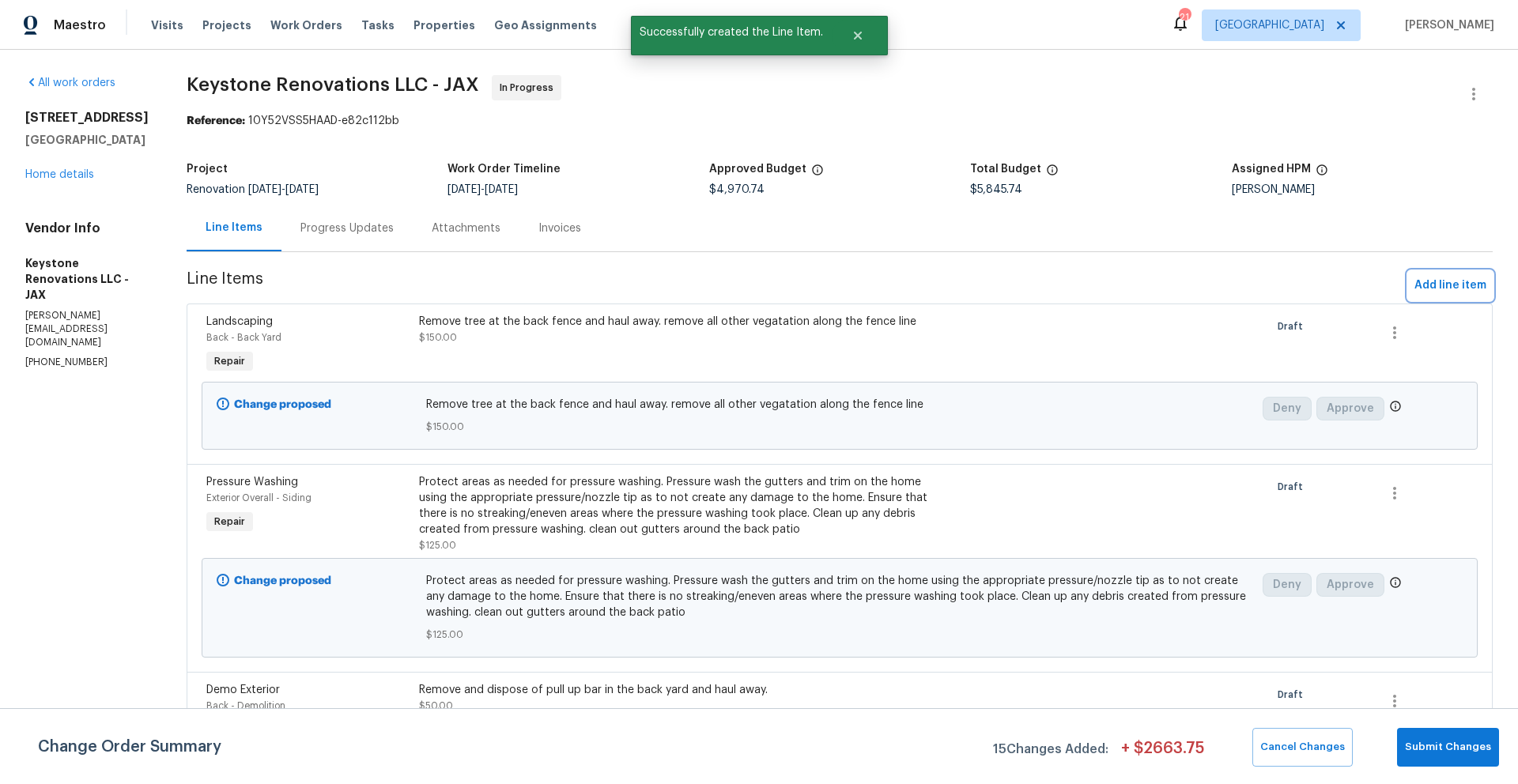
click at [1414, 286] on span "Add line item" at bounding box center [1450, 285] width 72 height 20
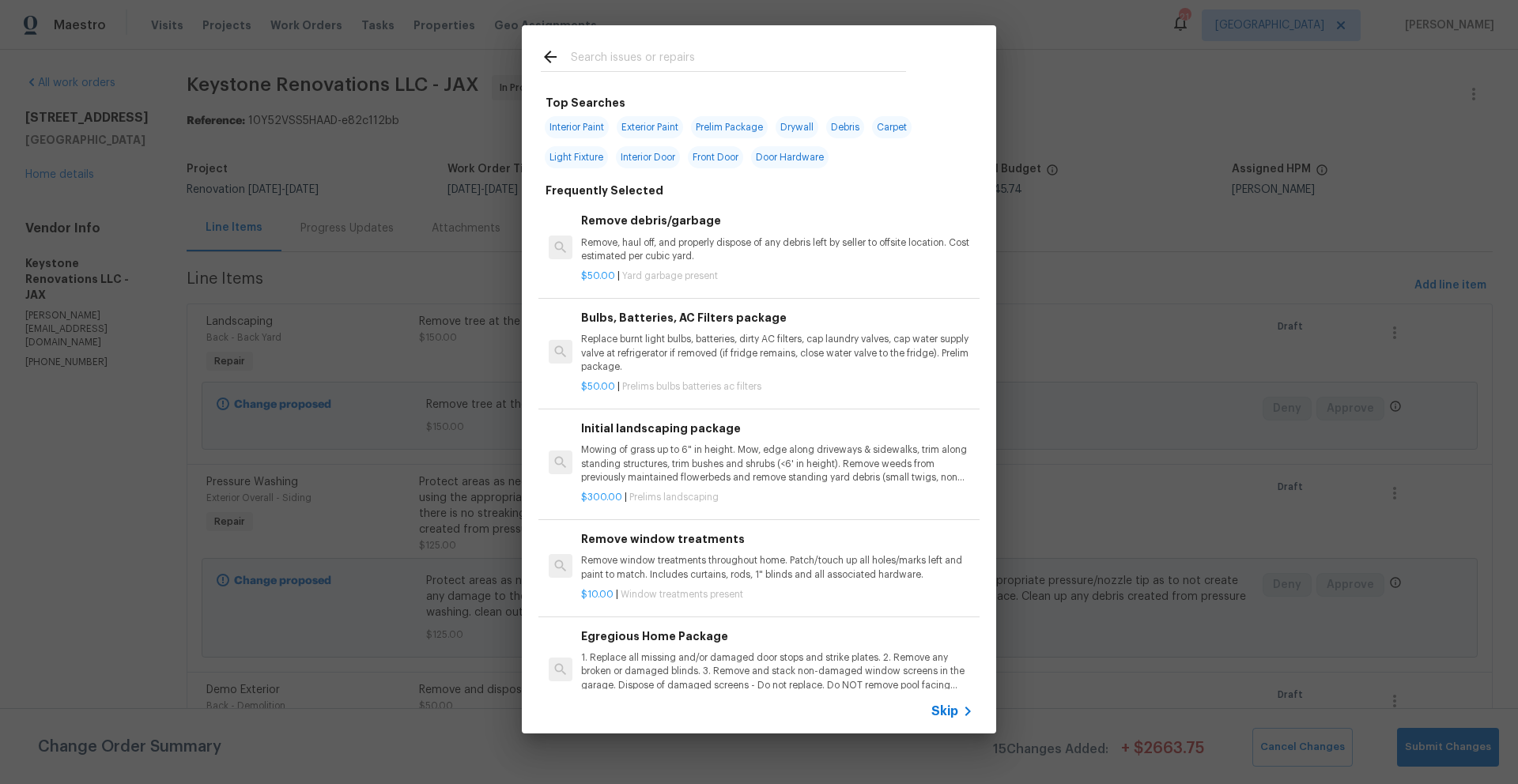
click at [645, 56] on input "text" at bounding box center [738, 60] width 335 height 24
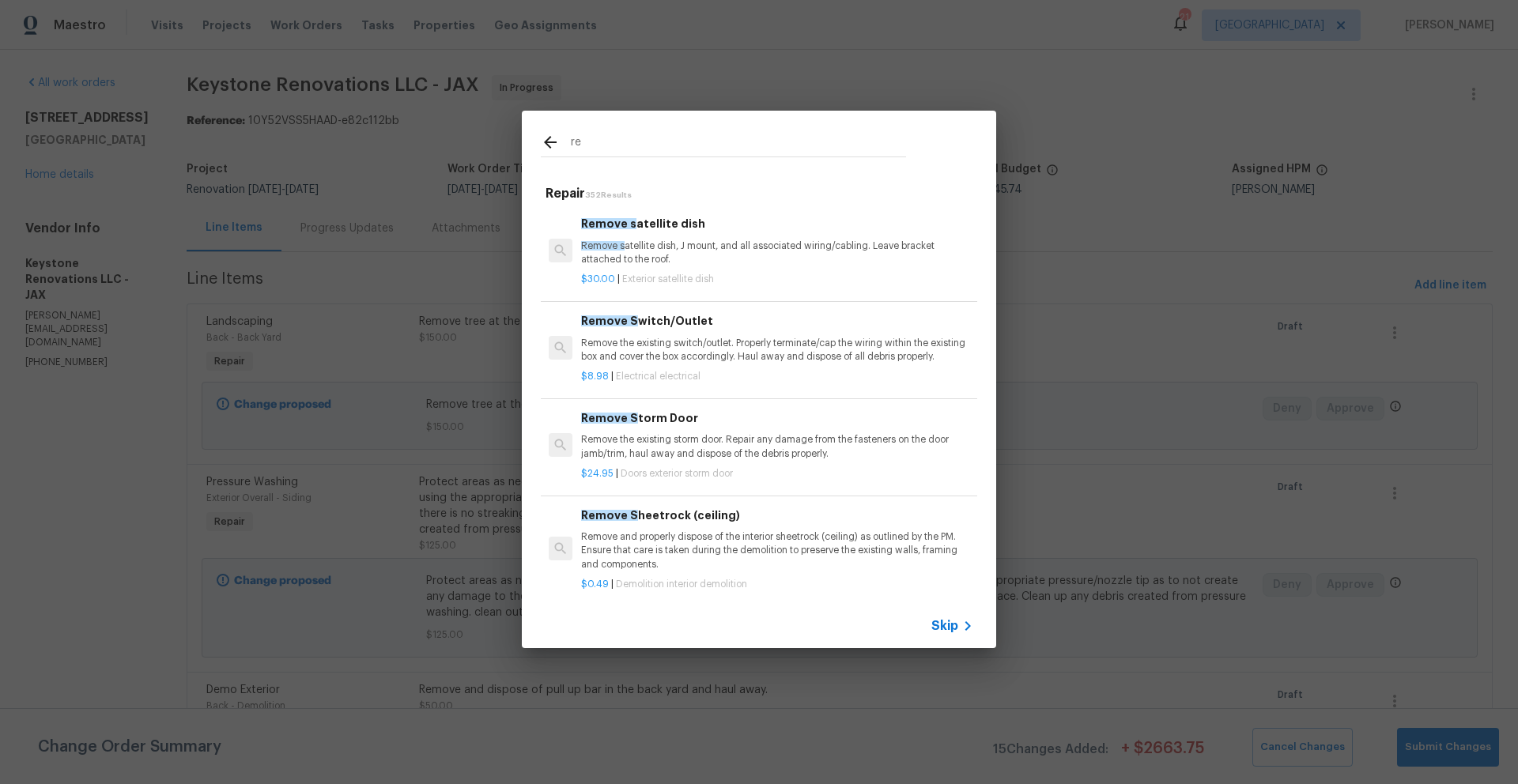
type input "r"
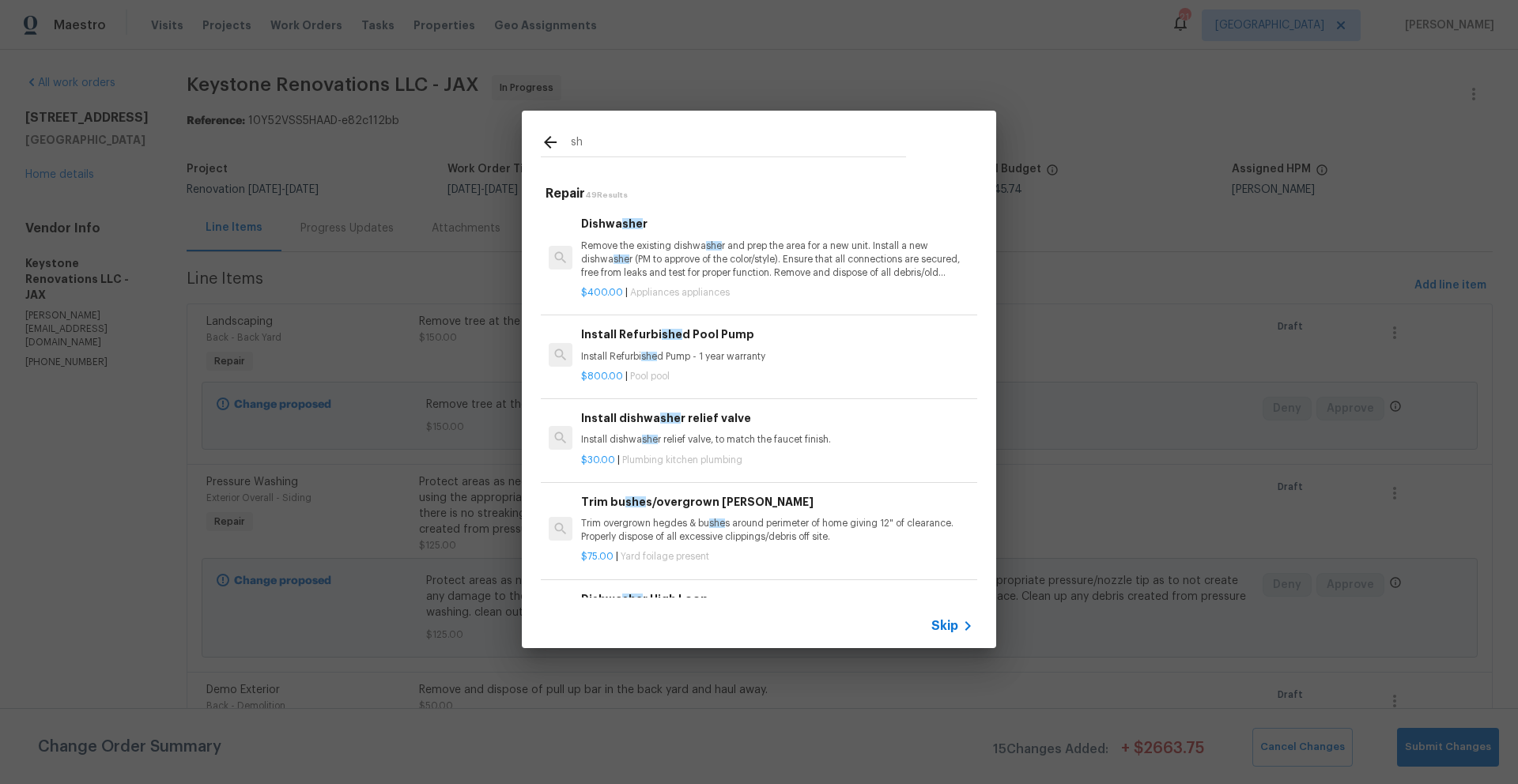
type input "s"
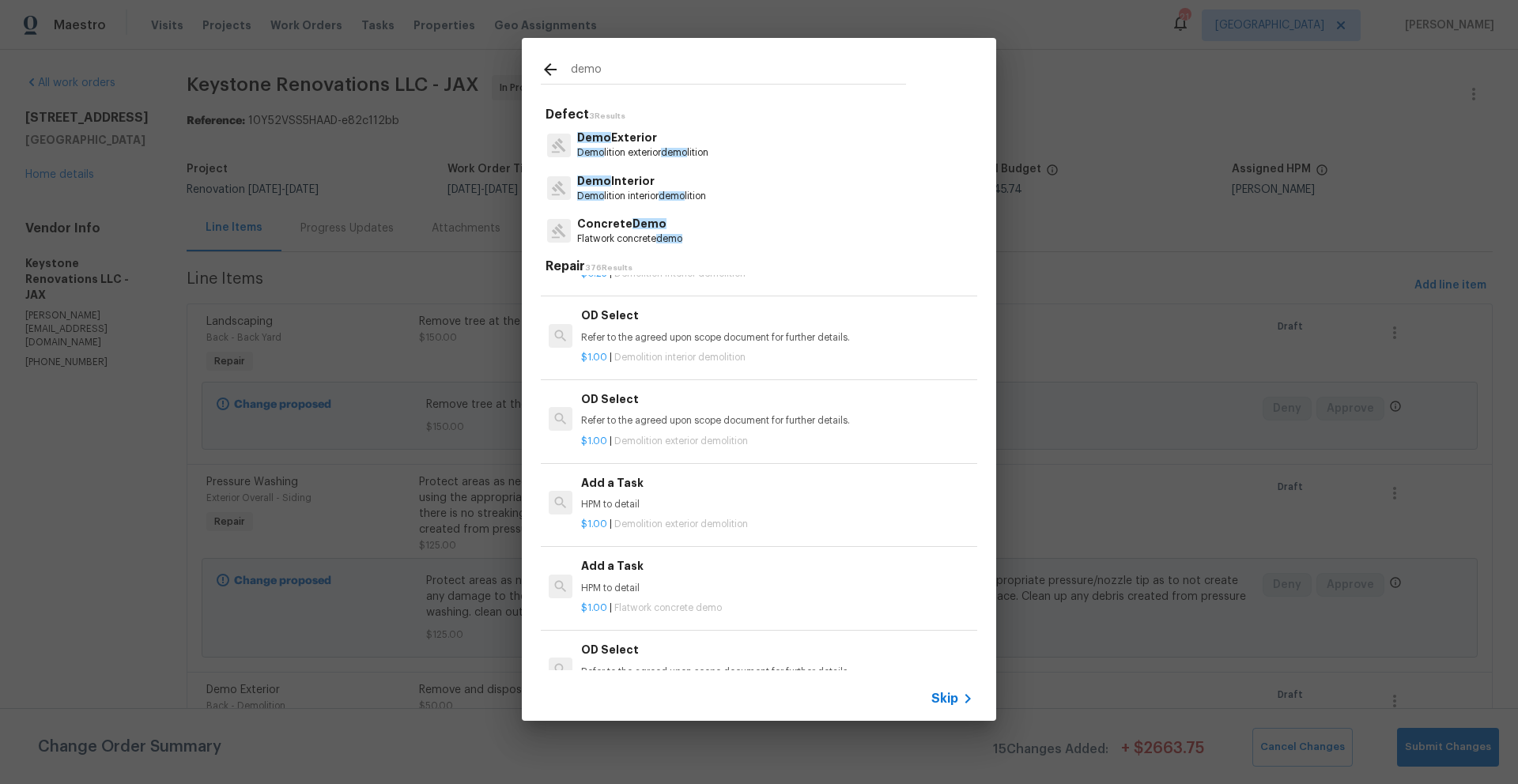
scroll to position [2134, 0]
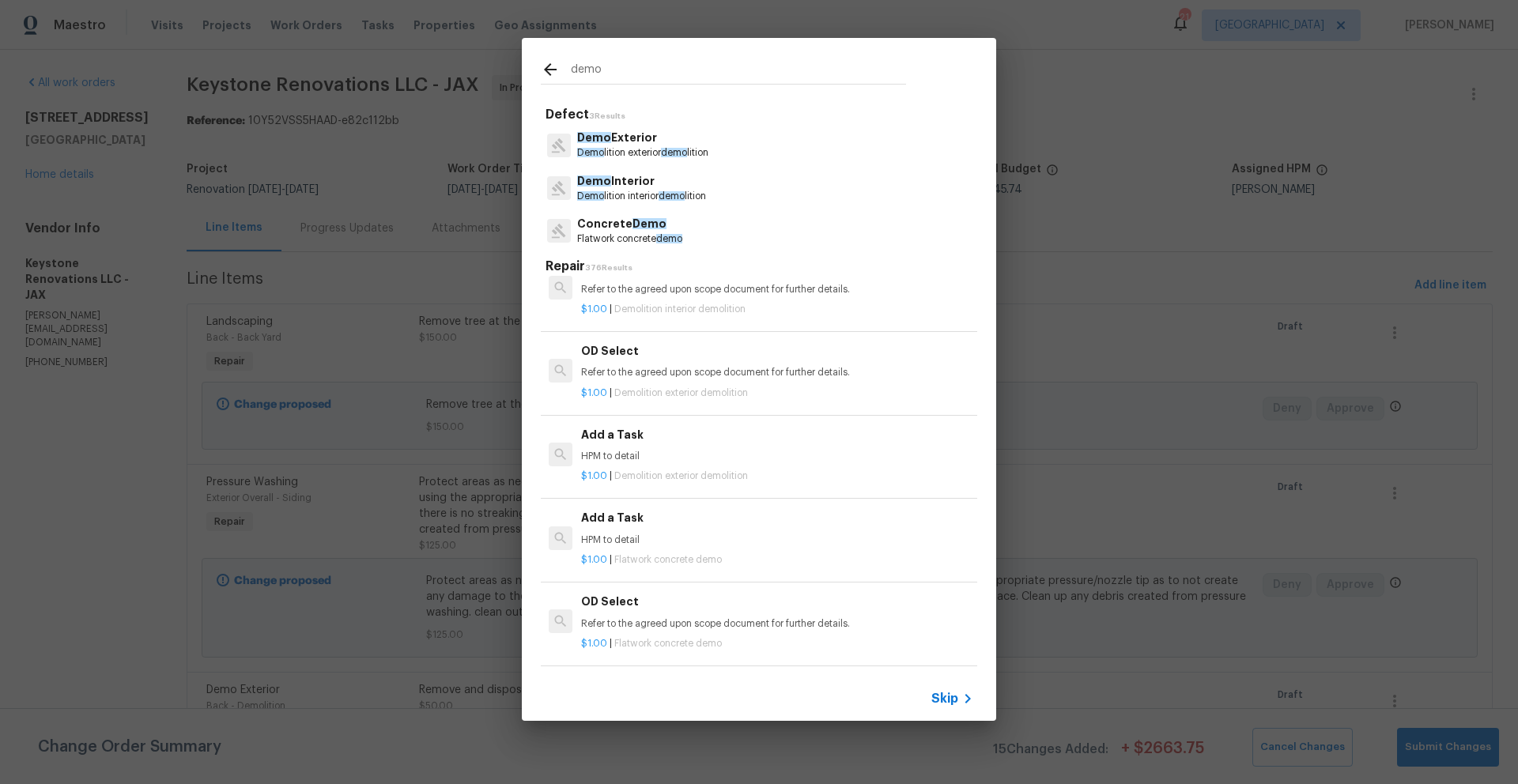
type input "demo"
click at [598, 443] on h6 "Add a Task" at bounding box center [776, 434] width 392 height 17
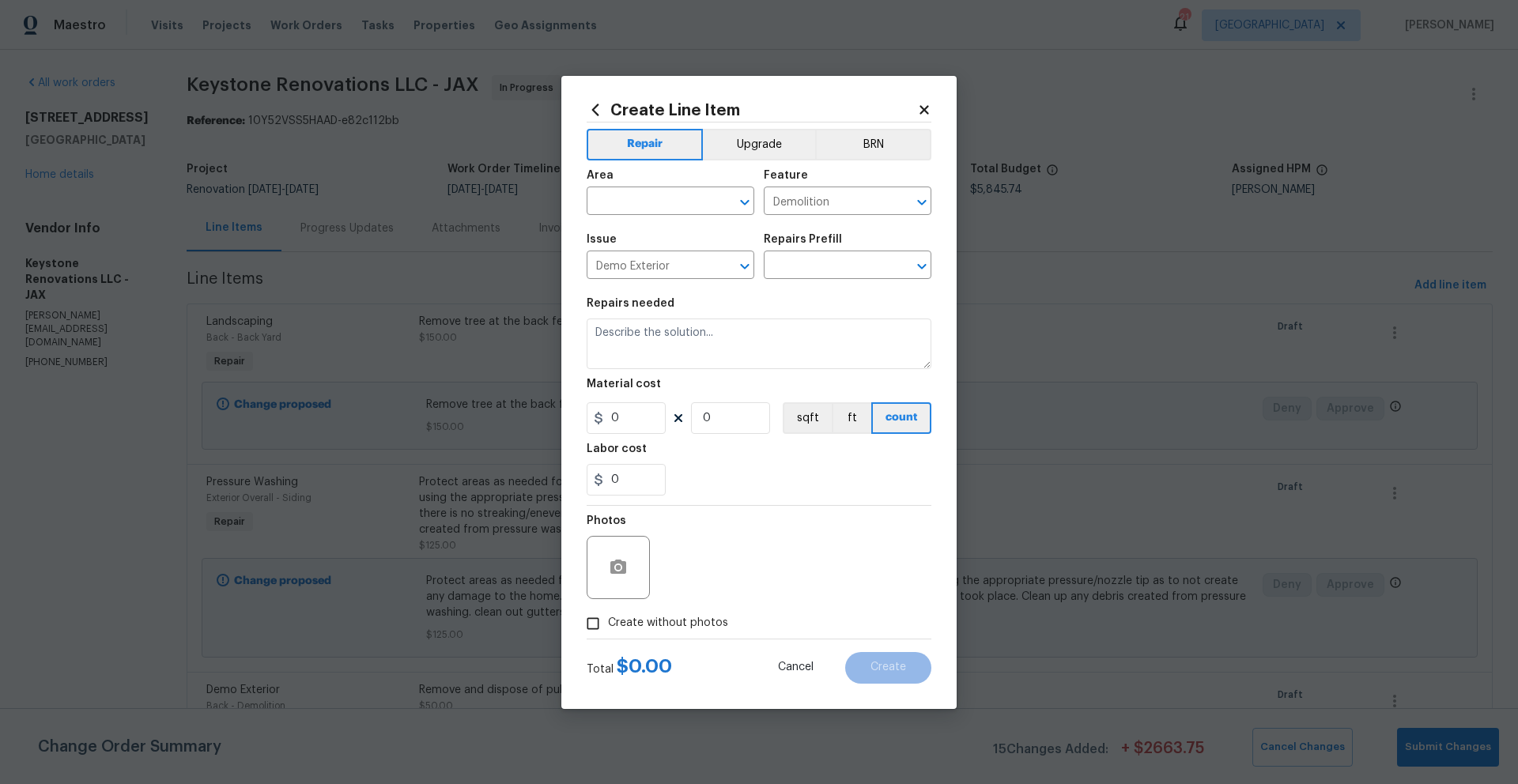
type input "Add a Task $1.00"
type textarea "HPM to detail"
type input "1"
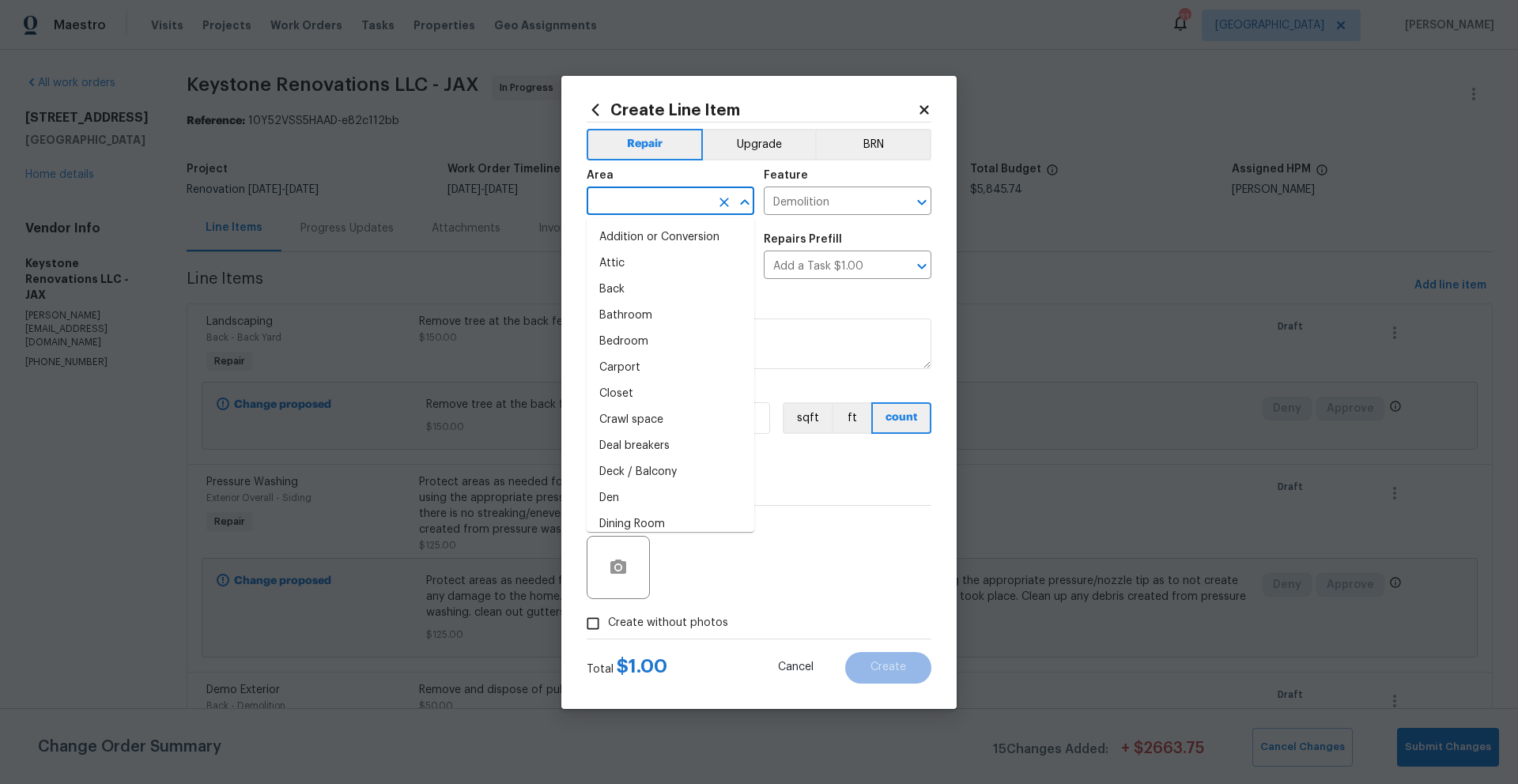
click at [657, 199] on input "text" at bounding box center [648, 203] width 123 height 25
click at [626, 240] on li "Den" at bounding box center [670, 237] width 168 height 26
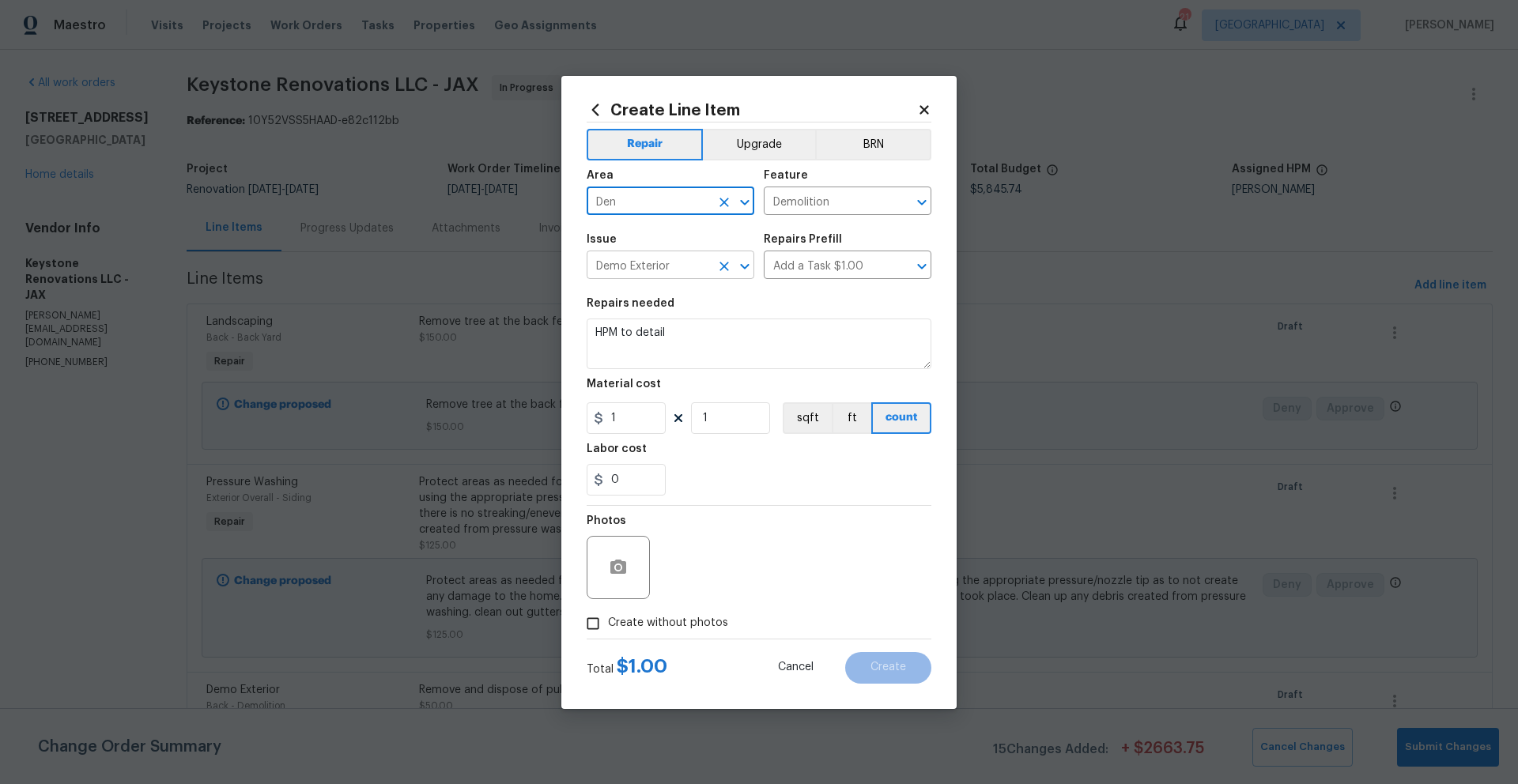
click at [743, 267] on icon "Open" at bounding box center [744, 266] width 9 height 6
type input "Den"
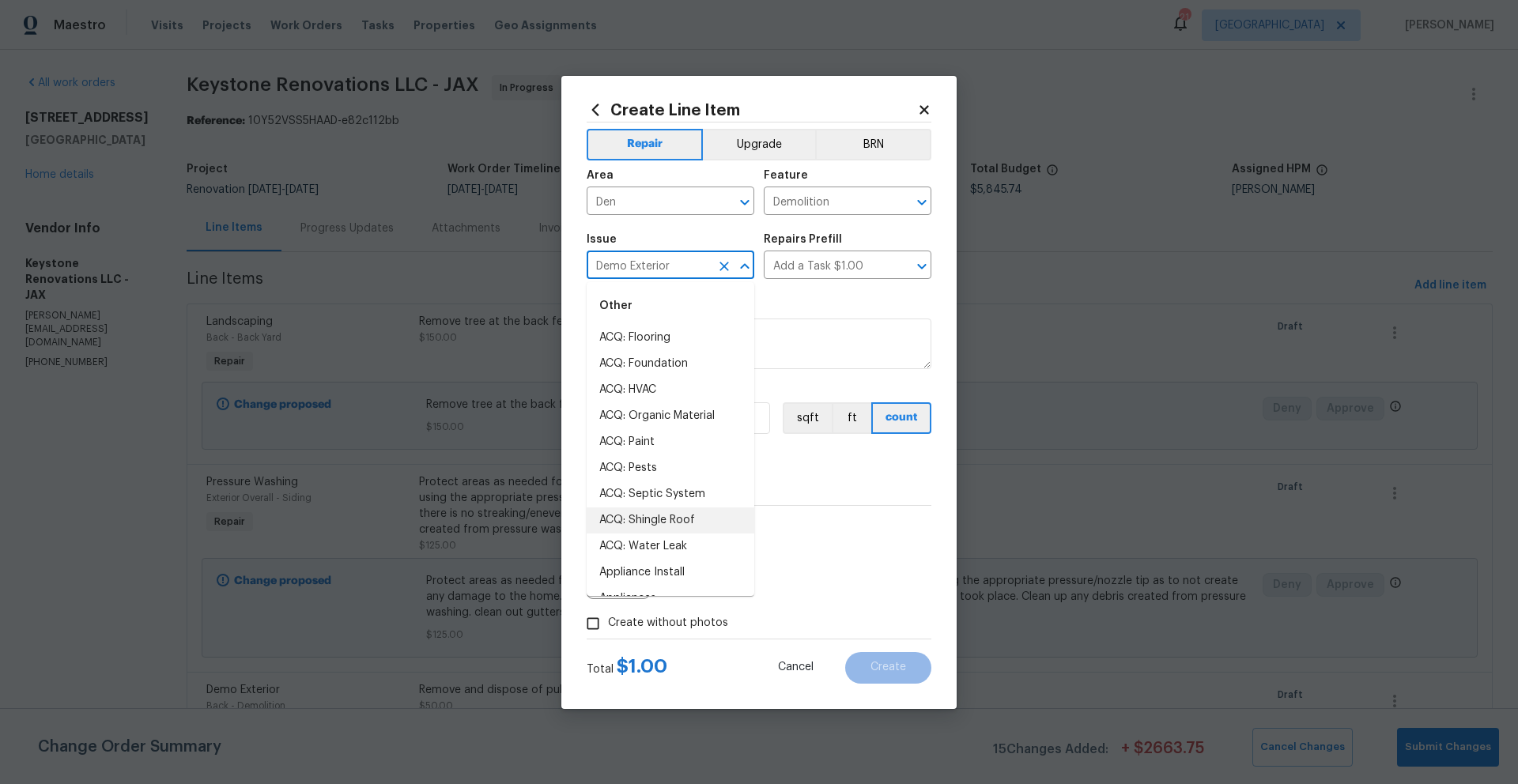
scroll to position [0, 0]
type input "i"
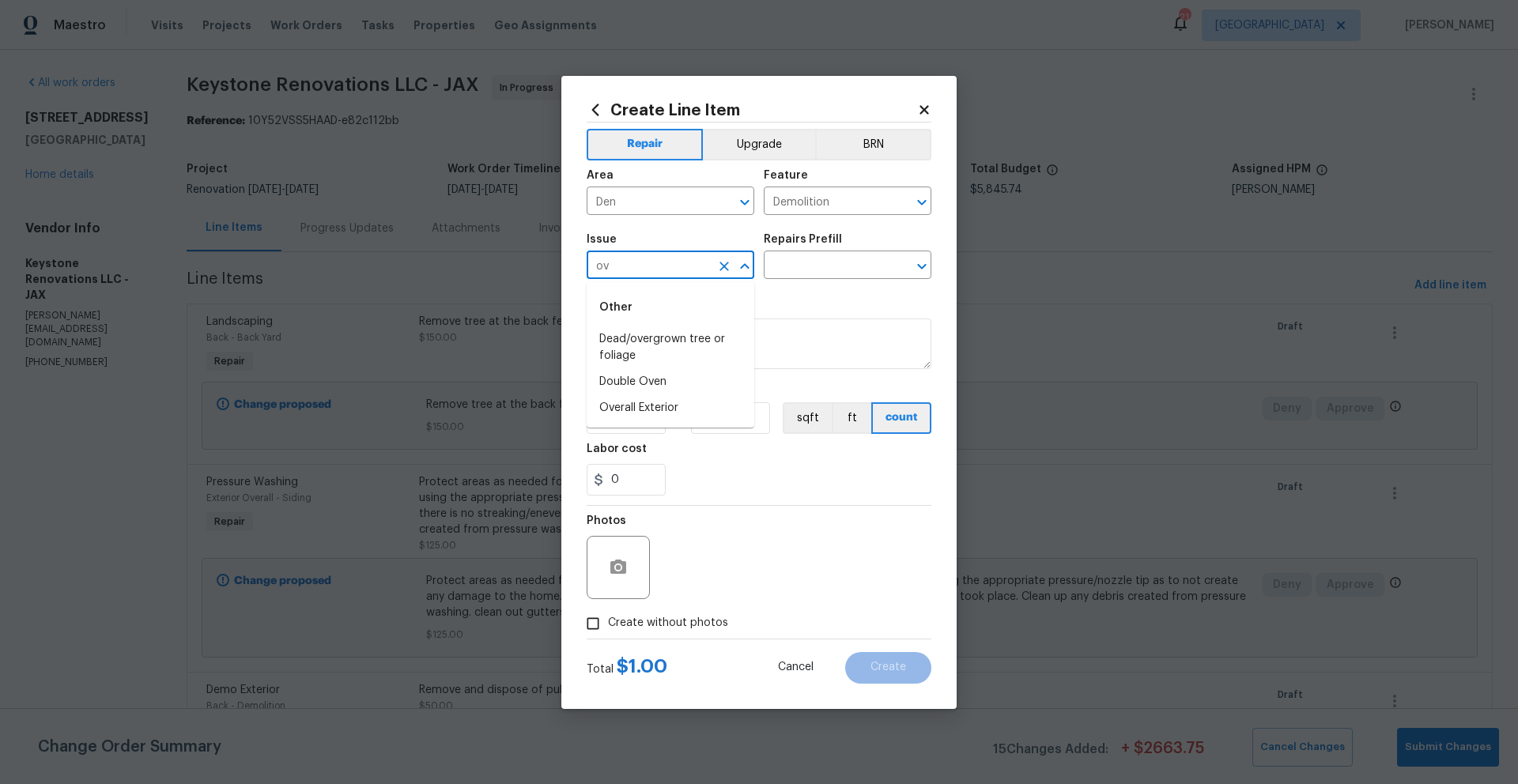
type input "o"
click at [633, 342] on li "Demo Interior" at bounding box center [670, 339] width 168 height 26
click at [919, 265] on icon "Open" at bounding box center [921, 266] width 9 height 6
type input "Demo Interior"
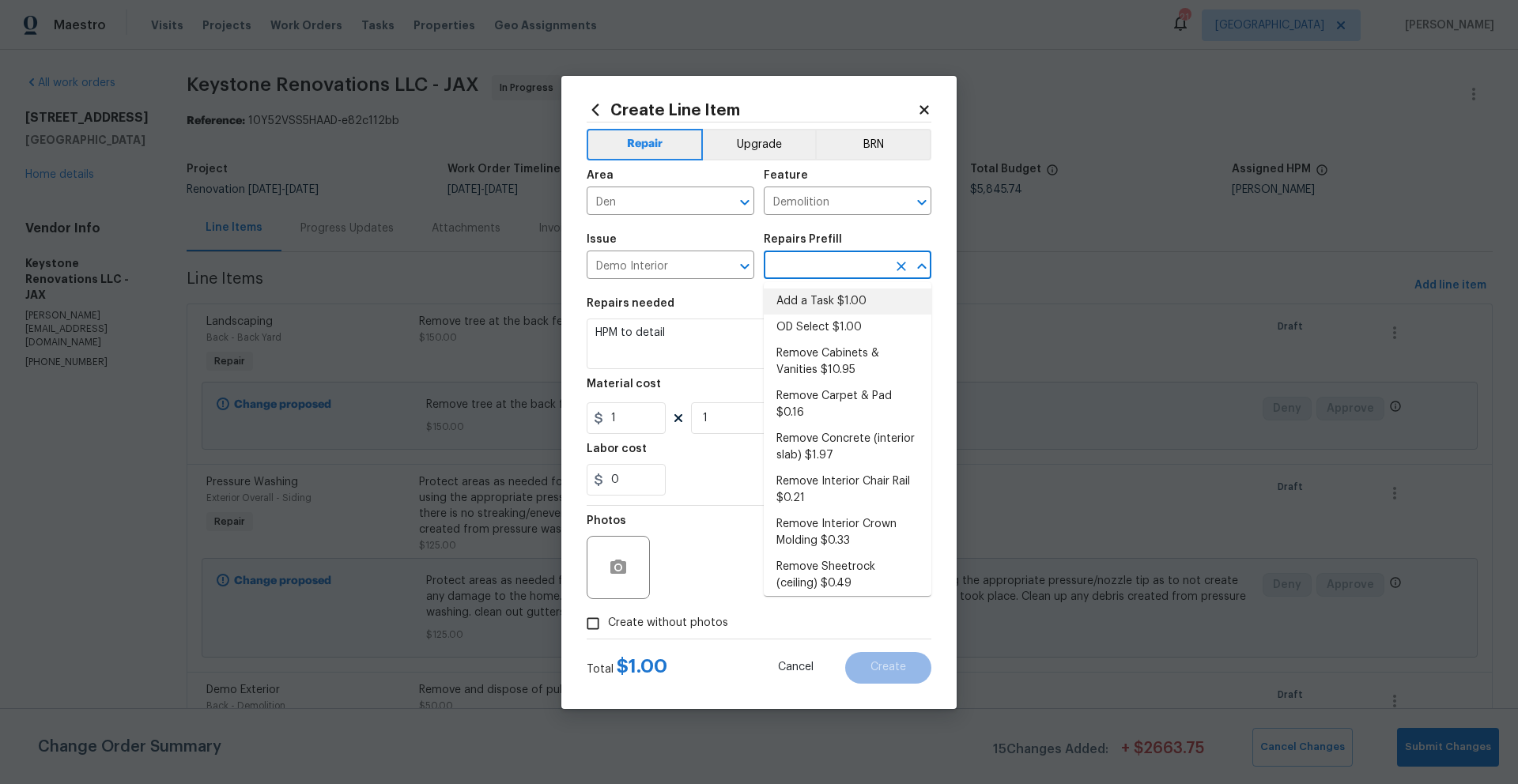
click at [807, 298] on li "Add a Task $1.00" at bounding box center [847, 301] width 168 height 26
type input "Add a Task $1.00"
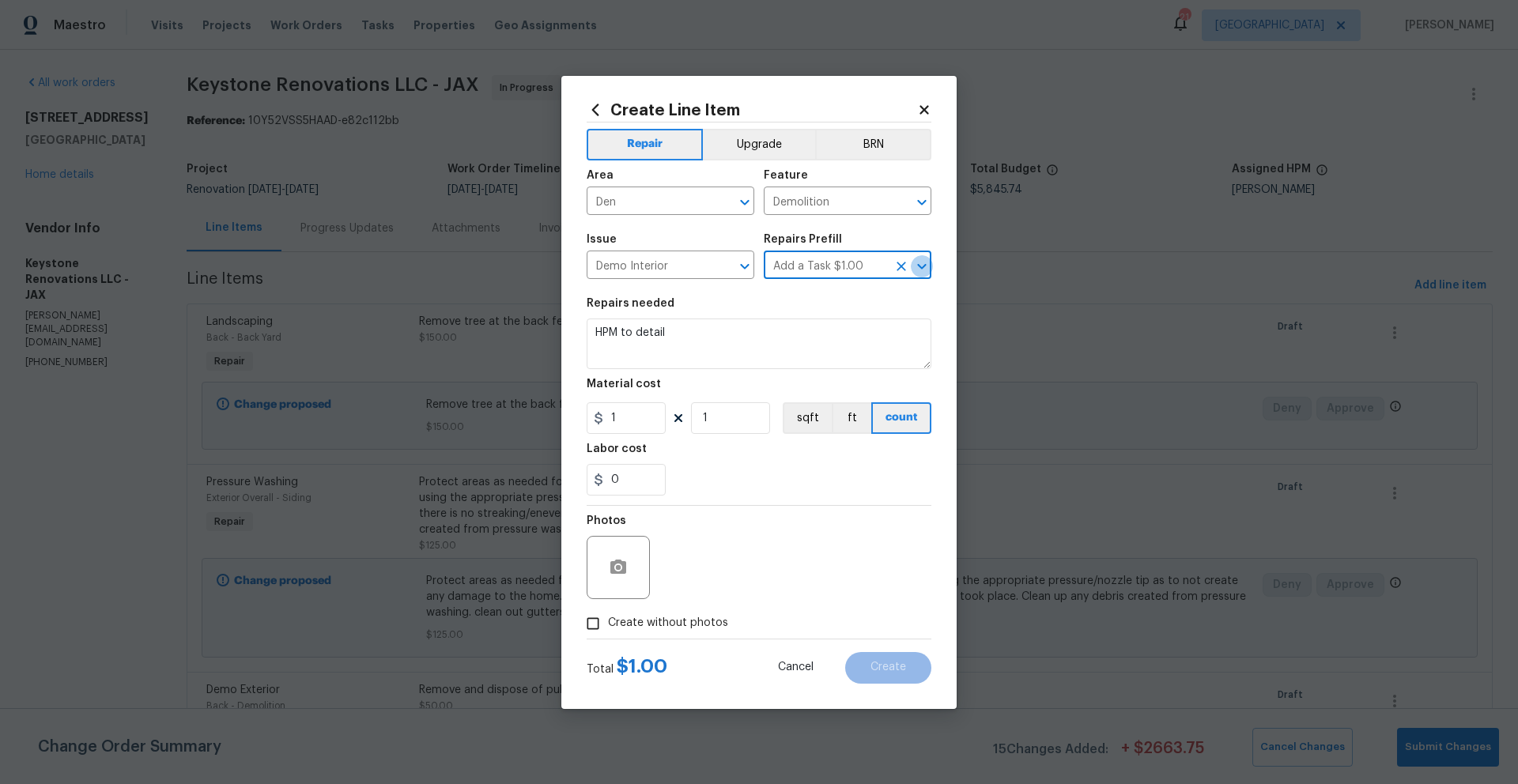
click at [926, 265] on icon "Open" at bounding box center [921, 266] width 9 height 6
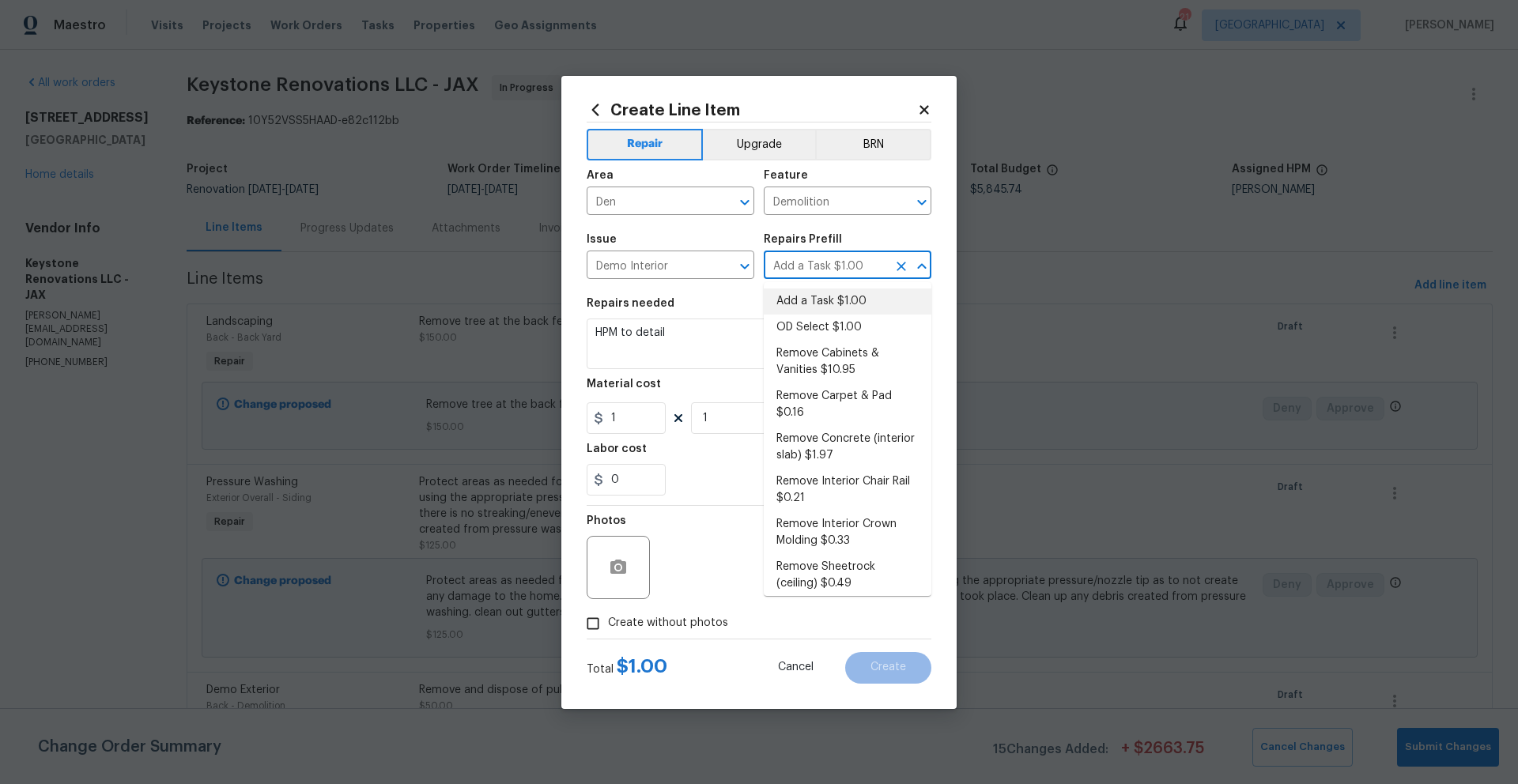
click at [926, 265] on icon "Close" at bounding box center [922, 266] width 19 height 19
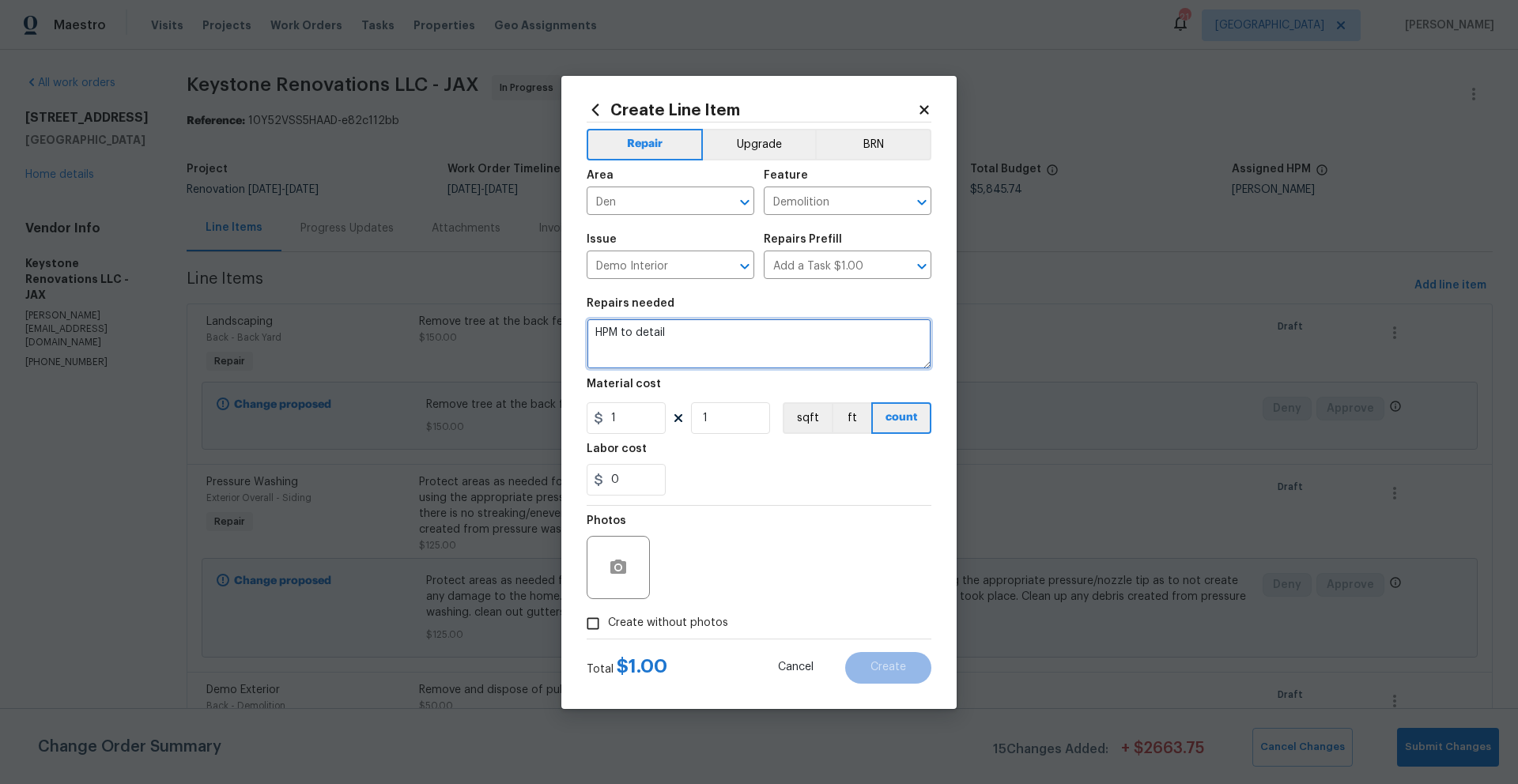
drag, startPoint x: 693, startPoint y: 330, endPoint x: 568, endPoint y: 330, distance: 125.0
click at [568, 330] on div "Create Line Item Repair Upgrade BRN Area Den ​ Feature Demolition ​ Issue Demo …" at bounding box center [758, 392] width 395 height 633
type textarea "Remove and dispose of shelving in the den area."
drag, startPoint x: 624, startPoint y: 411, endPoint x: 598, endPoint y: 415, distance: 26.3
click at [598, 415] on div "1" at bounding box center [625, 418] width 79 height 32
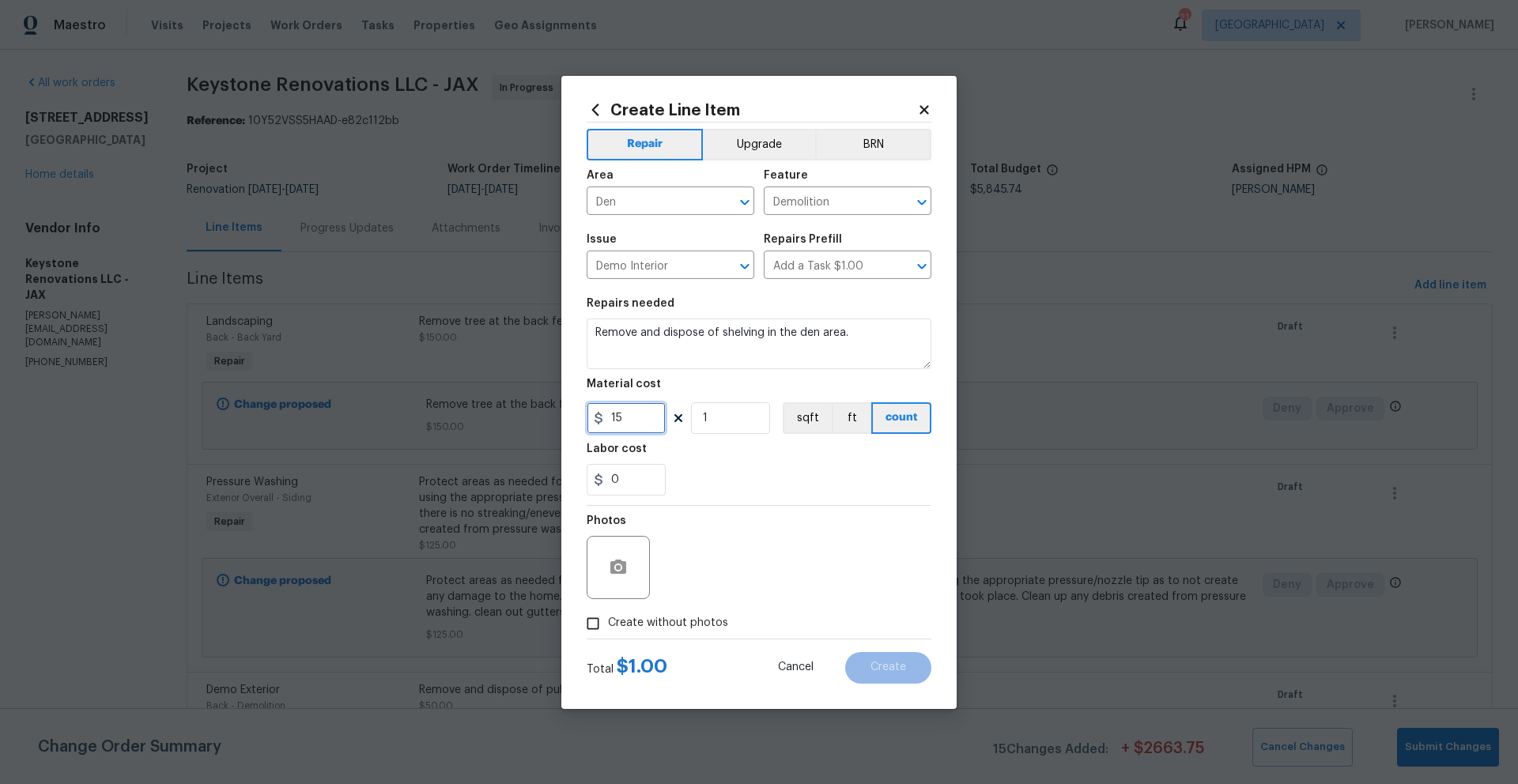
type input "15"
click at [724, 460] on div "Labor cost" at bounding box center [759, 454] width 345 height 21
click at [594, 621] on input "Create without photos" at bounding box center [593, 624] width 30 height 30
checkbox input "true"
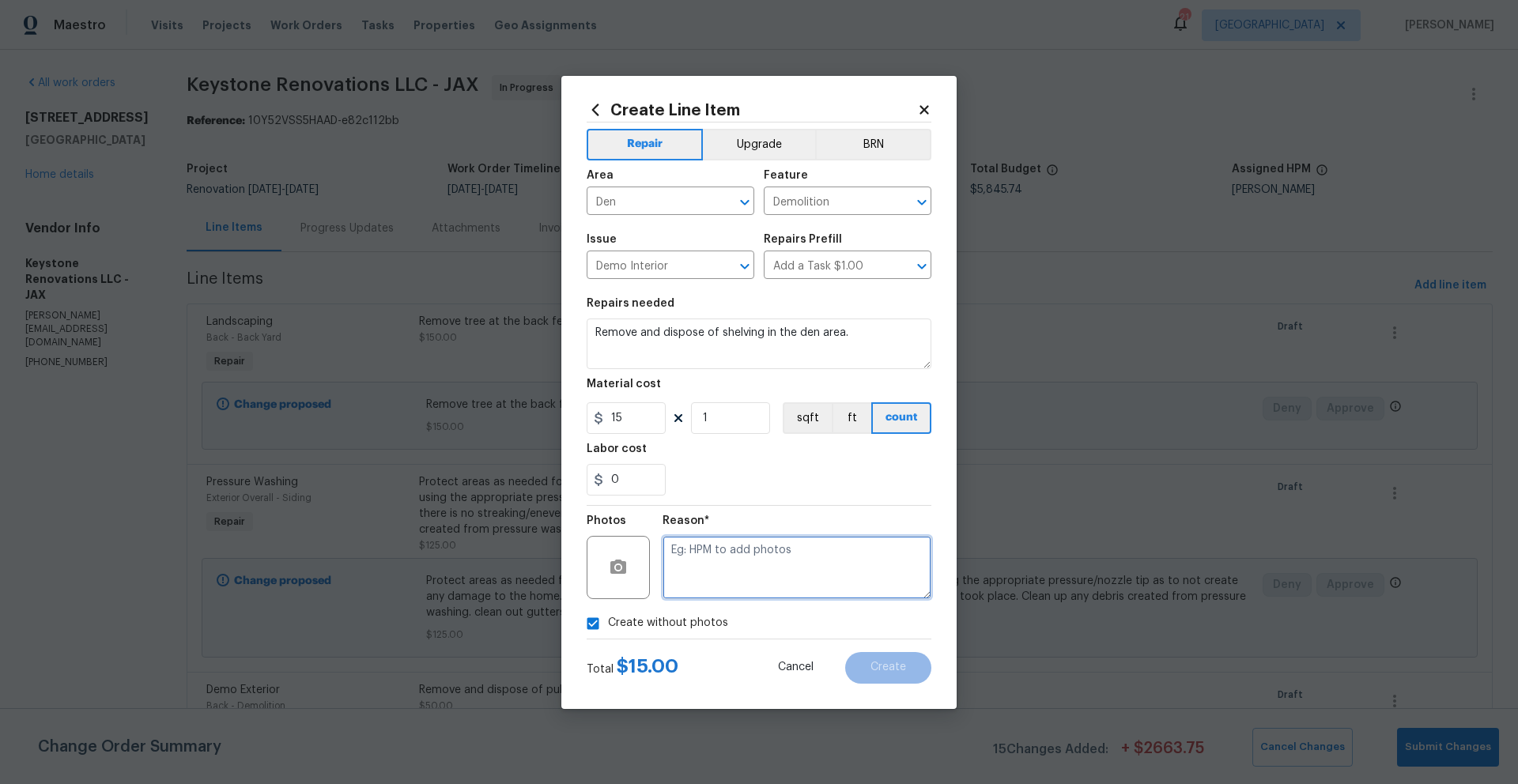
click at [701, 562] on textarea at bounding box center [797, 567] width 269 height 64
type textarea "Photos to be added"
click at [887, 666] on span "Create" at bounding box center [888, 667] width 36 height 12
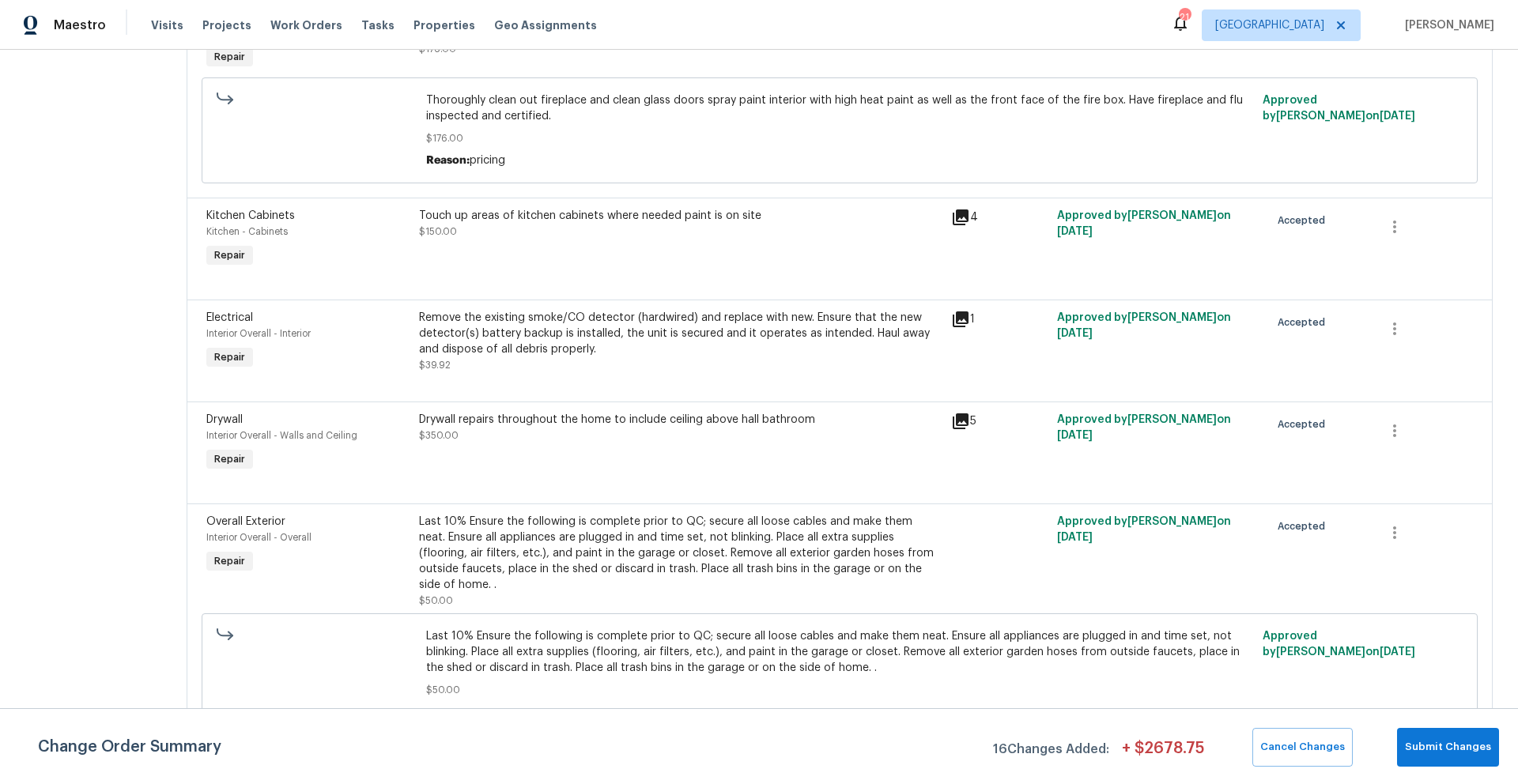
scroll to position [2176, 0]
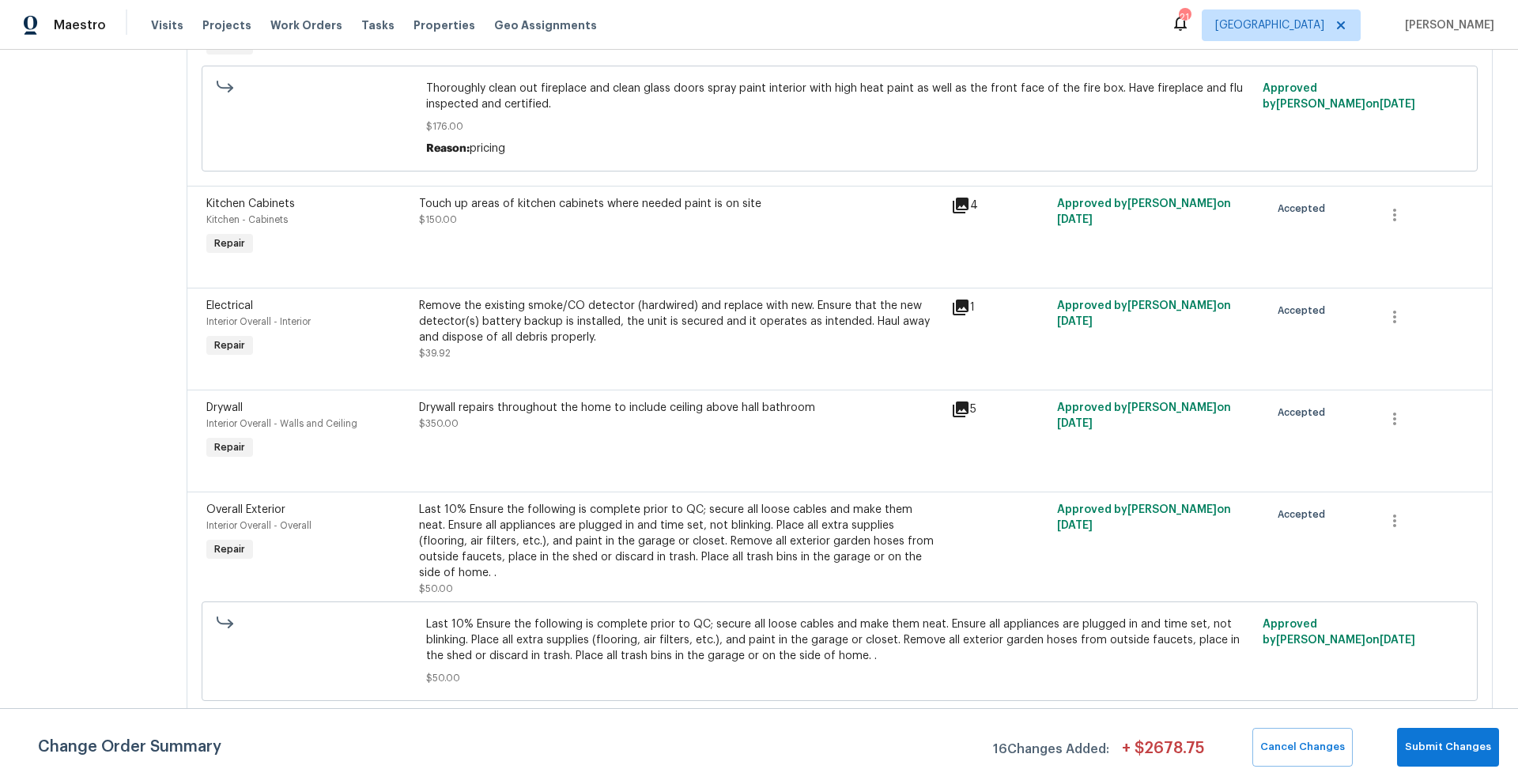
click at [525, 419] on div "Drywall repairs throughout the home to include ceiling above hall bathroom $350…" at bounding box center [680, 415] width 522 height 32
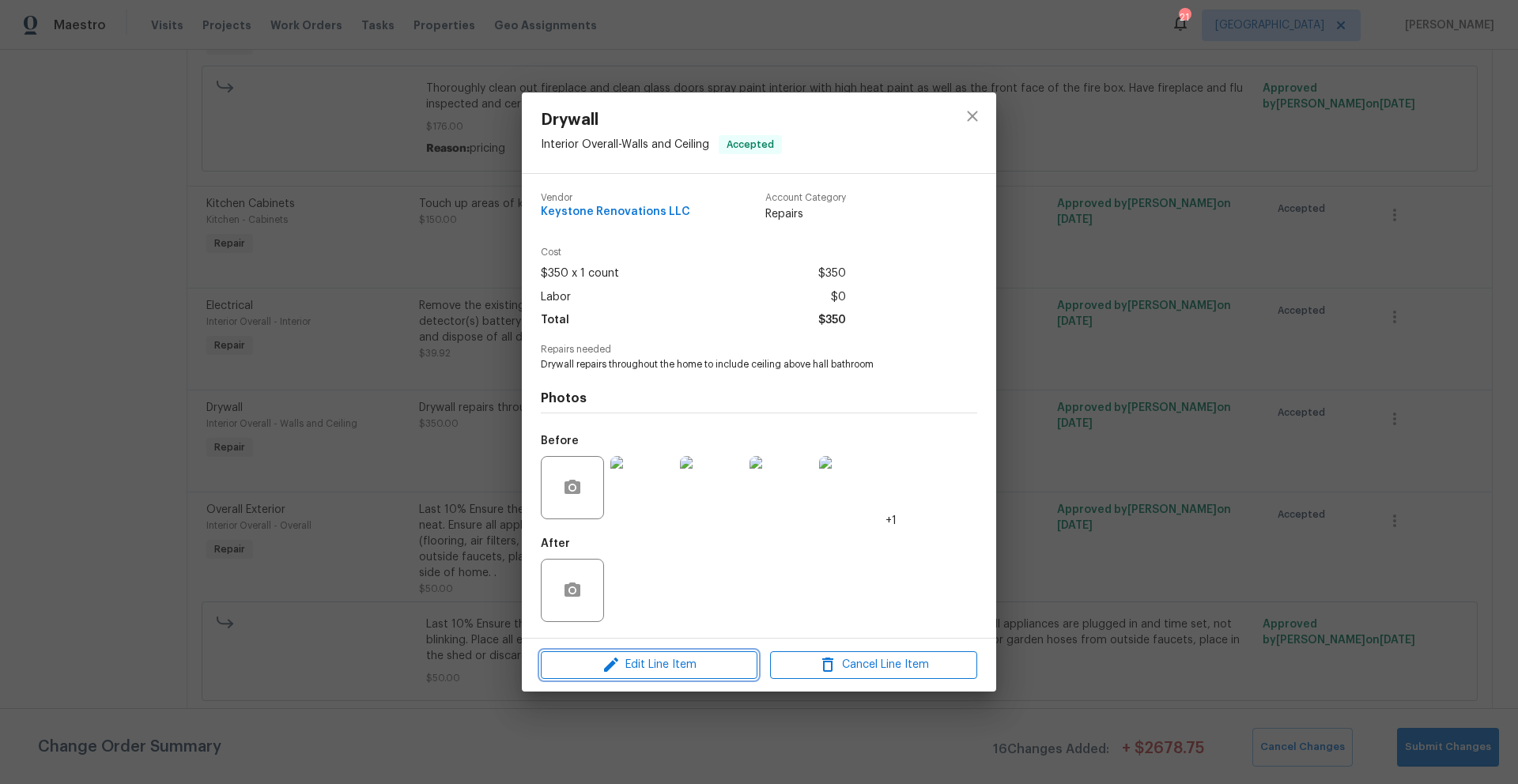
click at [644, 670] on span "Edit Line Item" at bounding box center [649, 665] width 207 height 20
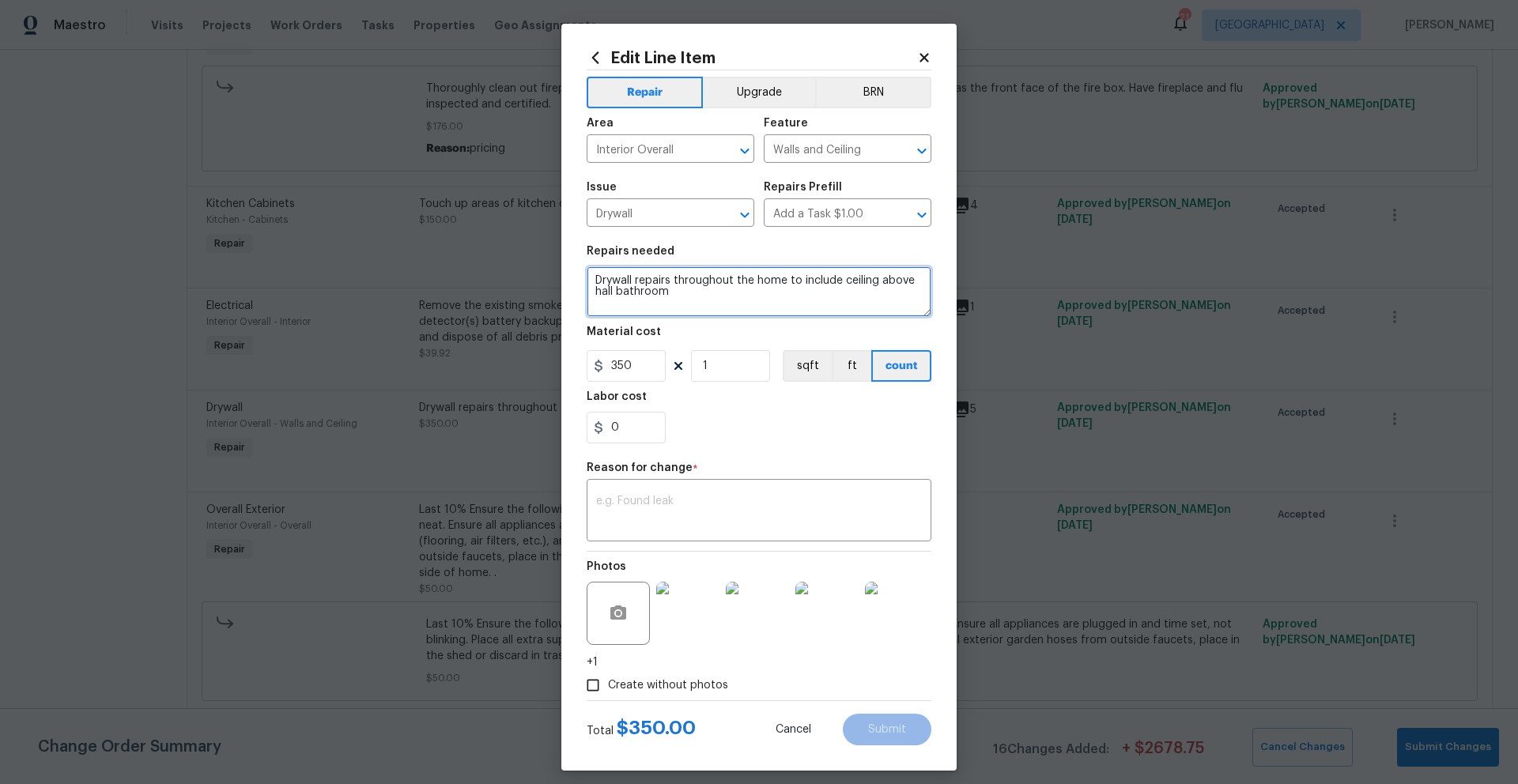
click at [664, 293] on textarea "Drywall repairs throughout the home to include ceiling above hall bathroom" at bounding box center [759, 292] width 345 height 51
type textarea "Drywall repairs throughout the home to include ceiling above hall bathroom and …"
click at [629, 362] on input "350" at bounding box center [625, 366] width 79 height 32
type input "375"
click at [616, 493] on div "x ​" at bounding box center [759, 512] width 345 height 59
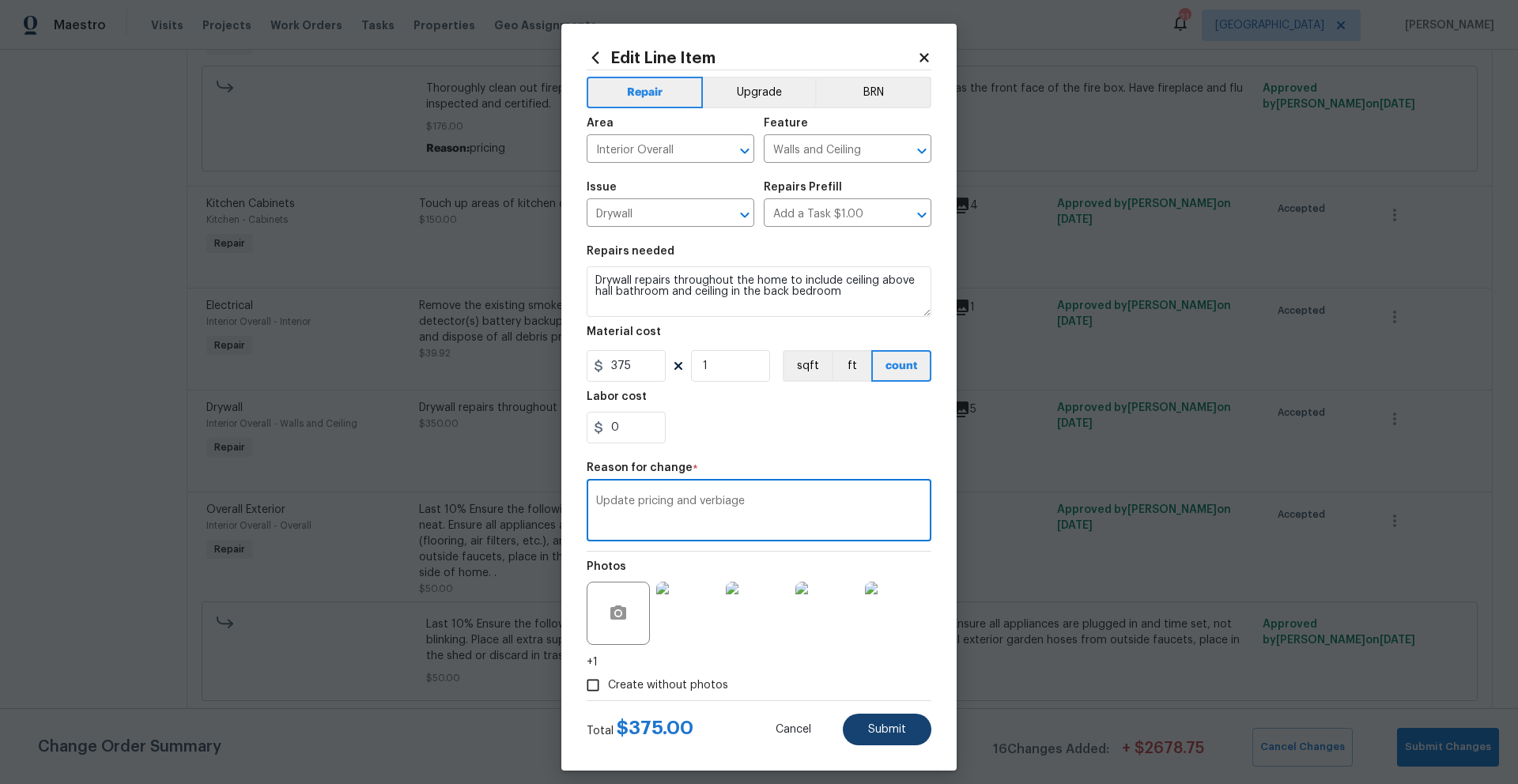
type textarea "Update pricing and verbiage"
click at [868, 728] on span "Submit" at bounding box center [887, 729] width 38 height 12
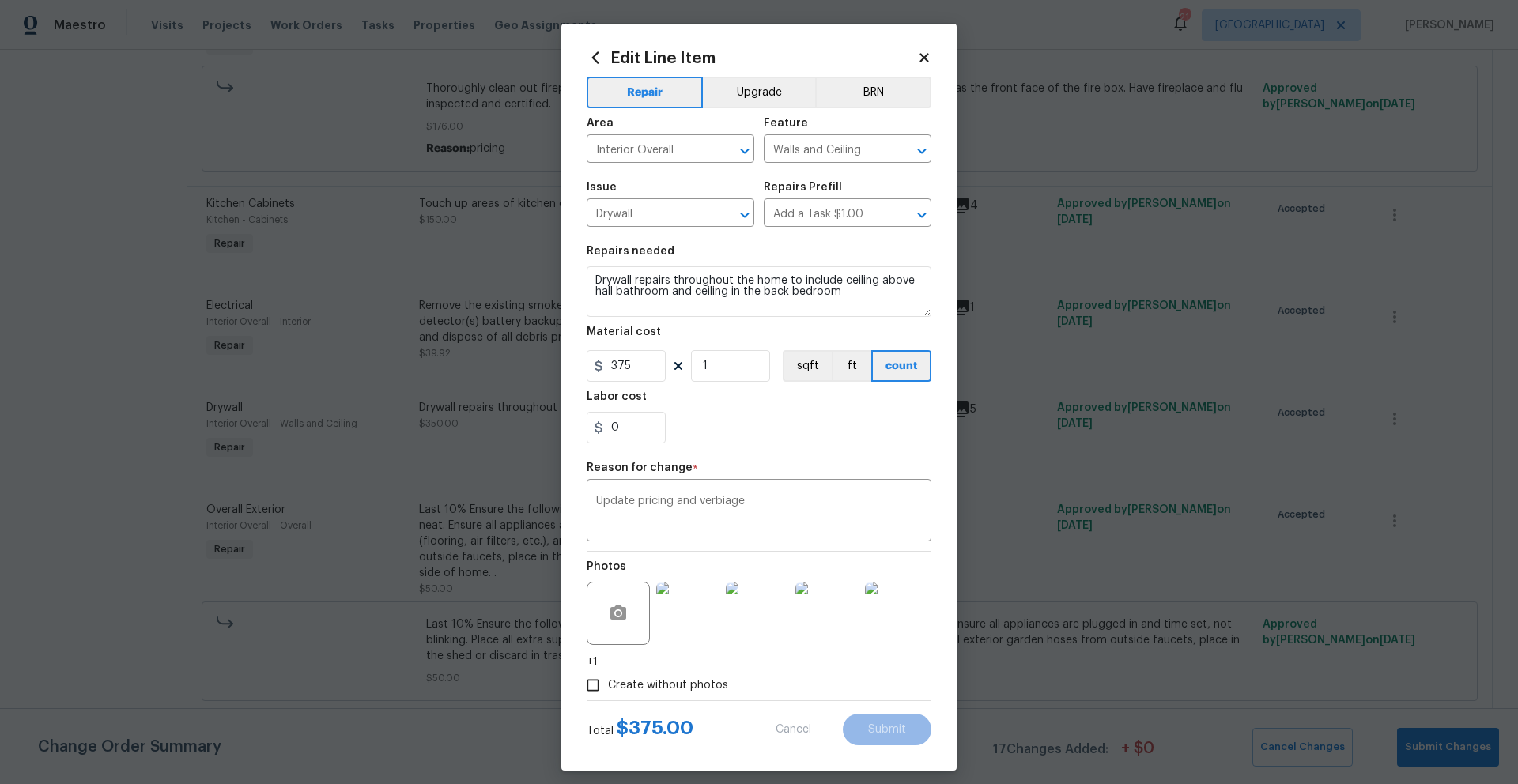
type textarea "Drywall repairs throughout the home to include ceiling above hall bathroom"
type input "350"
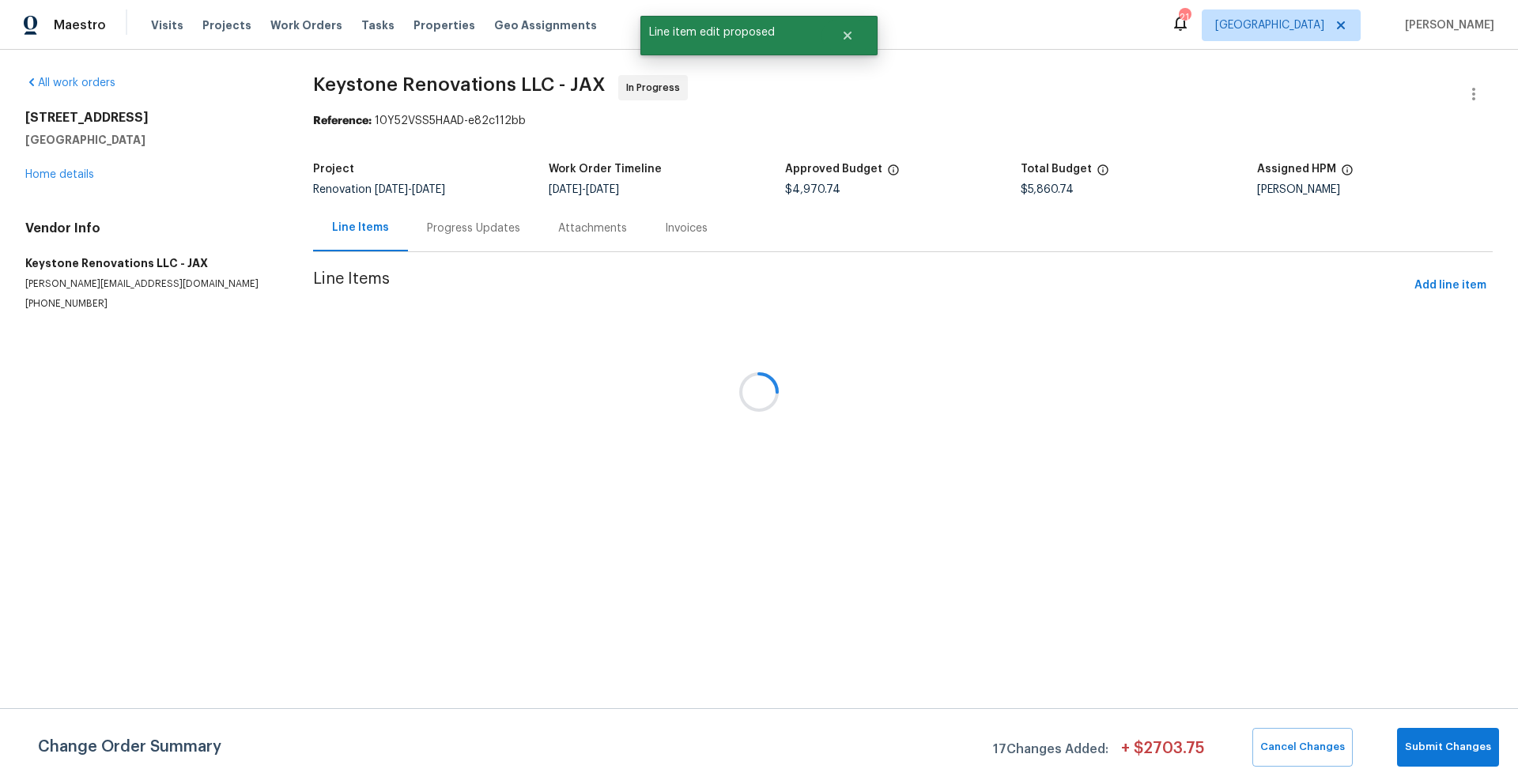
scroll to position [0, 0]
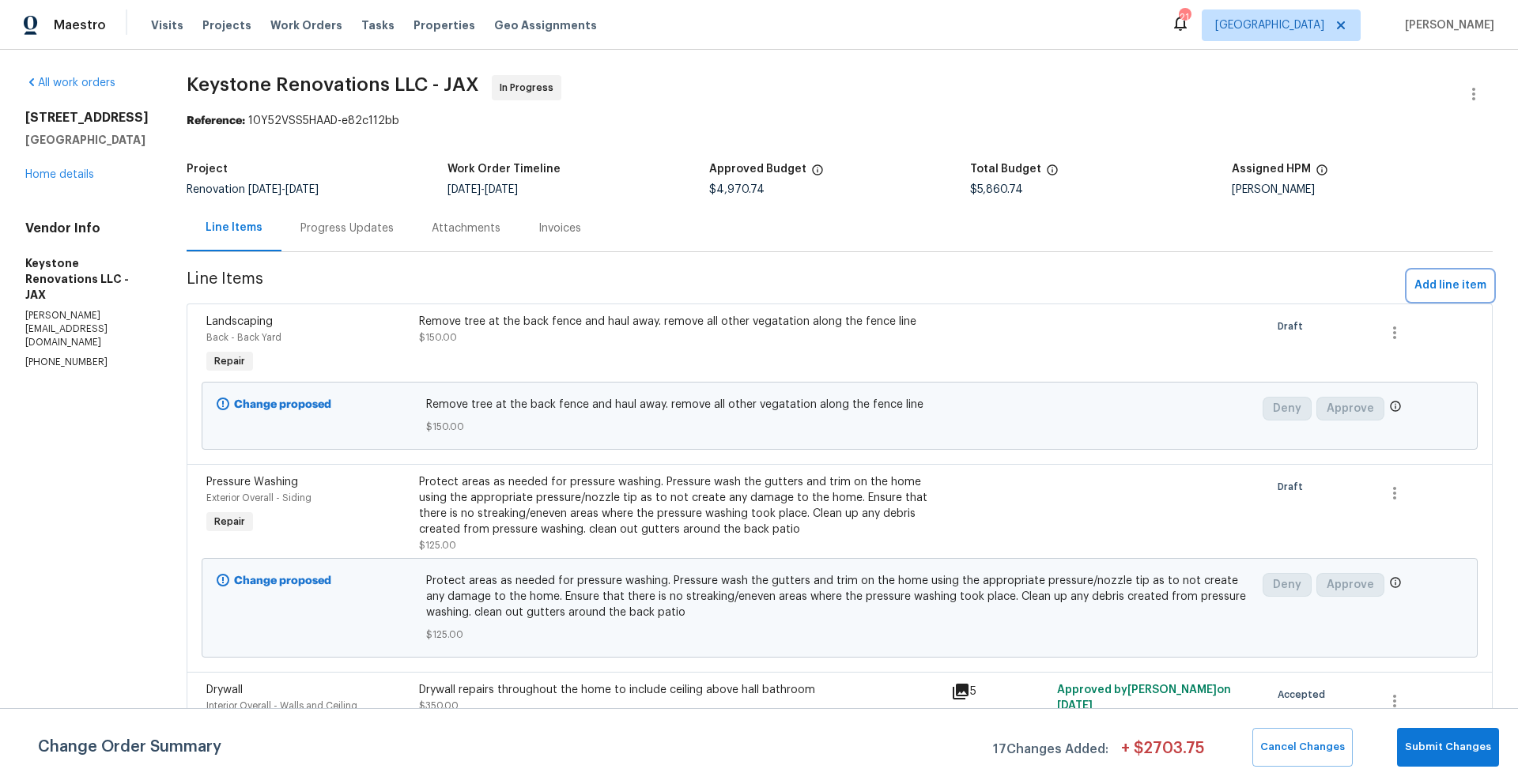
click at [1429, 289] on span "Add line item" at bounding box center [1450, 285] width 72 height 20
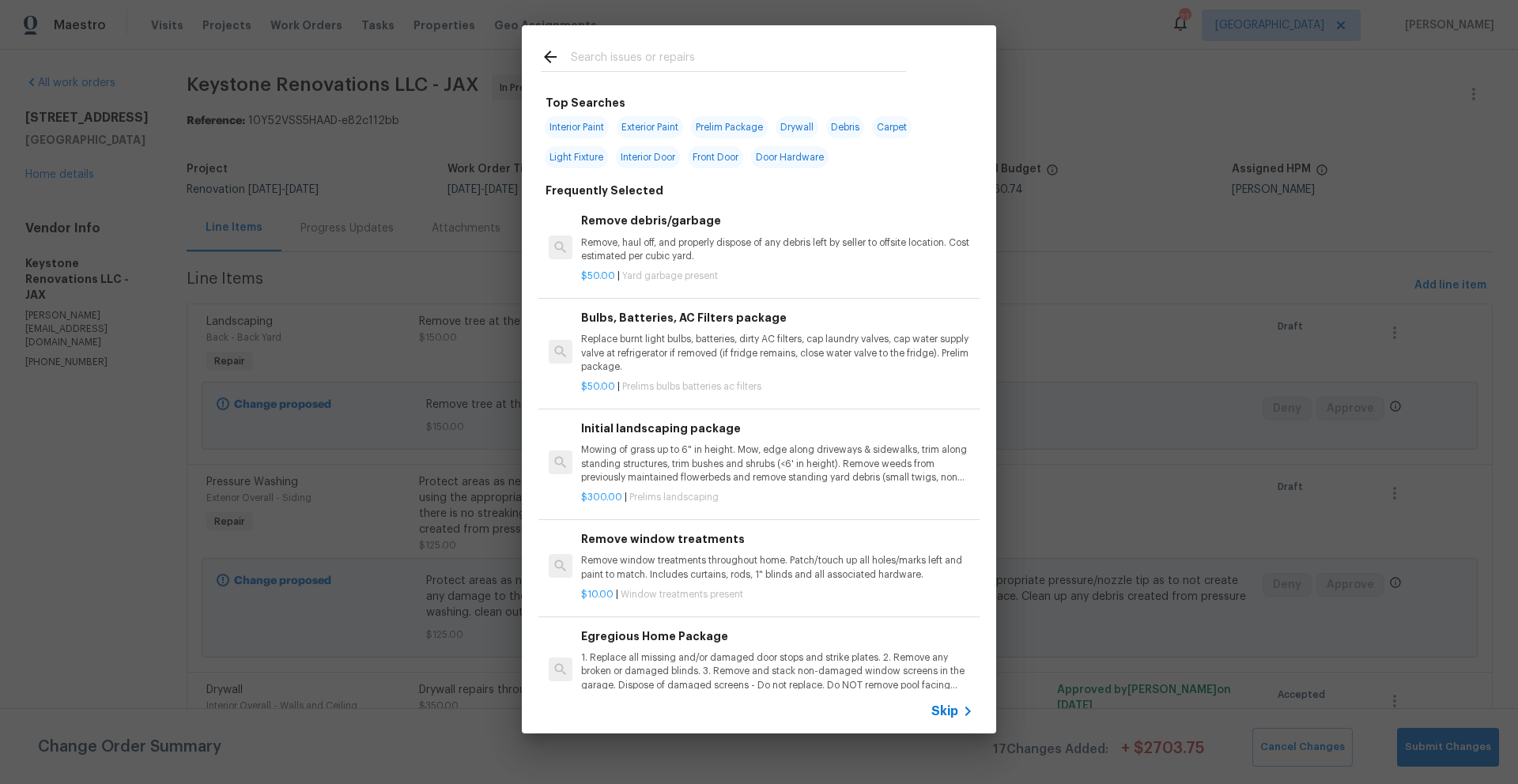
click at [612, 60] on input "text" at bounding box center [738, 60] width 335 height 24
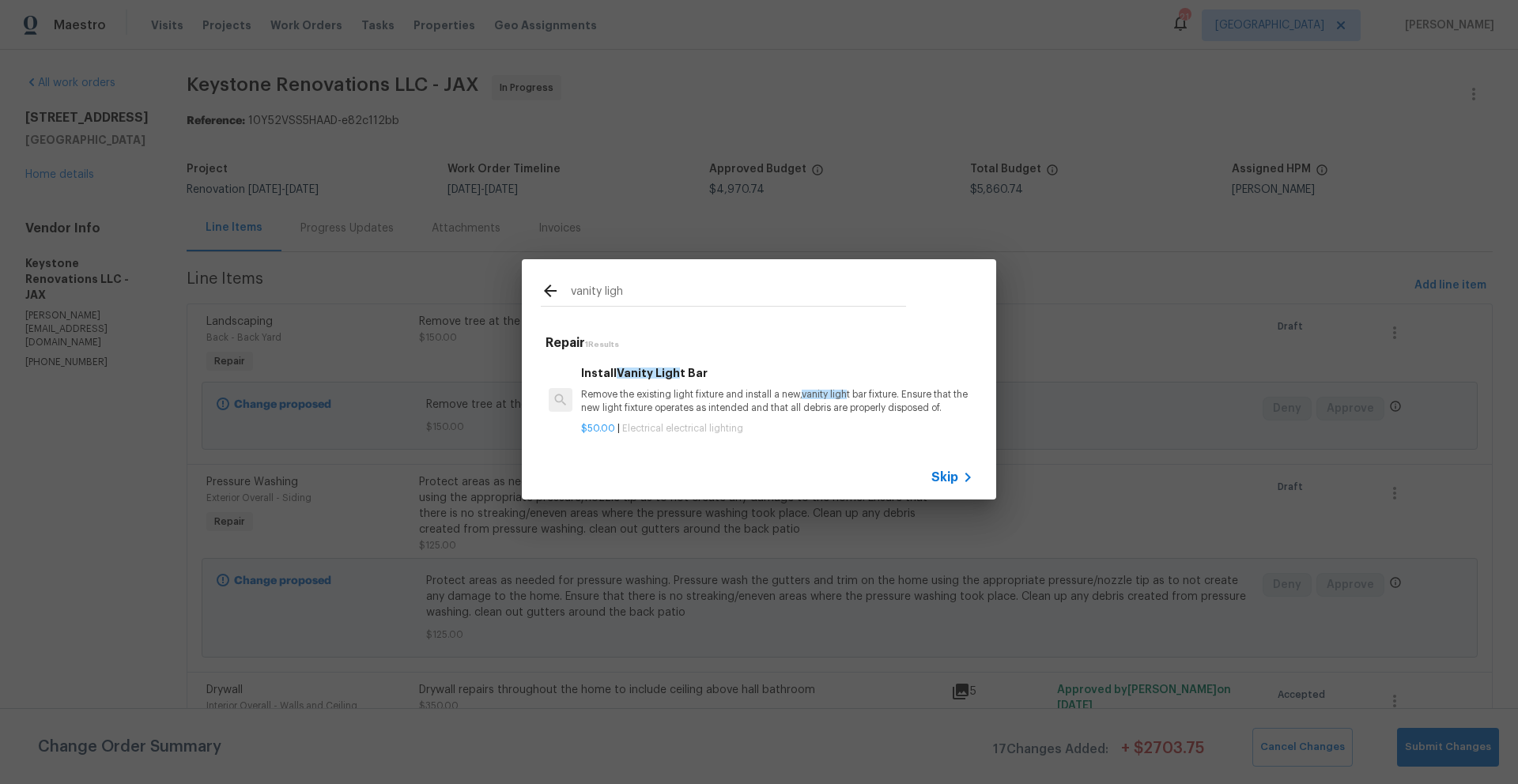
type input "vanity ligh"
click at [633, 368] on span "Vanity Ligh" at bounding box center [649, 373] width 64 height 11
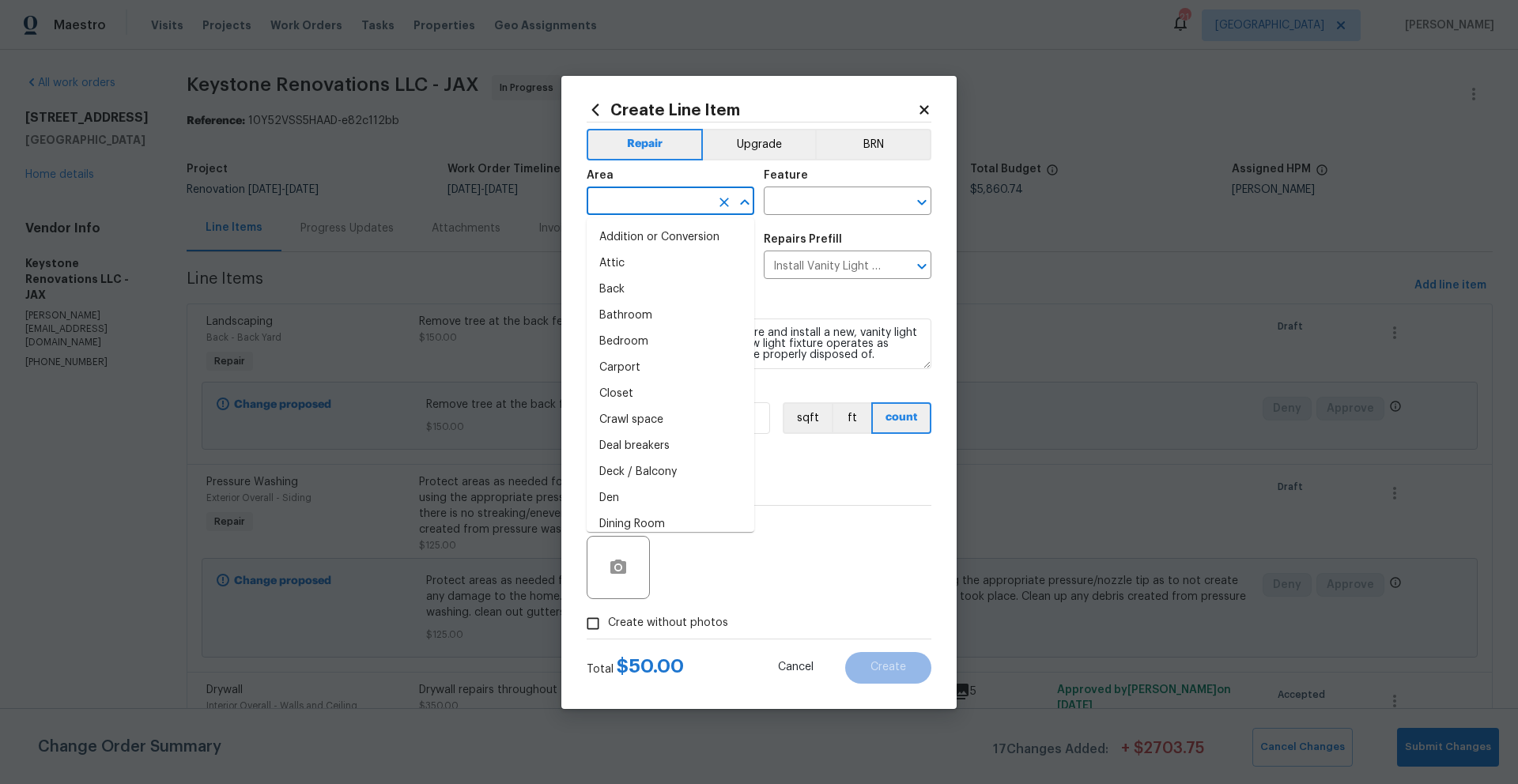
click at [668, 196] on input "text" at bounding box center [648, 203] width 123 height 25
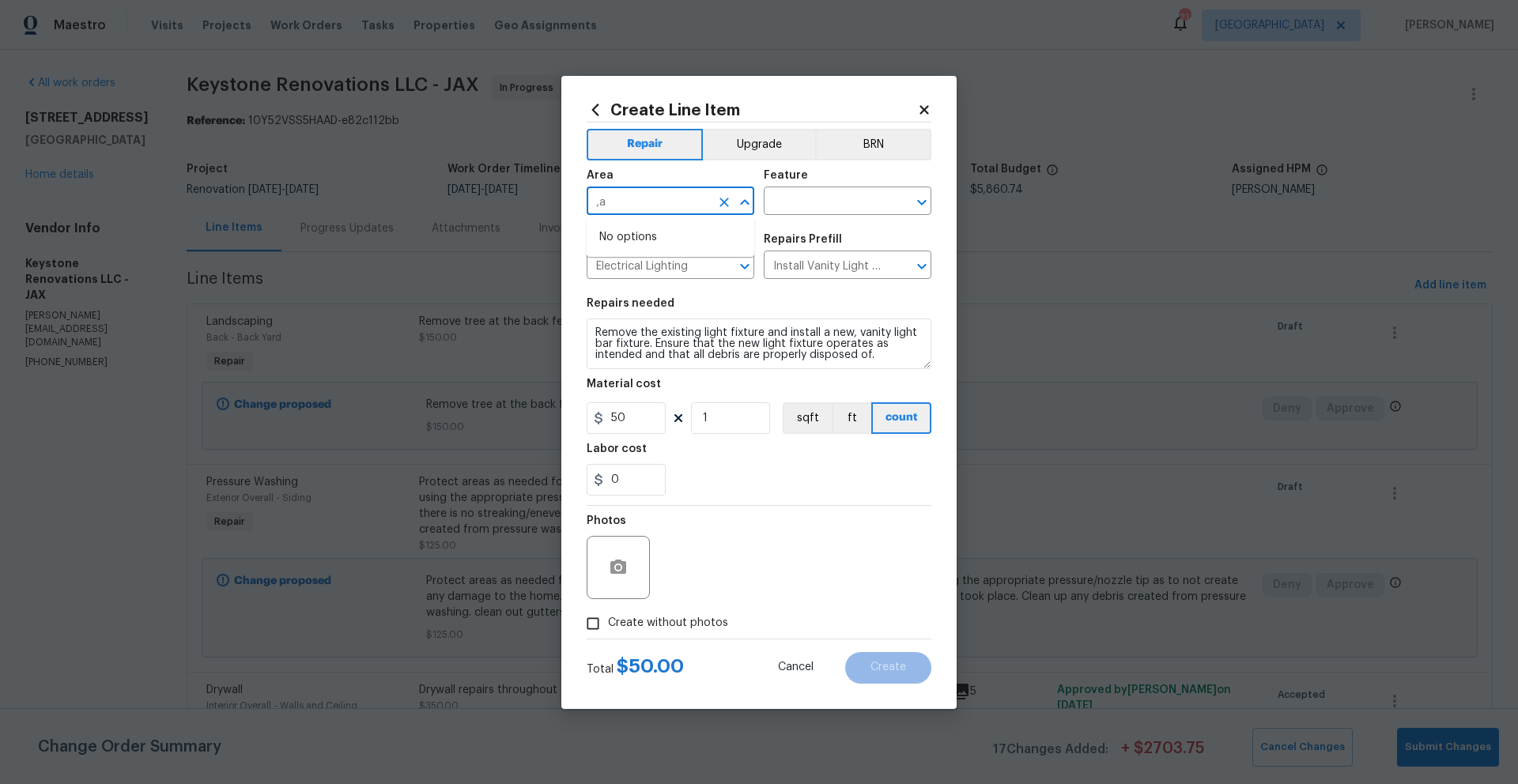
type input ","
click at [661, 234] on li "Main Bathroom" at bounding box center [670, 237] width 168 height 26
type input "Main Bathroom"
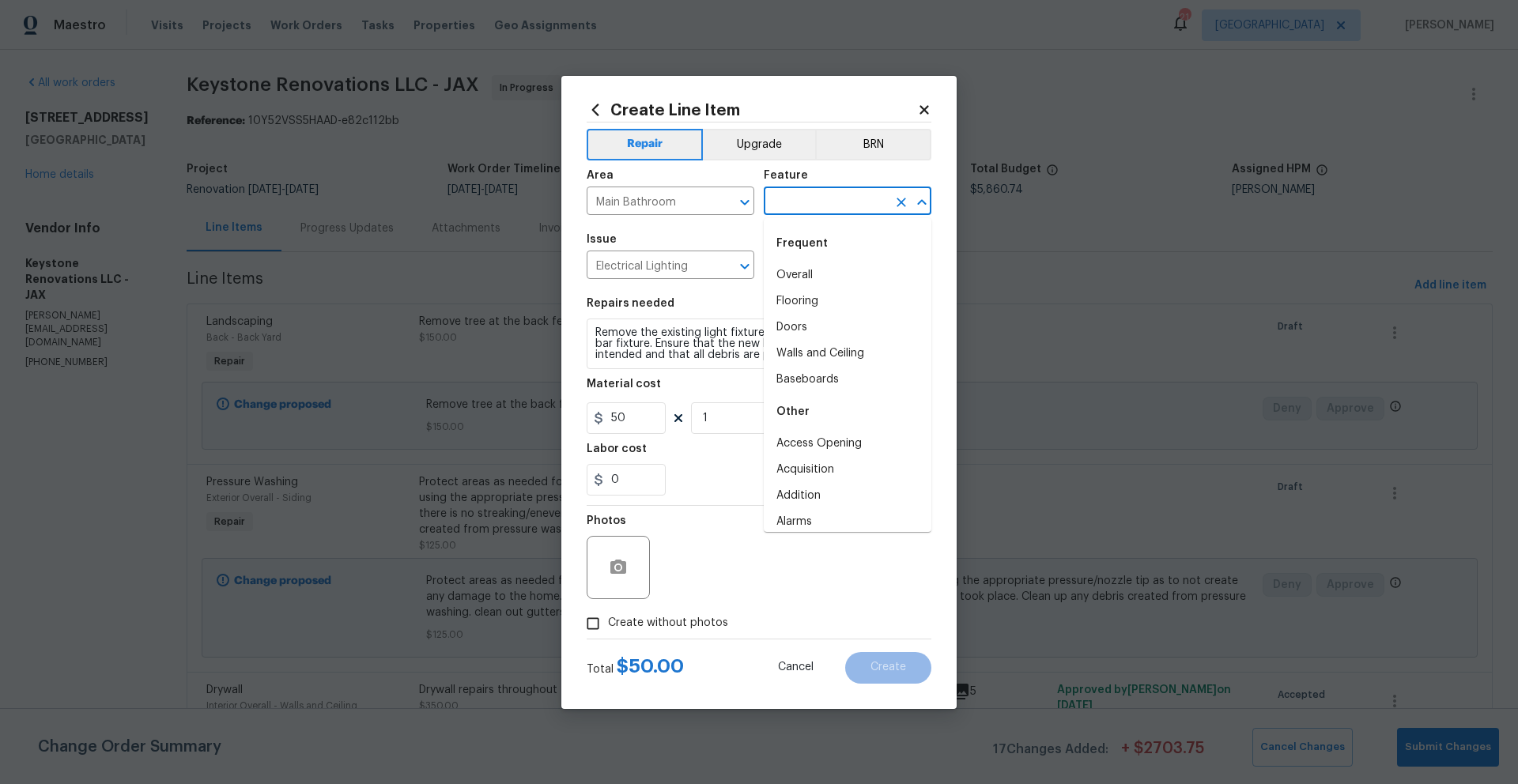
click at [873, 199] on input "text" at bounding box center [825, 203] width 123 height 25
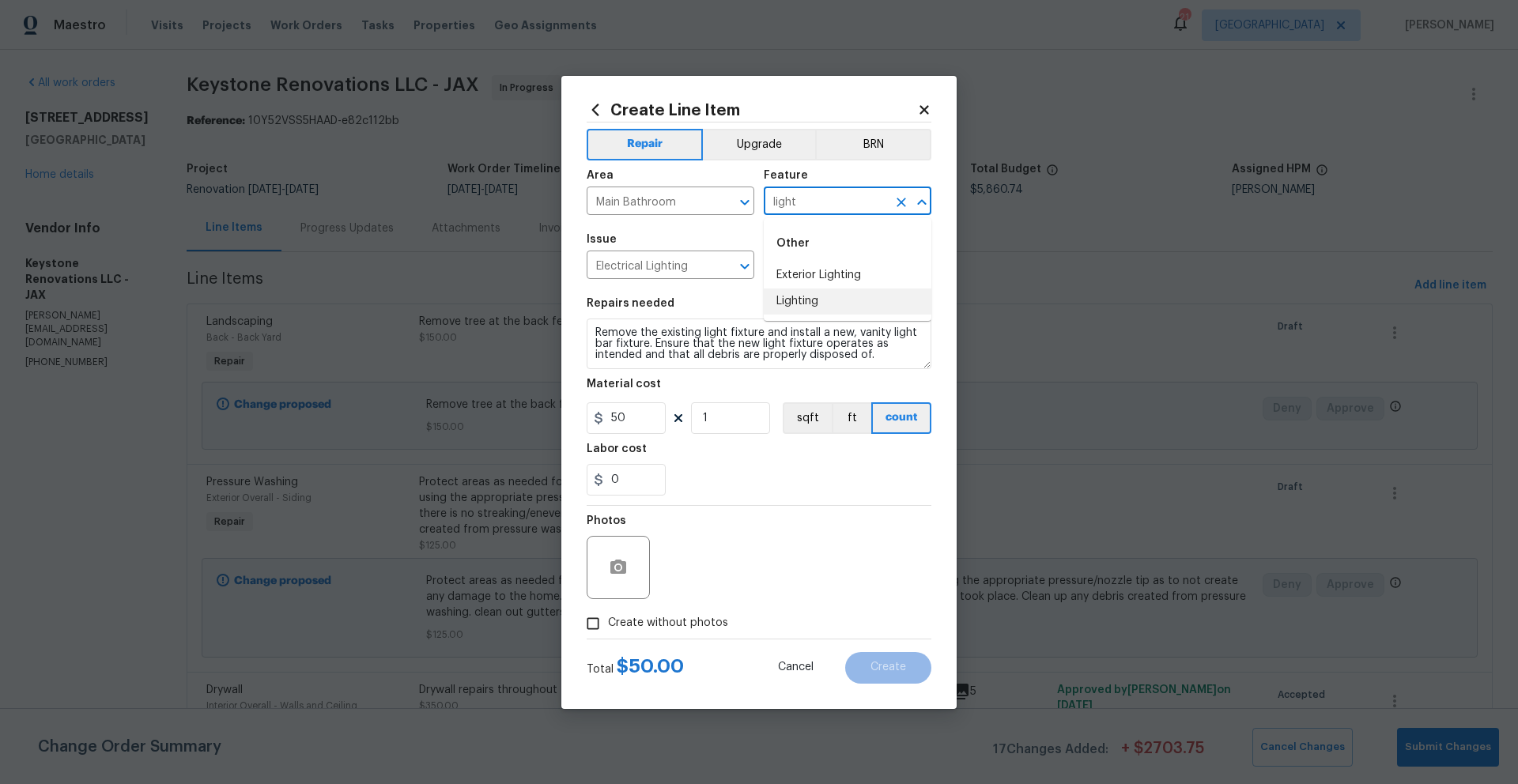
click at [807, 299] on li "Lighting" at bounding box center [847, 301] width 168 height 26
type input "Lighting"
click at [633, 418] on input "50" at bounding box center [625, 418] width 79 height 32
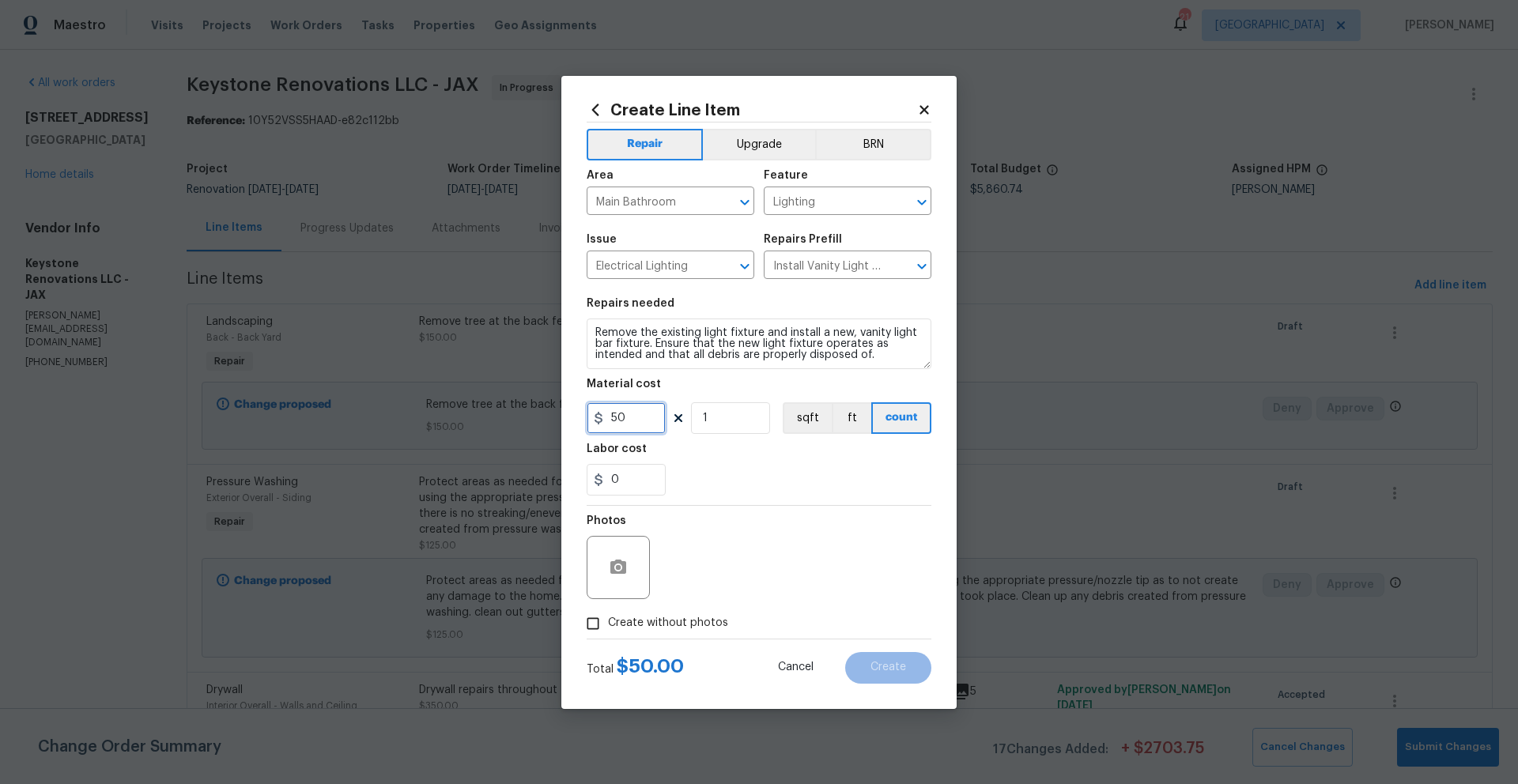
drag, startPoint x: 639, startPoint y: 415, endPoint x: 600, endPoint y: 415, distance: 39.0
click at [600, 415] on div "50" at bounding box center [625, 418] width 79 height 32
type input "75"
click at [753, 462] on div "Labor cost" at bounding box center [759, 454] width 345 height 21
click at [595, 621] on input "Create without photos" at bounding box center [593, 624] width 30 height 30
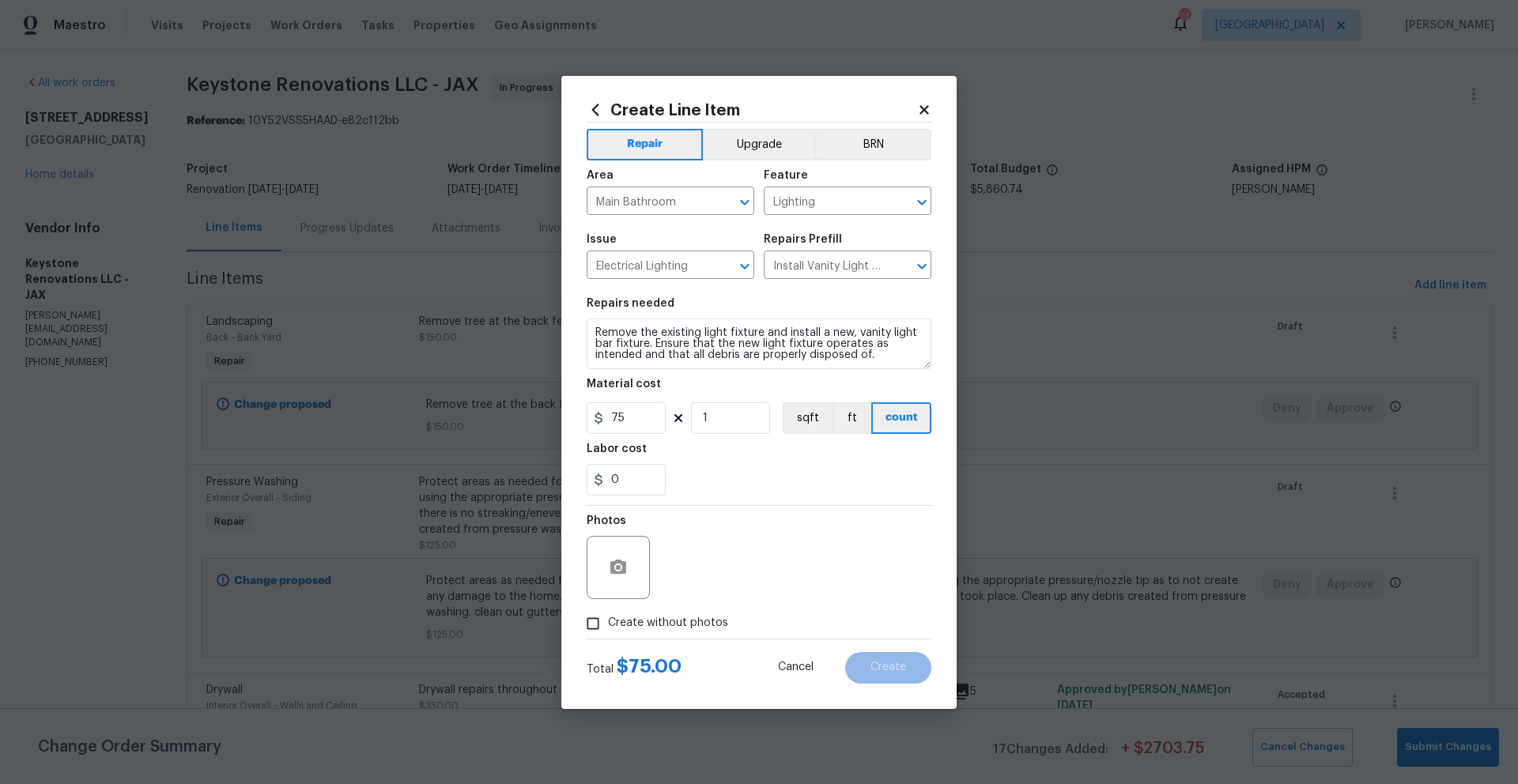
checkbox input "true"
click at [703, 582] on textarea at bounding box center [797, 567] width 269 height 64
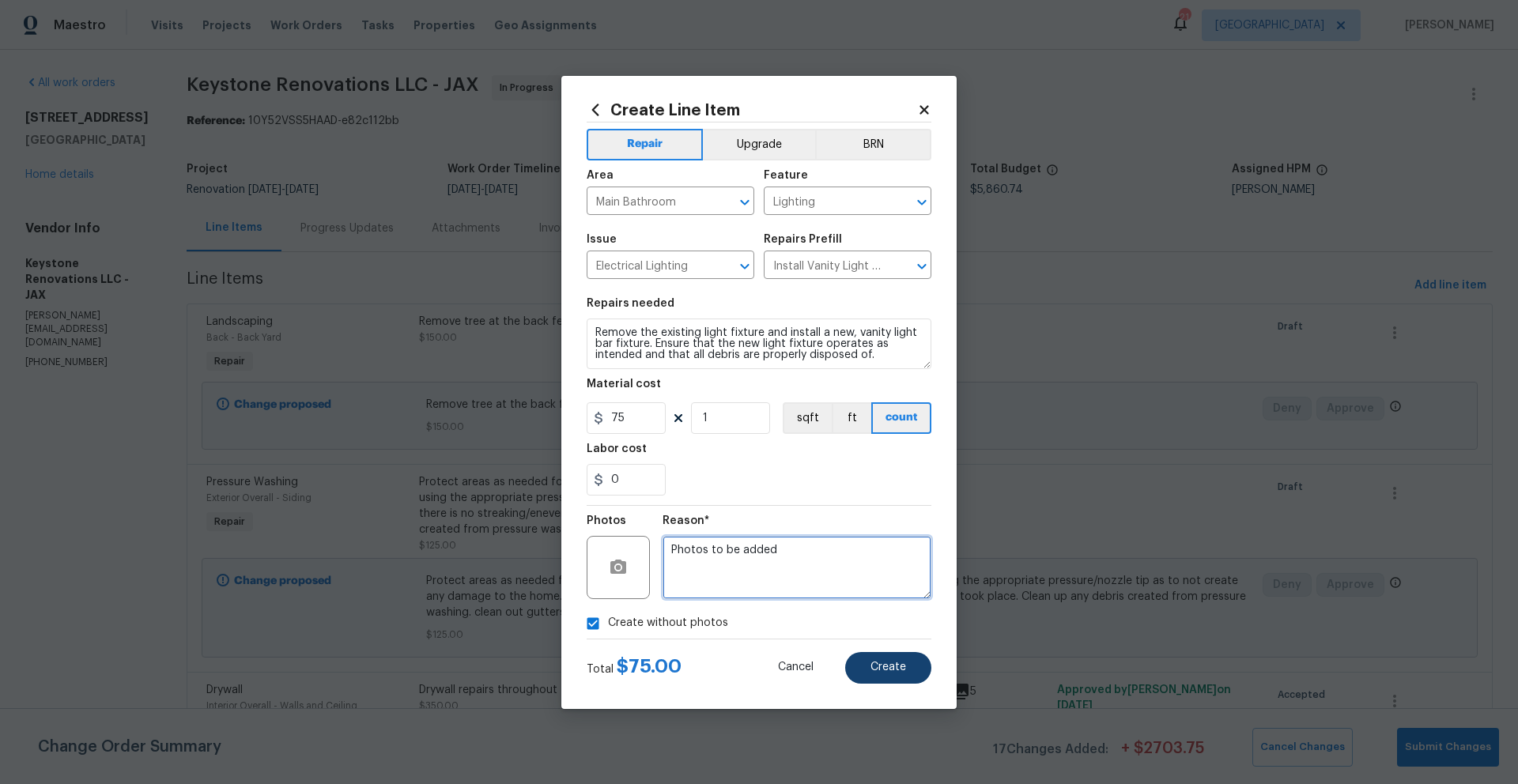
type textarea "Photos to be added"
click at [889, 668] on span "Create" at bounding box center [888, 667] width 36 height 12
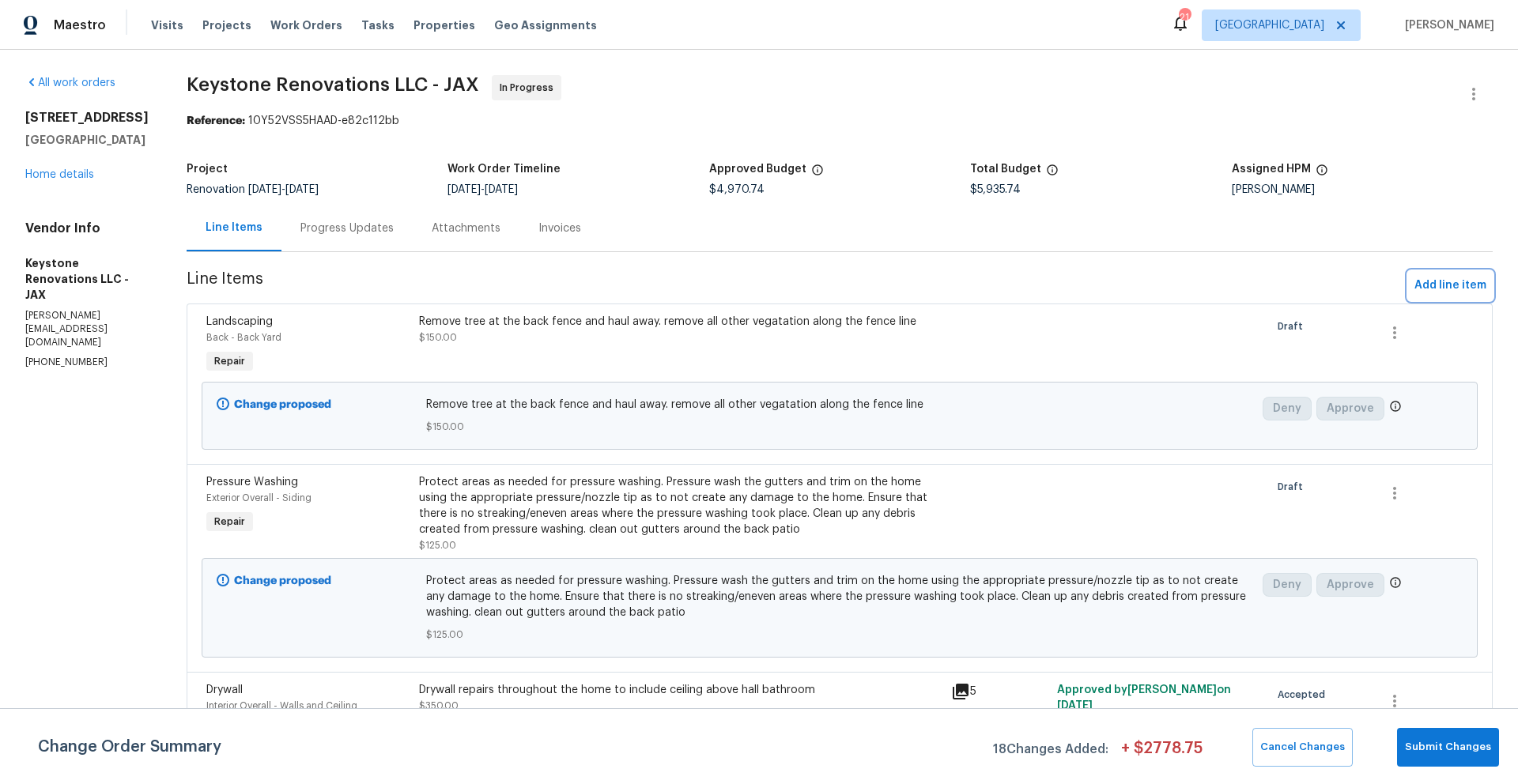
click at [1418, 286] on span "Add line item" at bounding box center [1450, 285] width 72 height 20
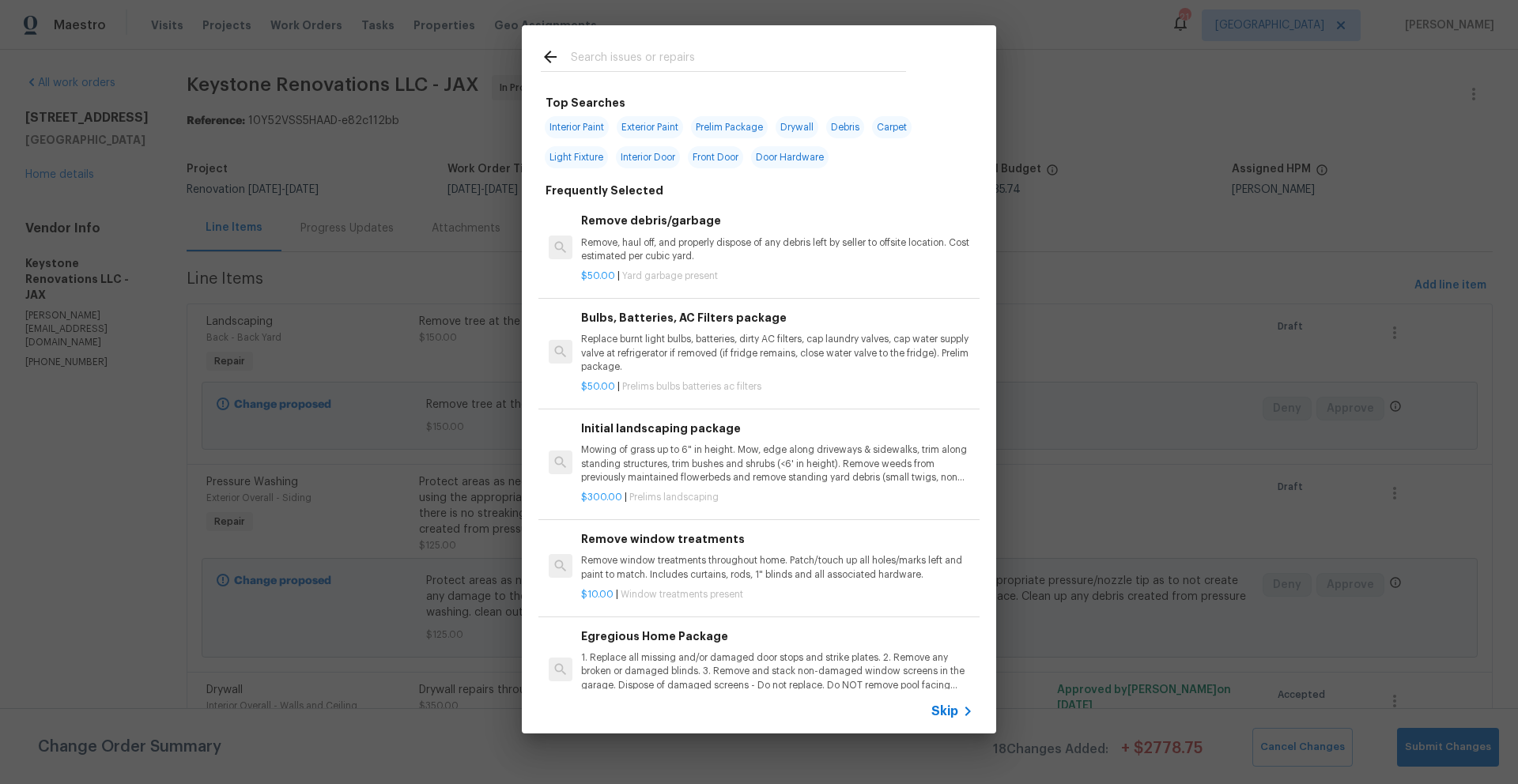
click at [631, 58] on input "text" at bounding box center [738, 60] width 335 height 24
click at [944, 41] on div "Top Searches Interior Paint Exterior Paint Prelim Package Drywall Debris Carpet…" at bounding box center [758, 379] width 474 height 708
click at [598, 56] on input "text" at bounding box center [738, 60] width 335 height 24
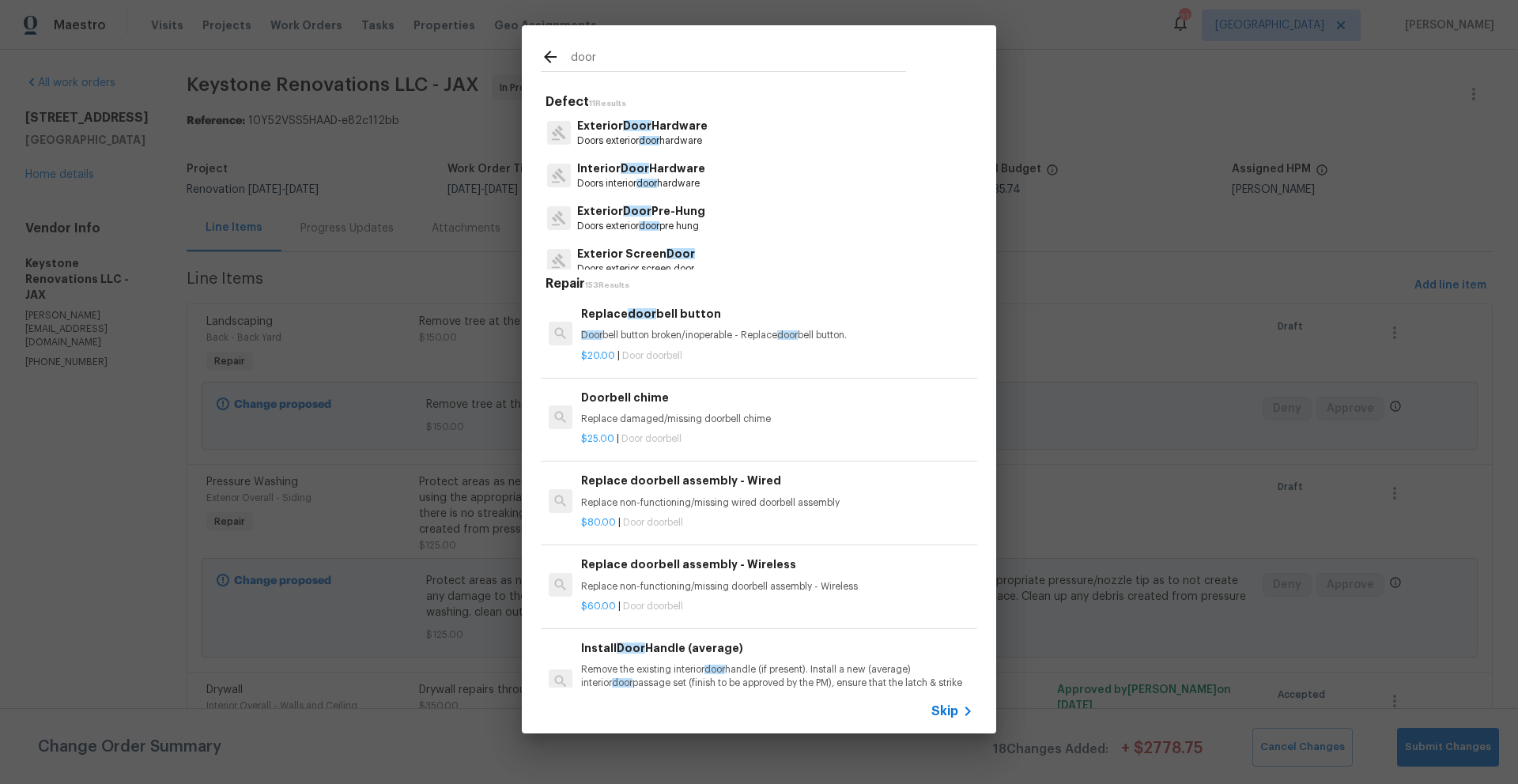
type input "door"
click at [602, 214] on p "Exterior Door Pre-Hung" at bounding box center [641, 211] width 128 height 17
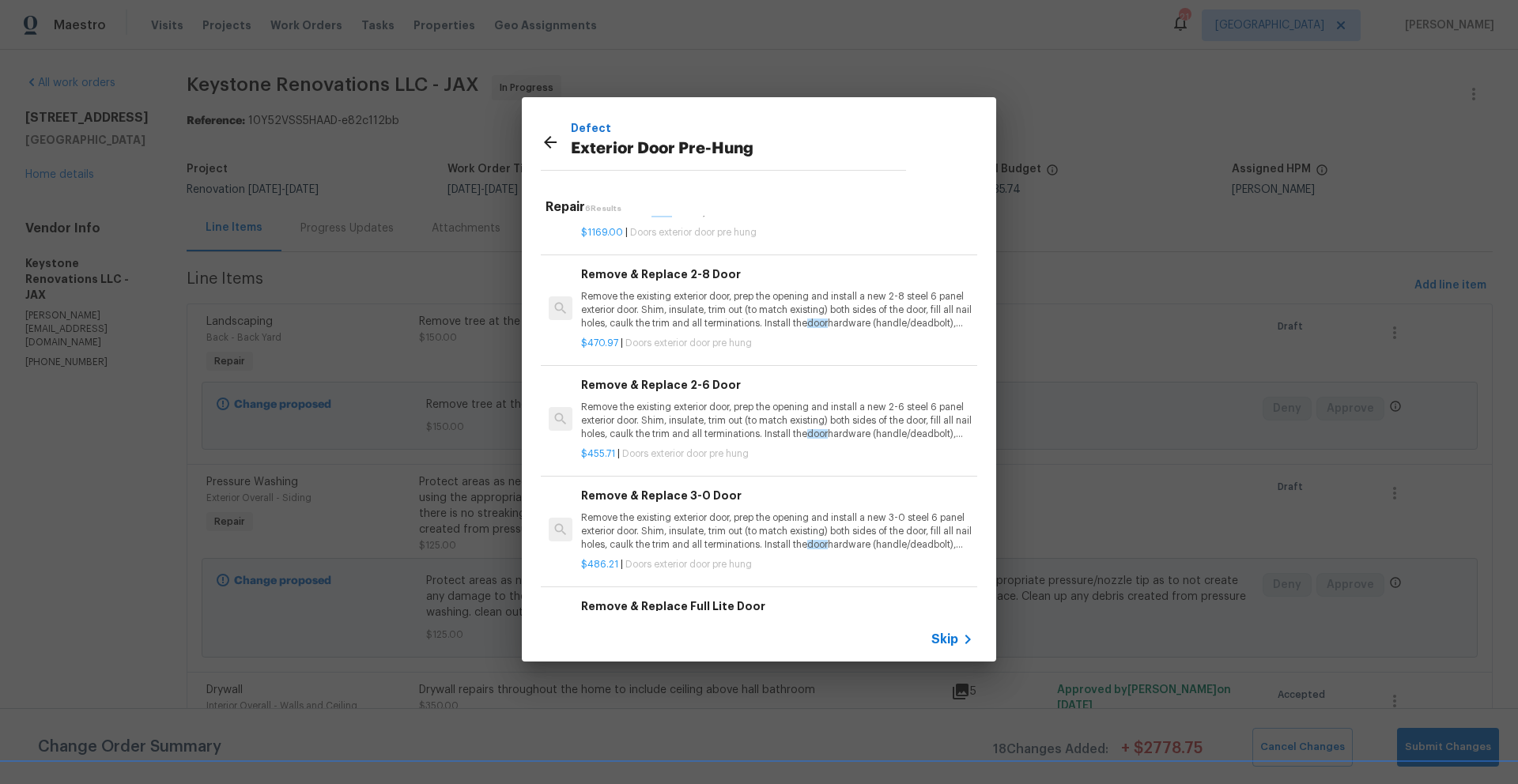
scroll to position [256, 0]
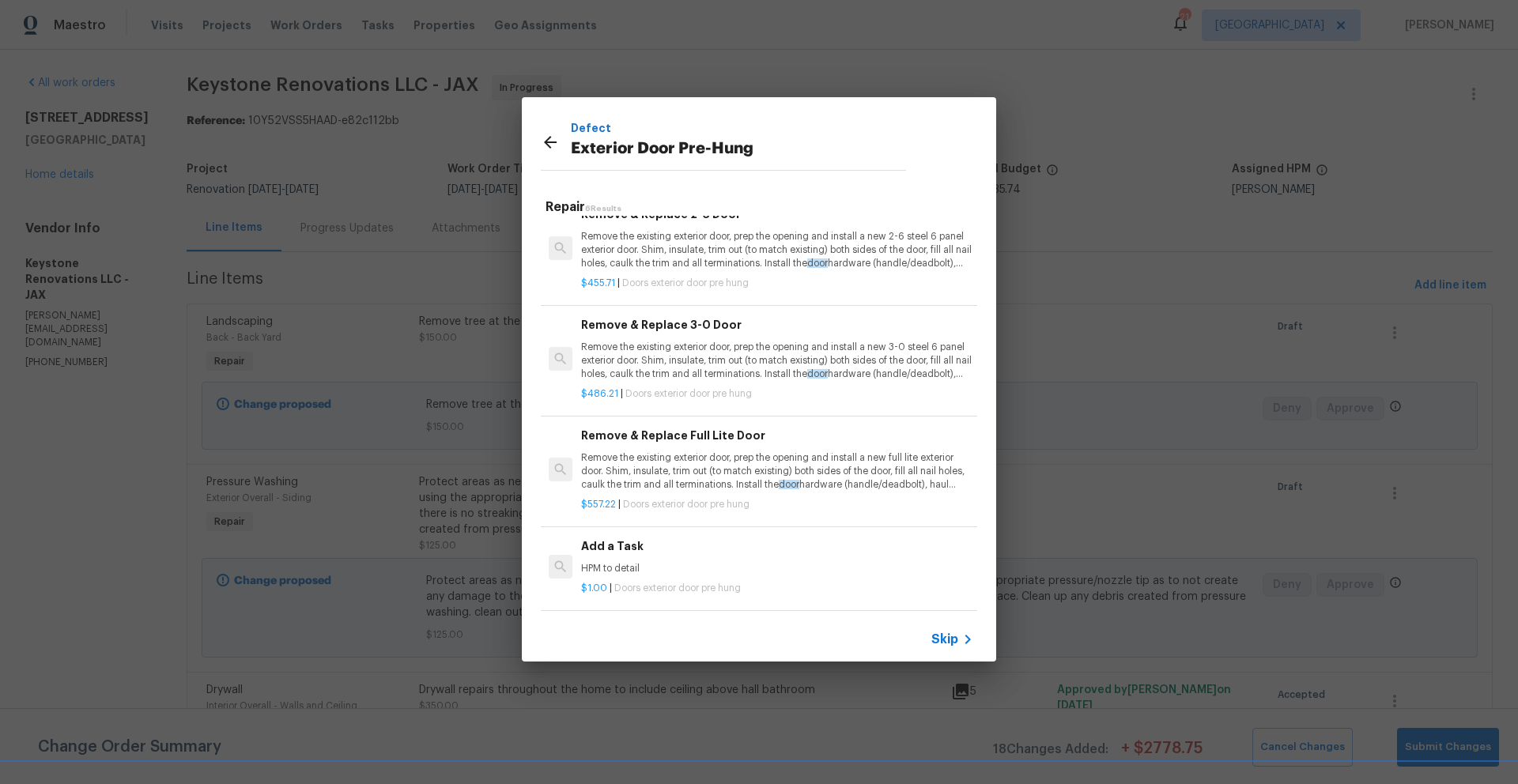
click at [601, 537] on h6 "Add a Task" at bounding box center [776, 546] width 392 height 17
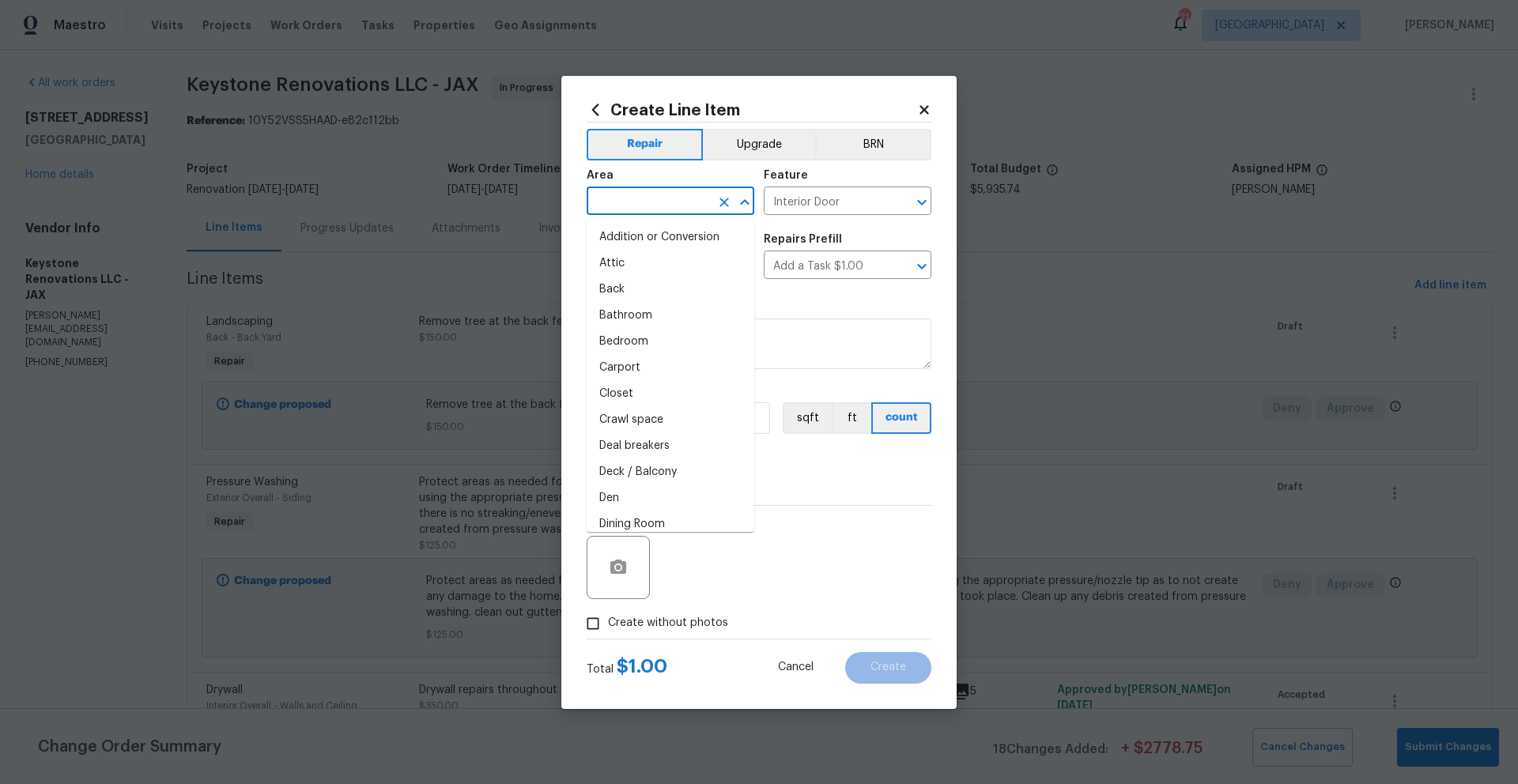
click at [682, 198] on input "text" at bounding box center [648, 203] width 123 height 25
click at [612, 288] on li "Back" at bounding box center [670, 289] width 168 height 26
type input "Back"
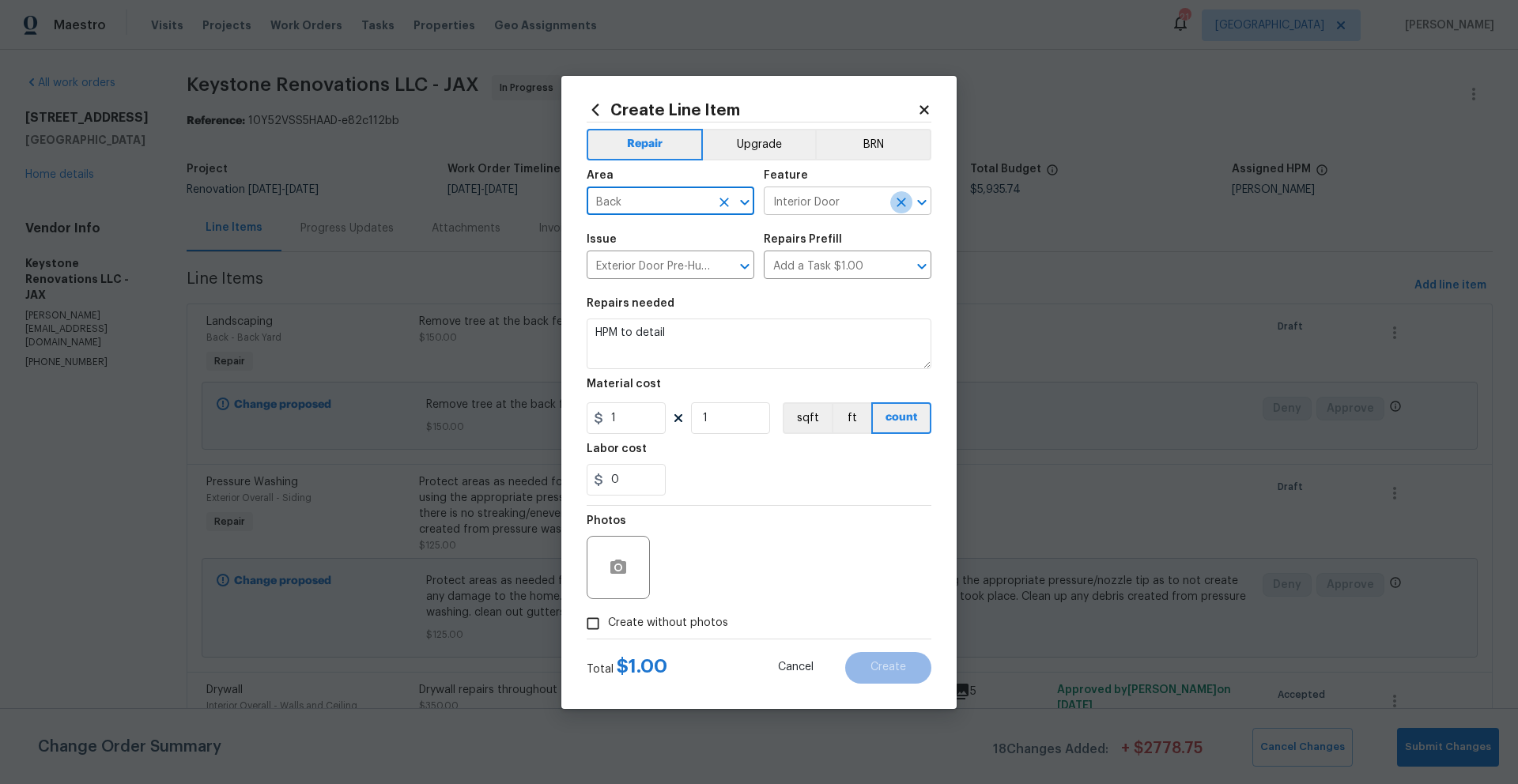
click at [890, 203] on button "Clear" at bounding box center [901, 203] width 22 height 22
click at [919, 202] on icon "Open" at bounding box center [921, 203] width 9 height 6
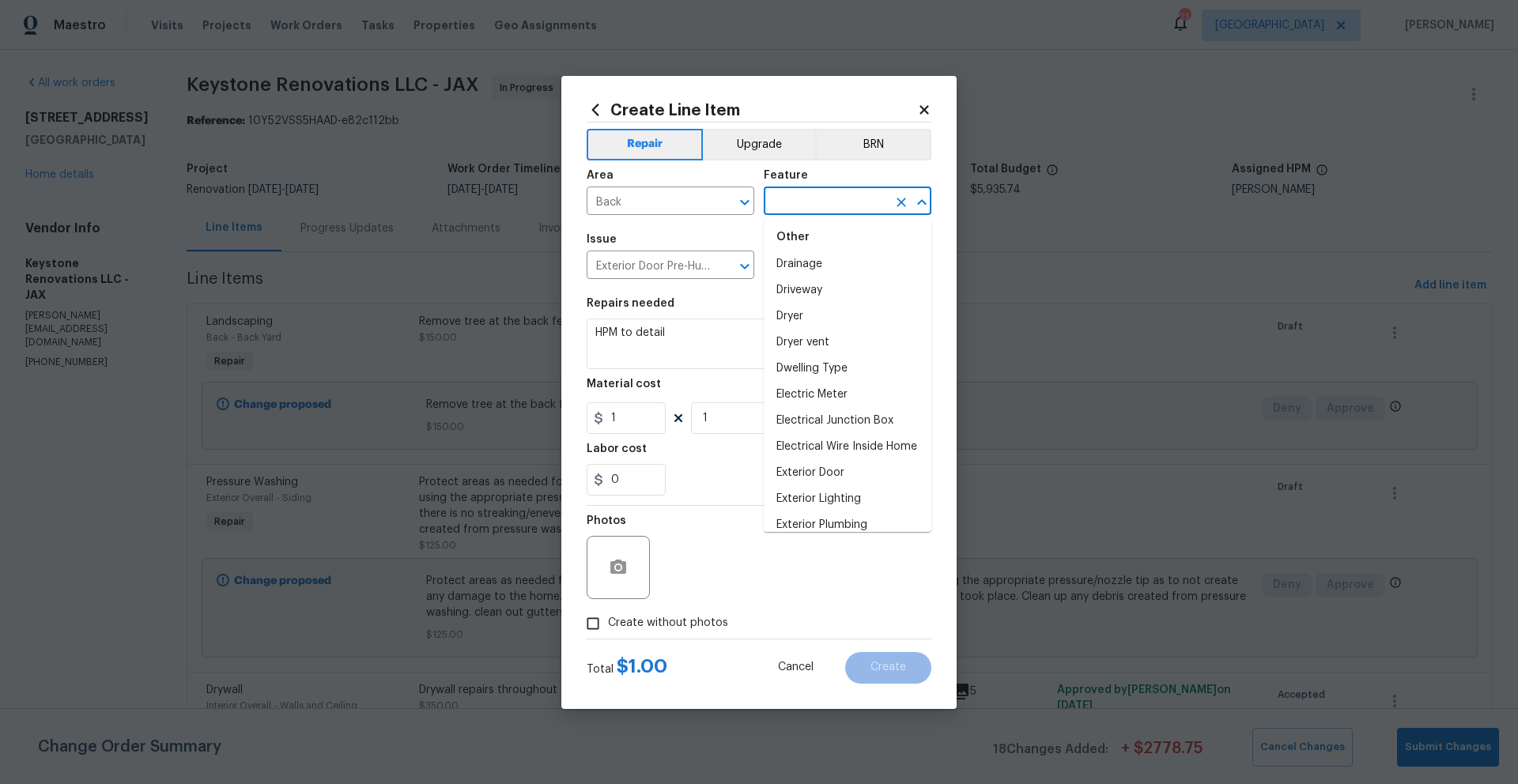
scroll to position [1005, 0]
click at [832, 469] on li "Exterior Door" at bounding box center [847, 455] width 168 height 26
type input "Exterior Door"
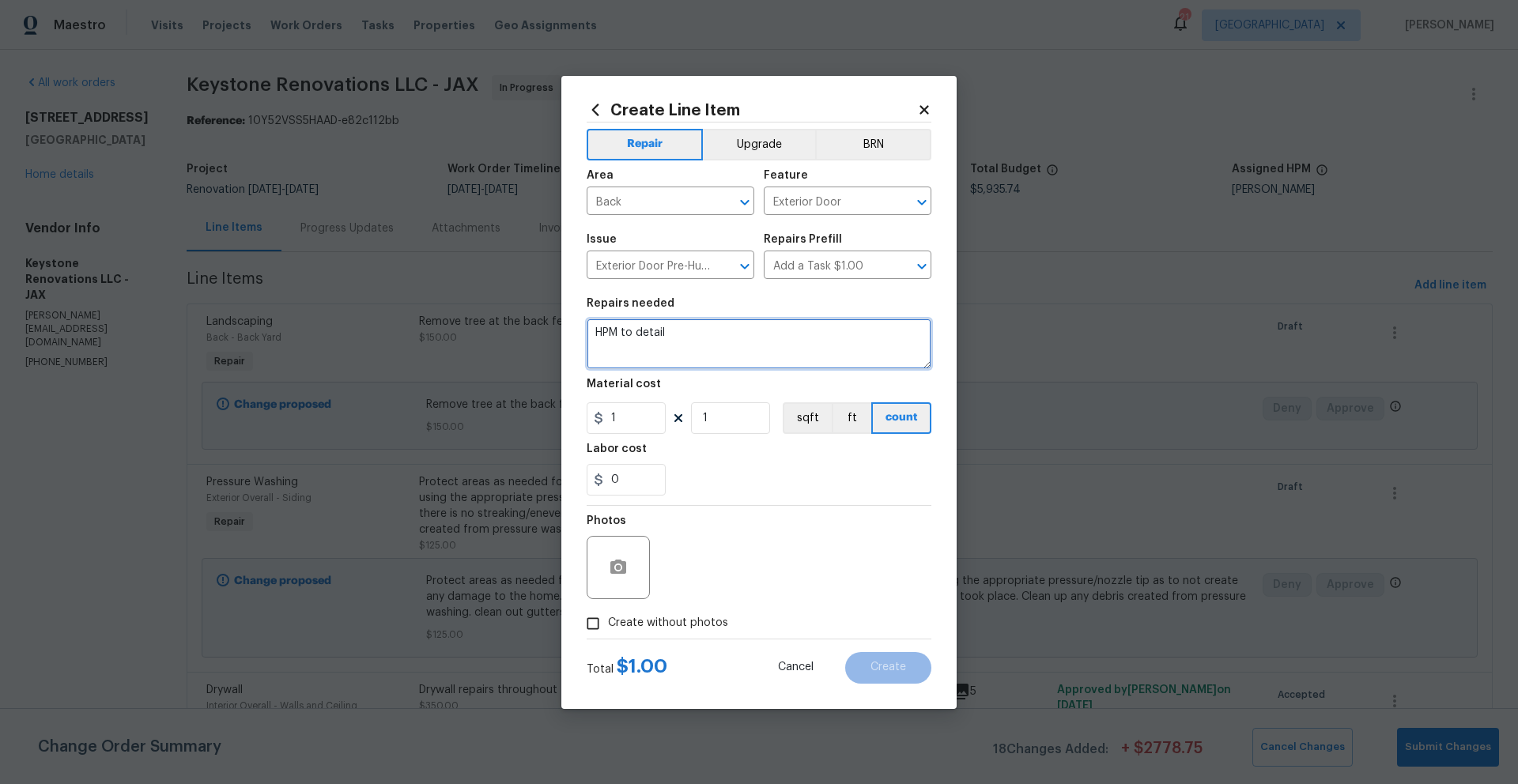
drag, startPoint x: 676, startPoint y: 332, endPoint x: 593, endPoint y: 332, distance: 83.0
click at [593, 332] on textarea "HPM to detail" at bounding box center [759, 344] width 345 height 51
type textarea "repair door jamb leading to the back patio as discussed on walk."
click at [596, 624] on input "Create without photos" at bounding box center [593, 624] width 30 height 30
checkbox input "true"
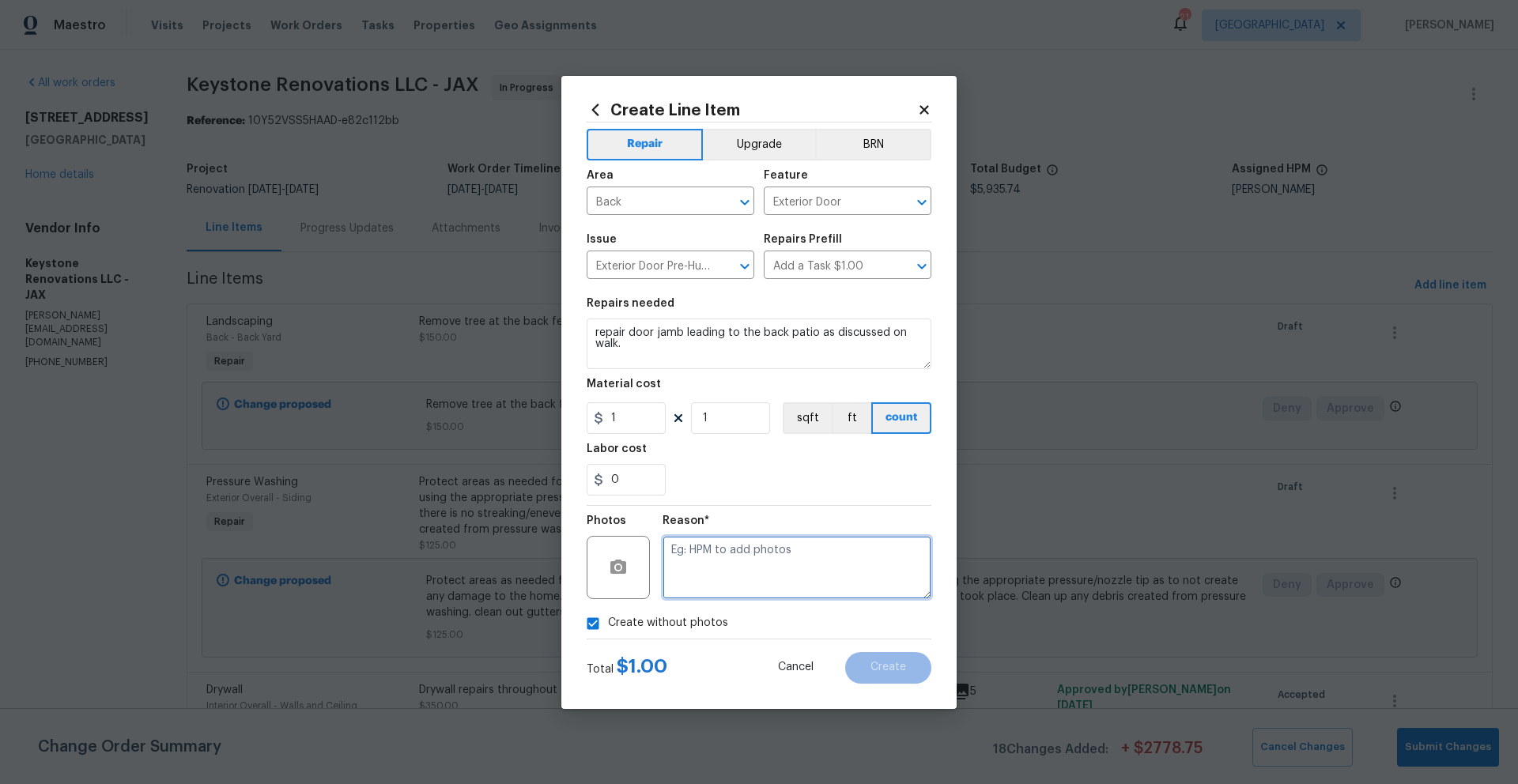
drag, startPoint x: 726, startPoint y: 580, endPoint x: 726, endPoint y: 562, distance: 18.0
click at [726, 579] on textarea at bounding box center [797, 567] width 269 height 64
type textarea "Photos to be added"
drag, startPoint x: 632, startPoint y: 417, endPoint x: 604, endPoint y: 414, distance: 28.2
click at [604, 414] on div "1" at bounding box center [625, 418] width 79 height 32
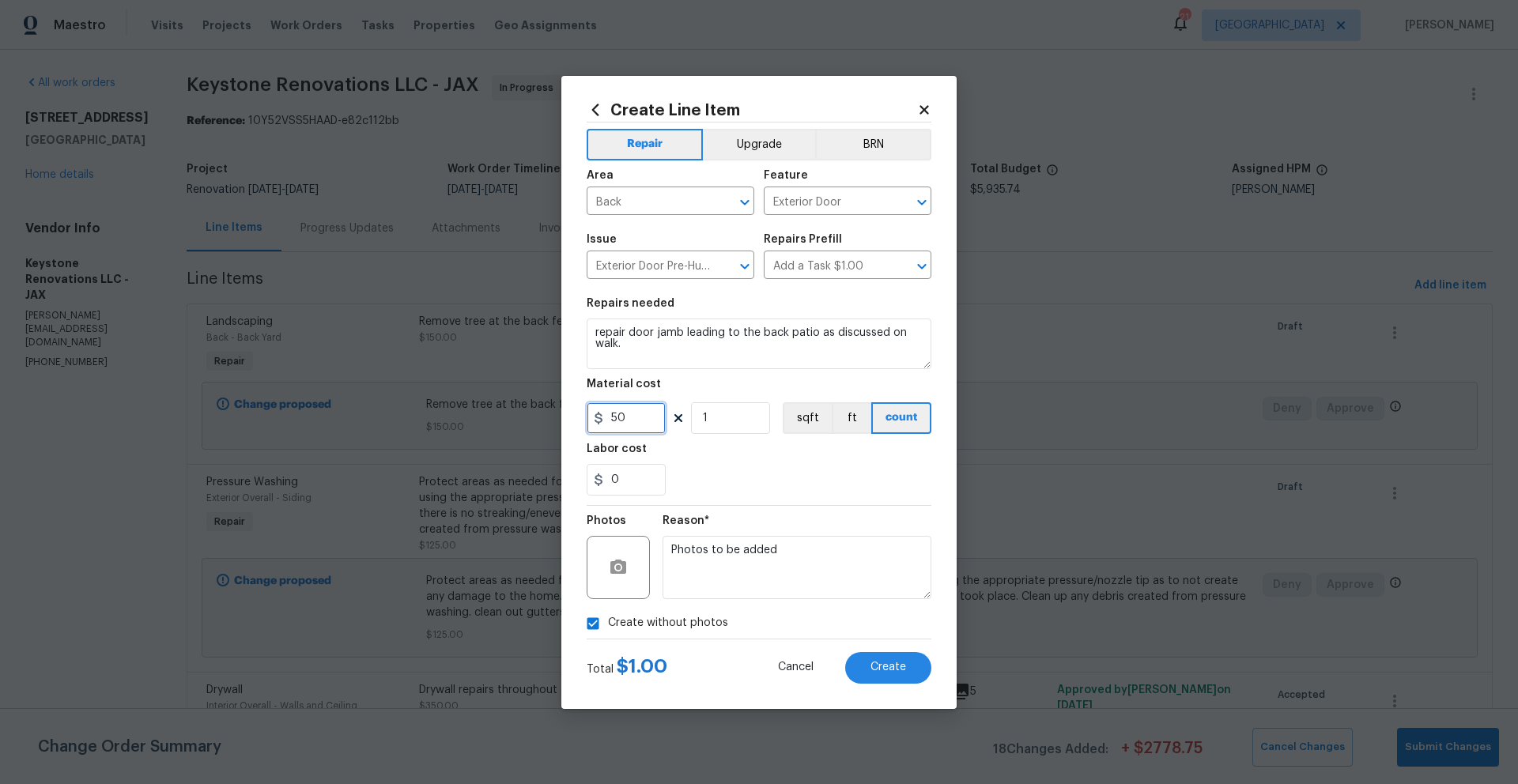
type input "50"
click at [780, 474] on div "0" at bounding box center [759, 480] width 345 height 32
click at [896, 674] on button "Create" at bounding box center [888, 668] width 86 height 32
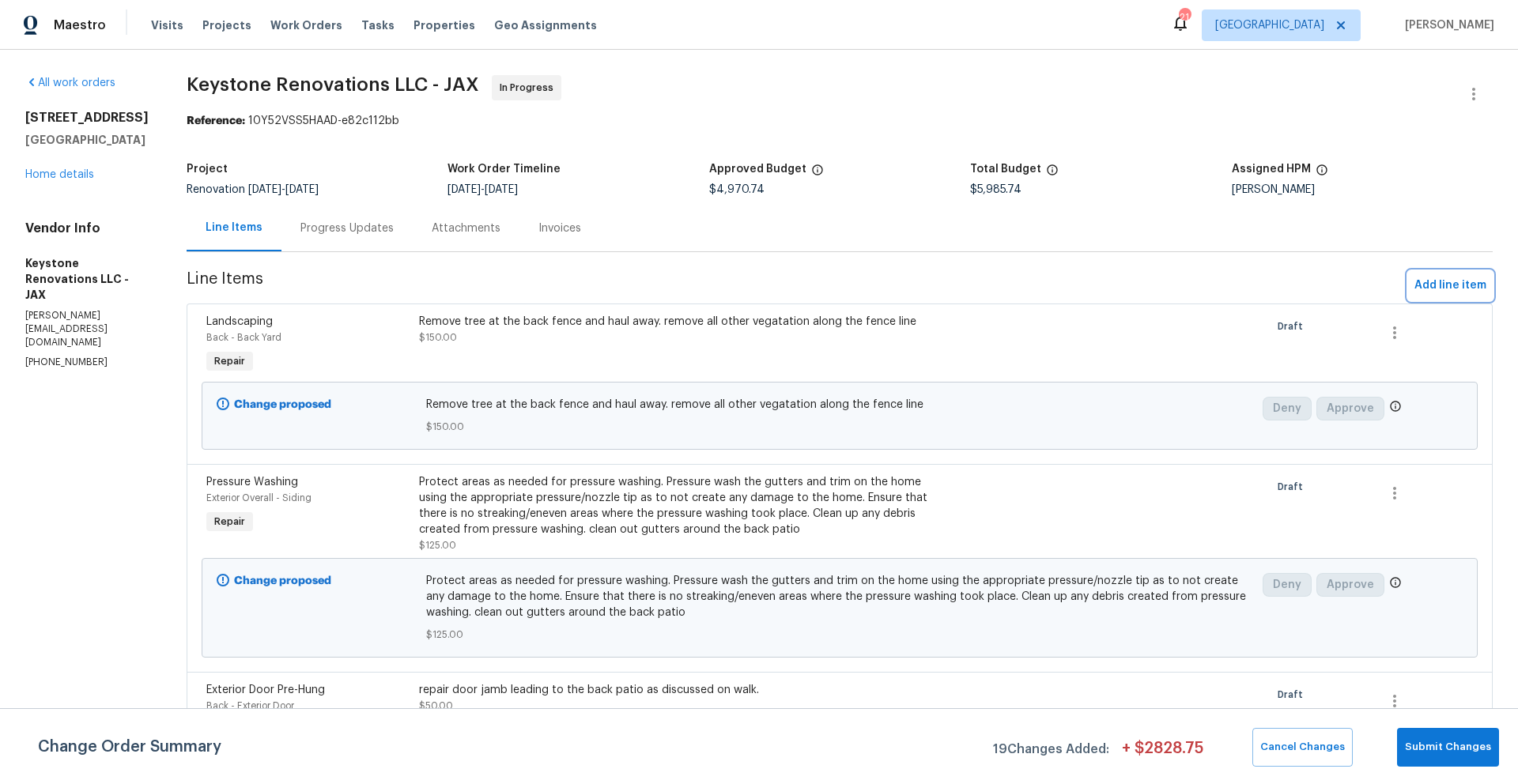
click at [1423, 281] on span "Add line item" at bounding box center [1450, 285] width 72 height 20
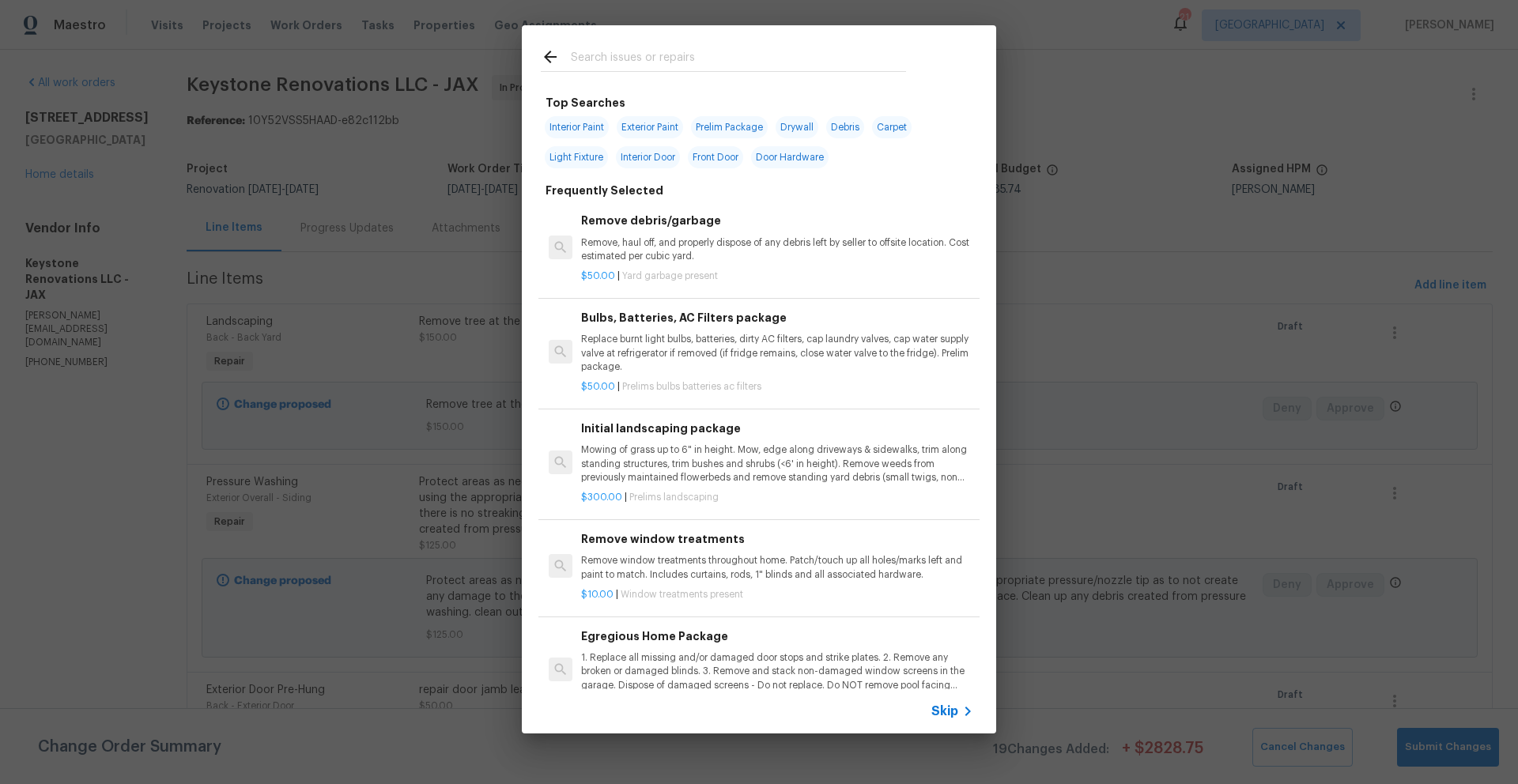
click at [610, 53] on input "text" at bounding box center [738, 60] width 335 height 24
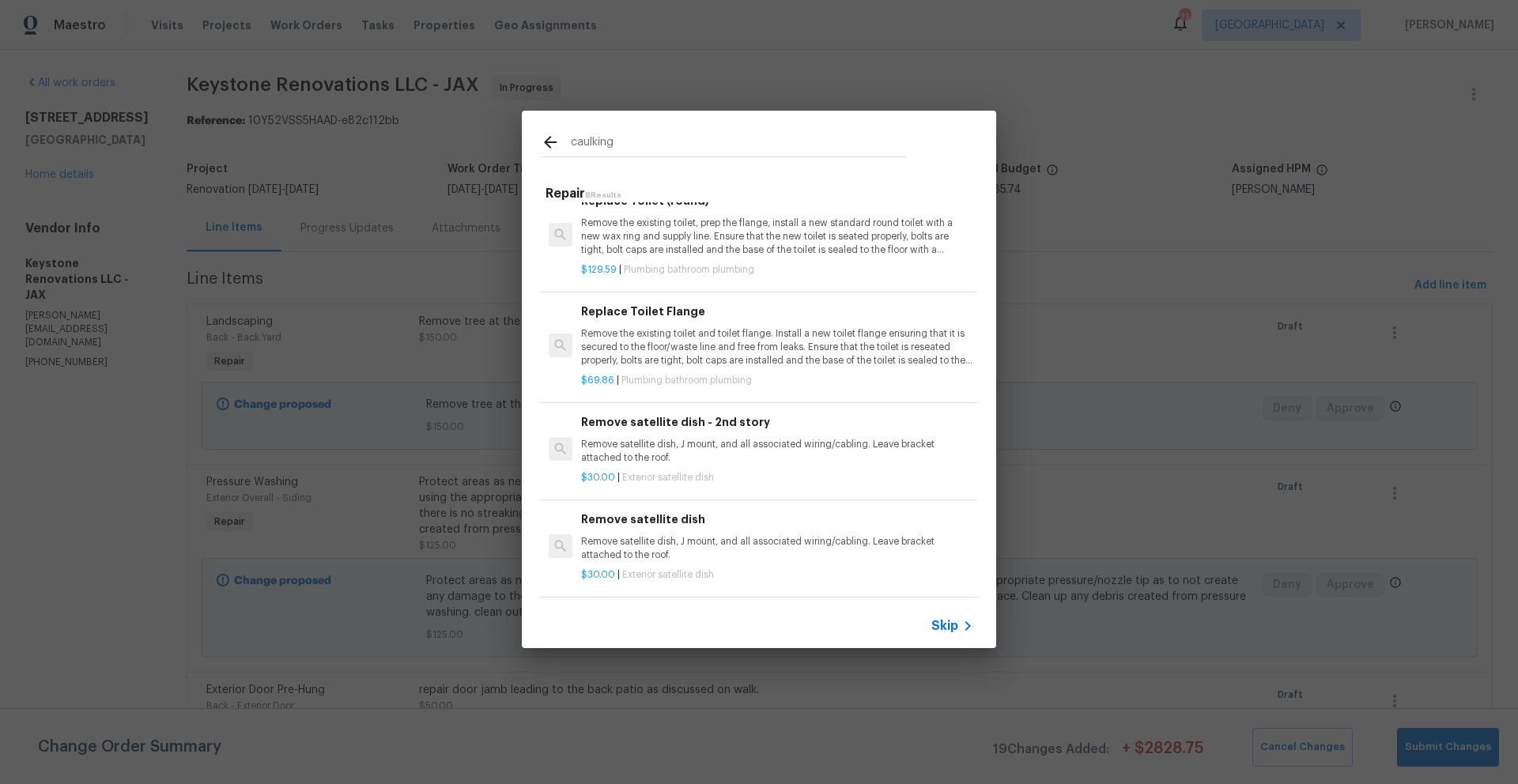
scroll to position [464, 0]
type input "caulking"
click at [942, 627] on span "Skip" at bounding box center [945, 626] width 27 height 16
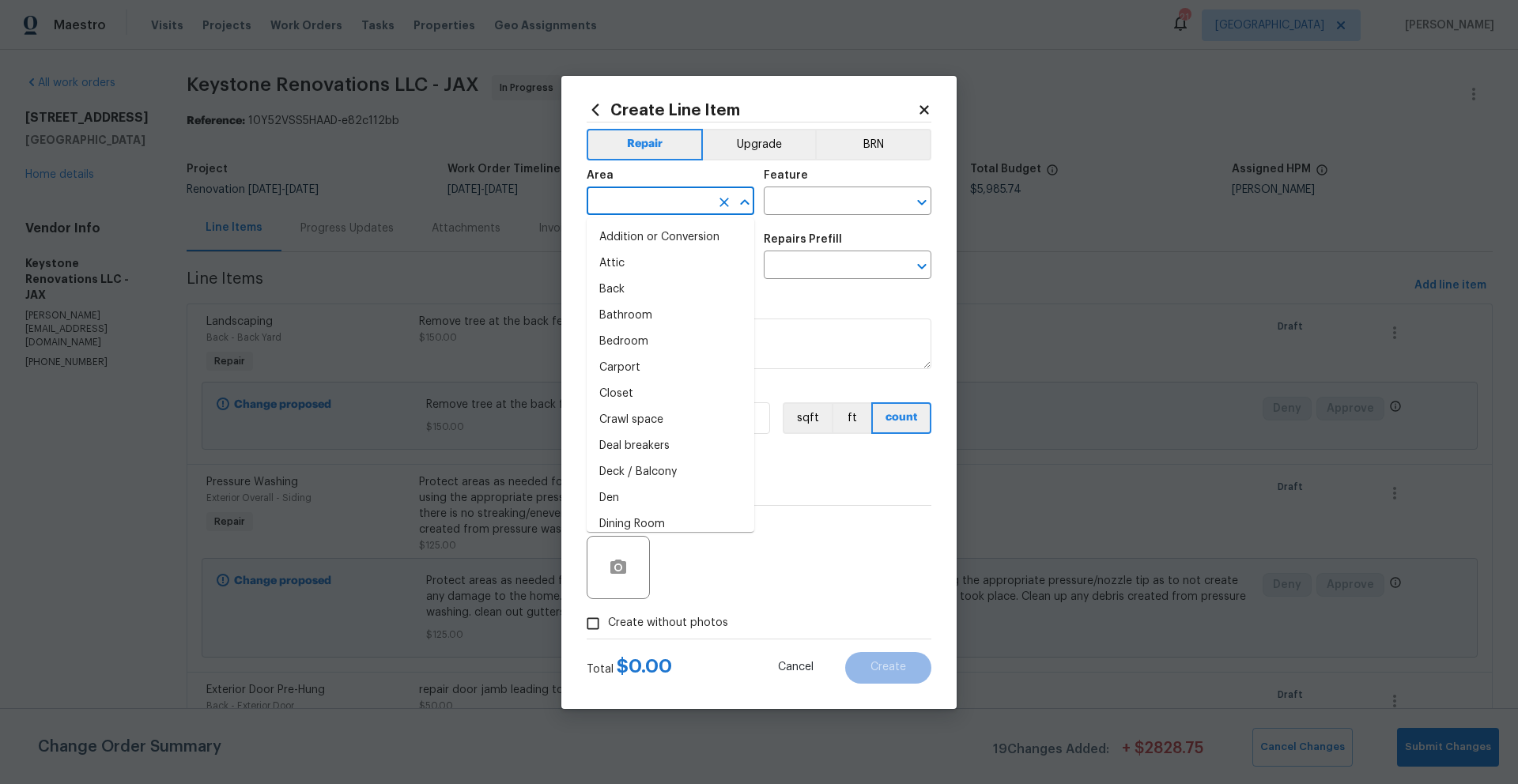
click at [654, 200] on input "text" at bounding box center [648, 203] width 123 height 25
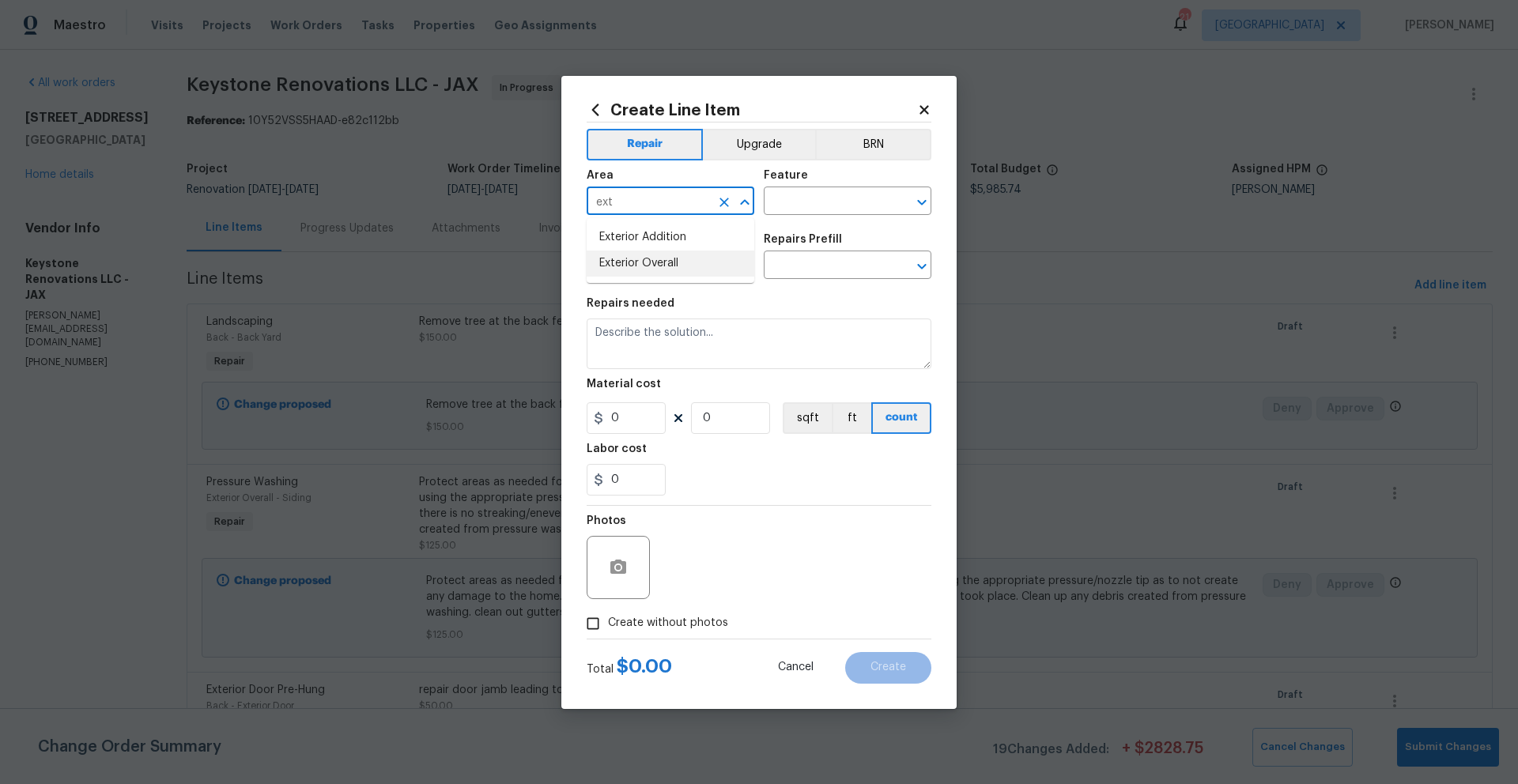
click at [660, 260] on li "Exterior Overall" at bounding box center [670, 263] width 168 height 26
type input "Exterior Overall"
click at [804, 197] on input "text" at bounding box center [825, 203] width 123 height 25
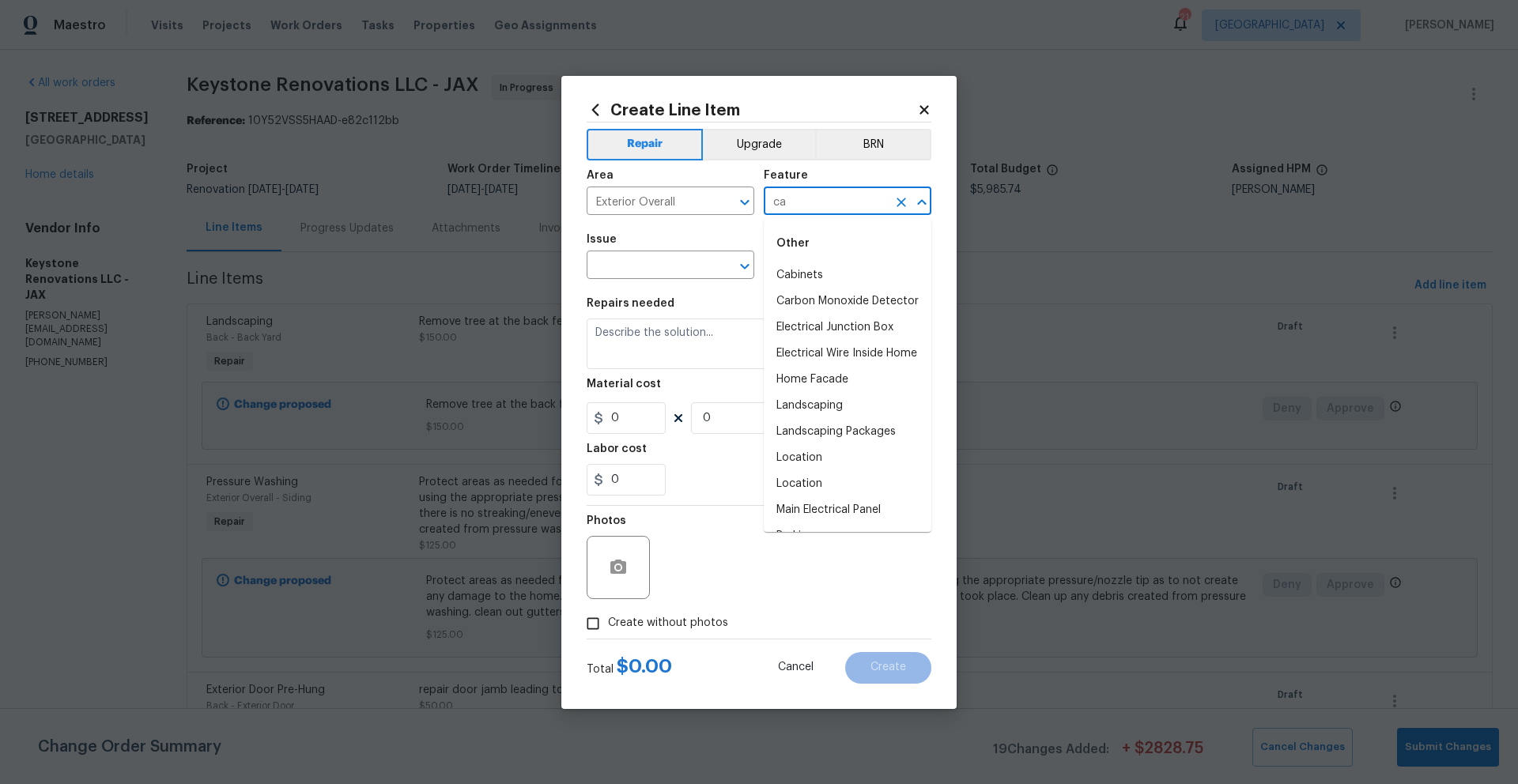
type input "c"
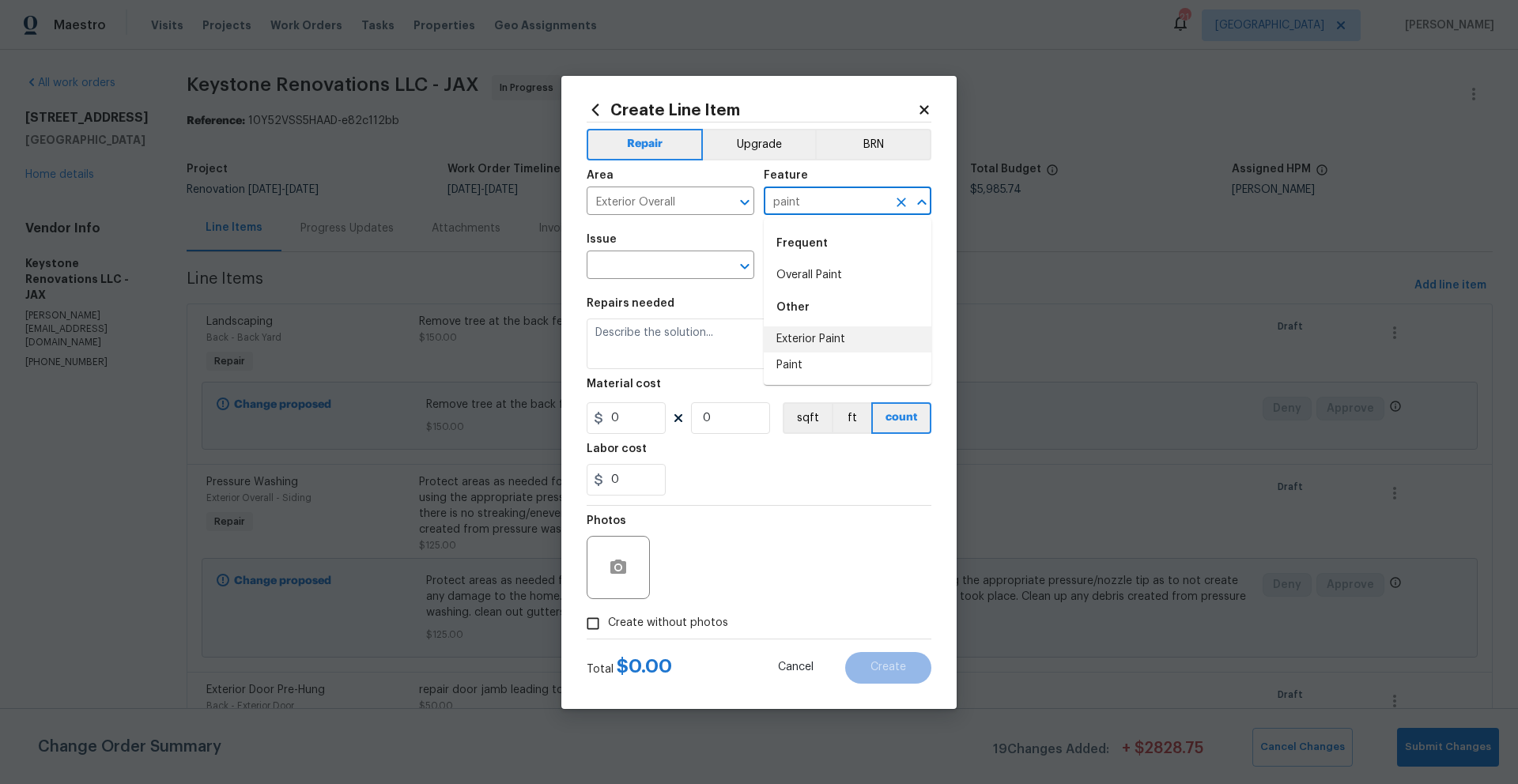
click at [807, 342] on li "Exterior Paint" at bounding box center [847, 339] width 168 height 26
type input "Exterior Paint"
click at [693, 276] on input "text" at bounding box center [648, 266] width 123 height 25
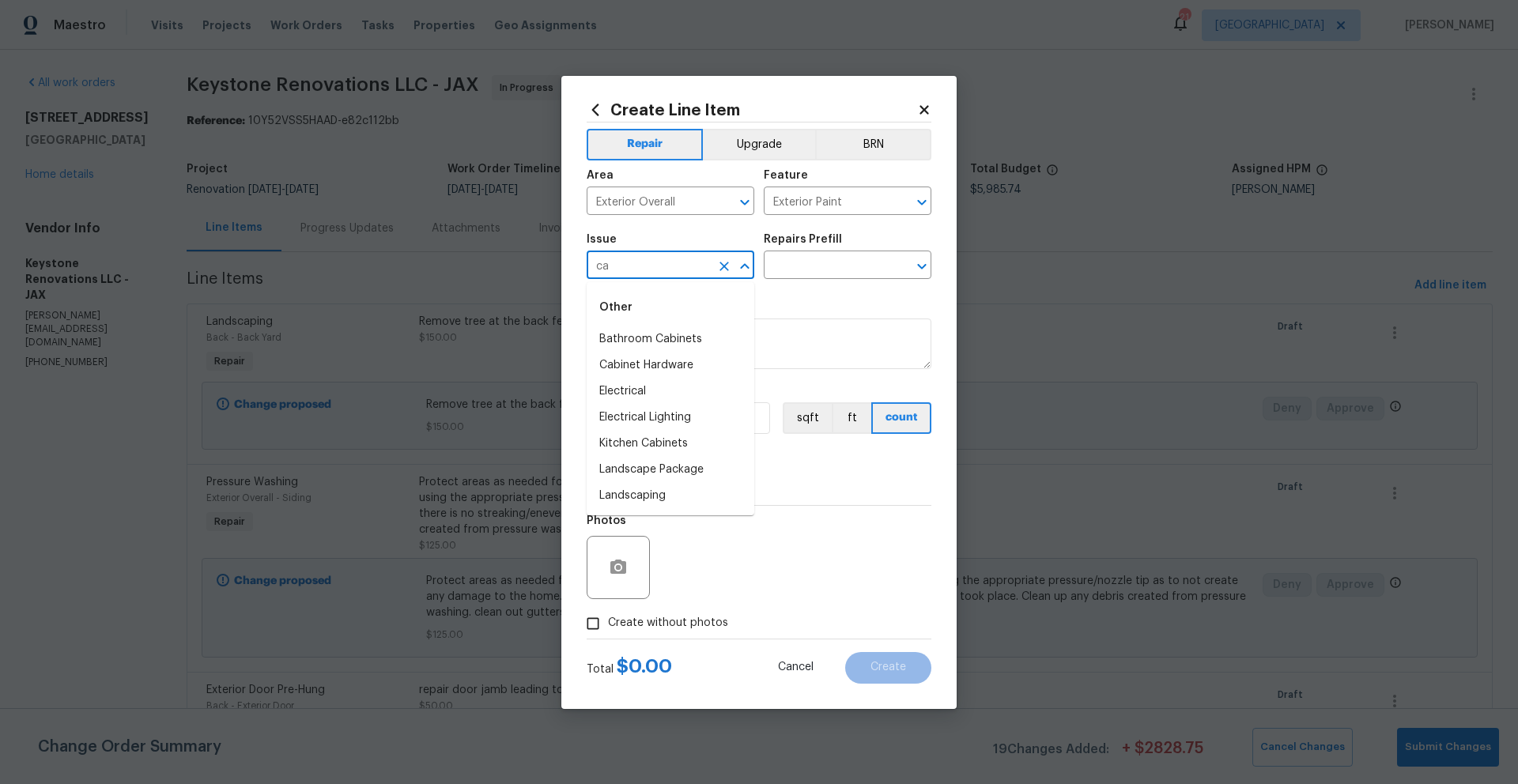
type input "c"
click at [649, 444] on li "Exterior Paint" at bounding box center [670, 443] width 168 height 26
type input "Exterior Paint"
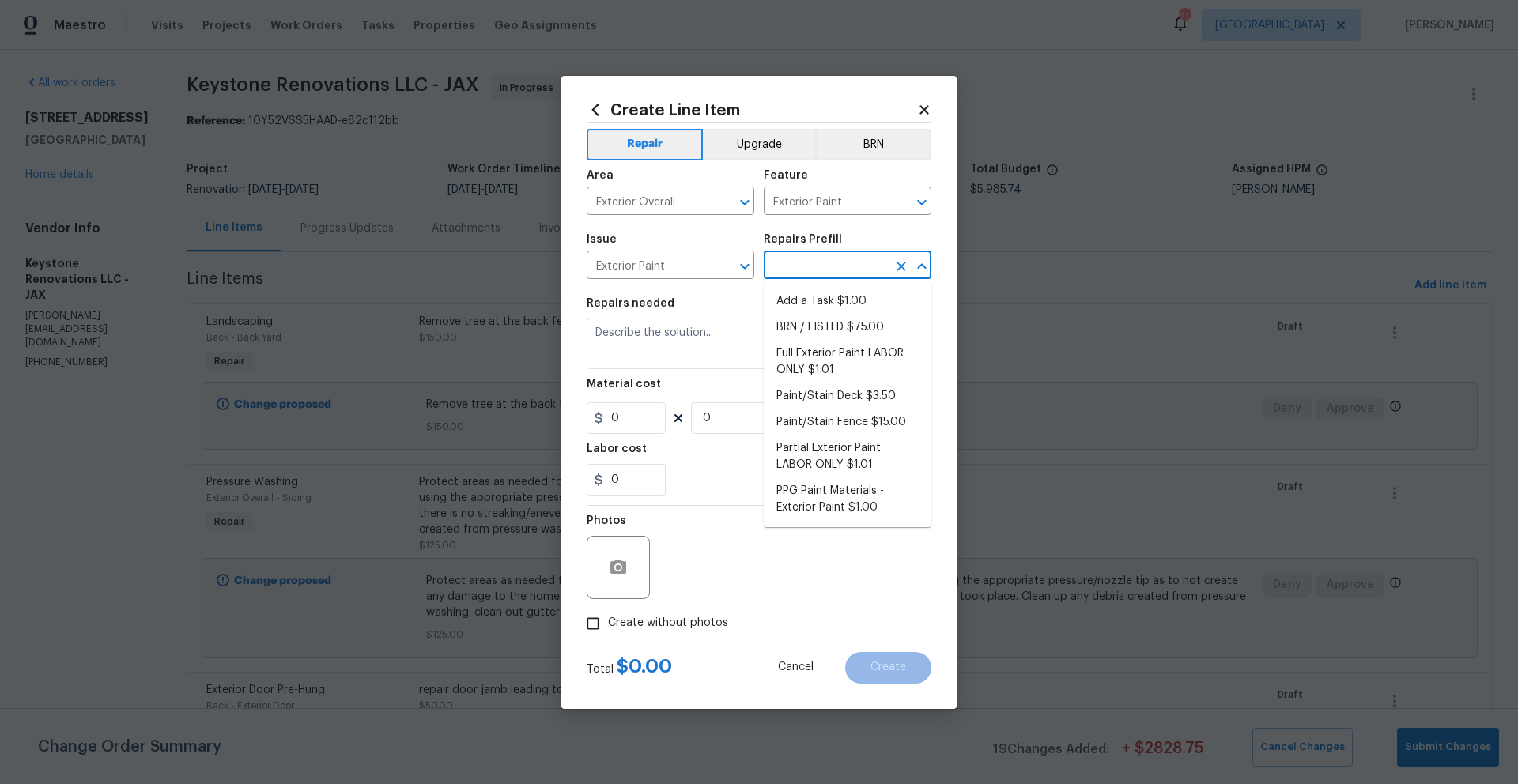
click at [869, 268] on input "text" at bounding box center [825, 266] width 123 height 25
click at [810, 300] on li "Add a Task $1.00" at bounding box center [847, 301] width 168 height 26
type input "Overall Paint"
type input "Add a Task $1.00"
type textarea "HPM to detail"
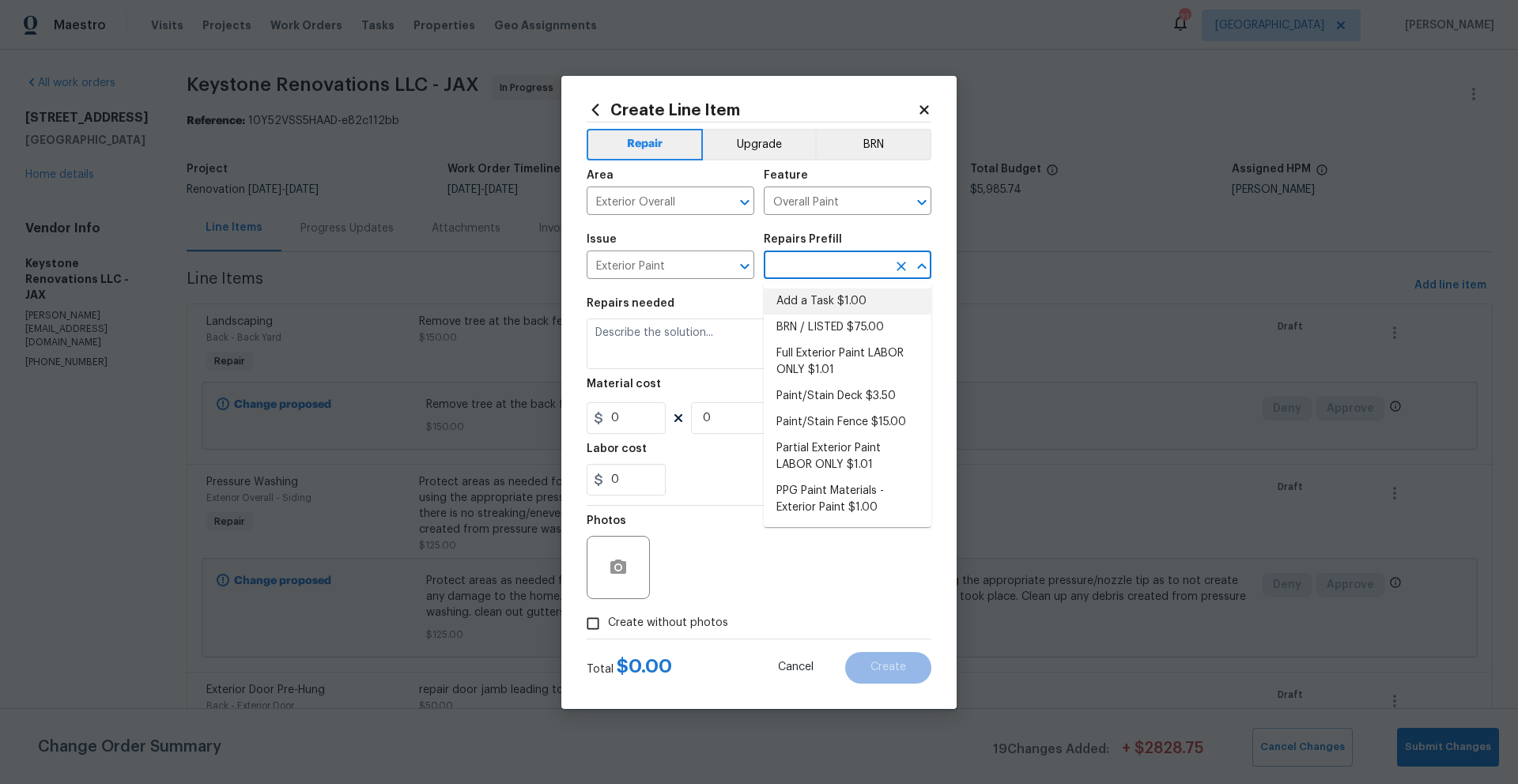
type input "1"
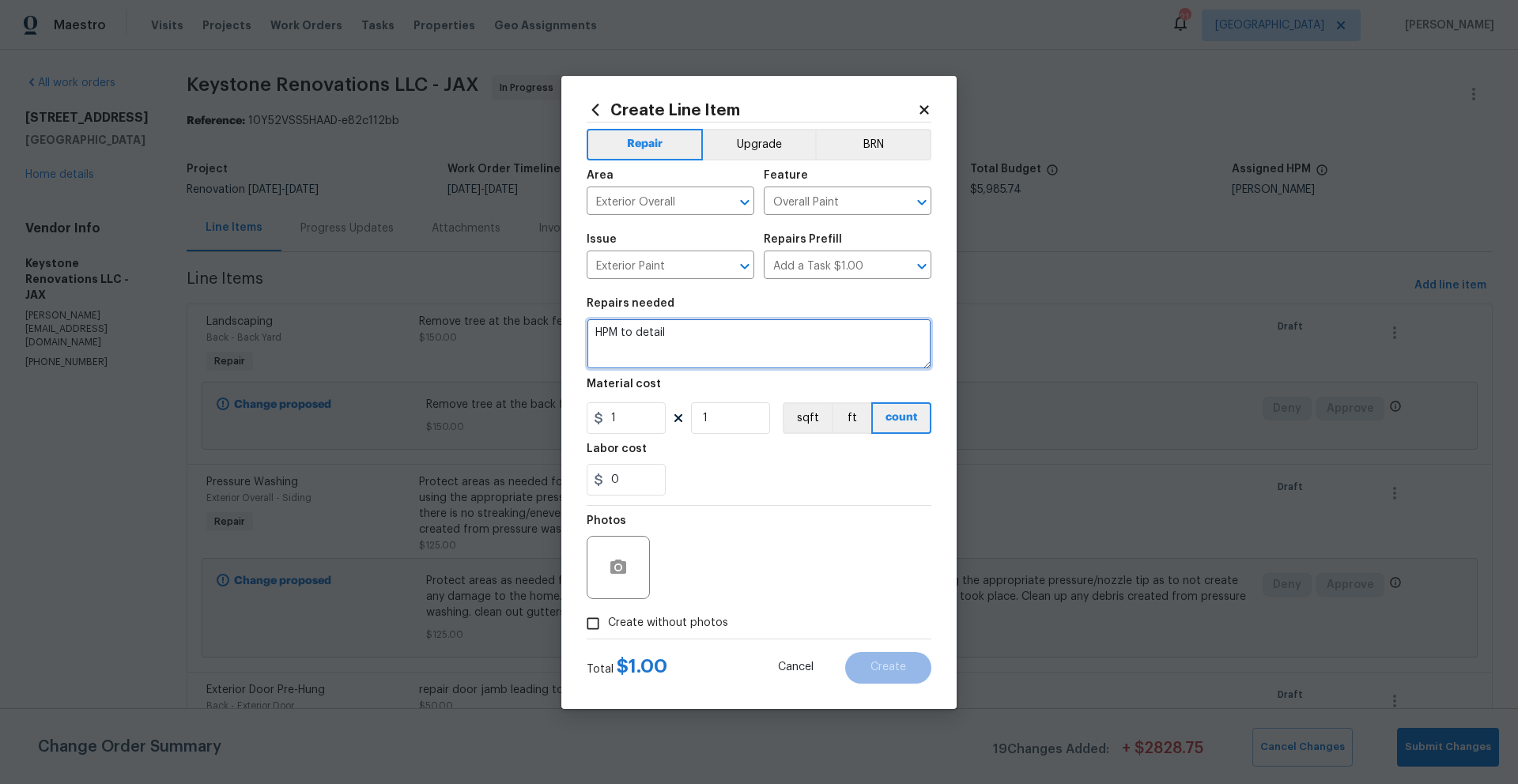
drag, startPoint x: 673, startPoint y: 334, endPoint x: 563, endPoint y: 330, distance: 110.1
click at [563, 330] on div "Create Line Item Repair Upgrade BRN Area Exterior Overall ​ Feature Overall Pai…" at bounding box center [758, 392] width 395 height 633
type textarea "E"
click at [893, 334] on textarea "All exterior caulking as discussed on walk. around all waindows and trim" at bounding box center [759, 344] width 345 height 51
click at [708, 349] on textarea "All exterior caulking as discussed on walk. around all windows and trim" at bounding box center [759, 344] width 345 height 51
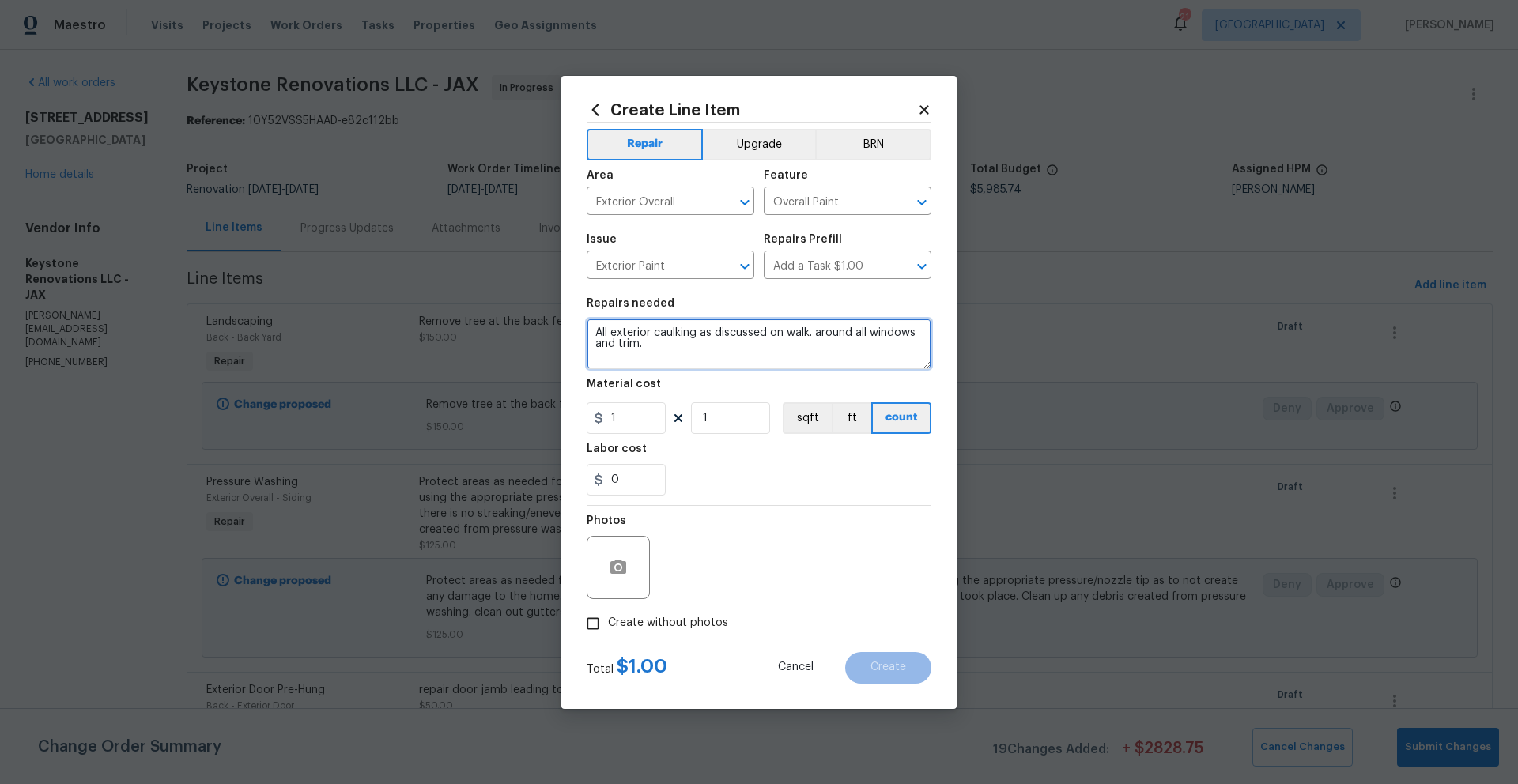
type textarea "All exterior caulking as discussed on walk. around all windows and trim."
click at [632, 417] on input "1" at bounding box center [625, 418] width 79 height 32
drag, startPoint x: 632, startPoint y: 417, endPoint x: 618, endPoint y: 416, distance: 14.0
click at [618, 416] on input "1" at bounding box center [625, 418] width 79 height 32
click at [614, 416] on input "1" at bounding box center [625, 418] width 79 height 32
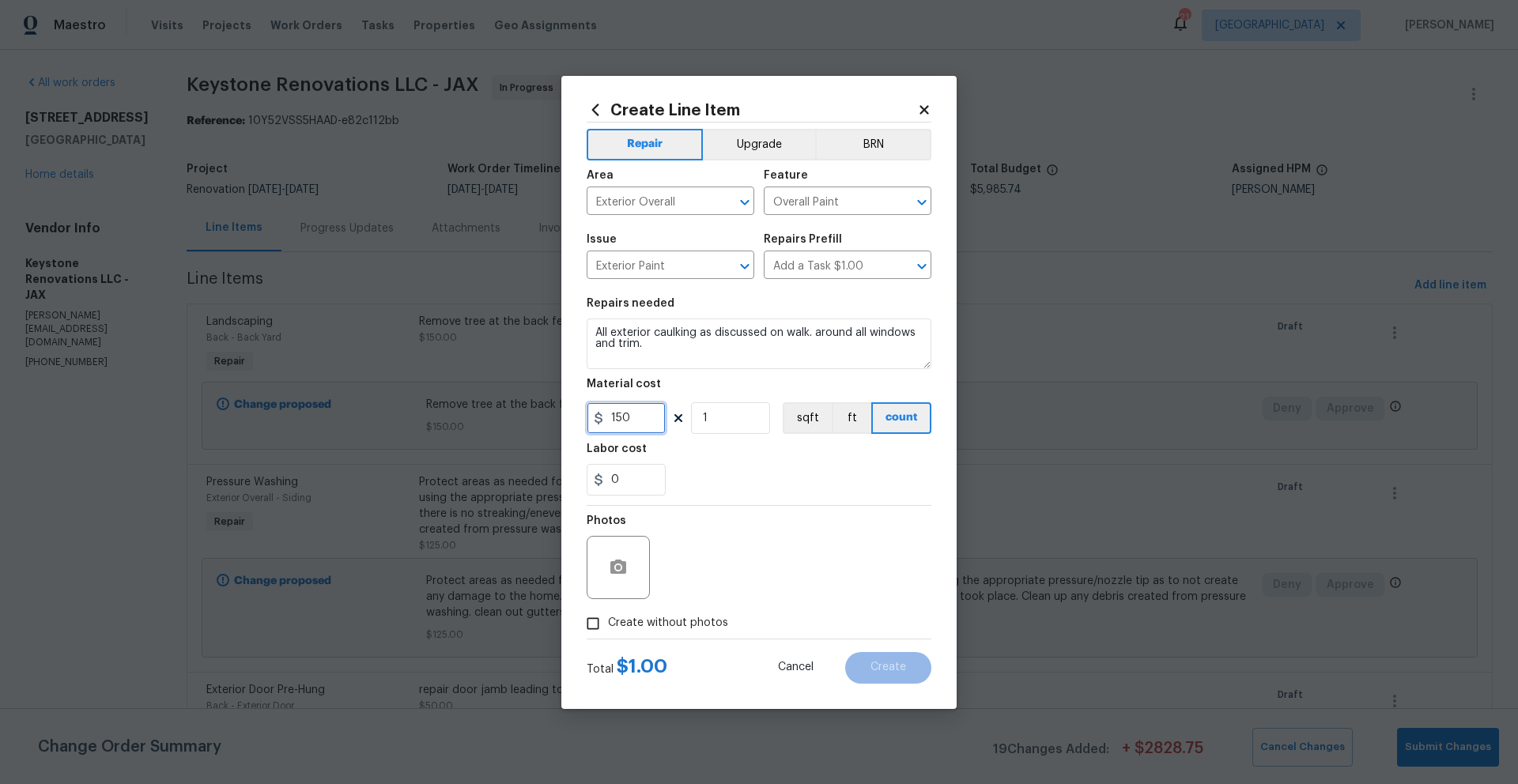
type input "150"
click at [716, 467] on div "0" at bounding box center [759, 480] width 345 height 32
click at [600, 624] on input "Create without photos" at bounding box center [593, 624] width 30 height 30
checkbox input "true"
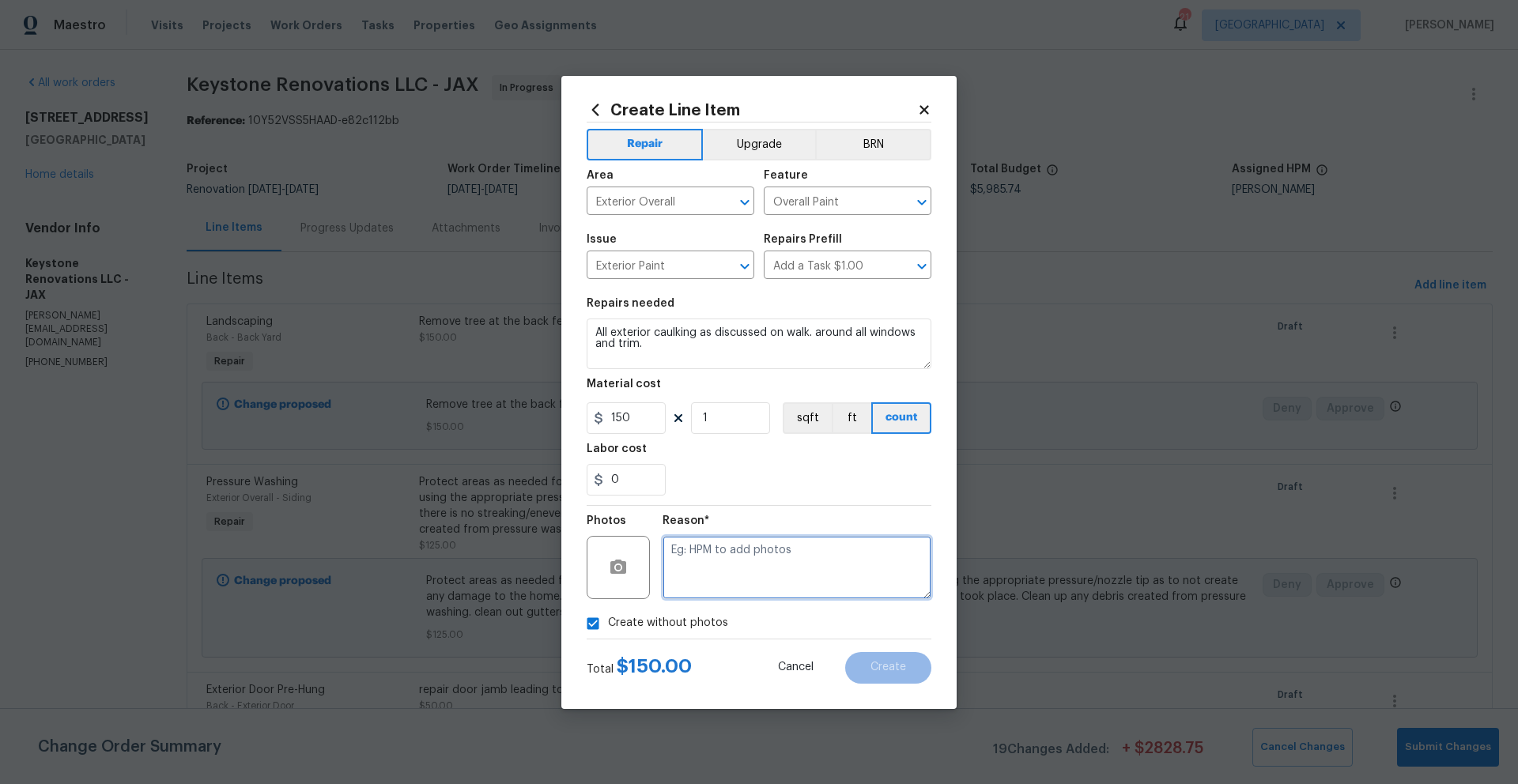
click at [718, 562] on textarea at bounding box center [797, 567] width 269 height 64
type textarea "photos to be added"
click at [878, 666] on span "Create" at bounding box center [888, 667] width 36 height 12
